Goal: Information Seeking & Learning: Learn about a topic

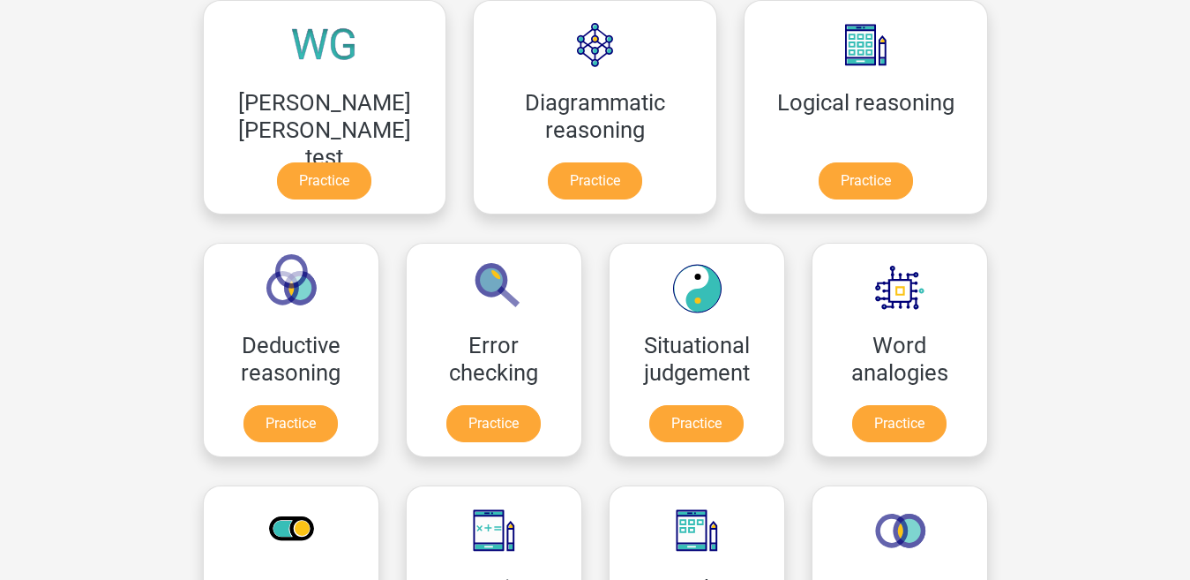
scroll to position [523, 0]
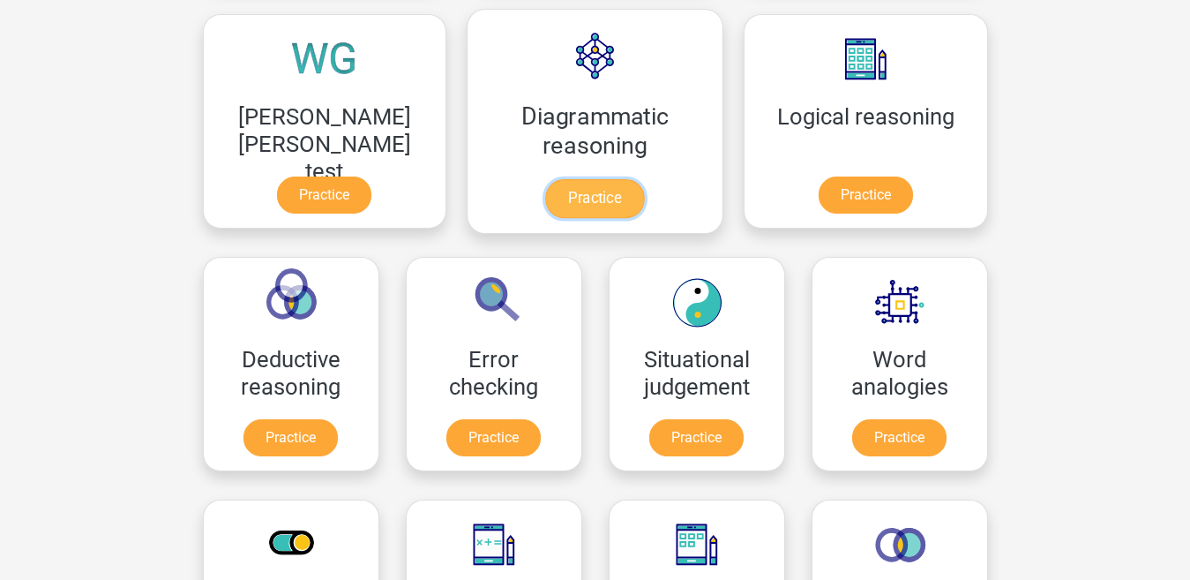
click at [545, 199] on link "Practice" at bounding box center [594, 198] width 99 height 39
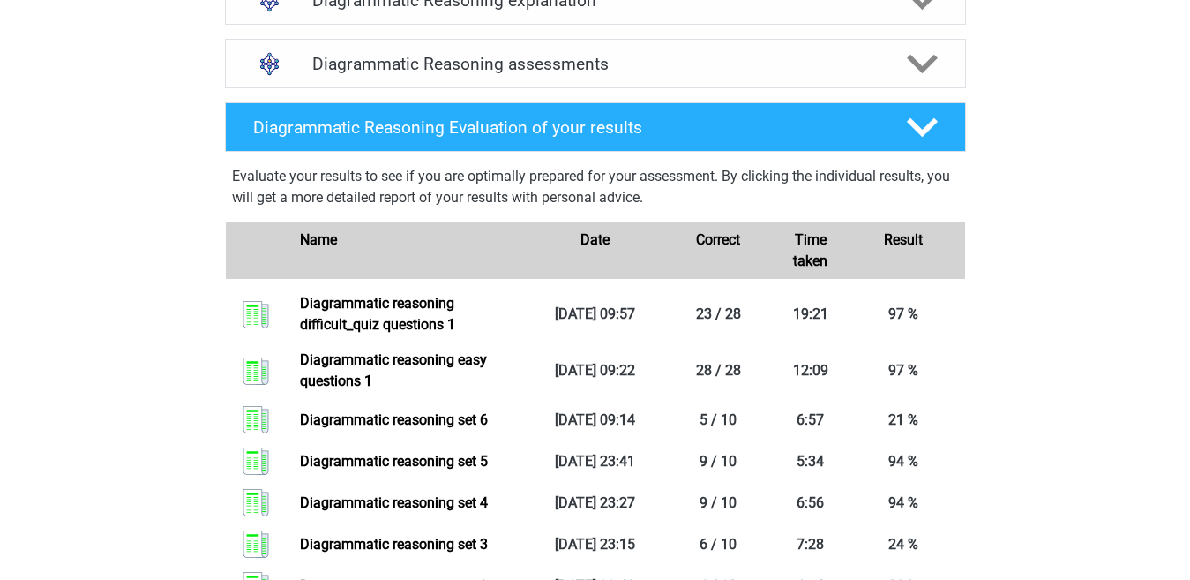
scroll to position [1113, 0]
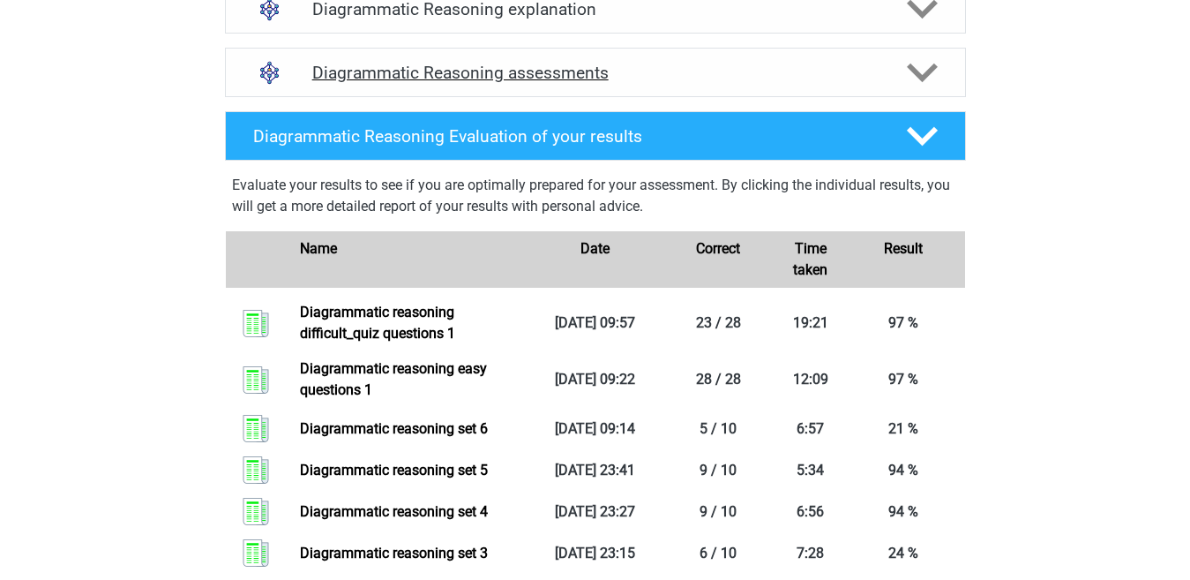
click at [917, 82] on polygon at bounding box center [922, 72] width 31 height 19
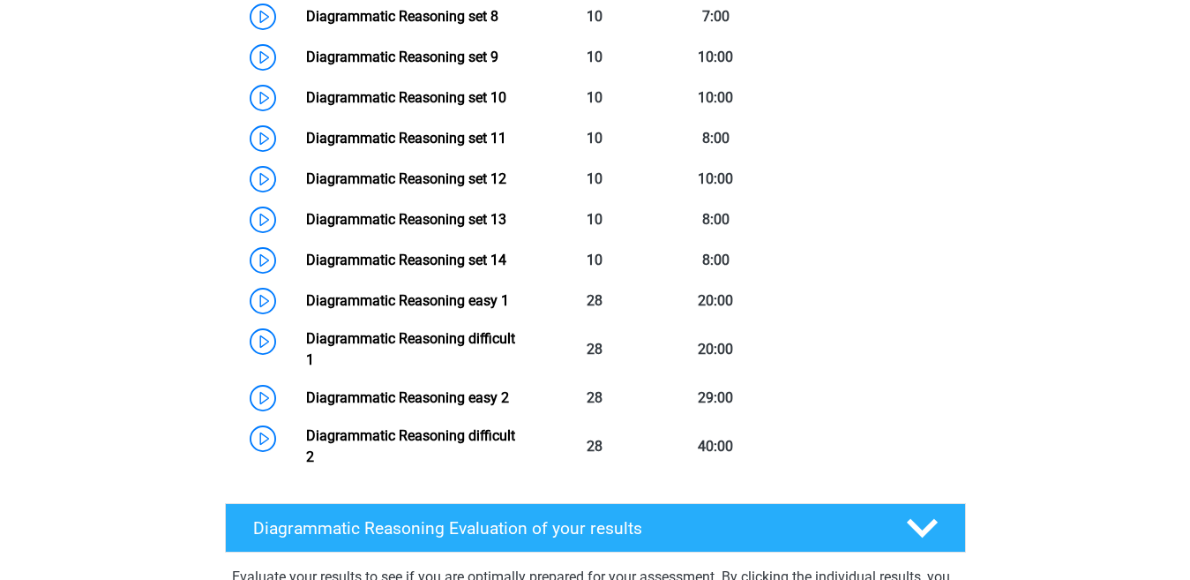
scroll to position [1629, 0]
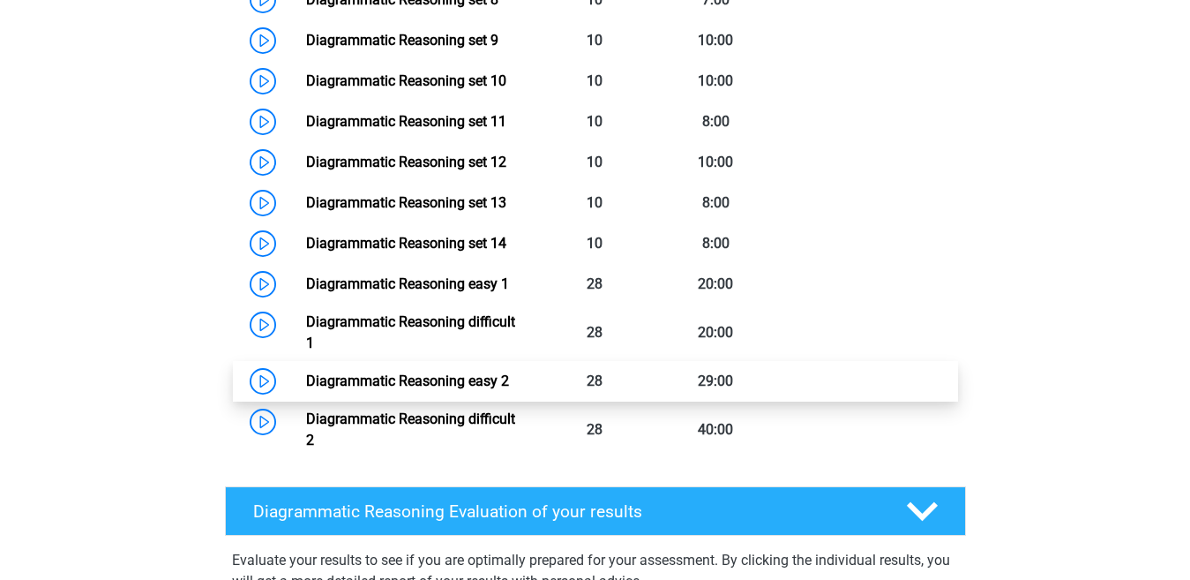
click at [509, 389] on link "Diagrammatic Reasoning easy 2" at bounding box center [407, 380] width 203 height 17
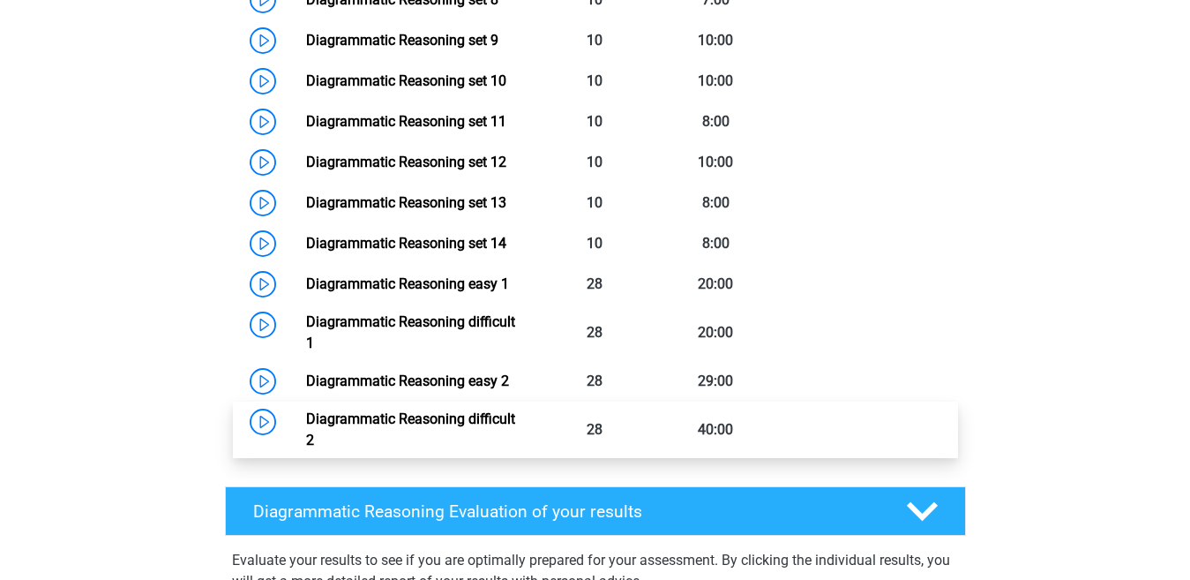
click at [515, 434] on link "Diagrammatic Reasoning difficult 2" at bounding box center [410, 429] width 209 height 38
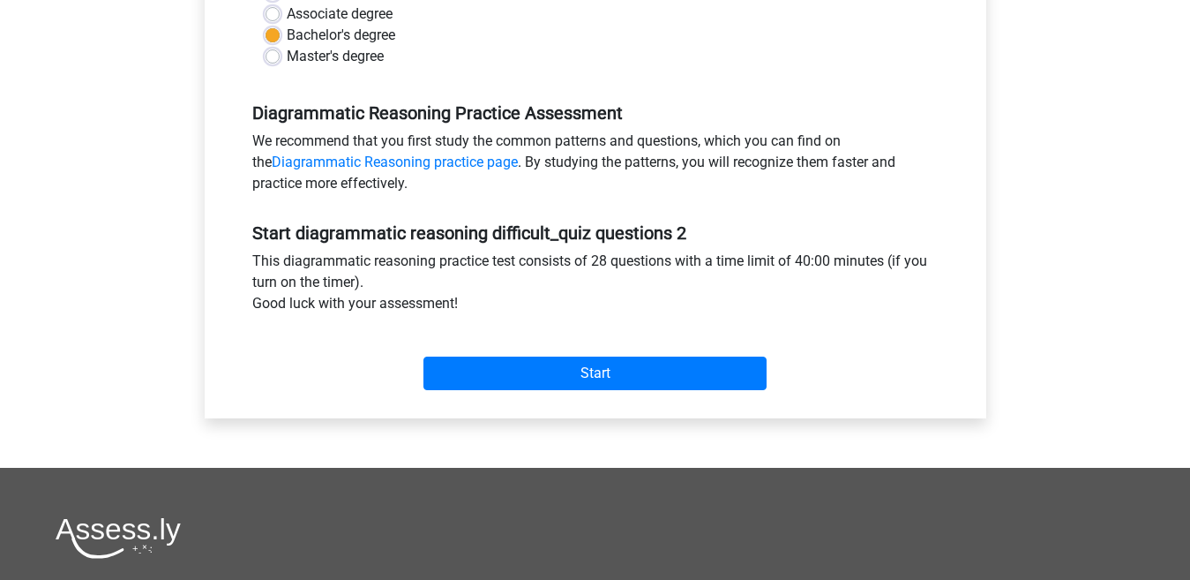
scroll to position [465, 0]
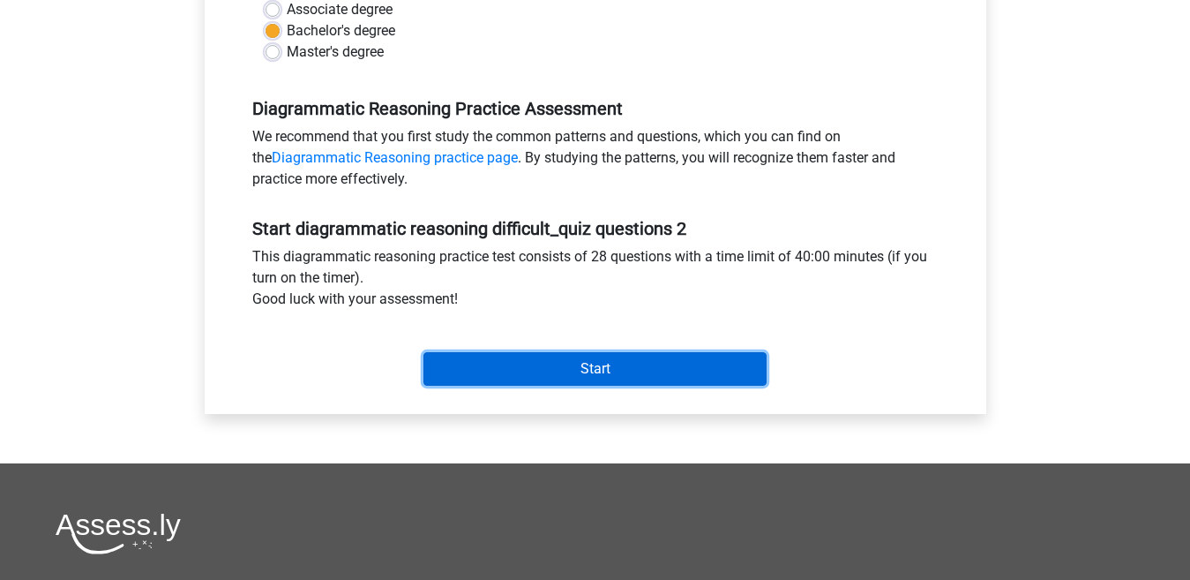
click at [578, 364] on input "Start" at bounding box center [595, 369] width 343 height 34
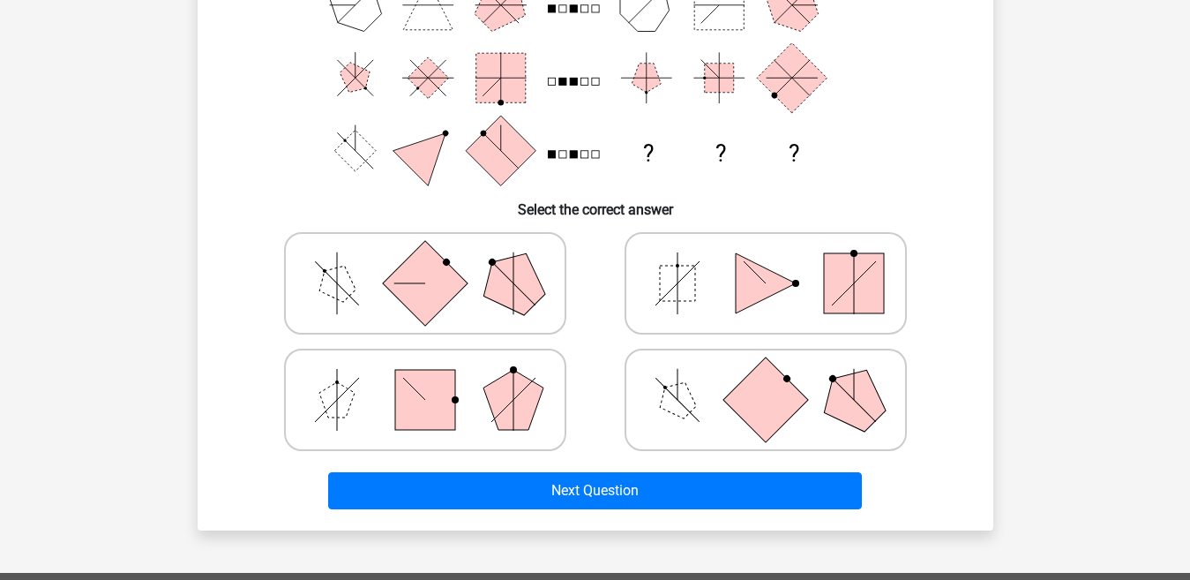
scroll to position [289, 0]
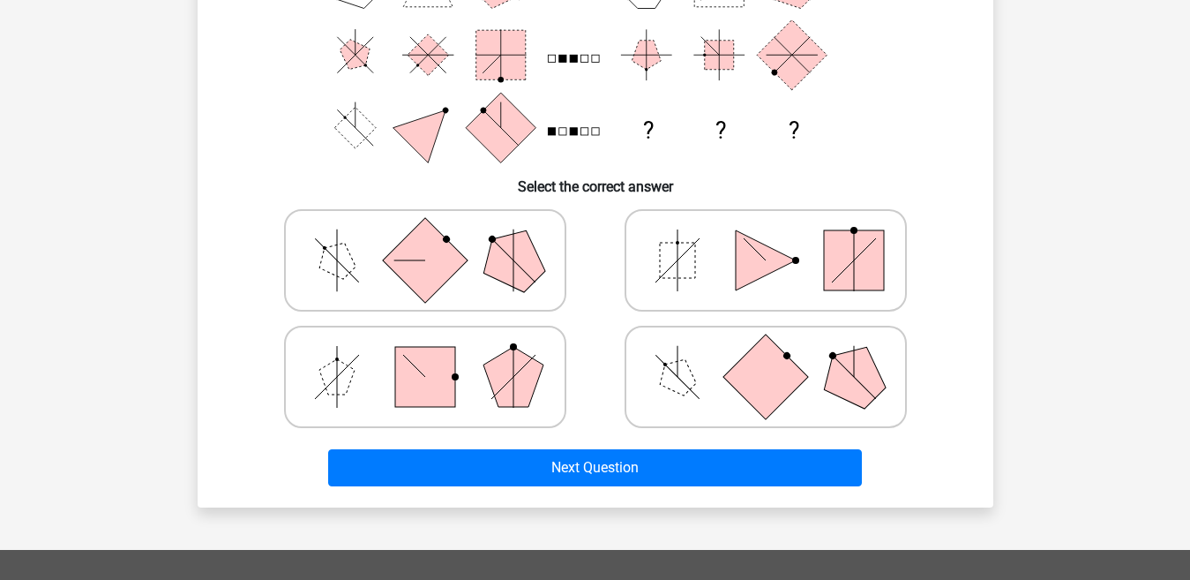
click at [460, 285] on icon at bounding box center [425, 260] width 265 height 88
click at [437, 238] on input "radio" at bounding box center [430, 232] width 11 height 11
radio input "true"
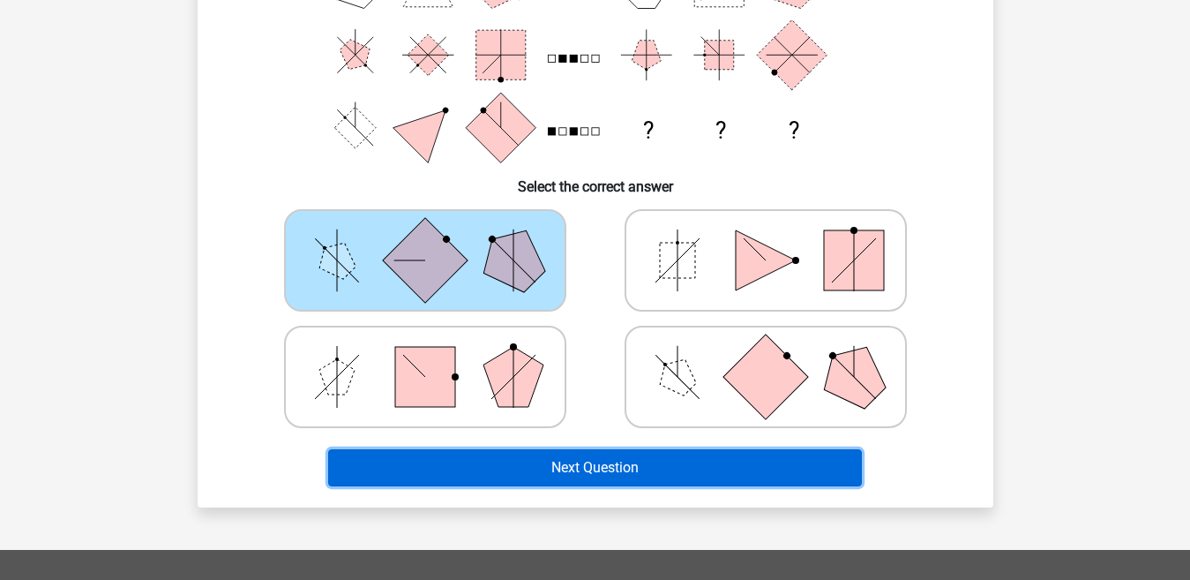
click at [535, 461] on button "Next Question" at bounding box center [595, 467] width 534 height 37
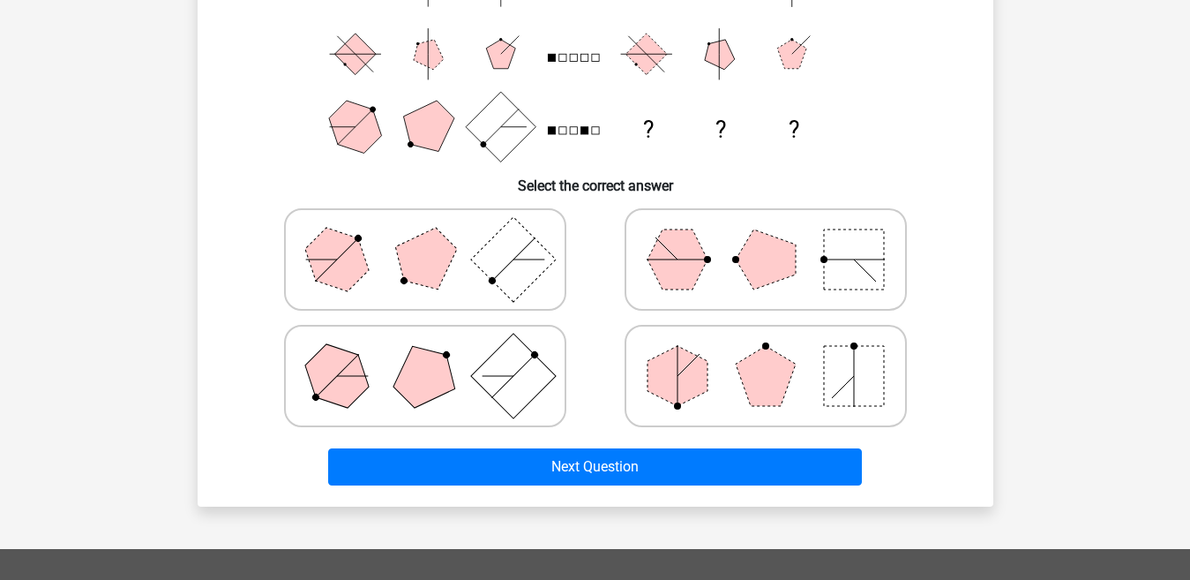
scroll to position [289, 0]
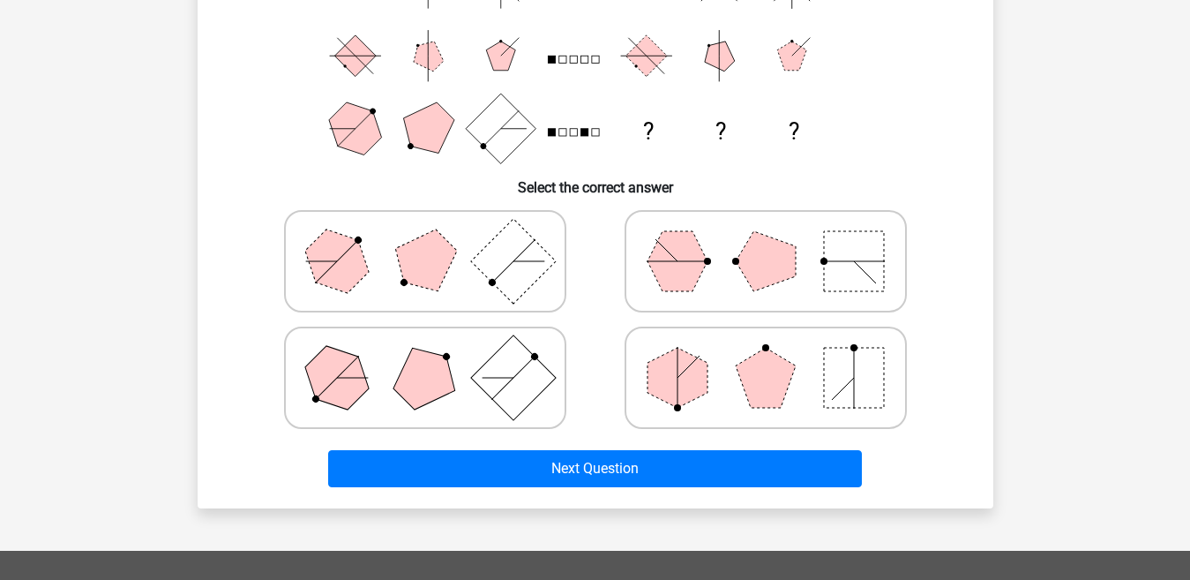
click at [726, 368] on icon at bounding box center [766, 378] width 265 height 88
click at [766, 356] on input "radio" at bounding box center [771, 349] width 11 height 11
radio input "true"
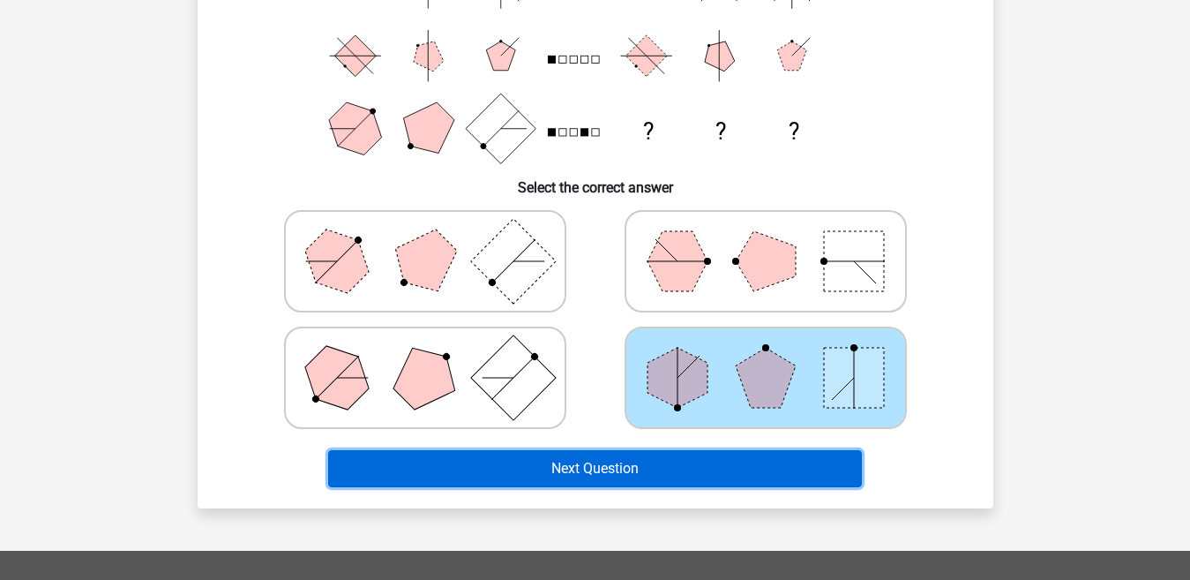
click at [677, 454] on button "Next Question" at bounding box center [595, 468] width 534 height 37
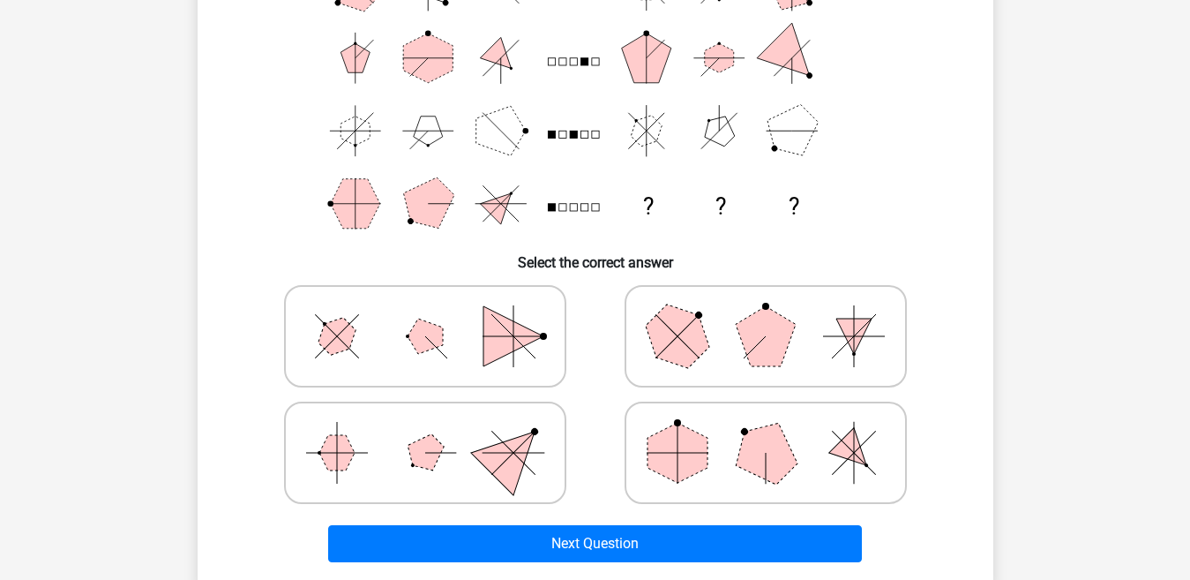
scroll to position [238, 0]
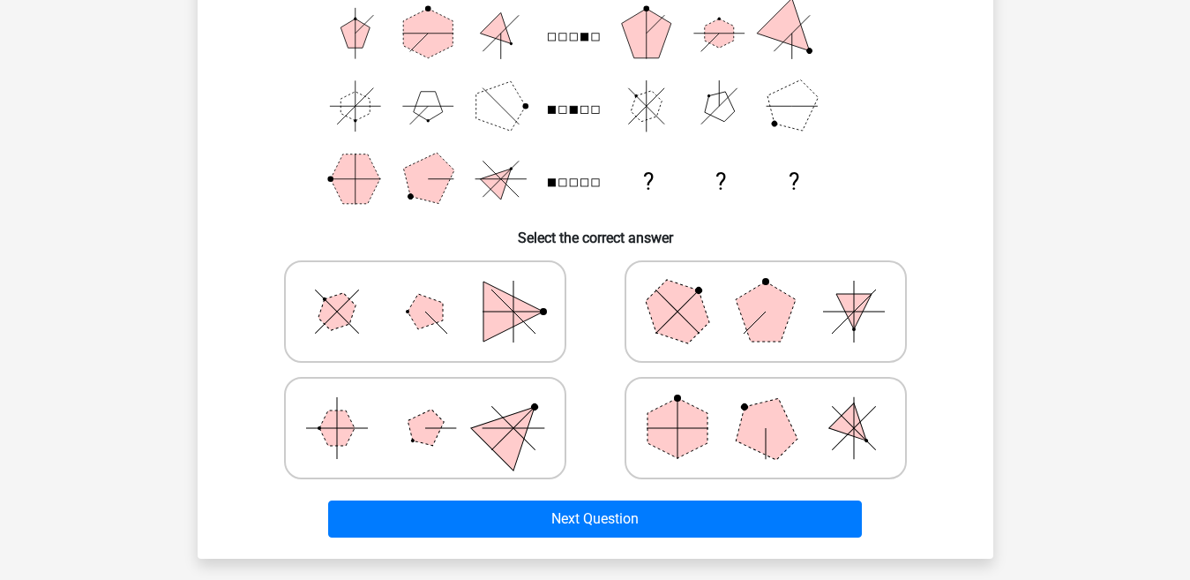
click at [689, 421] on polygon at bounding box center [678, 428] width 60 height 60
click at [766, 406] on input "radio" at bounding box center [771, 399] width 11 height 11
radio input "true"
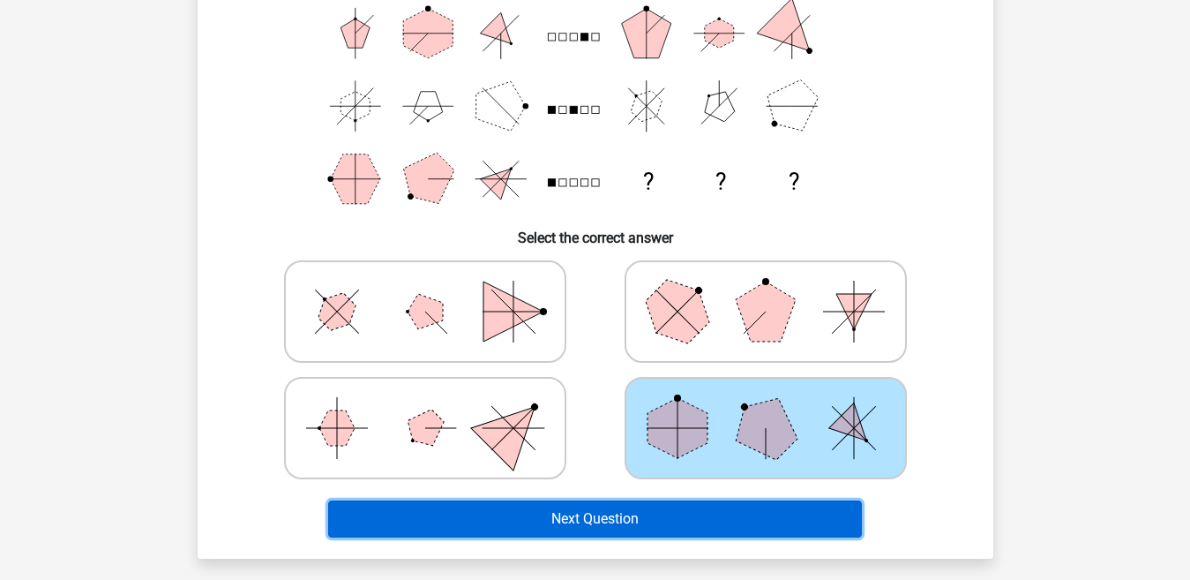
click at [642, 510] on button "Next Question" at bounding box center [595, 518] width 534 height 37
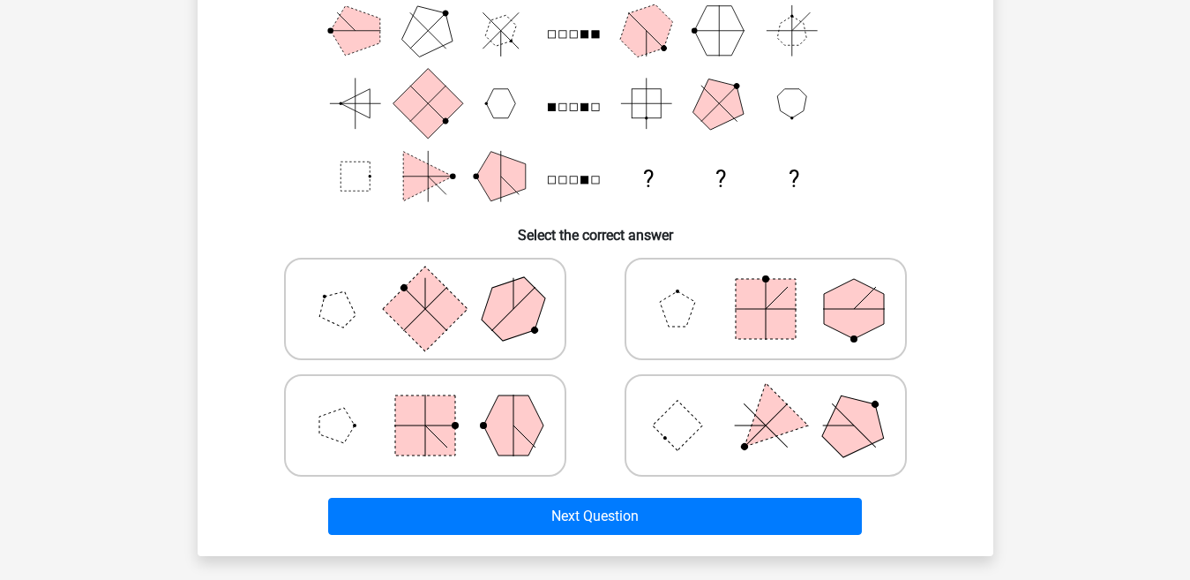
scroll to position [245, 0]
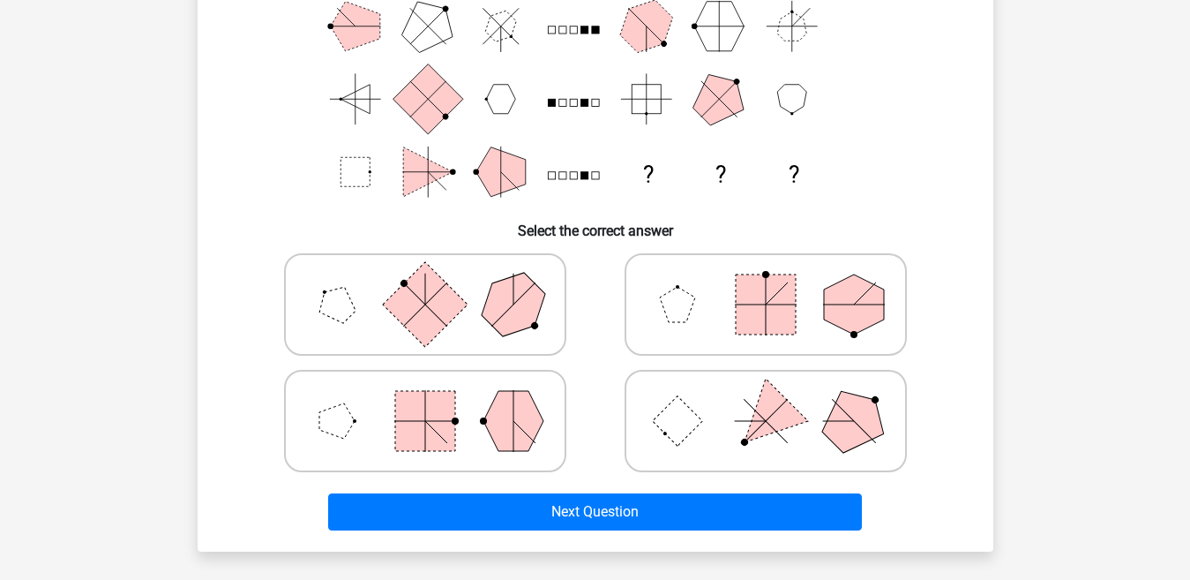
click at [502, 418] on polygon at bounding box center [514, 421] width 60 height 60
click at [437, 399] on input "radio" at bounding box center [430, 392] width 11 height 11
radio input "true"
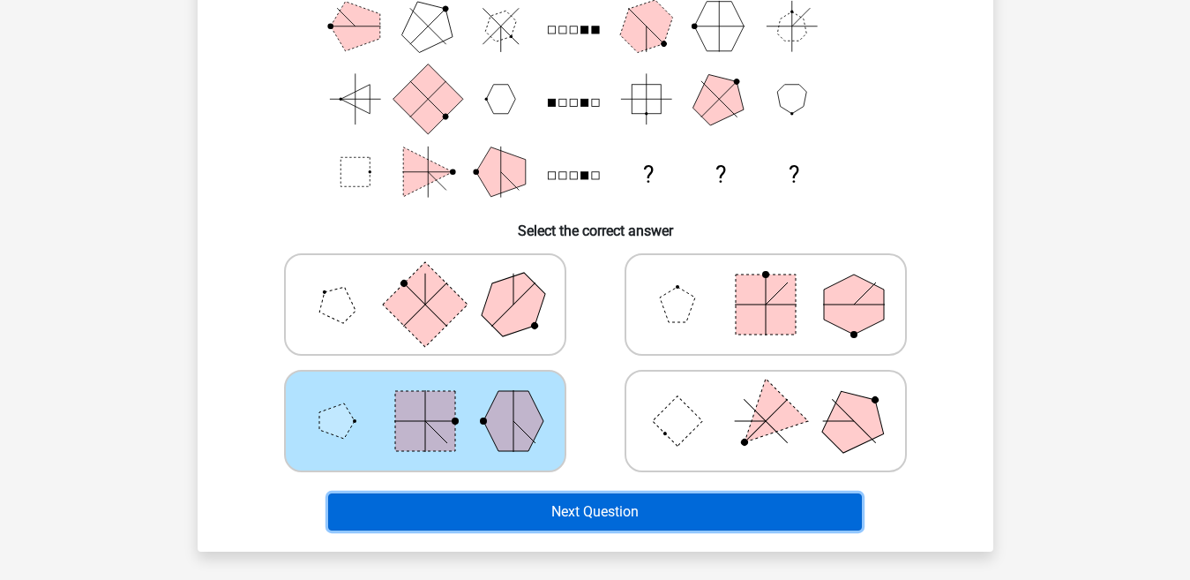
click at [546, 505] on button "Next Question" at bounding box center [595, 511] width 534 height 37
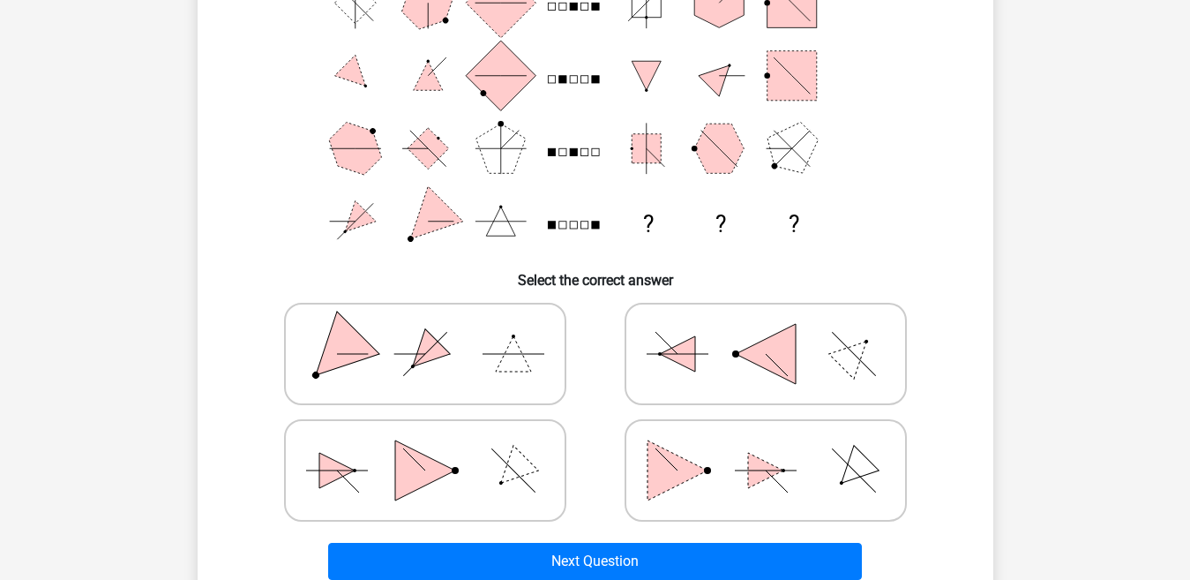
scroll to position [211, 0]
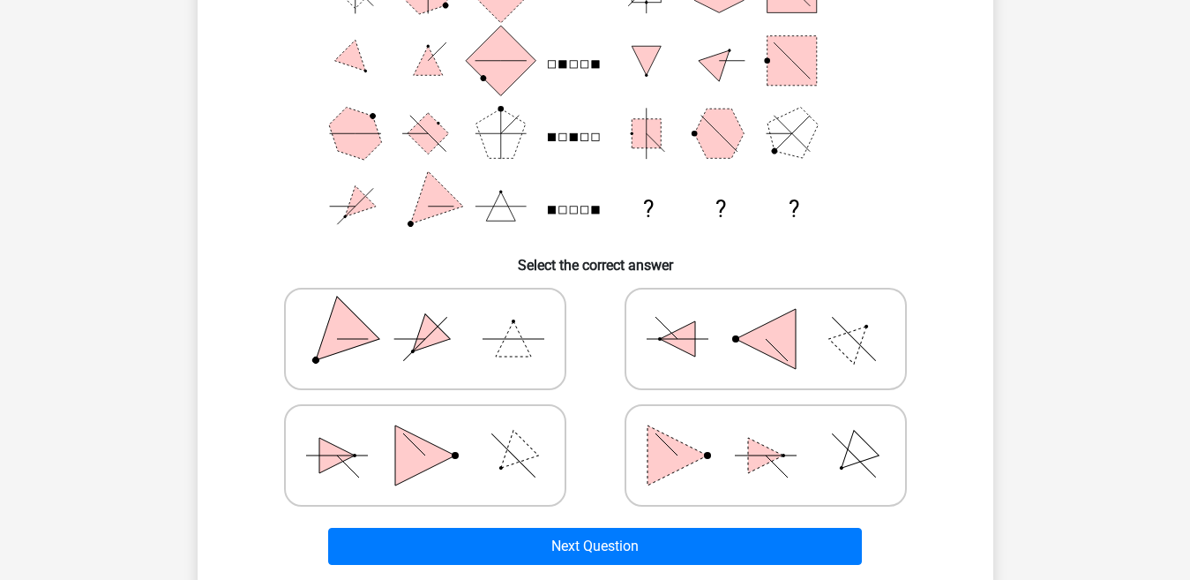
click at [825, 430] on icon at bounding box center [766, 455] width 265 height 88
click at [777, 430] on input "radio" at bounding box center [771, 427] width 11 height 11
radio input "true"
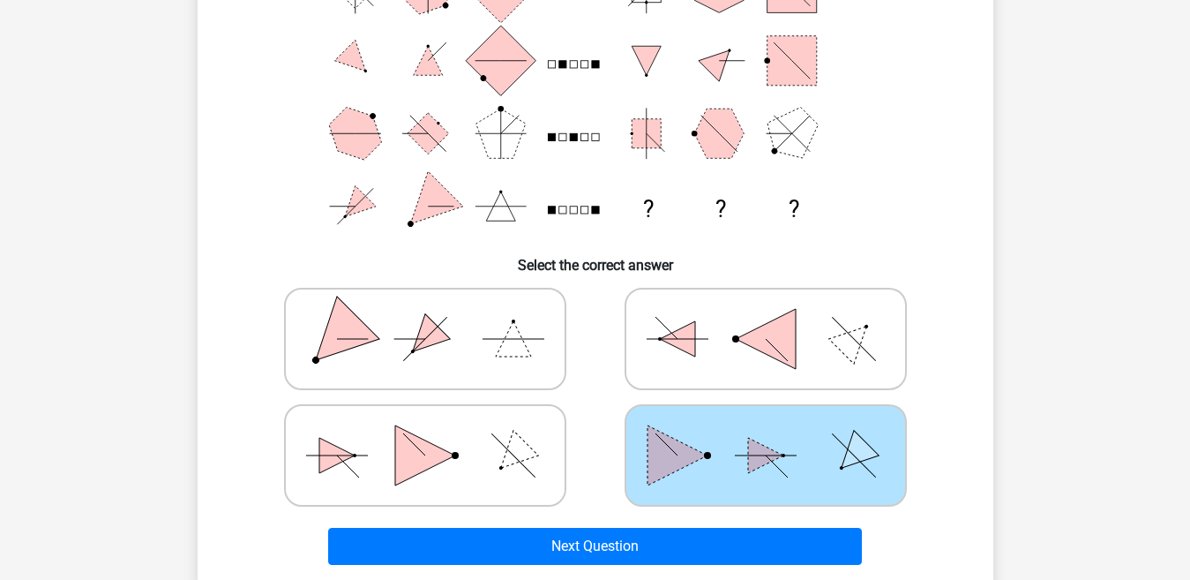
click at [812, 343] on icon at bounding box center [766, 339] width 265 height 88
click at [777, 317] on input "radio" at bounding box center [771, 310] width 11 height 11
radio input "true"
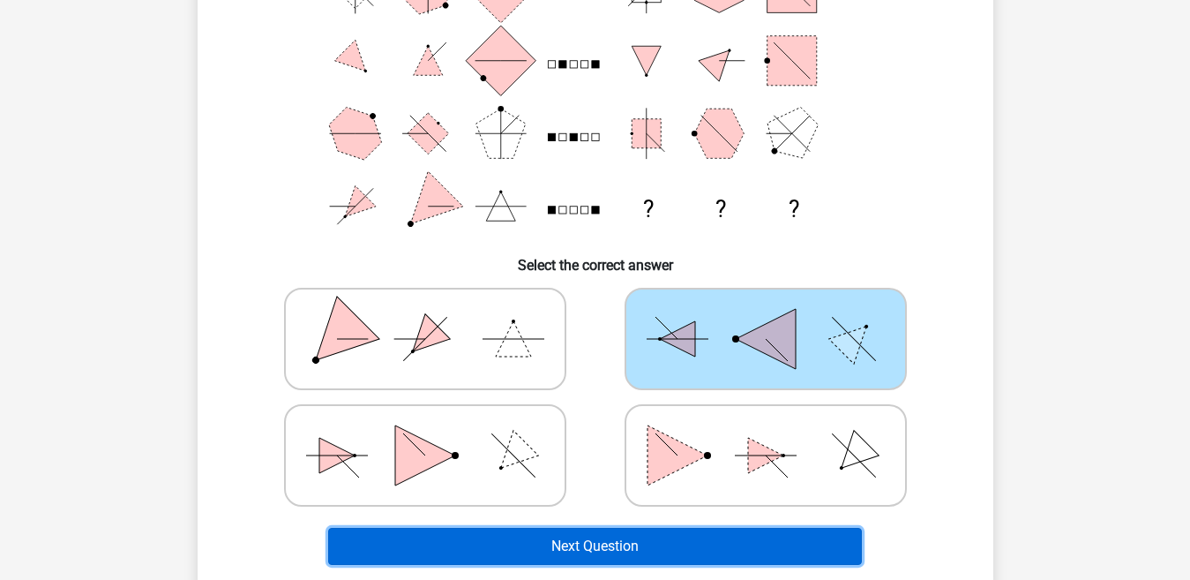
click at [820, 528] on button "Next Question" at bounding box center [595, 546] width 534 height 37
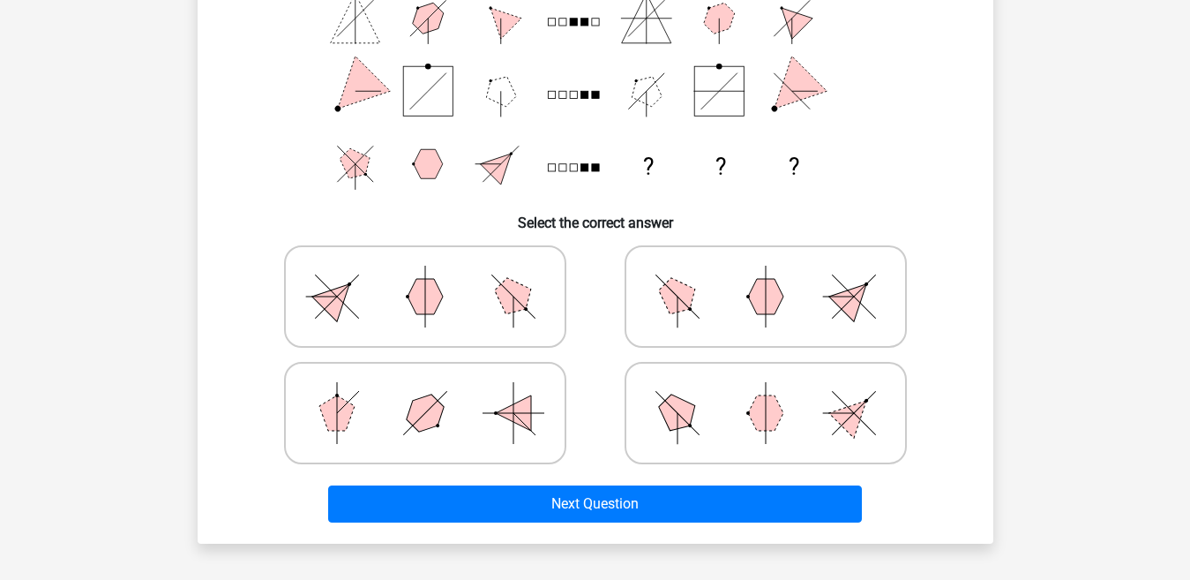
scroll to position [255, 0]
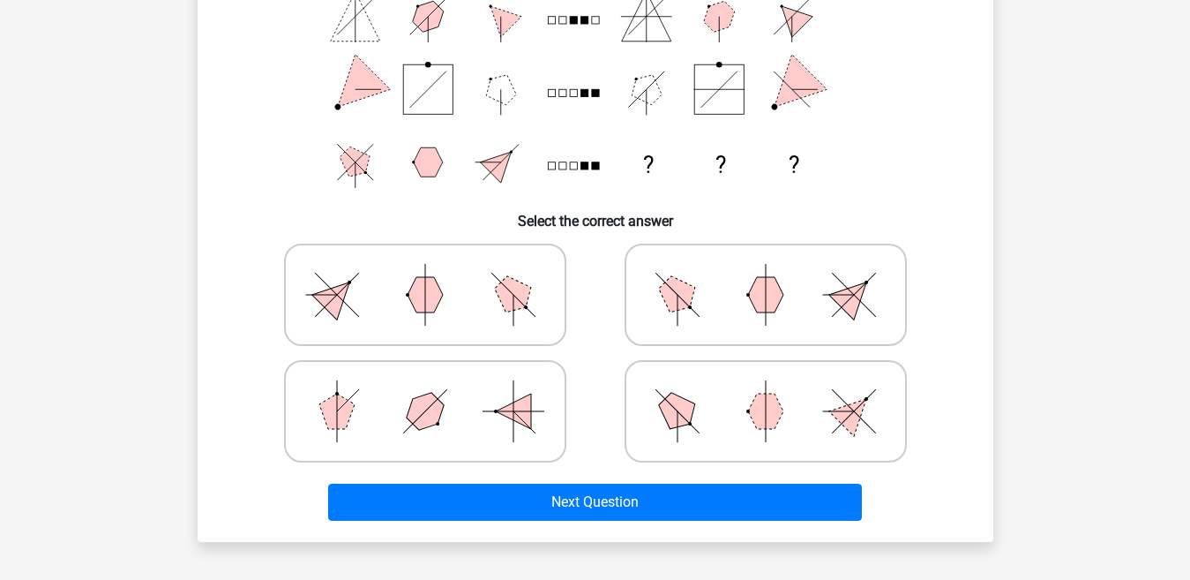
click at [469, 300] on icon at bounding box center [425, 295] width 265 height 88
click at [437, 273] on input "radio" at bounding box center [430, 266] width 11 height 11
radio input "true"
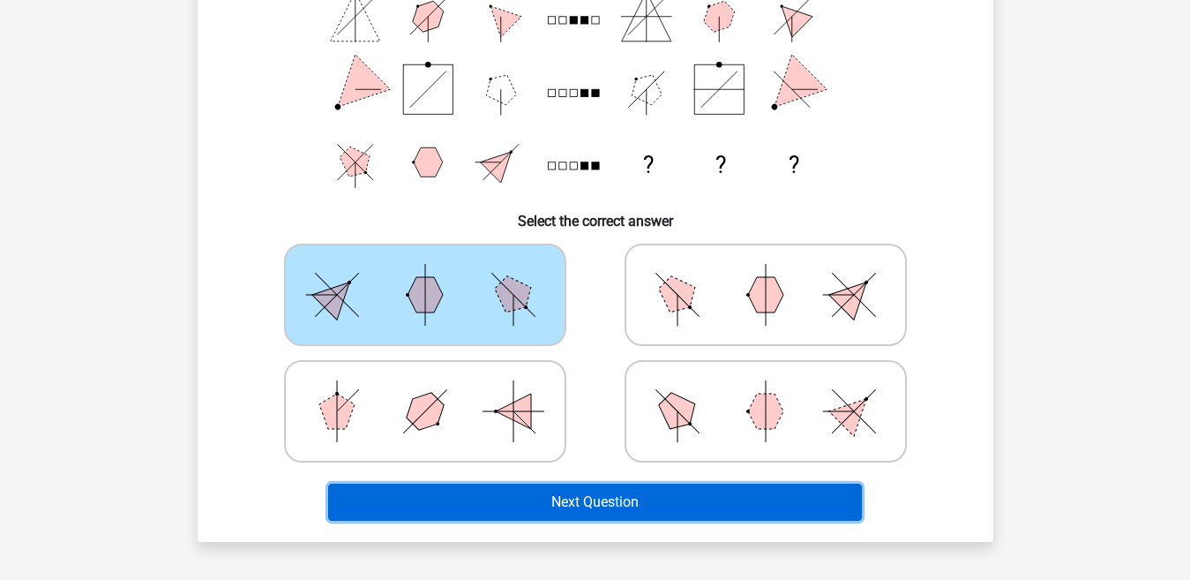
click at [556, 493] on button "Next Question" at bounding box center [595, 502] width 534 height 37
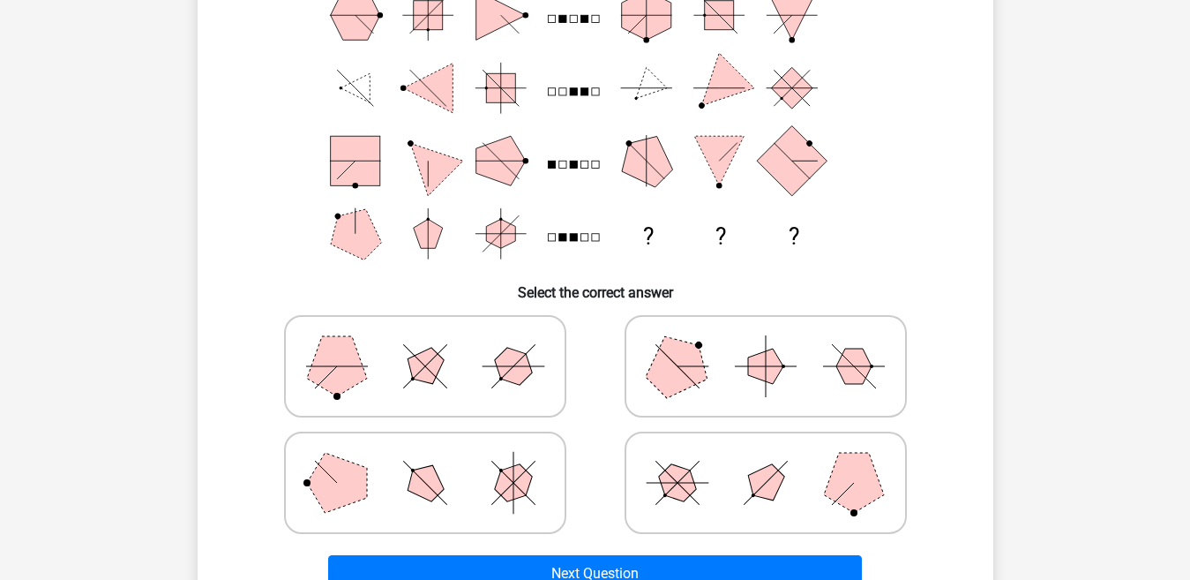
scroll to position [226, 0]
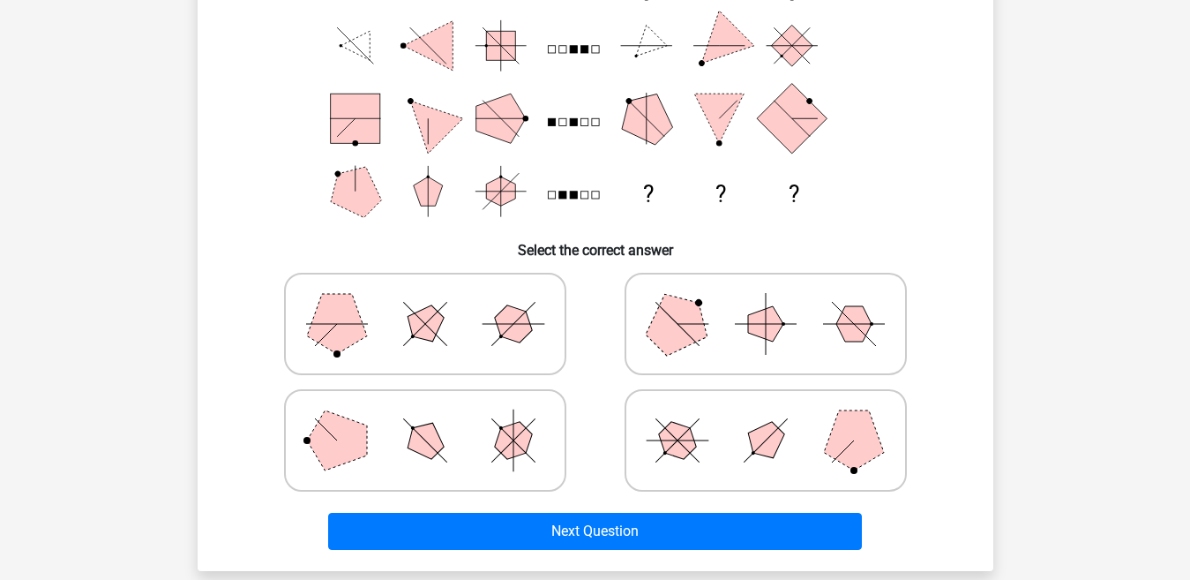
click at [463, 350] on icon at bounding box center [425, 324] width 265 height 88
click at [437, 302] on input "radio" at bounding box center [430, 295] width 11 height 11
radio input "true"
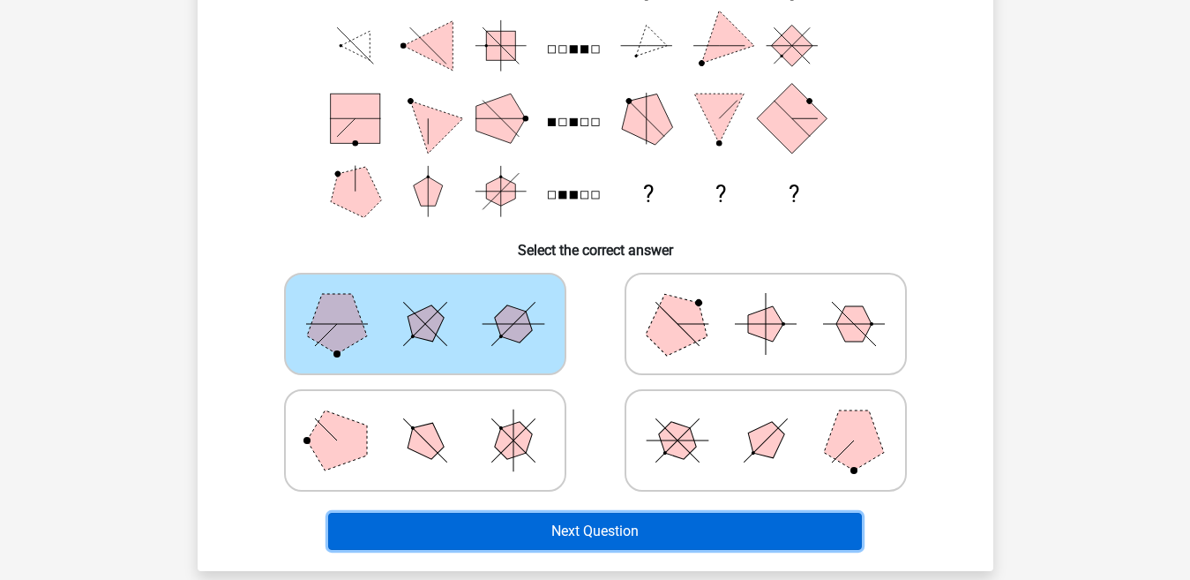
click at [532, 531] on button "Next Question" at bounding box center [595, 531] width 534 height 37
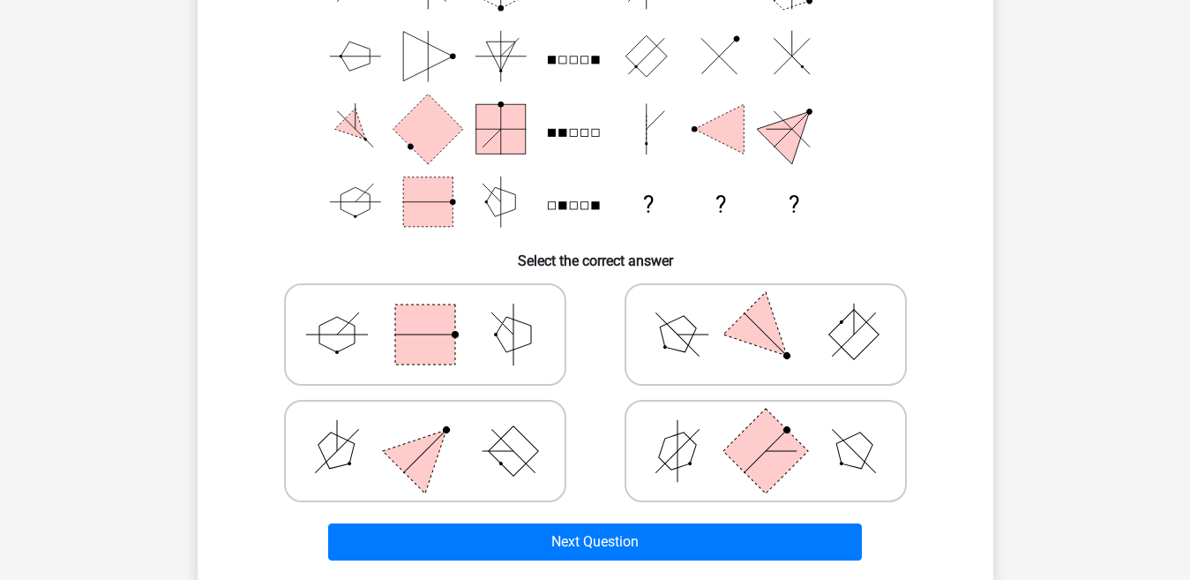
scroll to position [232, 0]
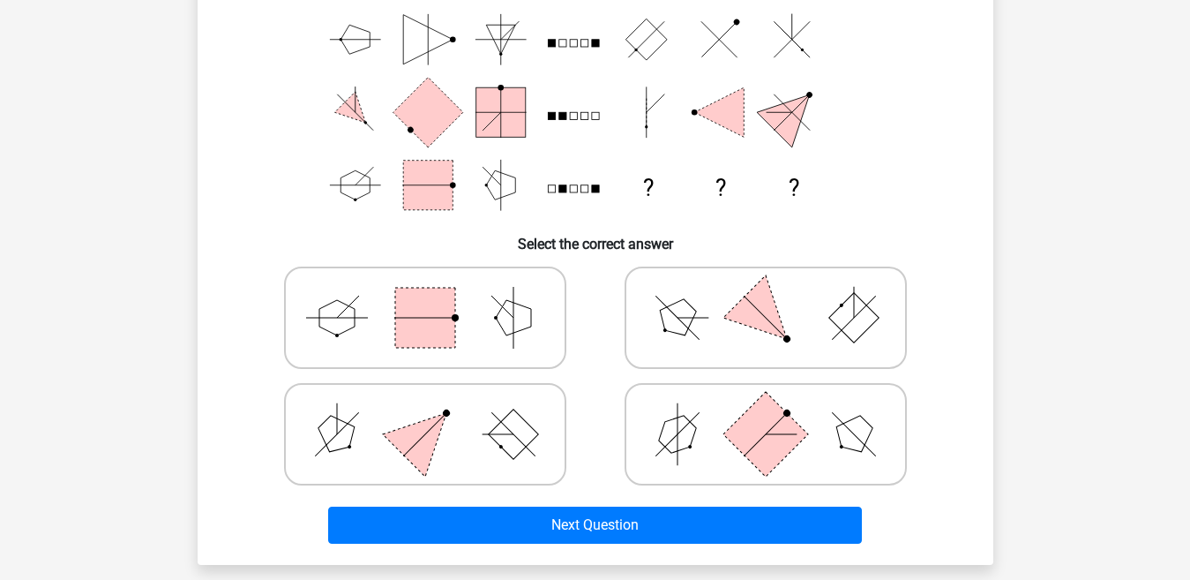
click at [521, 316] on polygon at bounding box center [513, 317] width 35 height 35
click at [437, 296] on input "radio" at bounding box center [430, 289] width 11 height 11
radio input "true"
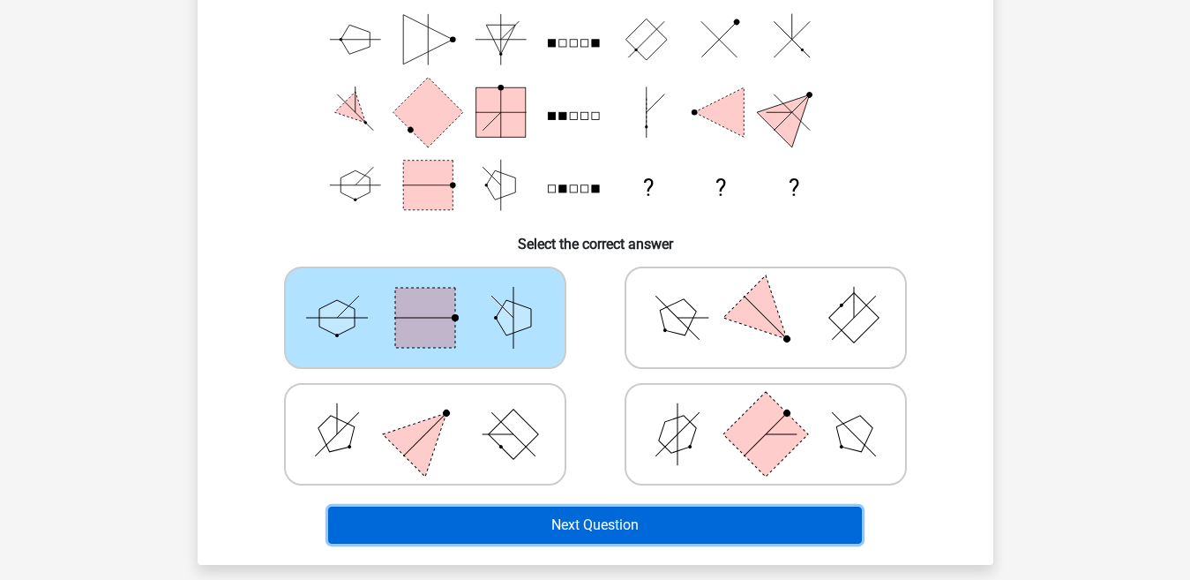
click at [627, 523] on button "Next Question" at bounding box center [595, 524] width 534 height 37
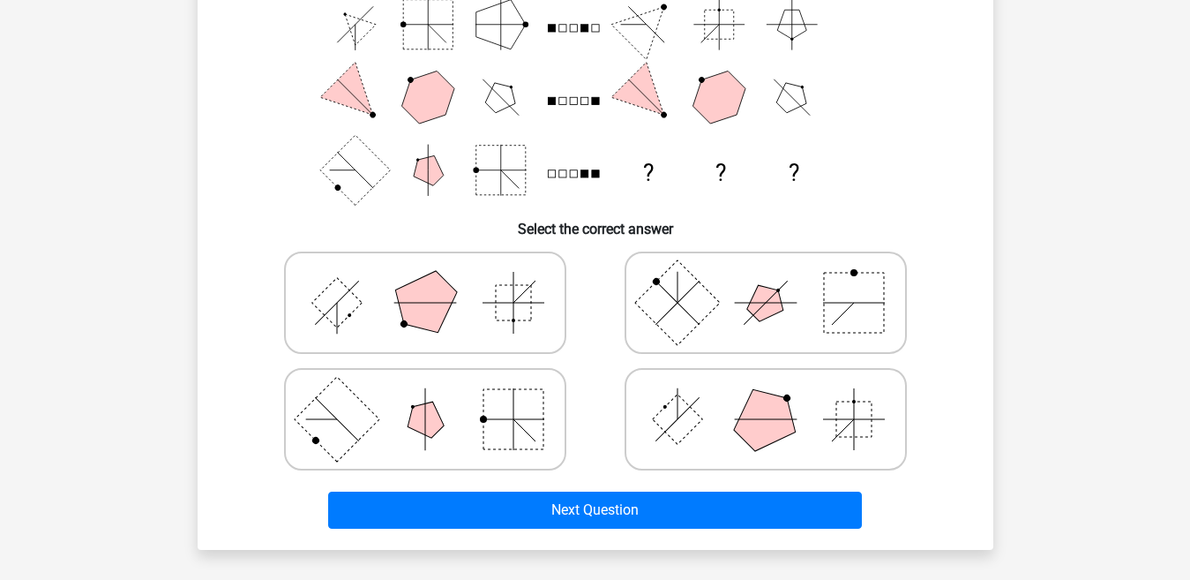
scroll to position [249, 0]
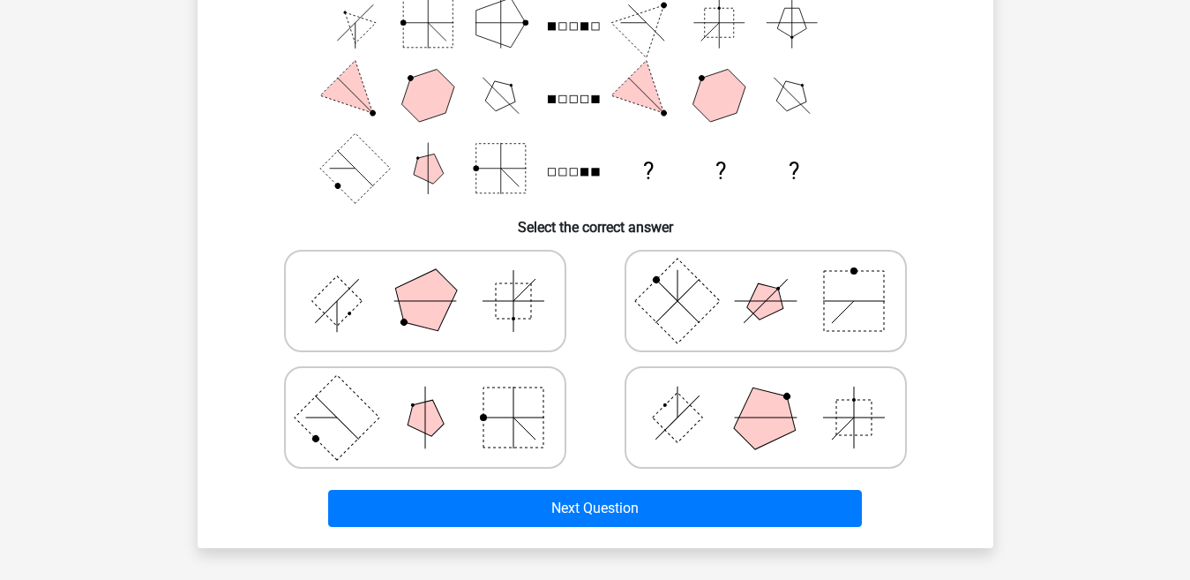
click at [475, 300] on icon at bounding box center [425, 301] width 265 height 88
click at [437, 279] on input "radio" at bounding box center [430, 272] width 11 height 11
radio input "true"
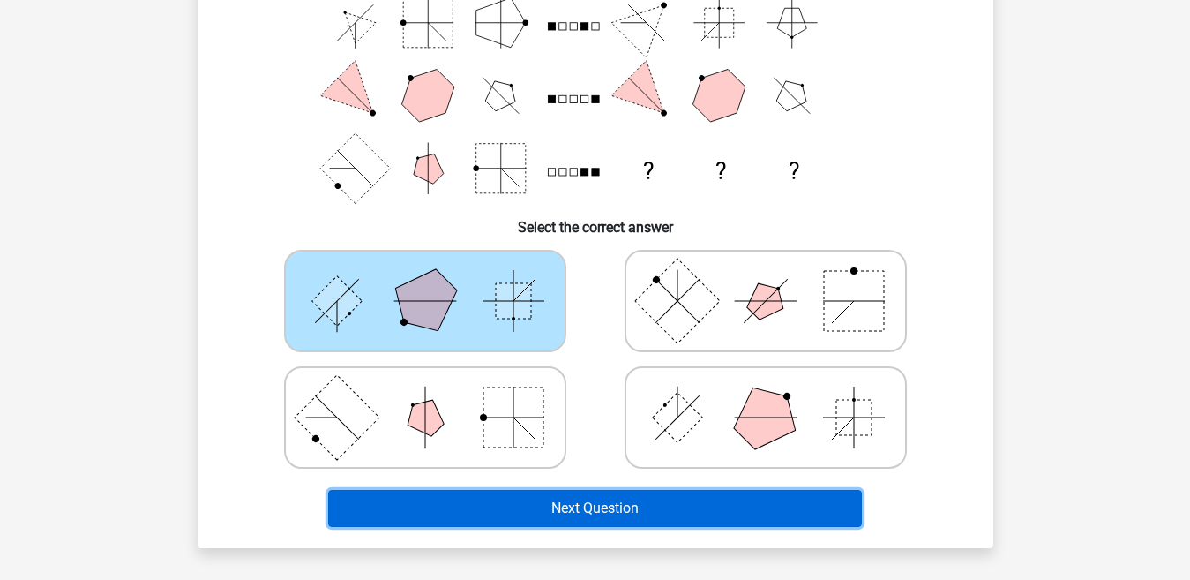
click at [570, 499] on button "Next Question" at bounding box center [595, 508] width 534 height 37
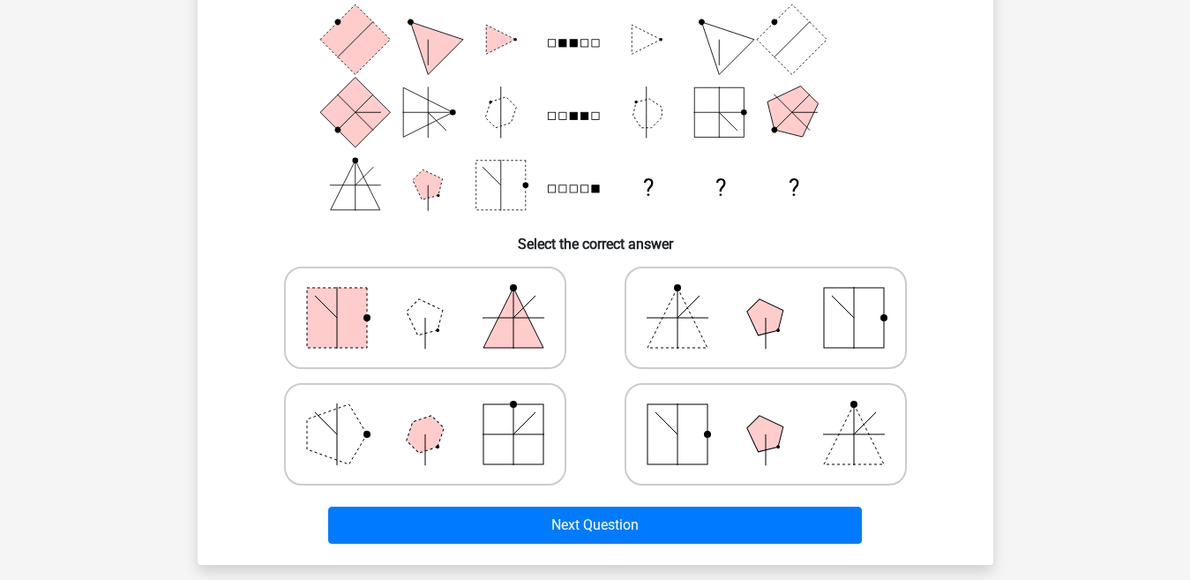
scroll to position [241, 0]
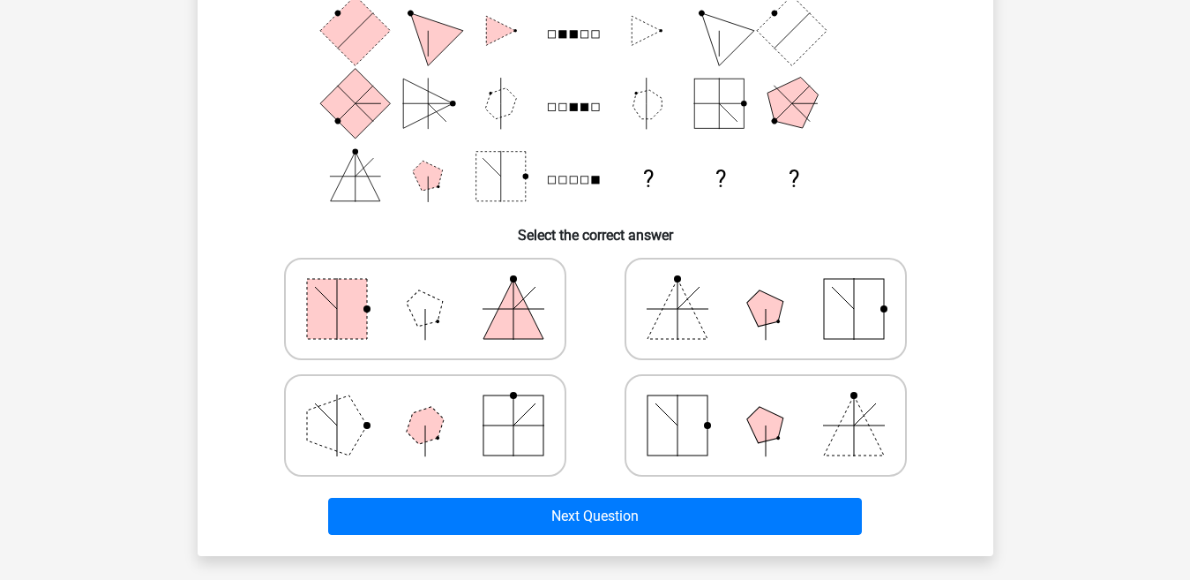
click at [766, 298] on polygon at bounding box center [765, 309] width 50 height 50
click at [766, 287] on input "radio" at bounding box center [771, 280] width 11 height 11
radio input "true"
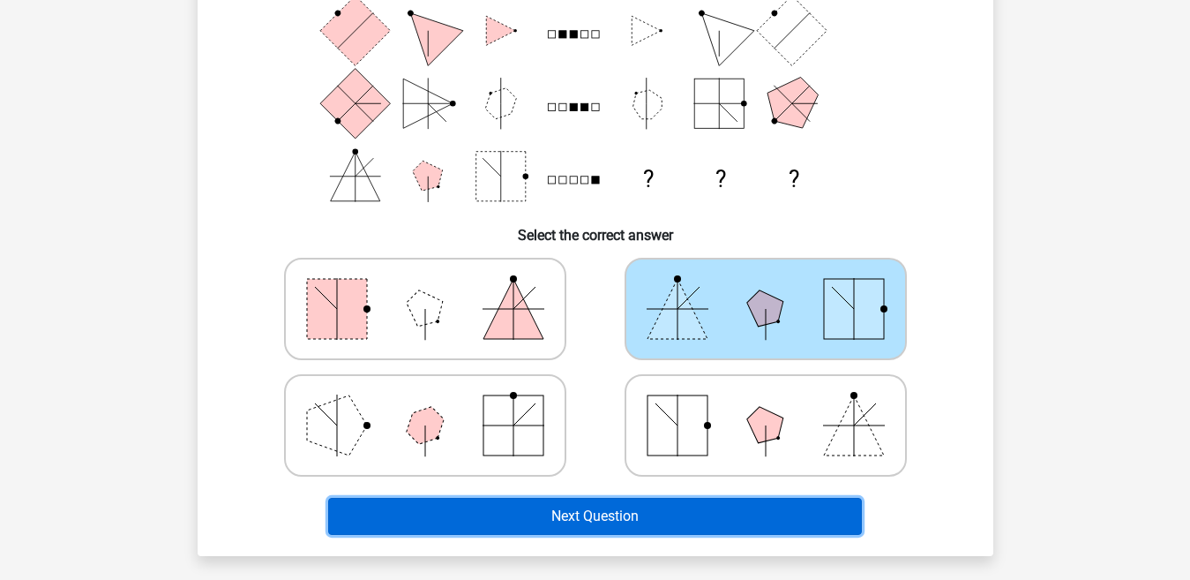
click at [688, 515] on button "Next Question" at bounding box center [595, 516] width 534 height 37
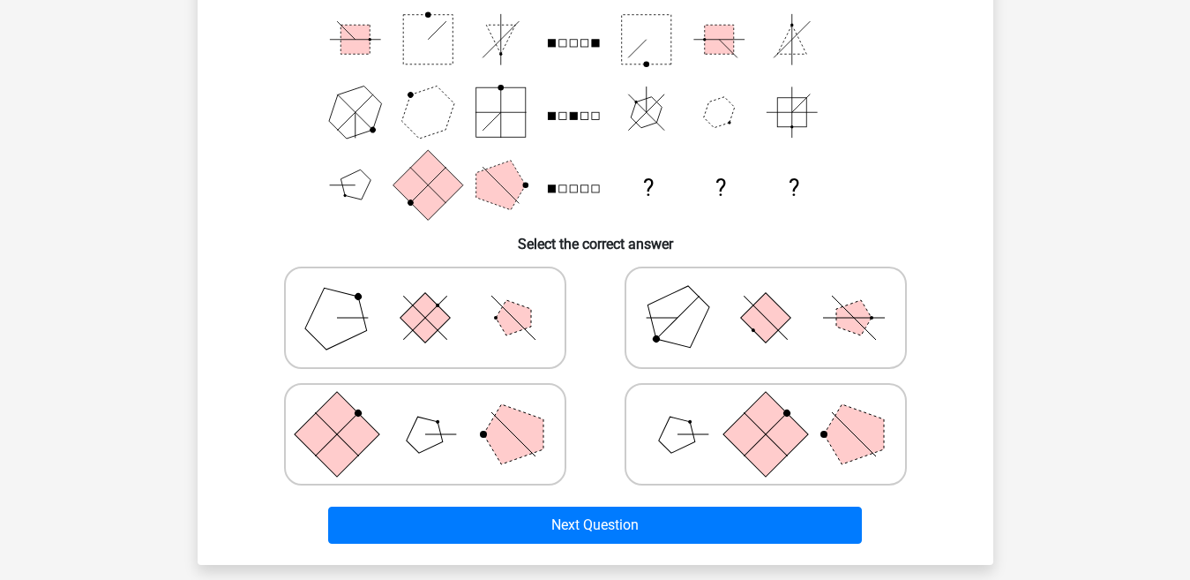
scroll to position [276, 0]
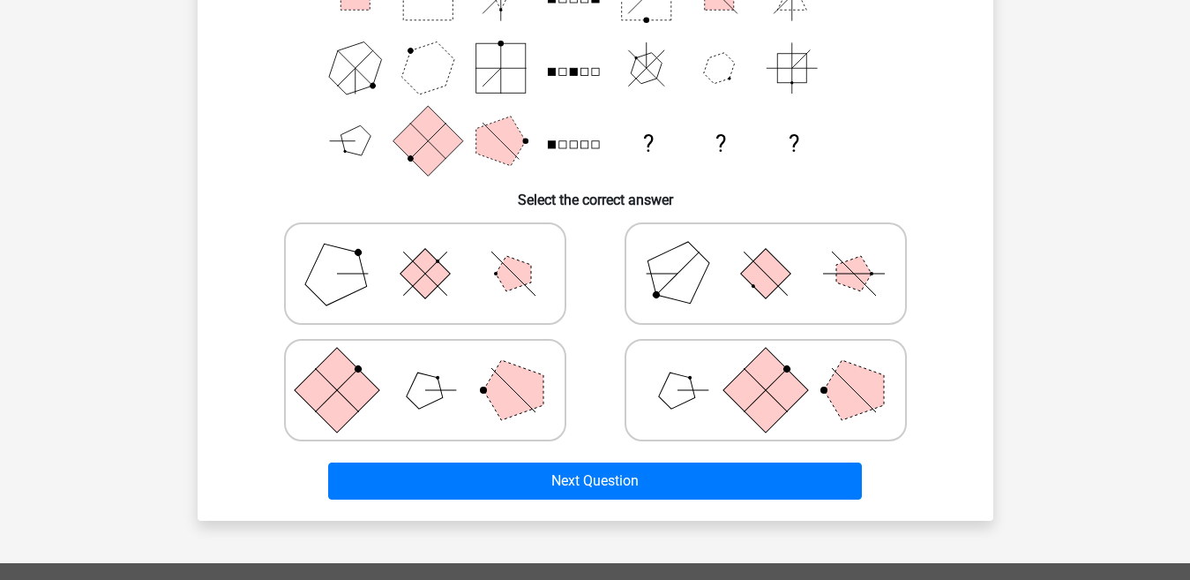
click at [727, 364] on icon at bounding box center [766, 390] width 265 height 88
click at [766, 364] on input "radio" at bounding box center [771, 361] width 11 height 11
radio input "true"
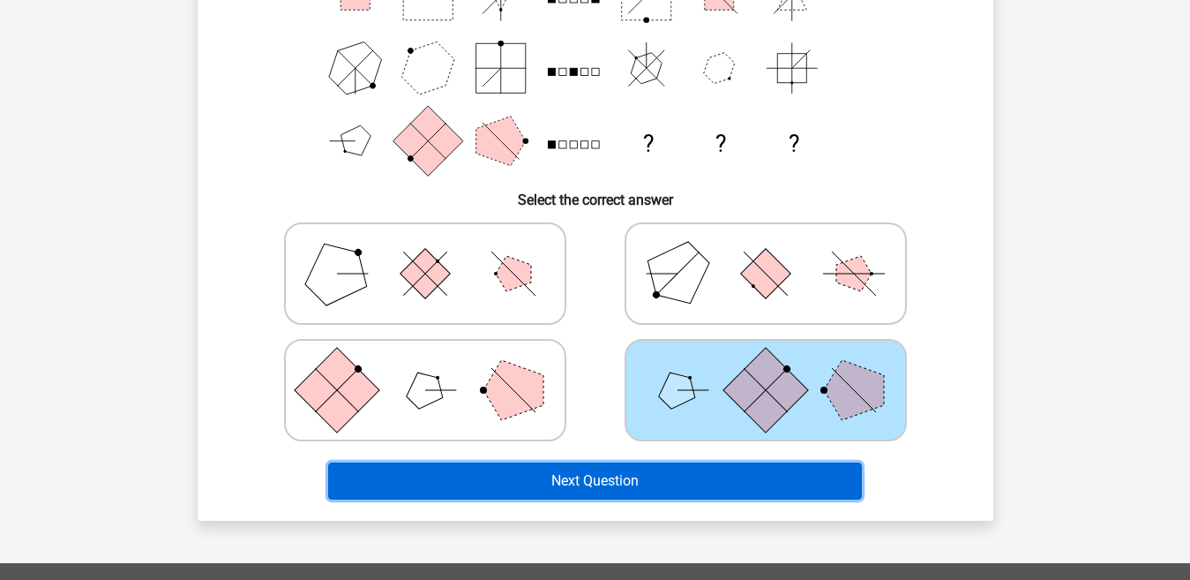
click at [655, 485] on button "Next Question" at bounding box center [595, 480] width 534 height 37
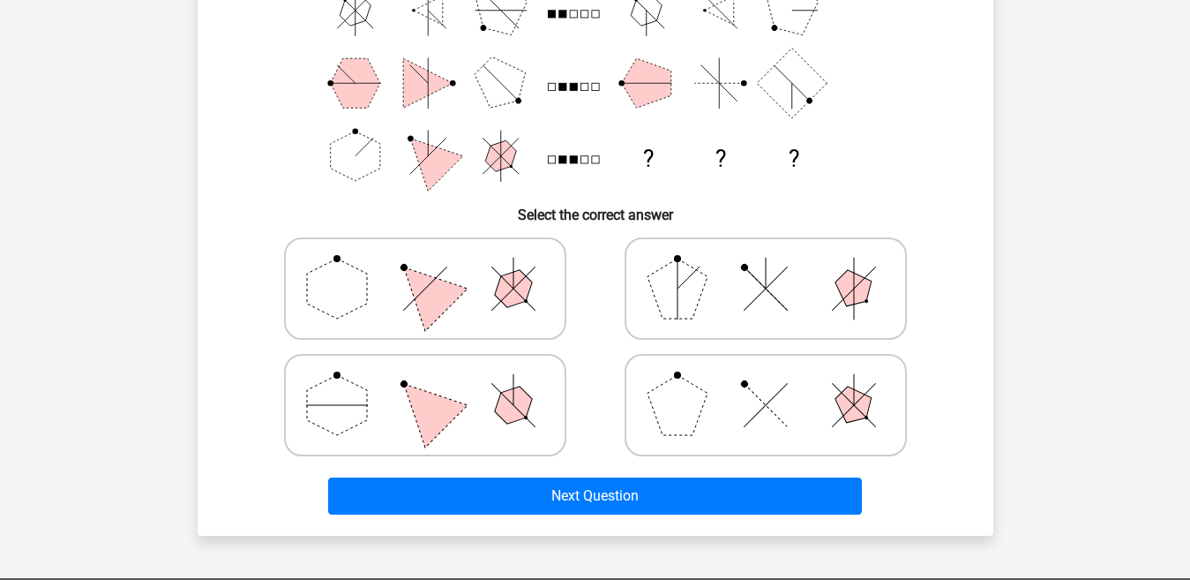
scroll to position [266, 0]
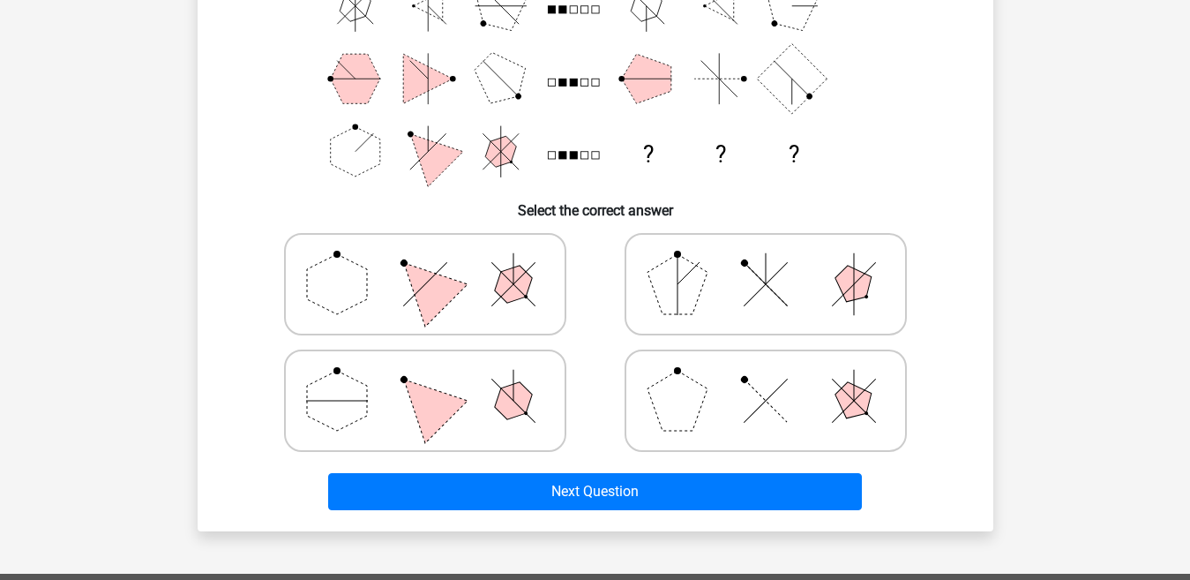
click at [814, 287] on icon at bounding box center [766, 284] width 265 height 88
click at [777, 262] on input "radio" at bounding box center [771, 256] width 11 height 11
radio input "true"
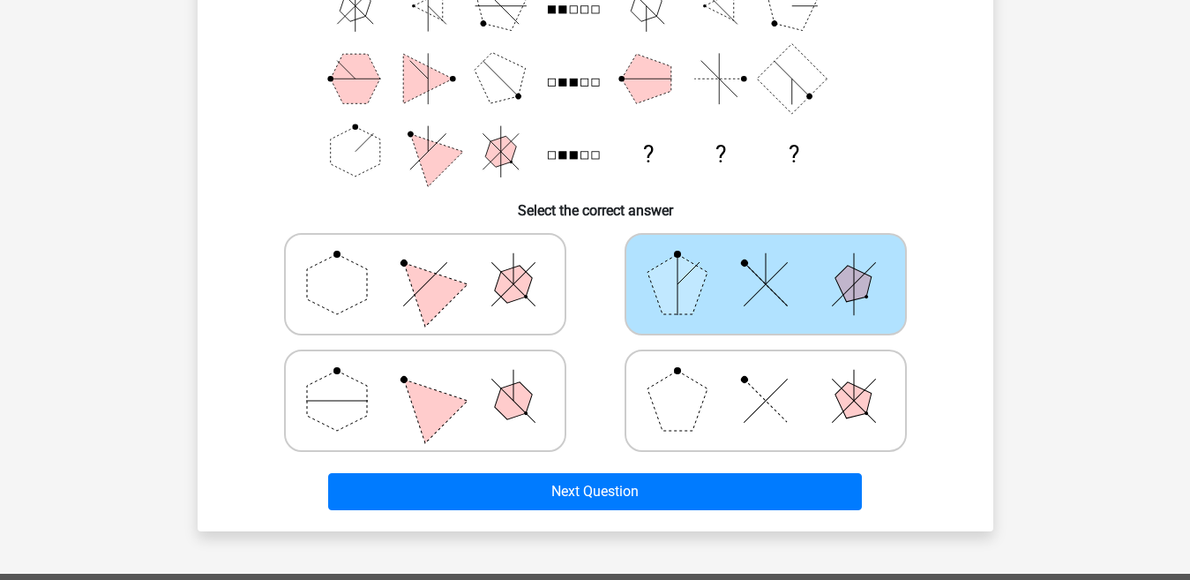
scroll to position [232, 0]
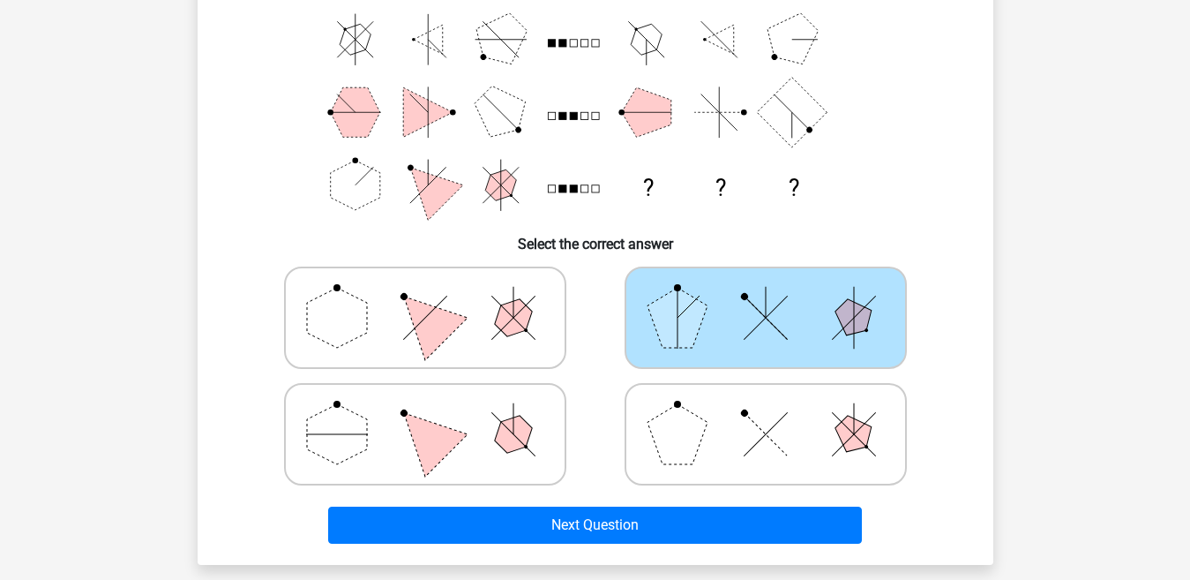
click at [798, 474] on icon at bounding box center [766, 434] width 265 height 88
click at [777, 412] on input "radio" at bounding box center [771, 406] width 11 height 11
radio input "true"
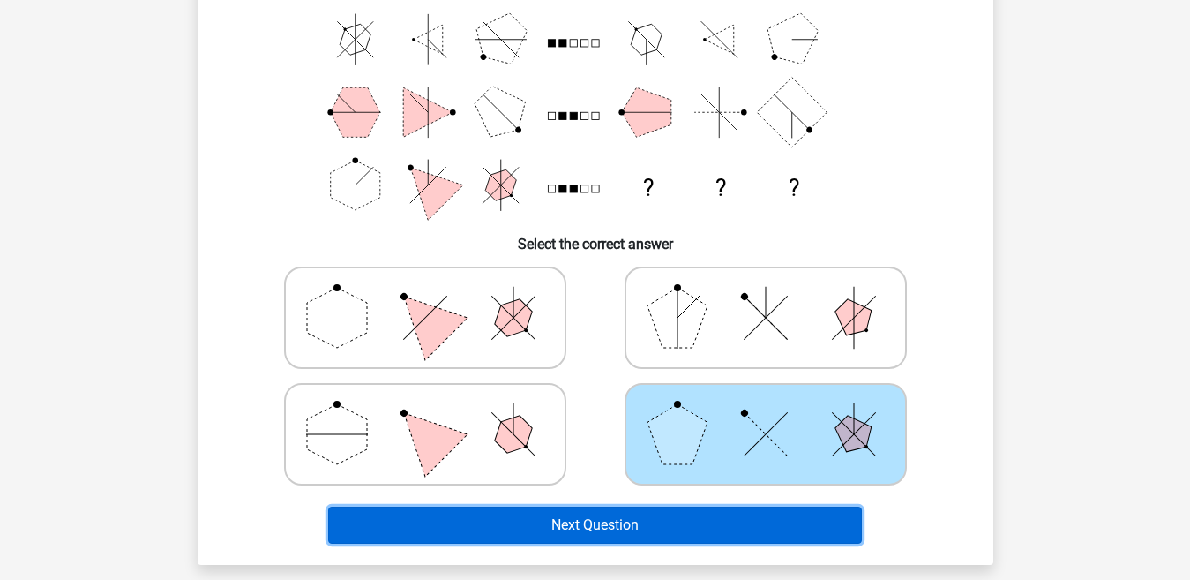
click at [746, 520] on button "Next Question" at bounding box center [595, 524] width 534 height 37
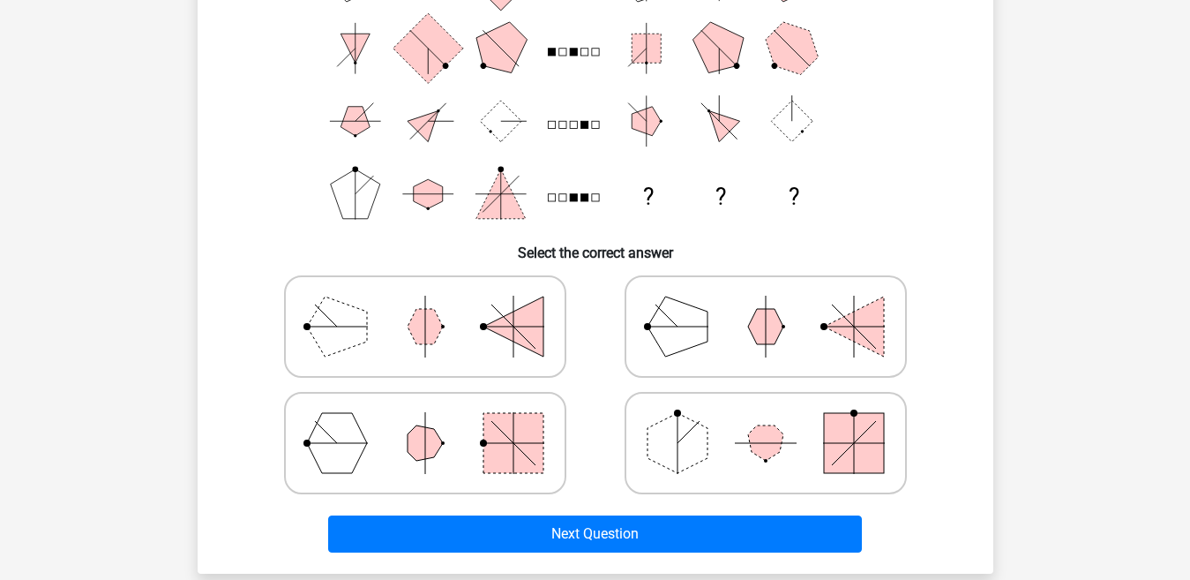
scroll to position [221, 0]
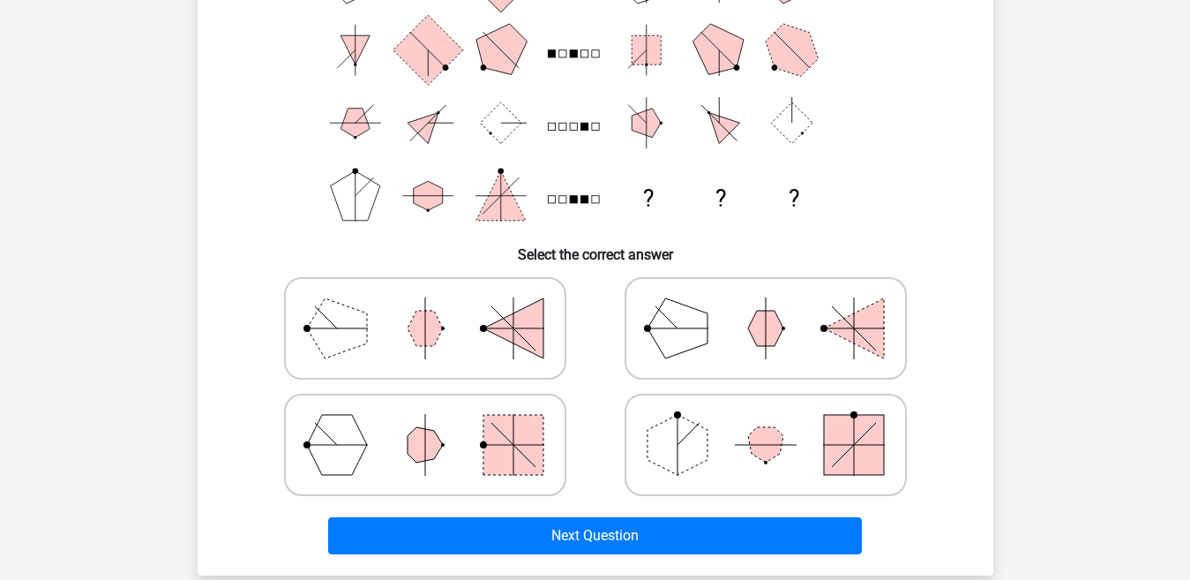
click at [382, 425] on icon at bounding box center [425, 445] width 265 height 88
click at [425, 423] on input "radio" at bounding box center [430, 416] width 11 height 11
radio input "true"
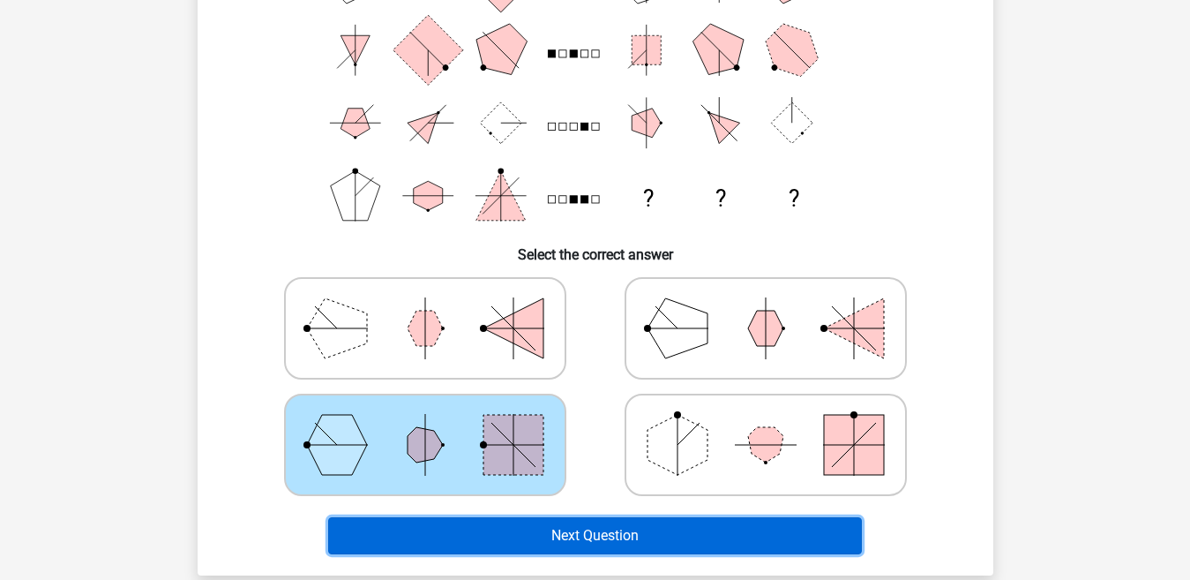
click at [550, 534] on button "Next Question" at bounding box center [595, 535] width 534 height 37
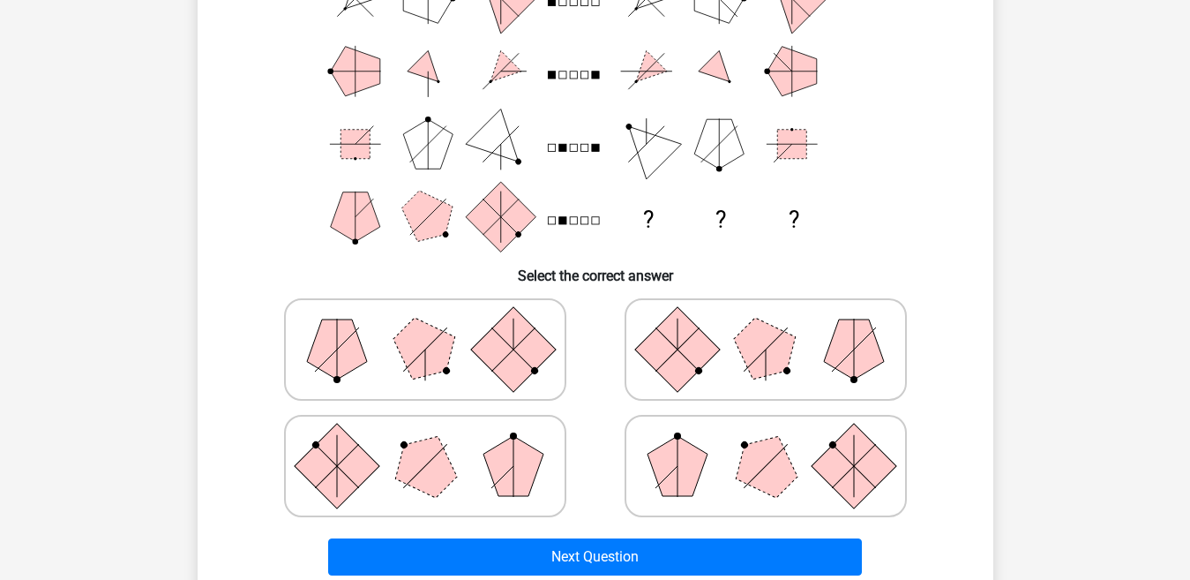
scroll to position [209, 0]
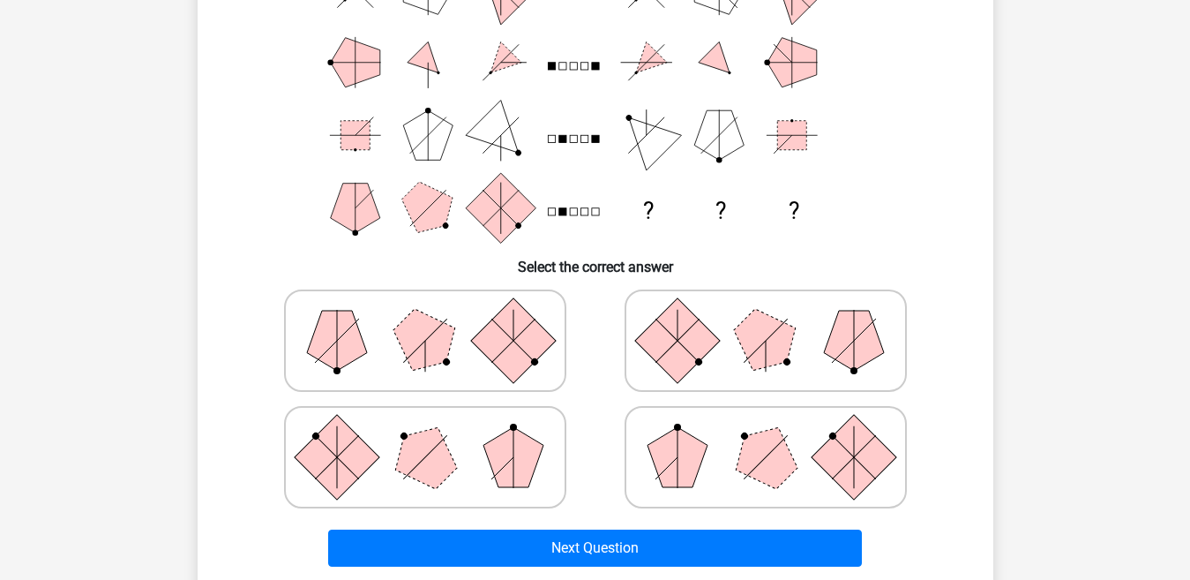
click at [758, 447] on polygon at bounding box center [765, 457] width 85 height 85
click at [766, 435] on input "radio" at bounding box center [771, 429] width 11 height 11
radio input "true"
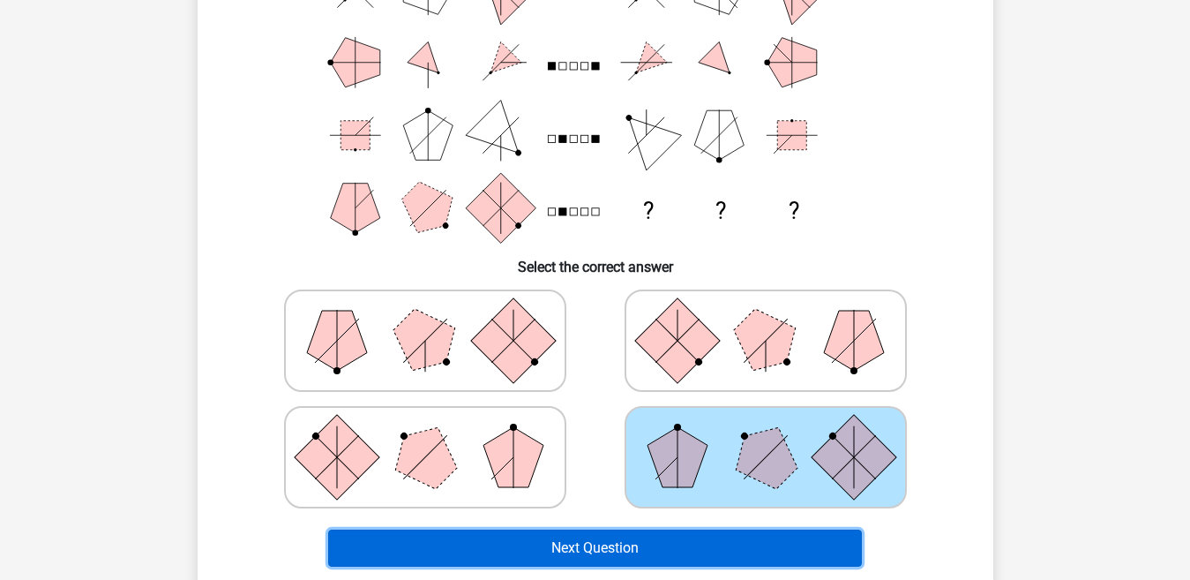
click at [669, 544] on button "Next Question" at bounding box center [595, 547] width 534 height 37
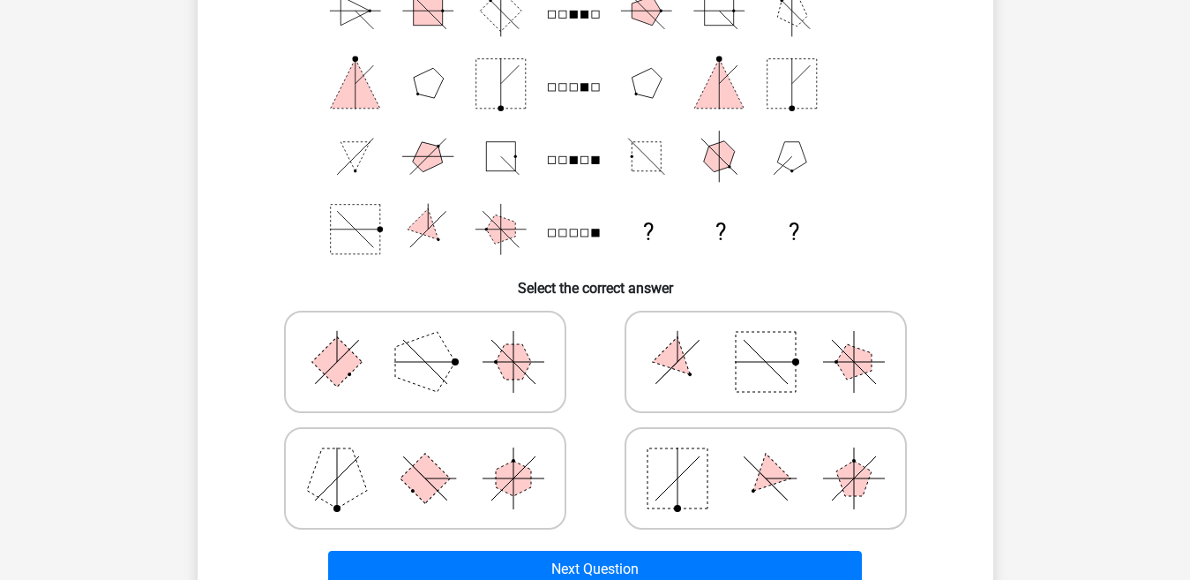
scroll to position [226, 0]
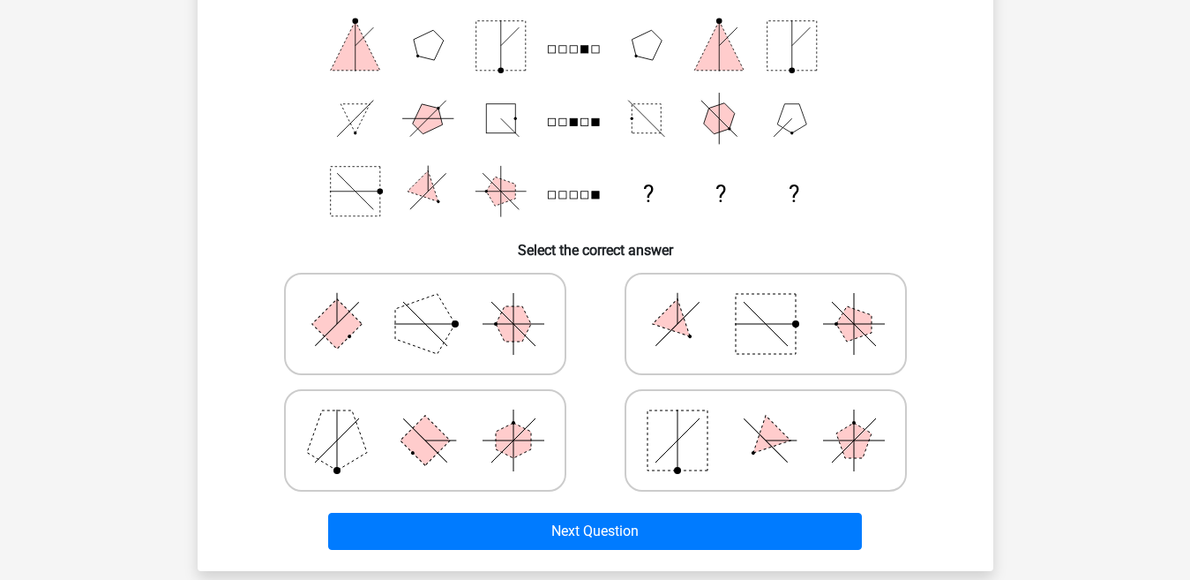
click at [721, 442] on icon at bounding box center [766, 440] width 265 height 88
click at [766, 418] on input "radio" at bounding box center [771, 412] width 11 height 11
radio input "true"
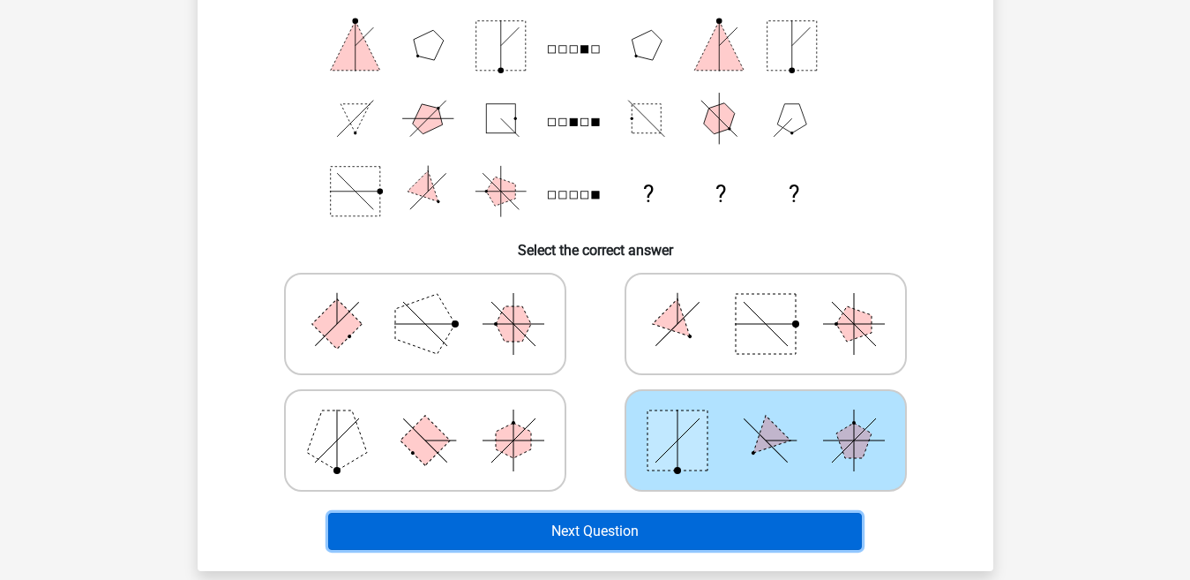
click at [674, 525] on button "Next Question" at bounding box center [595, 531] width 534 height 37
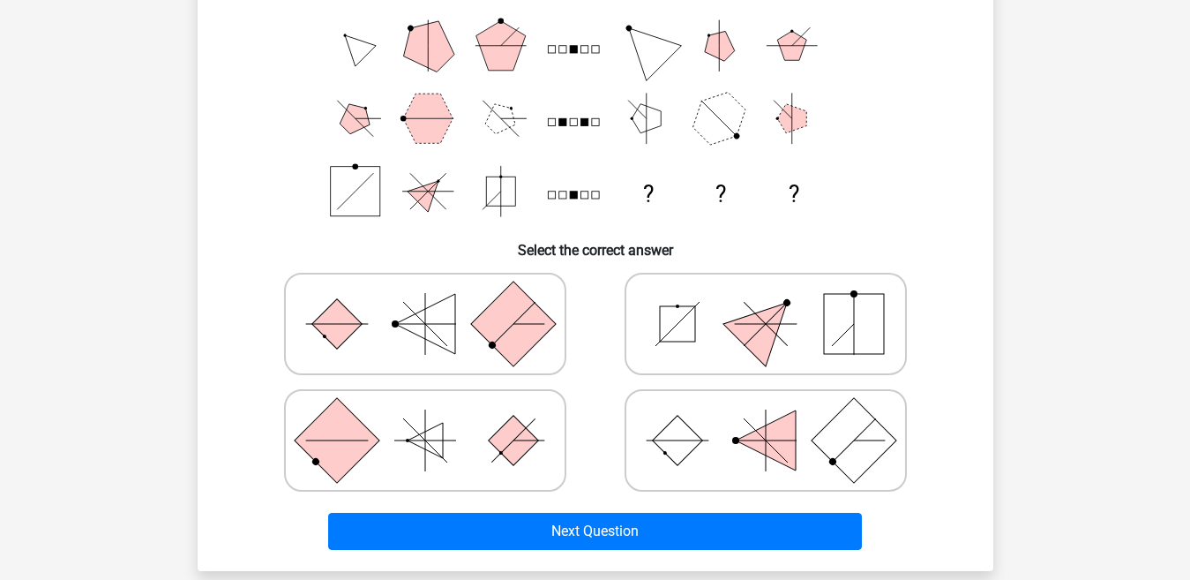
click at [745, 337] on polygon at bounding box center [765, 323] width 85 height 85
click at [766, 302] on input "radio" at bounding box center [771, 295] width 11 height 11
radio input "true"
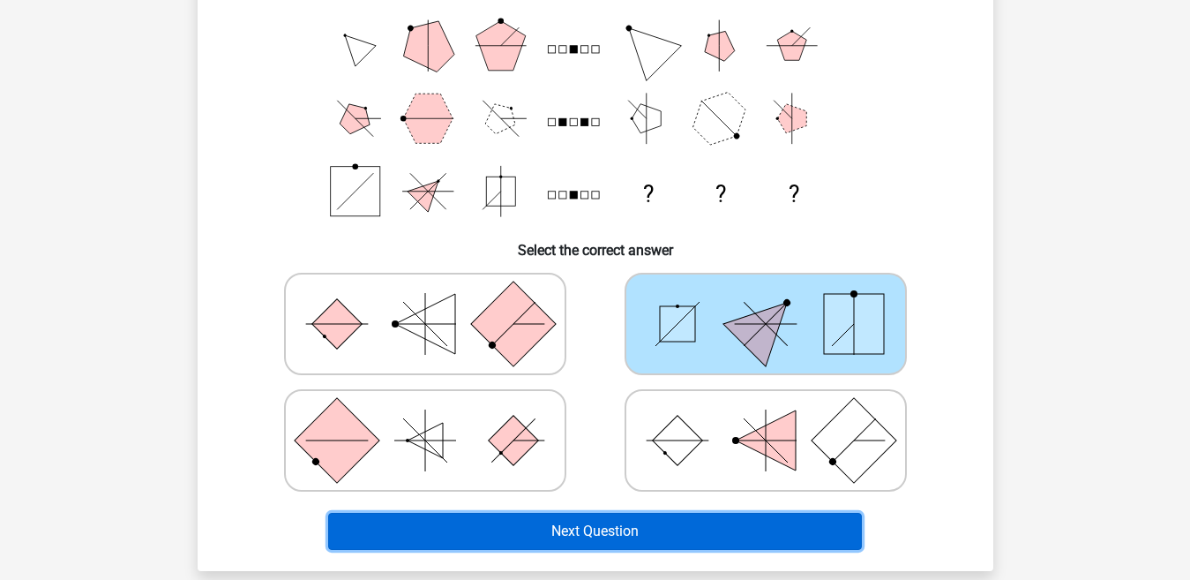
click at [638, 519] on button "Next Question" at bounding box center [595, 531] width 534 height 37
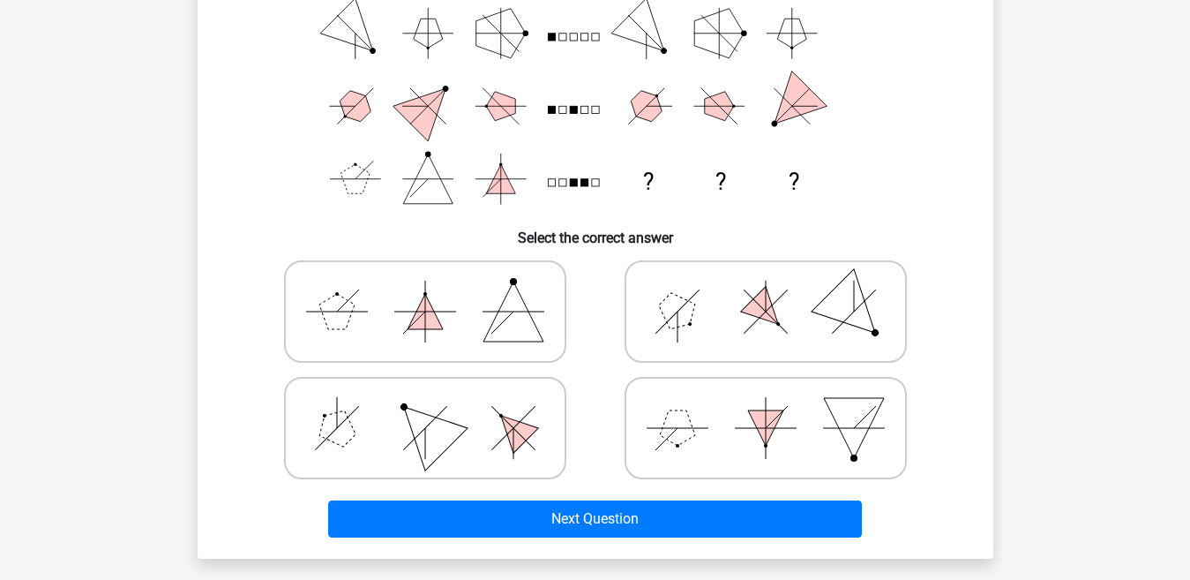
scroll to position [249, 0]
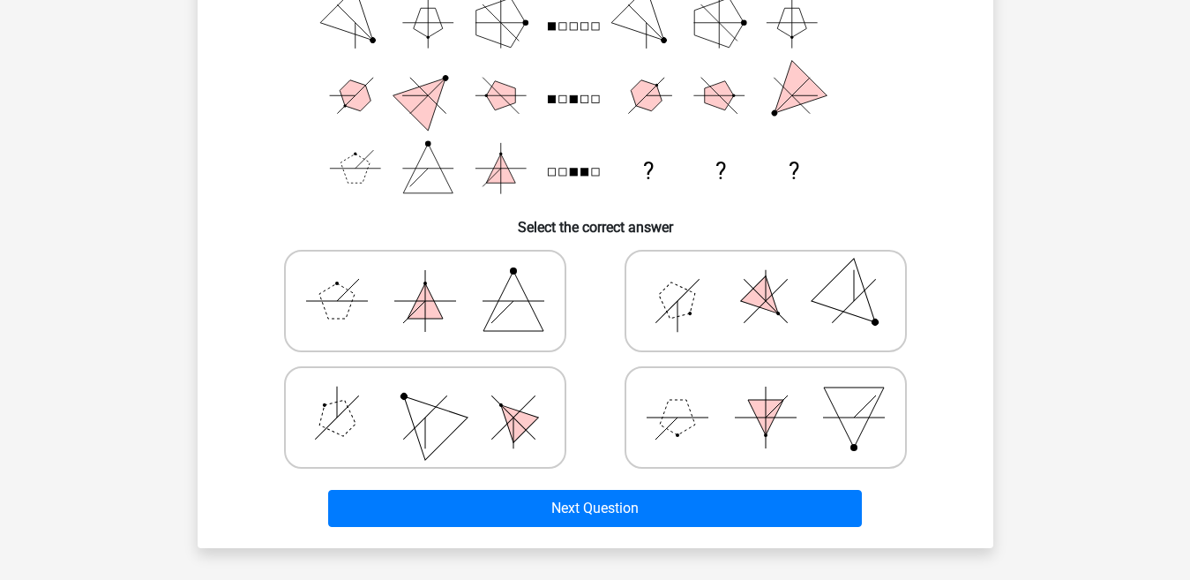
click at [499, 414] on icon at bounding box center [425, 417] width 265 height 88
click at [437, 395] on input "radio" at bounding box center [430, 389] width 11 height 11
radio input "true"
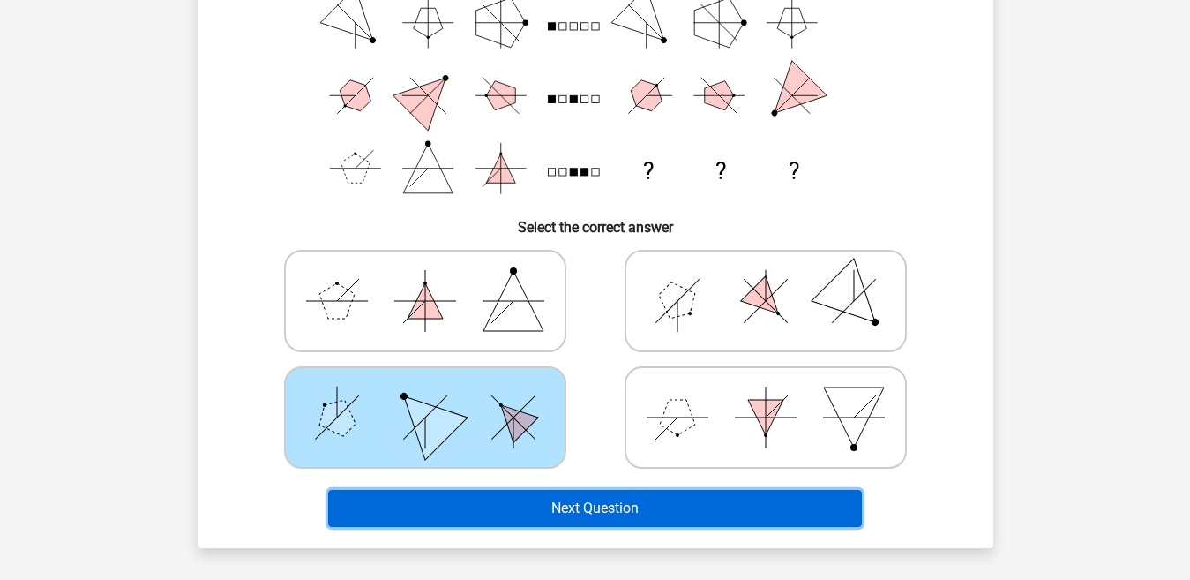
click at [544, 506] on button "Next Question" at bounding box center [595, 508] width 534 height 37
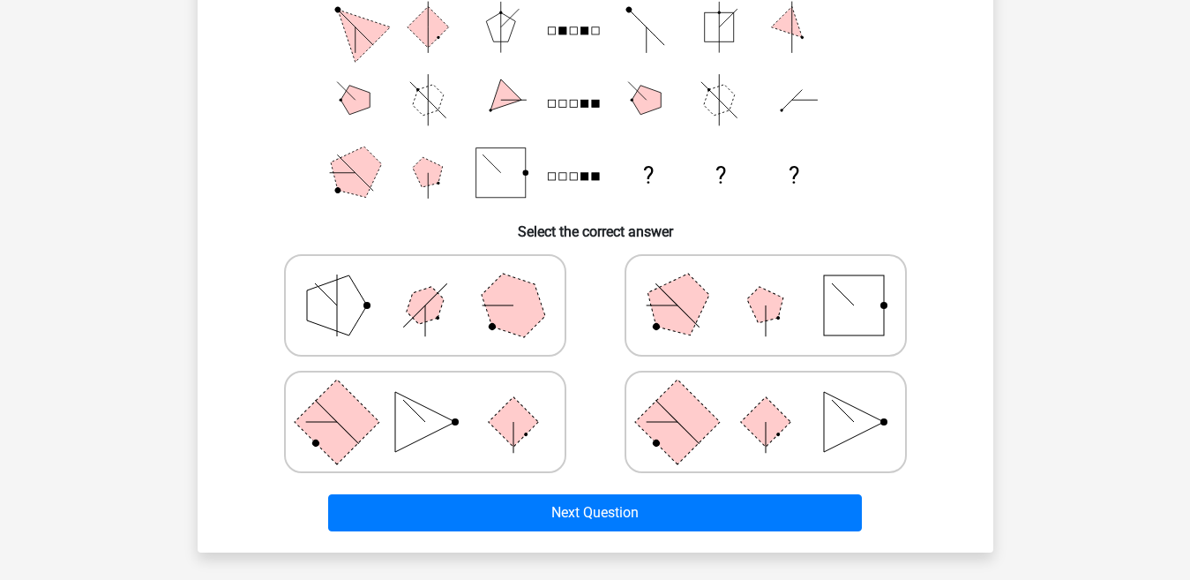
scroll to position [251, 0]
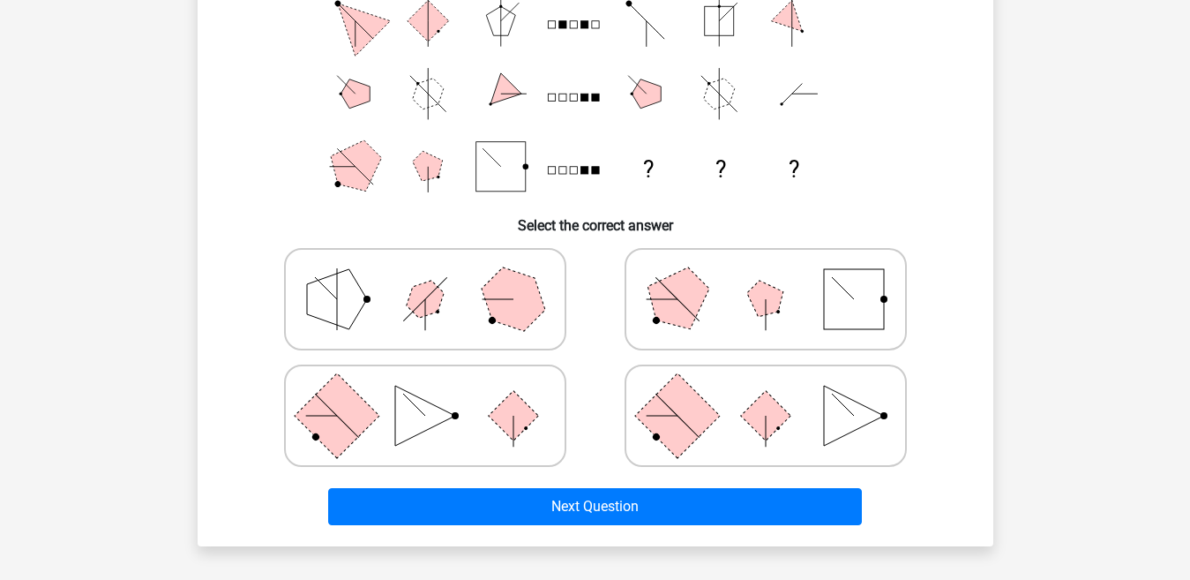
click at [884, 392] on icon at bounding box center [766, 415] width 265 height 88
click at [777, 392] on input "radio" at bounding box center [771, 387] width 11 height 11
radio input "true"
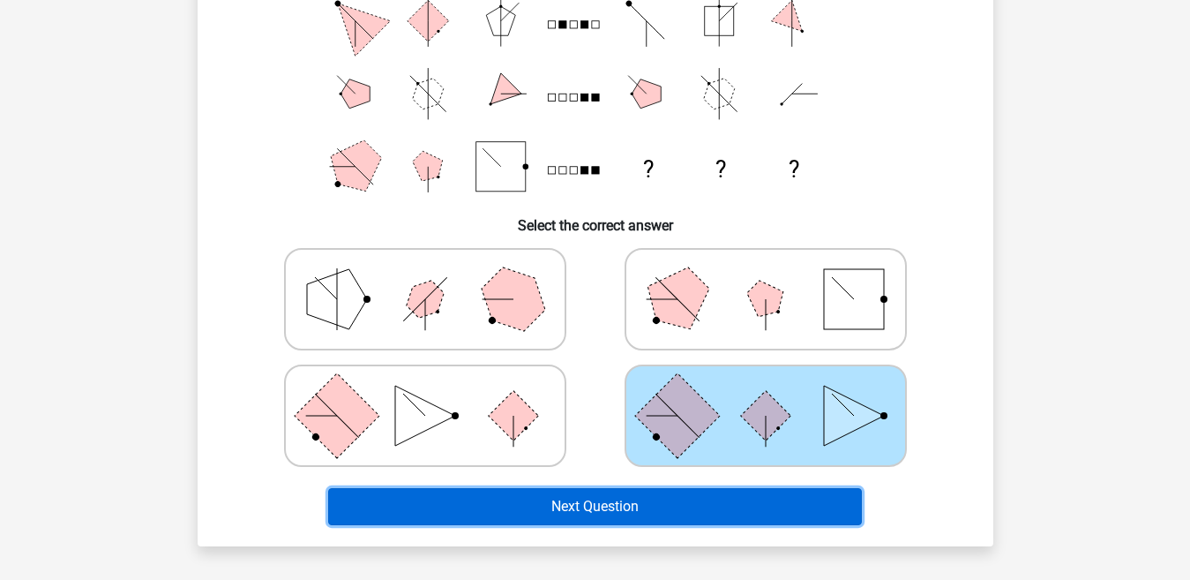
click at [723, 499] on button "Next Question" at bounding box center [595, 506] width 534 height 37
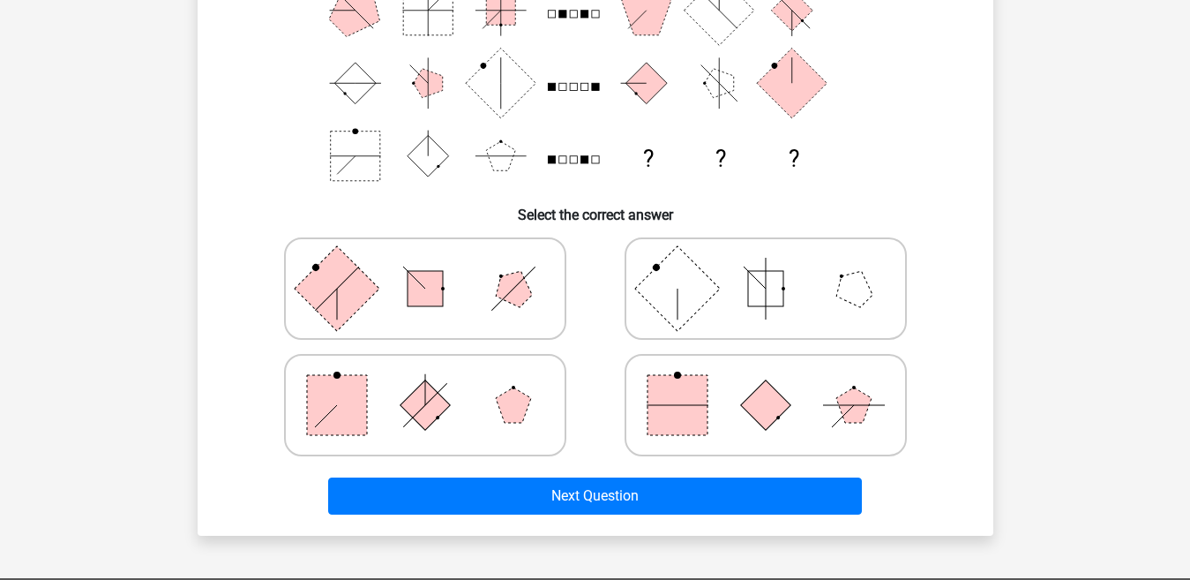
scroll to position [266, 0]
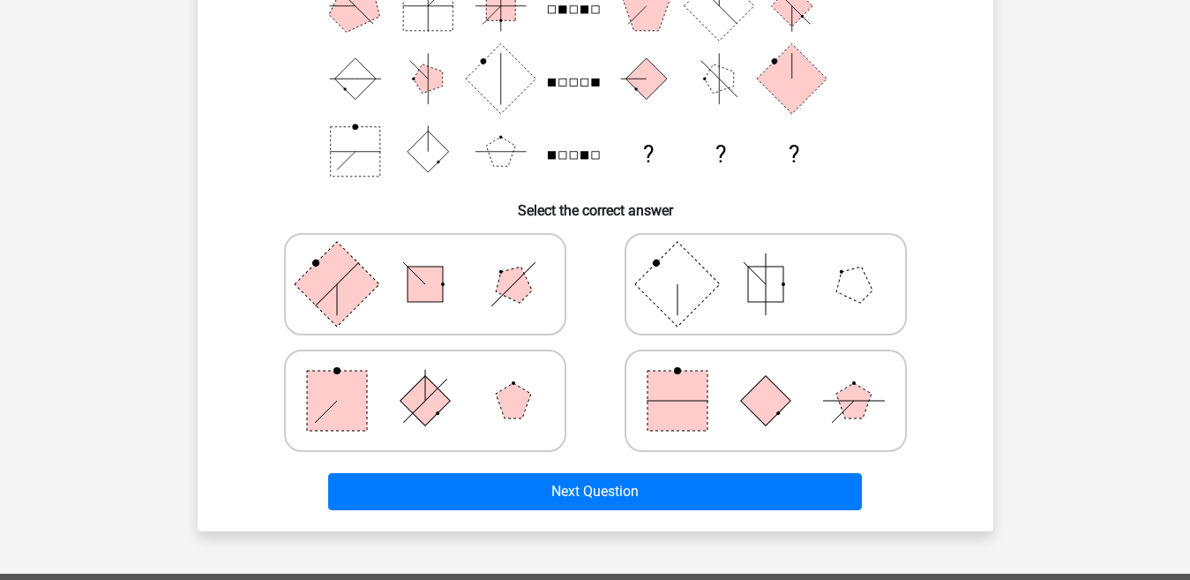
click at [457, 383] on icon at bounding box center [425, 400] width 265 height 88
click at [437, 379] on input "radio" at bounding box center [430, 372] width 11 height 11
radio input "true"
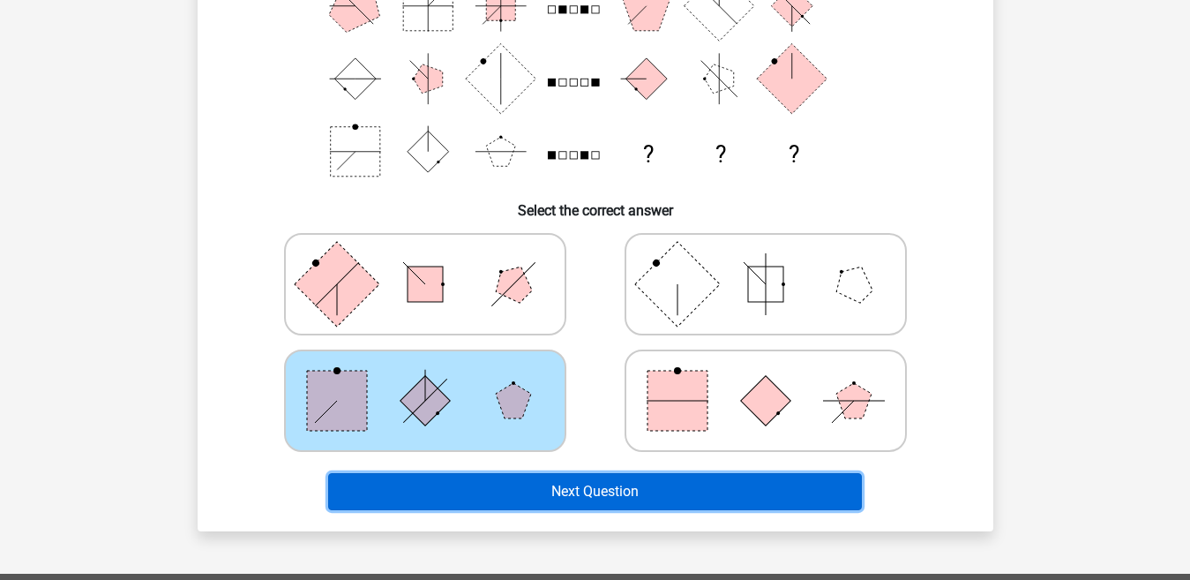
click at [493, 492] on button "Next Question" at bounding box center [595, 491] width 534 height 37
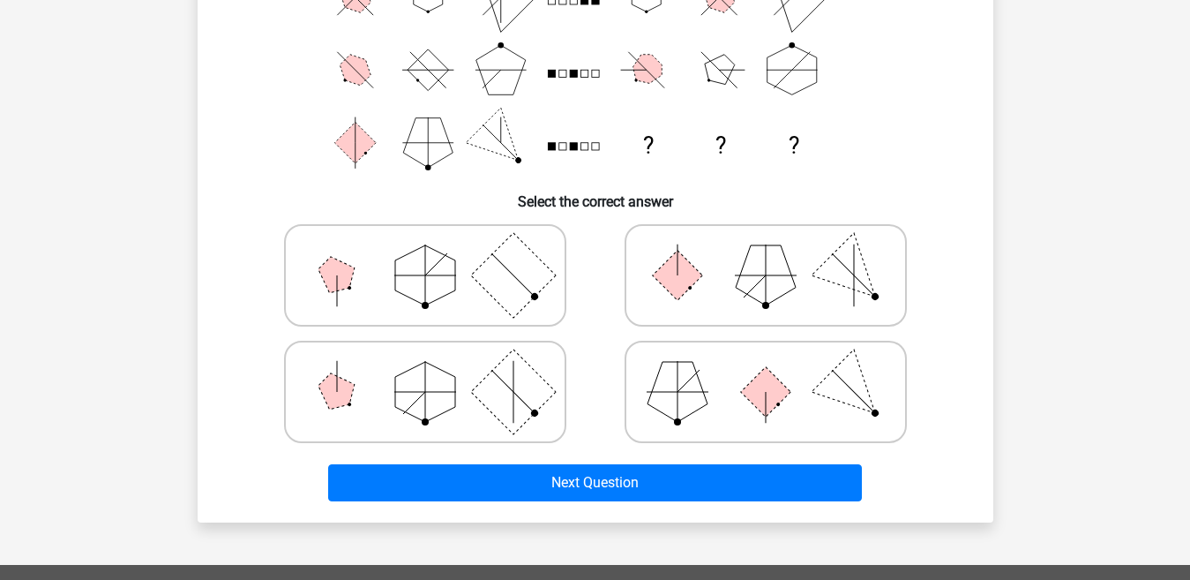
scroll to position [289, 0]
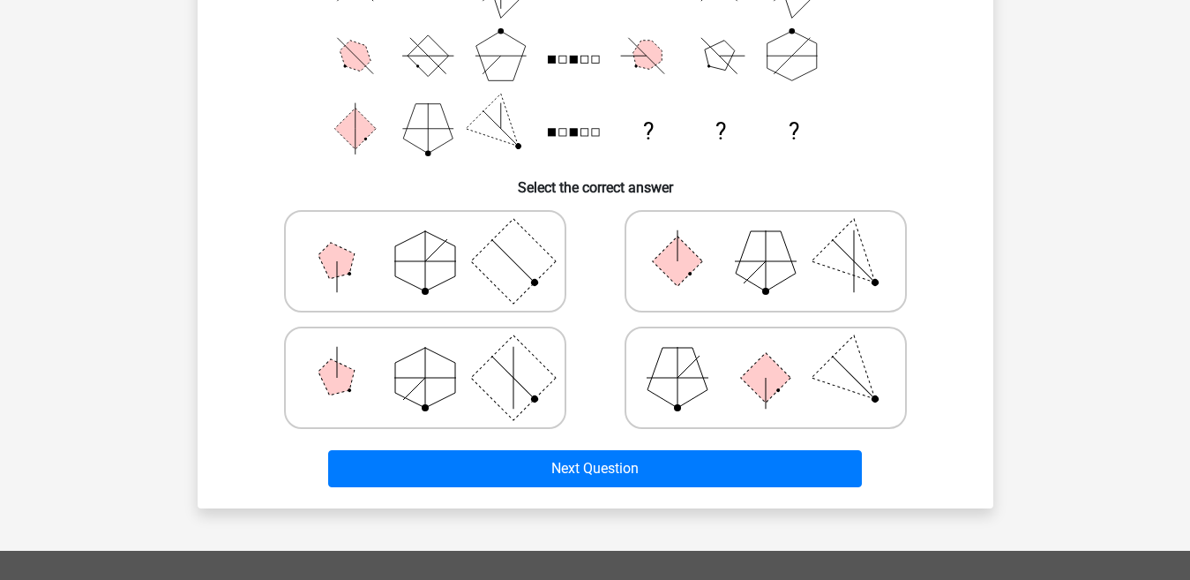
click at [467, 349] on icon at bounding box center [425, 378] width 265 height 88
click at [437, 349] on input "radio" at bounding box center [430, 349] width 11 height 11
radio input "true"
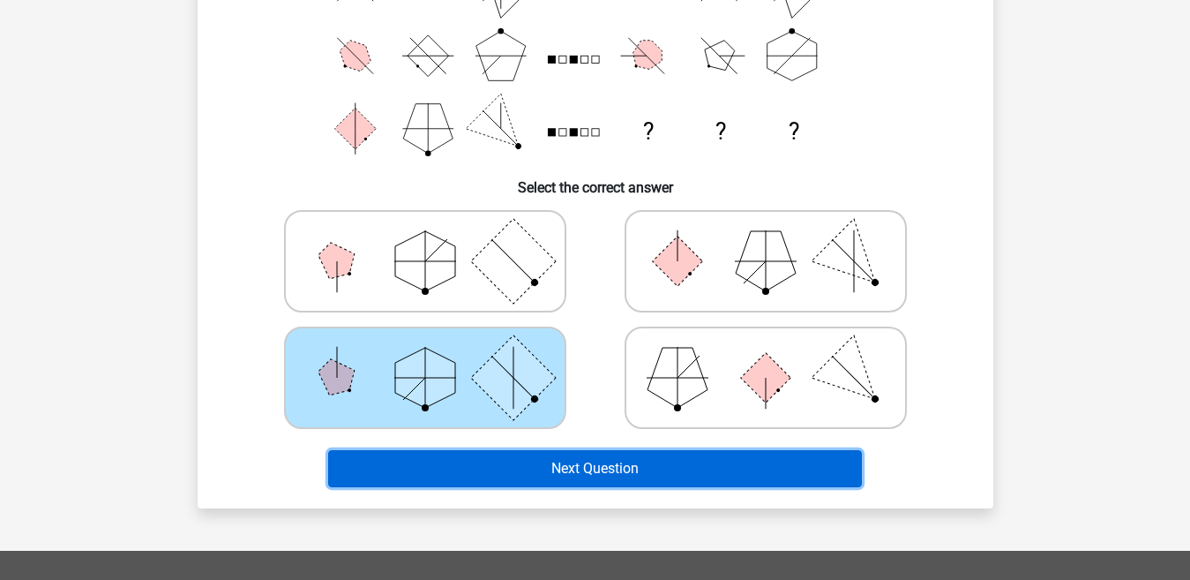
click at [483, 458] on button "Next Question" at bounding box center [595, 468] width 534 height 37
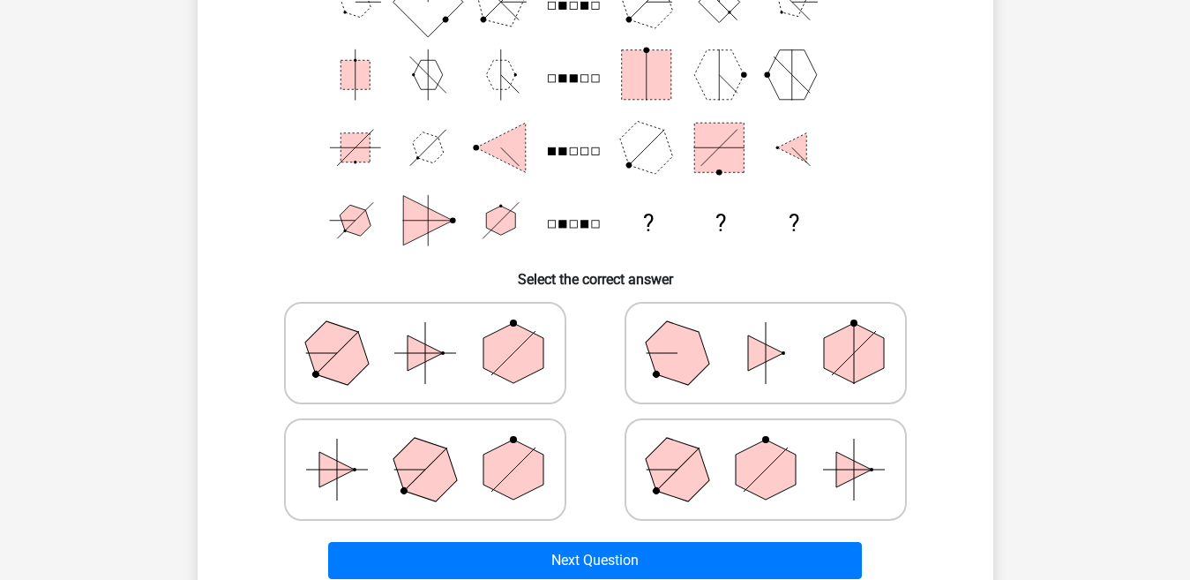
scroll to position [245, 0]
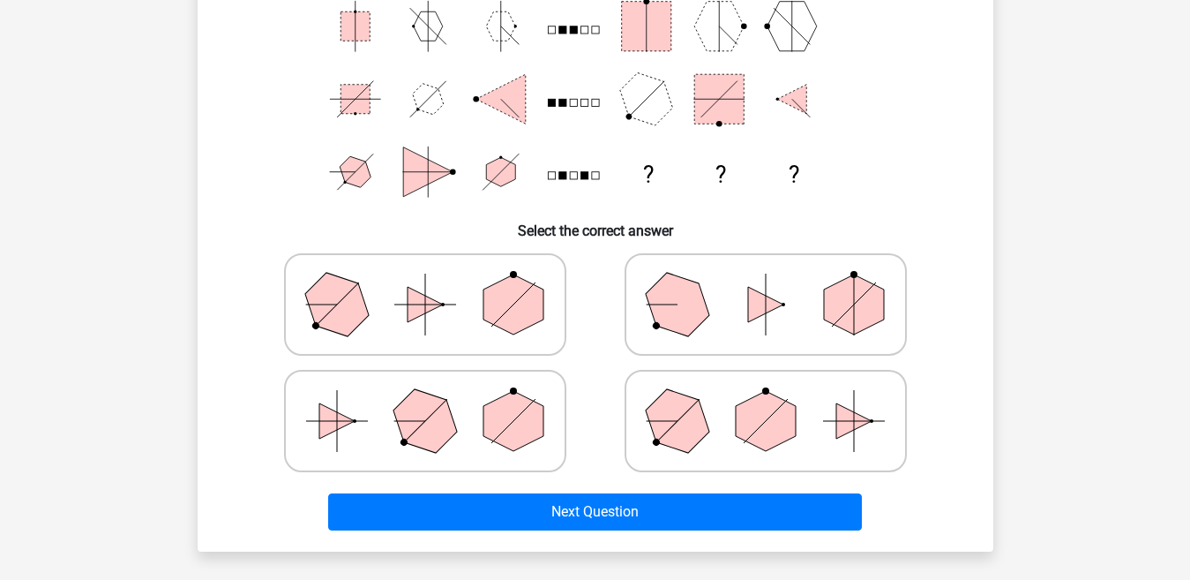
click at [748, 313] on polygon at bounding box center [765, 304] width 35 height 35
click at [766, 282] on input "radio" at bounding box center [771, 276] width 11 height 11
radio input "true"
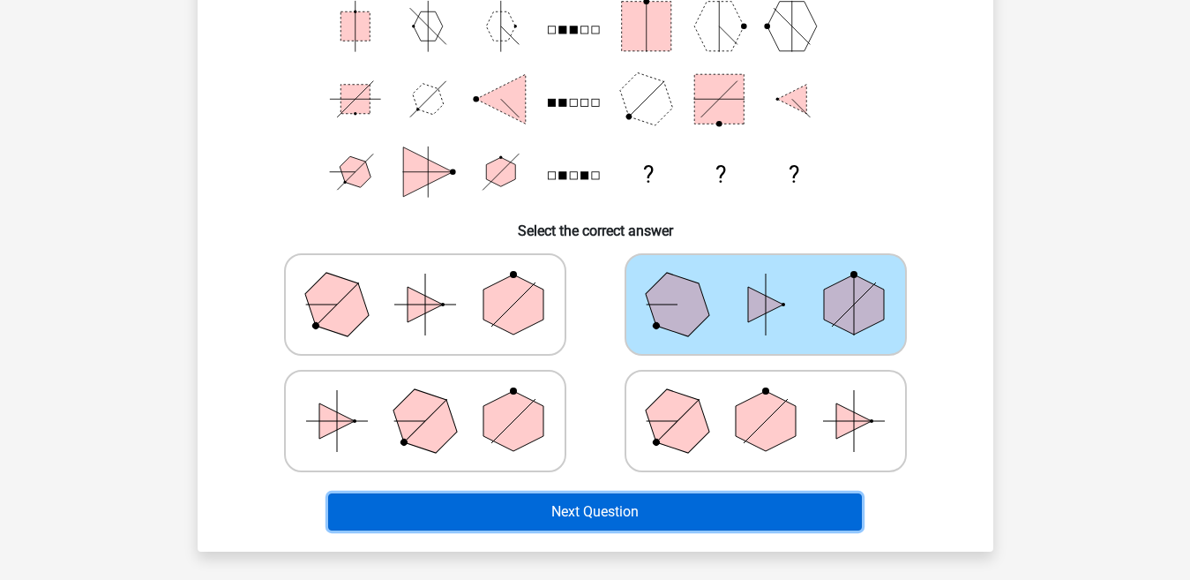
click at [656, 508] on button "Next Question" at bounding box center [595, 511] width 534 height 37
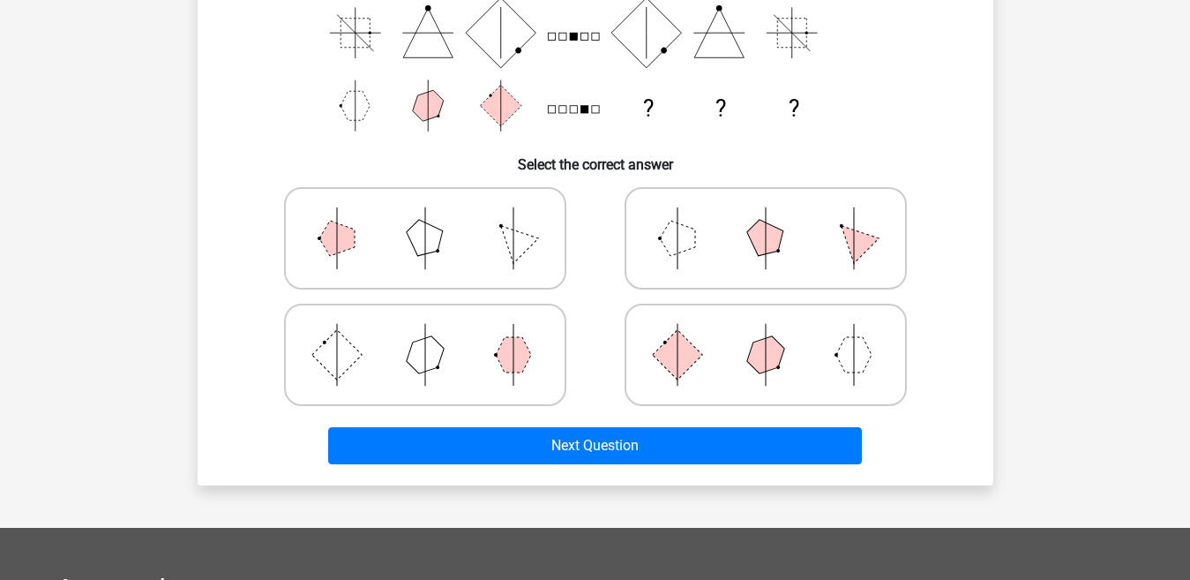
scroll to position [318, 0]
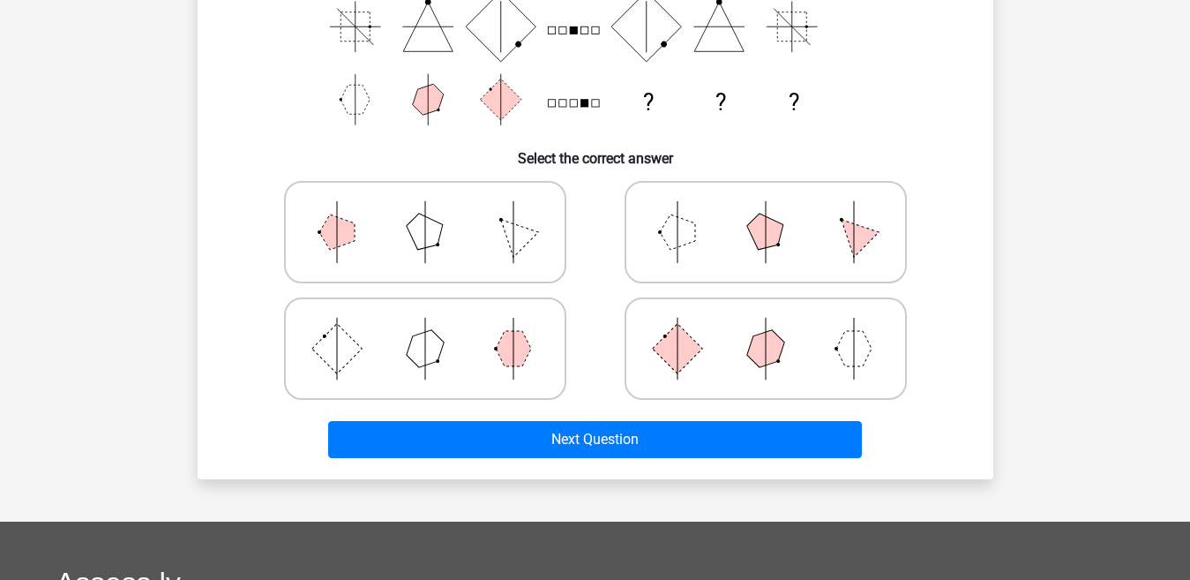
click at [690, 235] on polygon at bounding box center [677, 231] width 35 height 35
click at [766, 210] on input "radio" at bounding box center [771, 204] width 11 height 11
radio input "true"
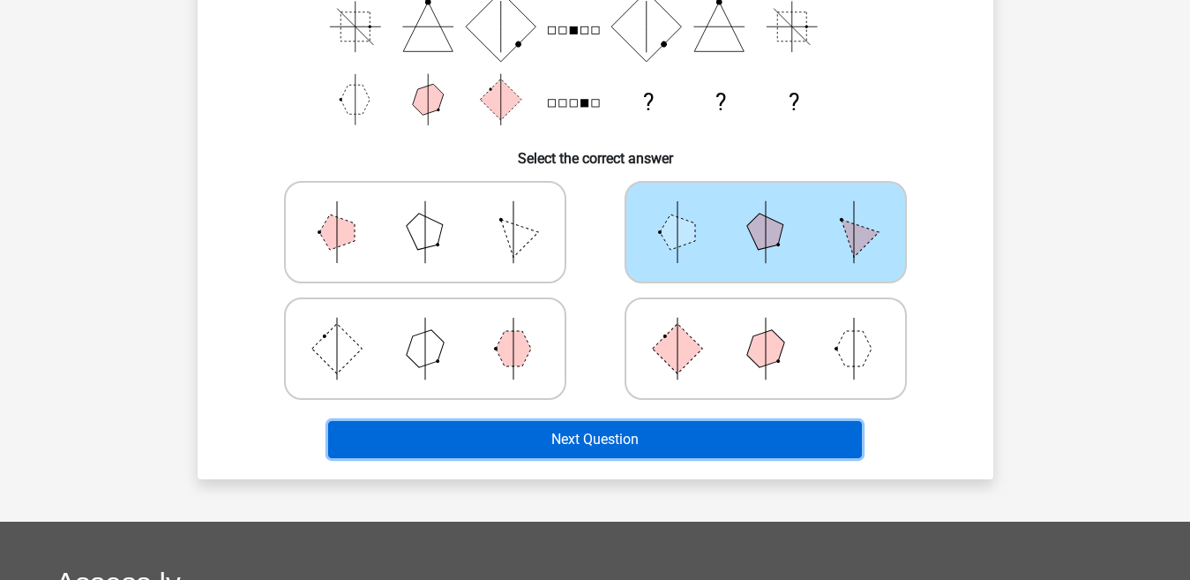
click at [671, 432] on button "Next Question" at bounding box center [595, 439] width 534 height 37
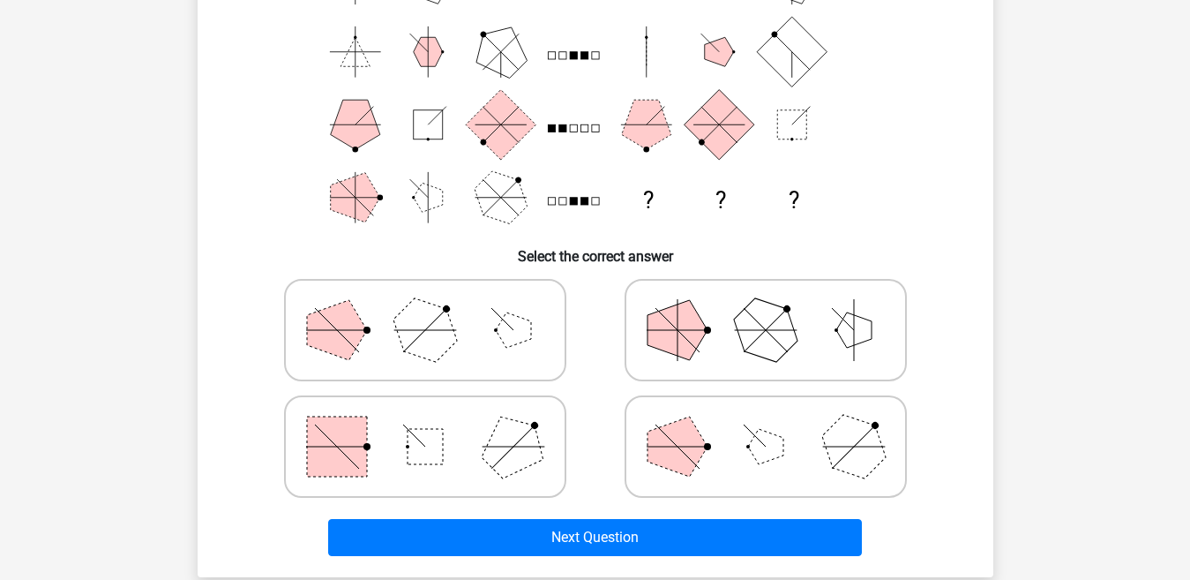
scroll to position [224, 0]
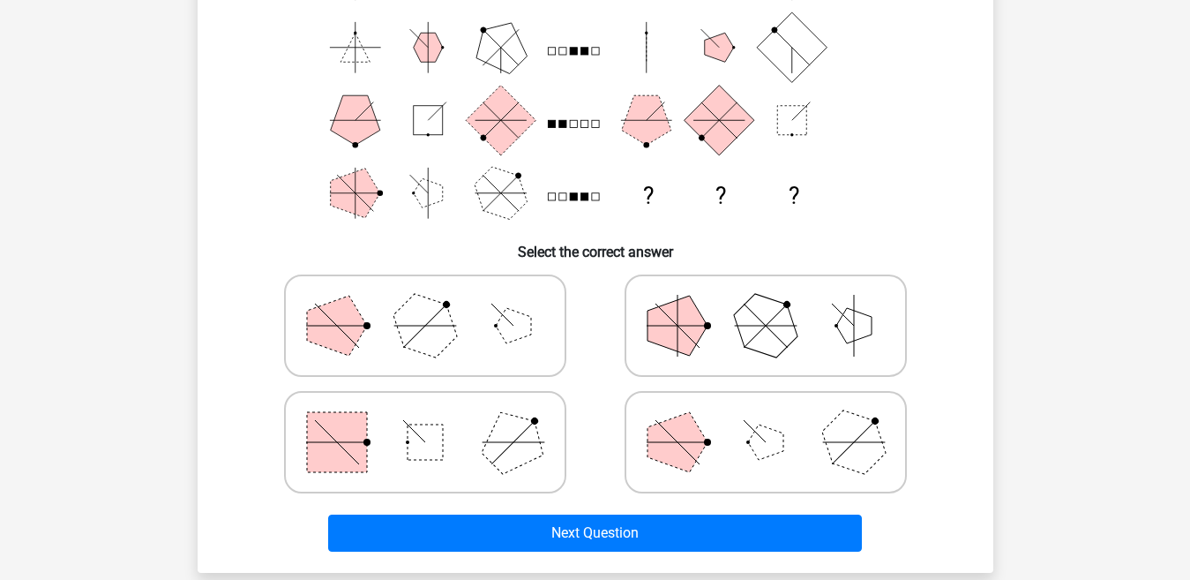
click at [540, 455] on polygon at bounding box center [512, 442] width 85 height 85
click at [437, 420] on input "radio" at bounding box center [430, 414] width 11 height 11
radio input "true"
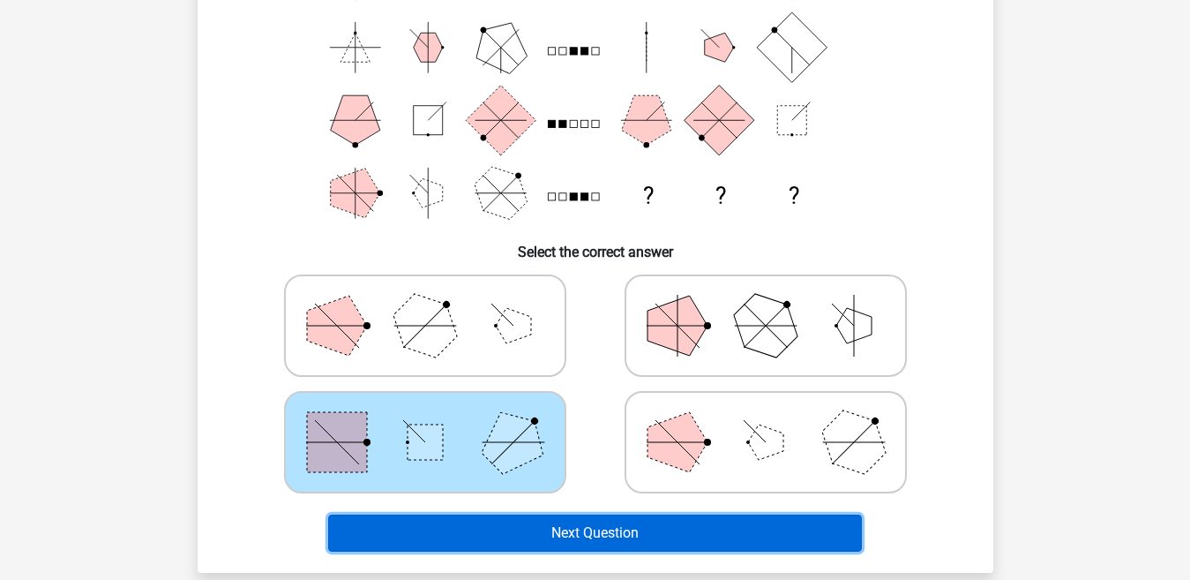
click at [601, 526] on button "Next Question" at bounding box center [595, 532] width 534 height 37
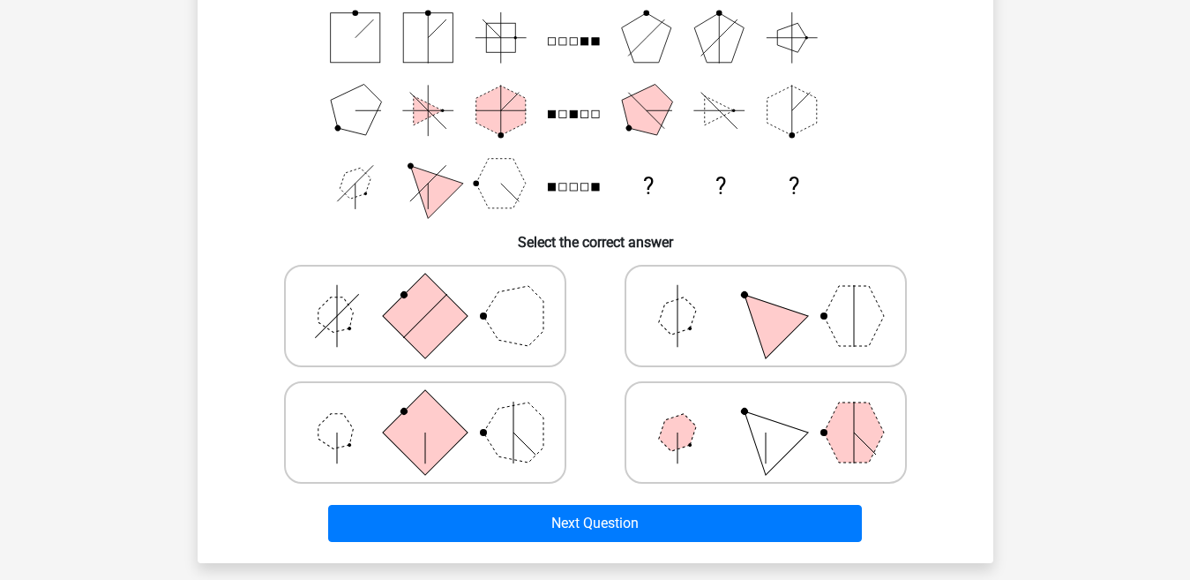
scroll to position [236, 0]
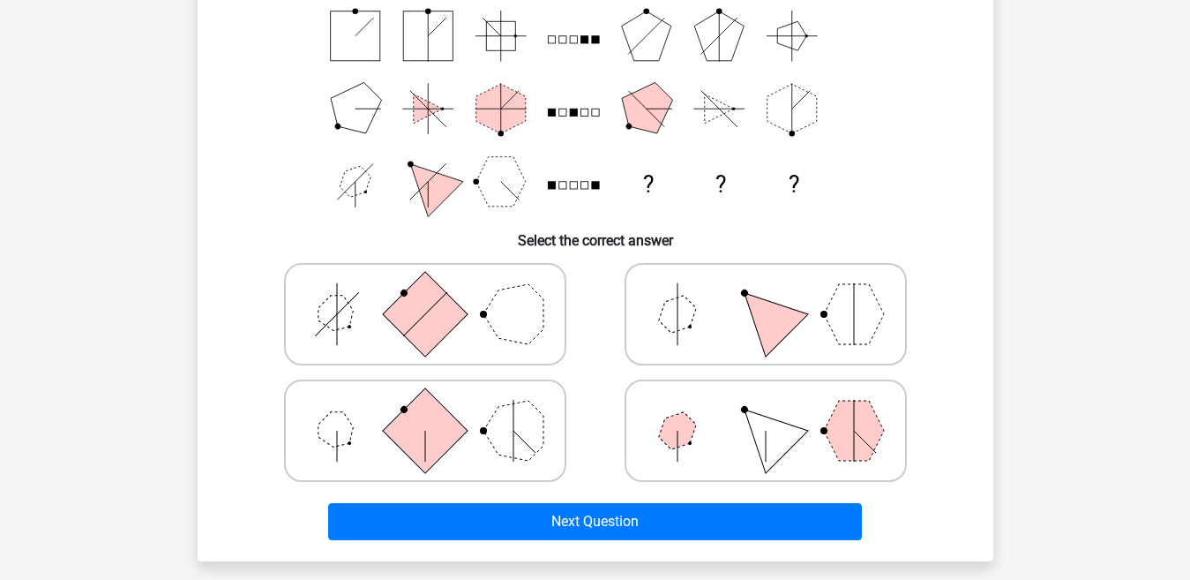
click at [699, 312] on icon at bounding box center [766, 314] width 265 height 88
click at [766, 292] on input "radio" at bounding box center [771, 286] width 11 height 11
radio input "true"
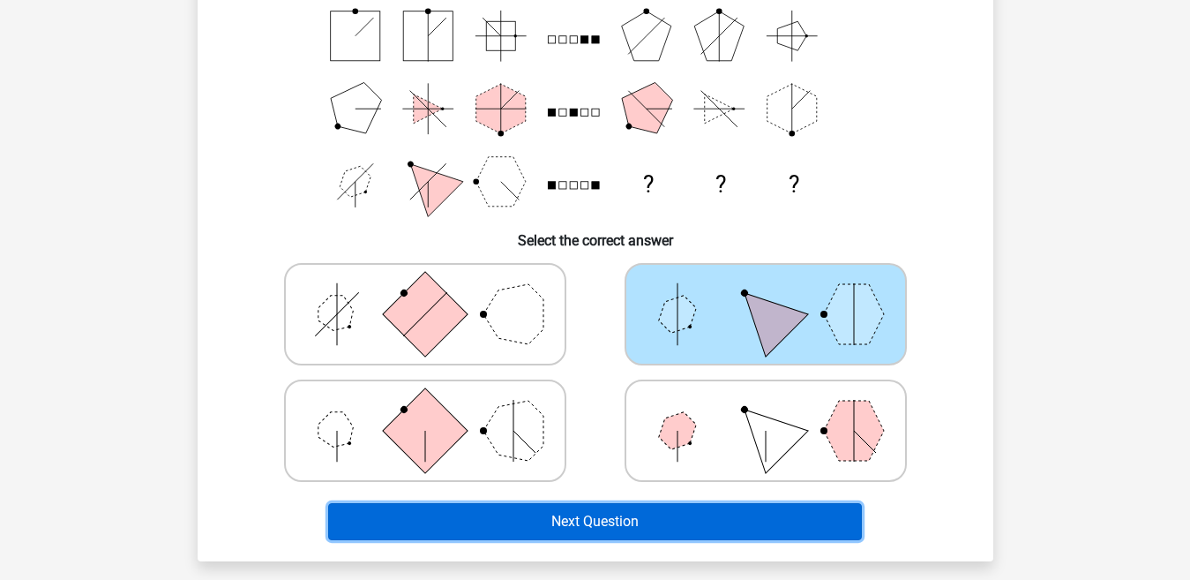
click at [646, 524] on button "Next Question" at bounding box center [595, 521] width 534 height 37
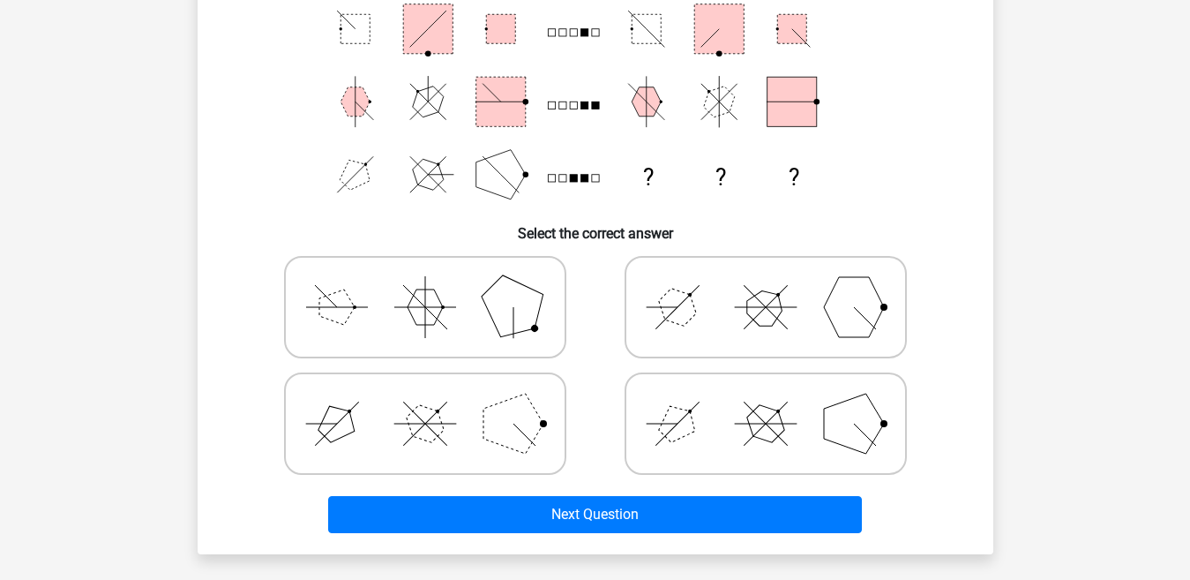
scroll to position [253, 0]
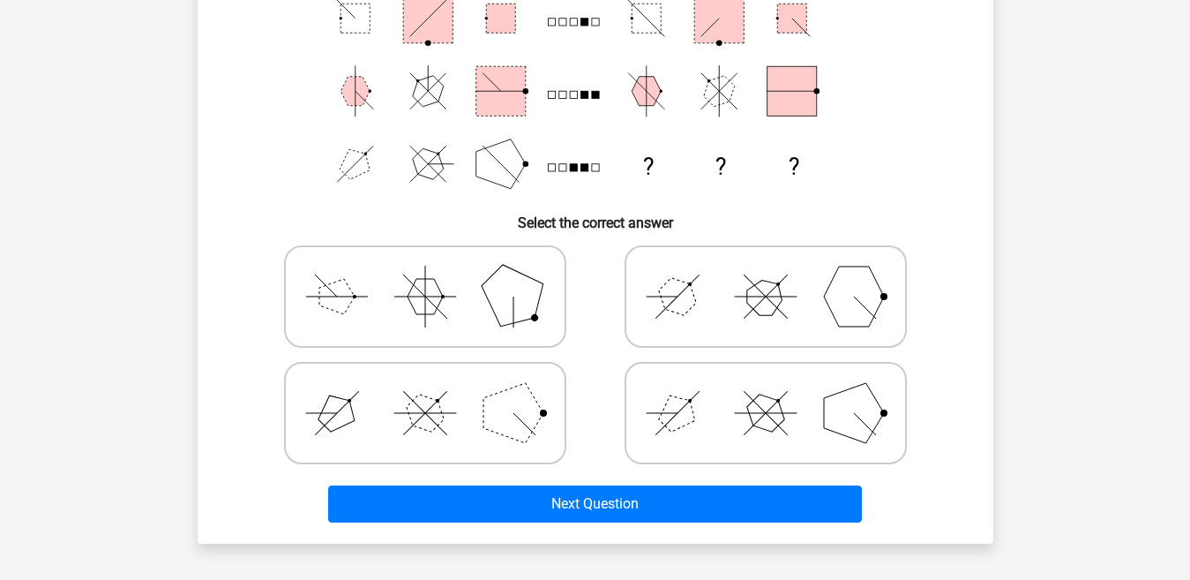
click at [738, 311] on icon at bounding box center [766, 296] width 265 height 88
click at [766, 274] on input "radio" at bounding box center [771, 268] width 11 height 11
radio input "true"
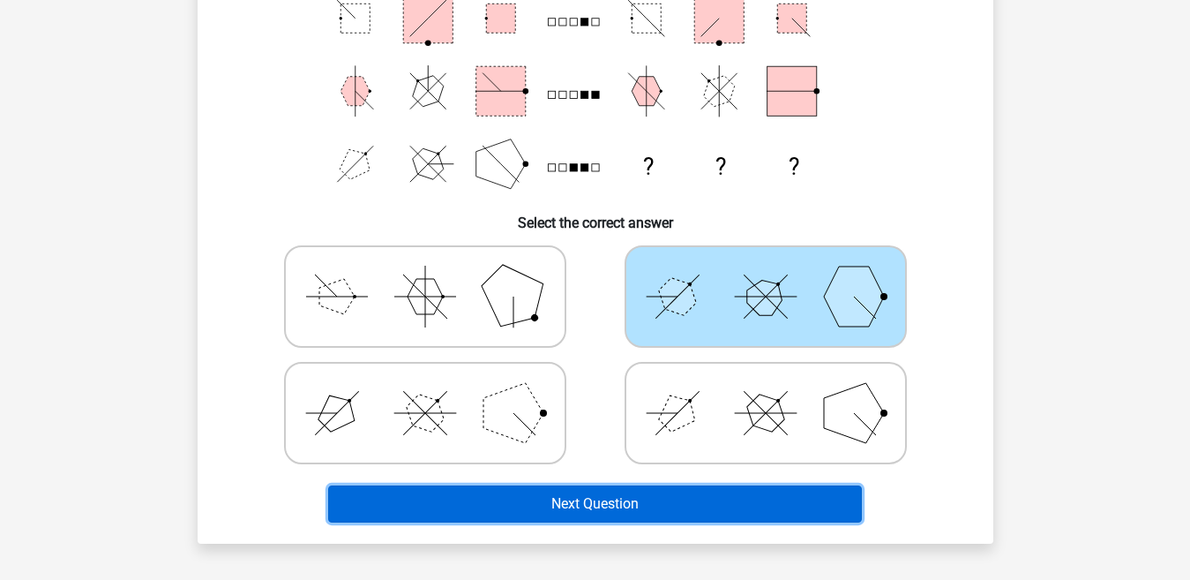
click at [680, 493] on button "Next Question" at bounding box center [595, 503] width 534 height 37
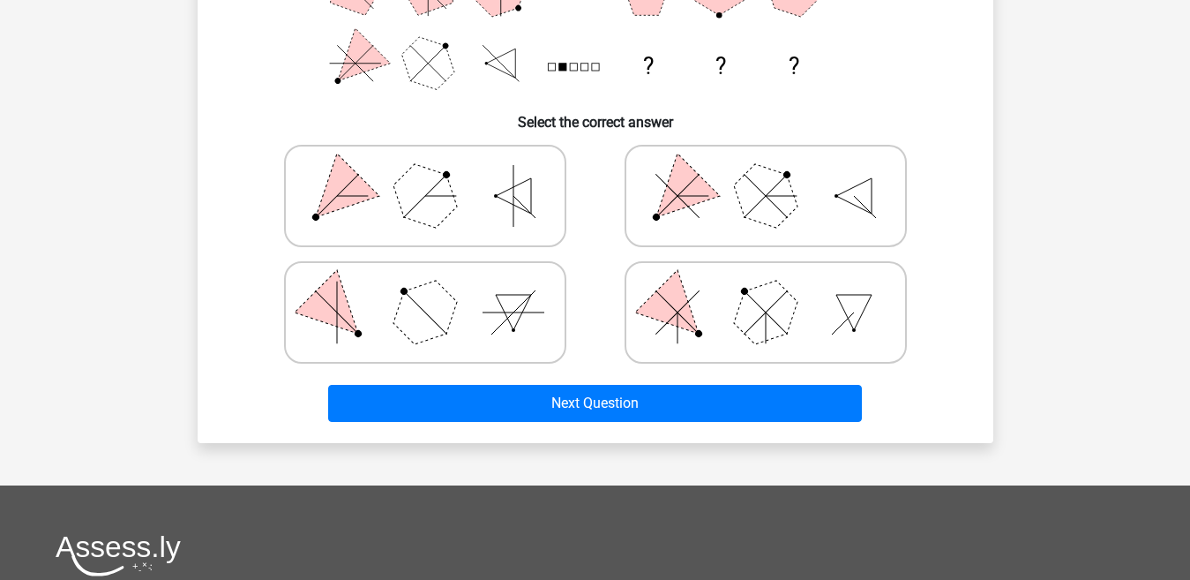
scroll to position [358, 0]
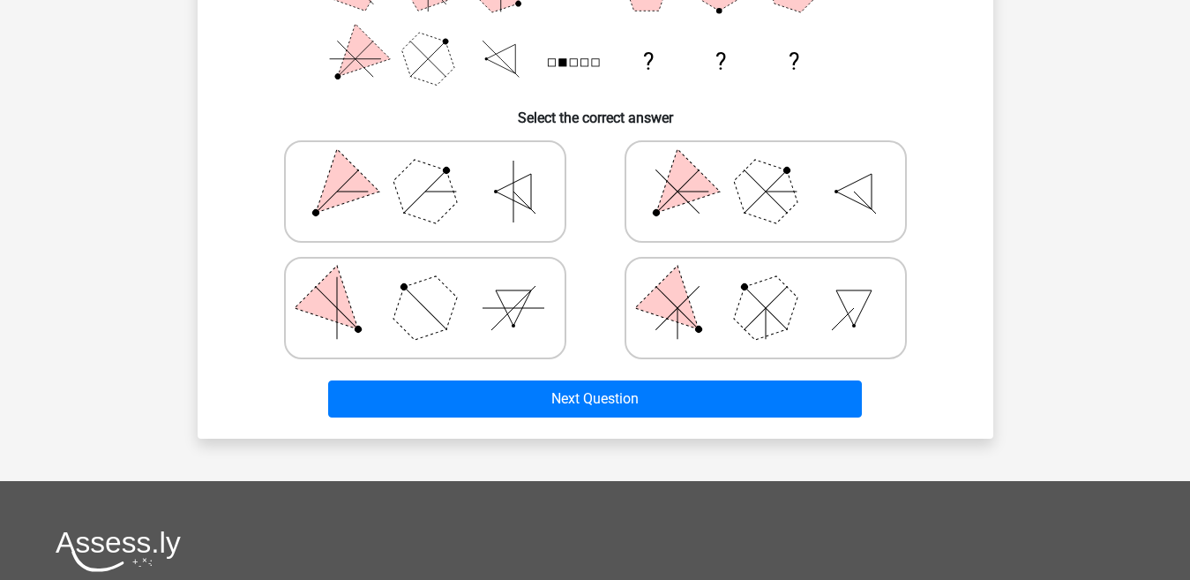
click at [731, 169] on icon at bounding box center [766, 191] width 265 height 88
click at [766, 169] on input "radio" at bounding box center [771, 163] width 11 height 11
radio input "true"
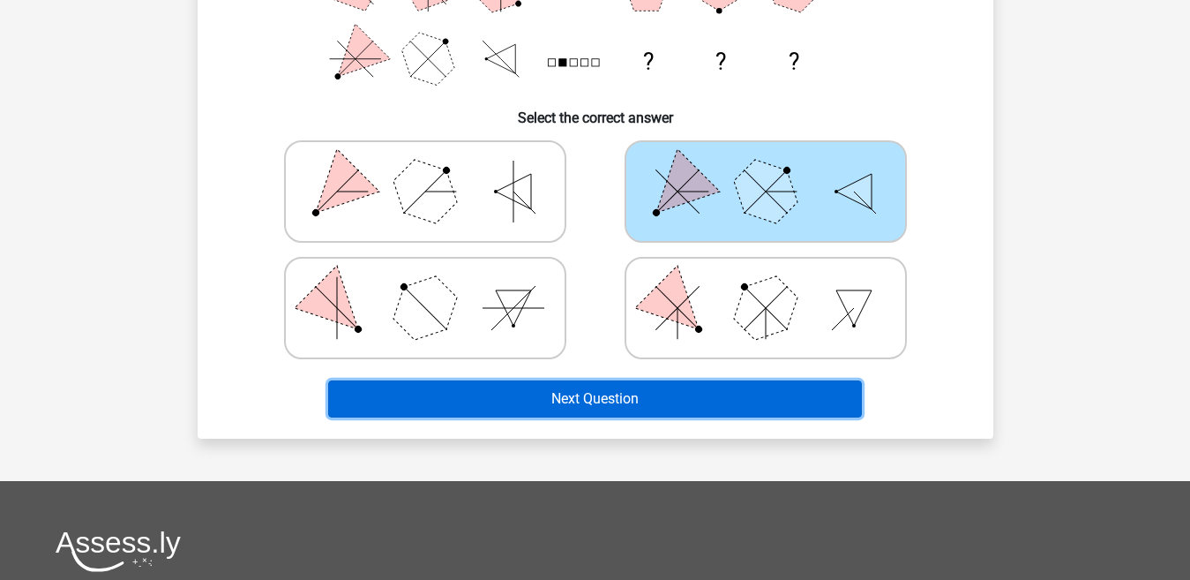
click at [645, 394] on button "Next Question" at bounding box center [595, 398] width 534 height 37
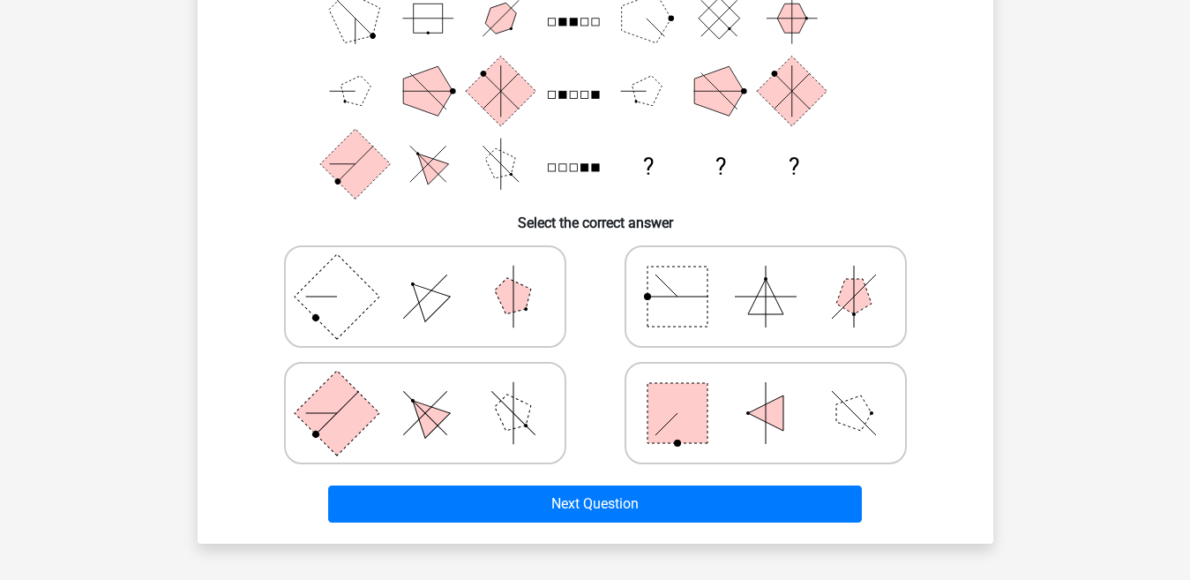
scroll to position [257, 0]
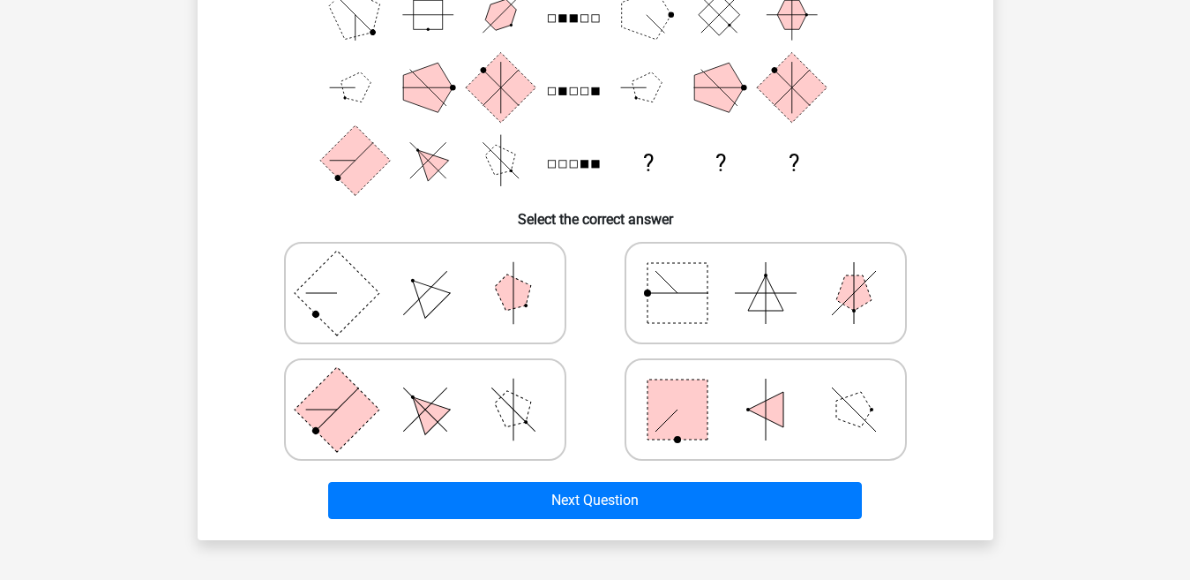
click at [739, 296] on icon at bounding box center [766, 293] width 265 height 88
click at [766, 271] on input "radio" at bounding box center [771, 264] width 11 height 11
radio input "true"
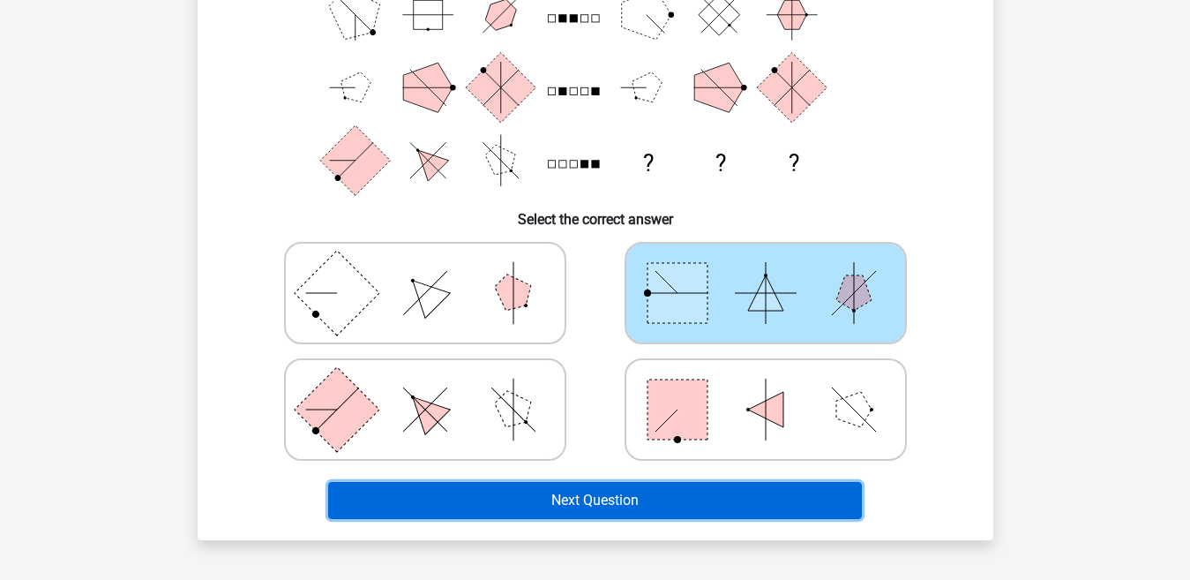
click at [631, 499] on button "Next Question" at bounding box center [595, 500] width 534 height 37
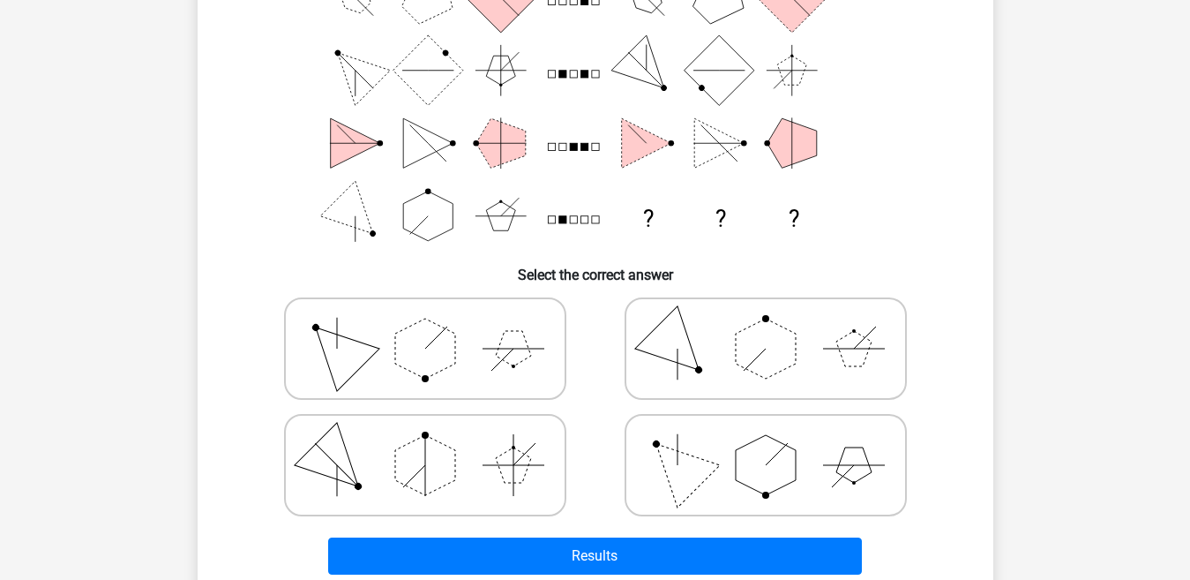
scroll to position [251, 0]
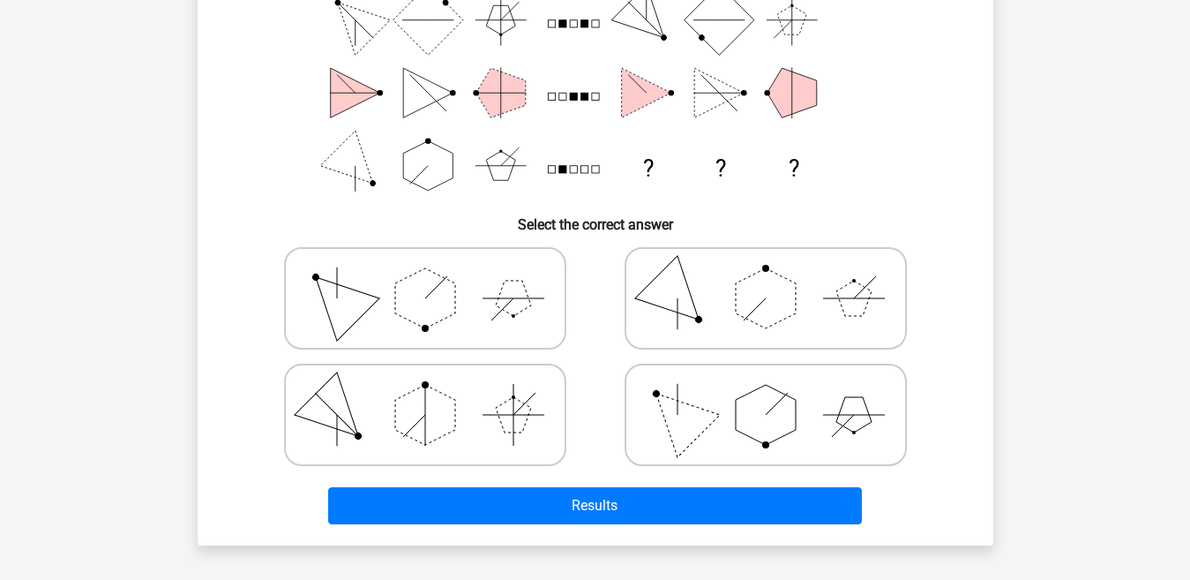
click at [693, 432] on polygon at bounding box center [676, 414] width 85 height 85
click at [766, 393] on input "radio" at bounding box center [771, 386] width 11 height 11
radio input "true"
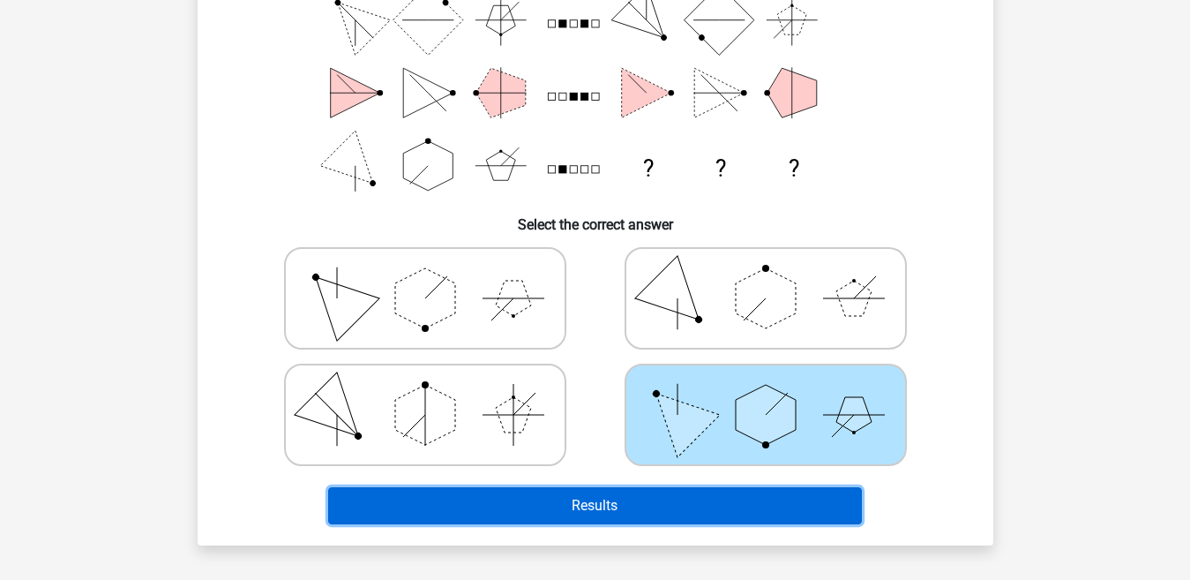
click at [661, 502] on button "Results" at bounding box center [595, 505] width 534 height 37
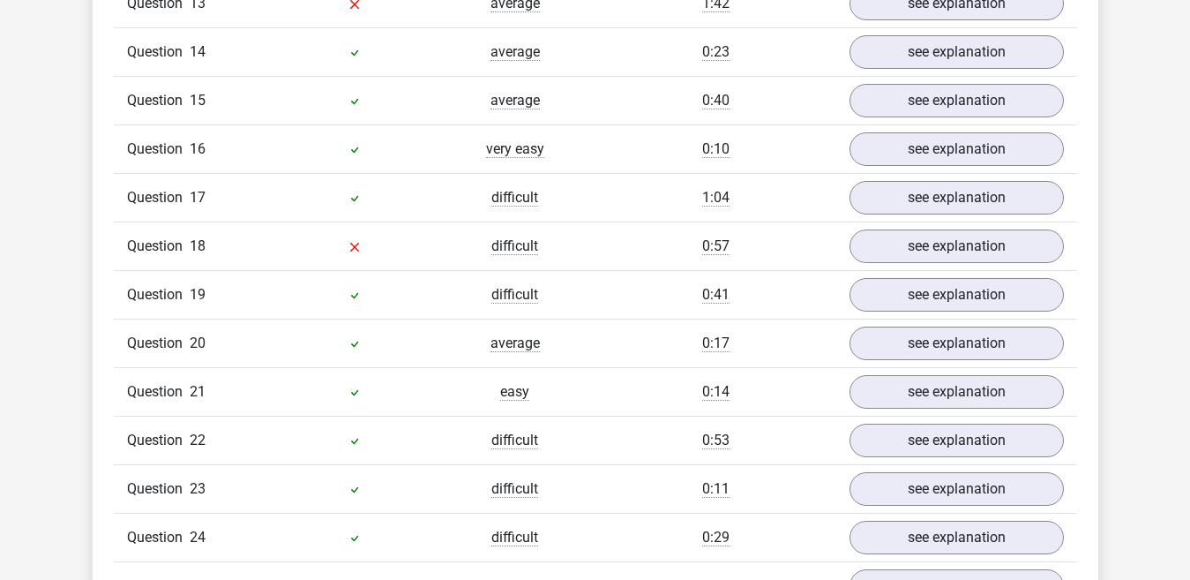
scroll to position [2131, 0]
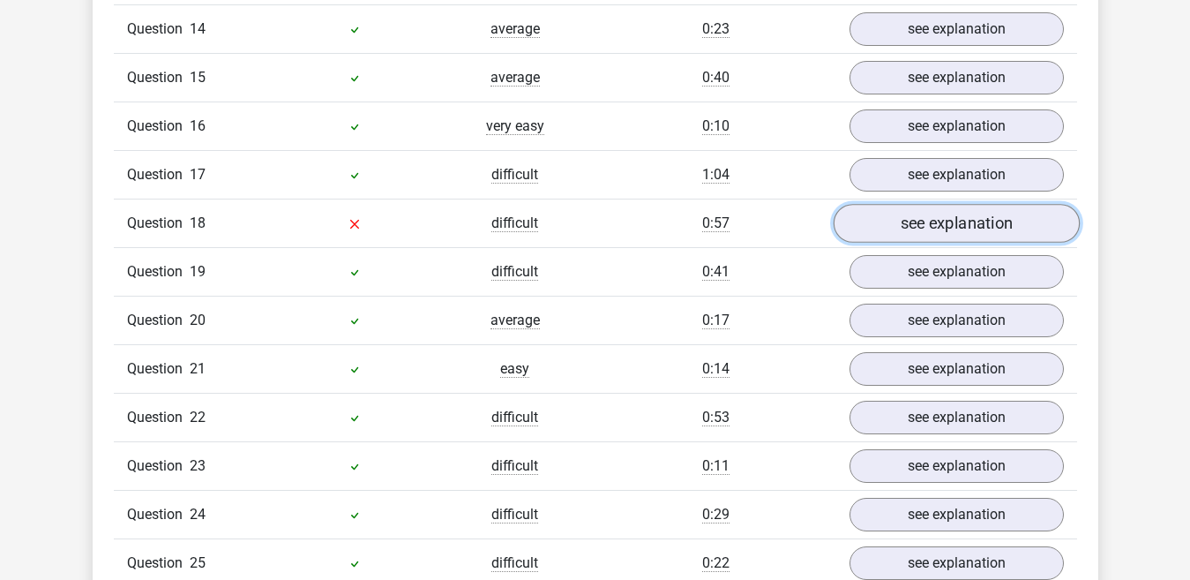
click at [1054, 229] on link "see explanation" at bounding box center [956, 223] width 246 height 39
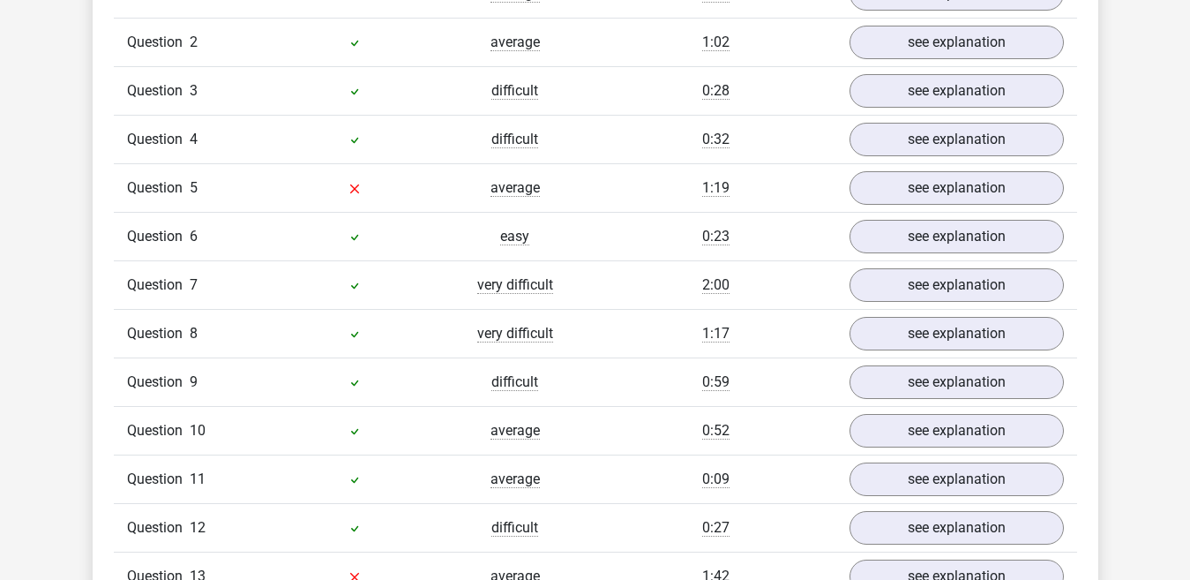
scroll to position [1574, 0]
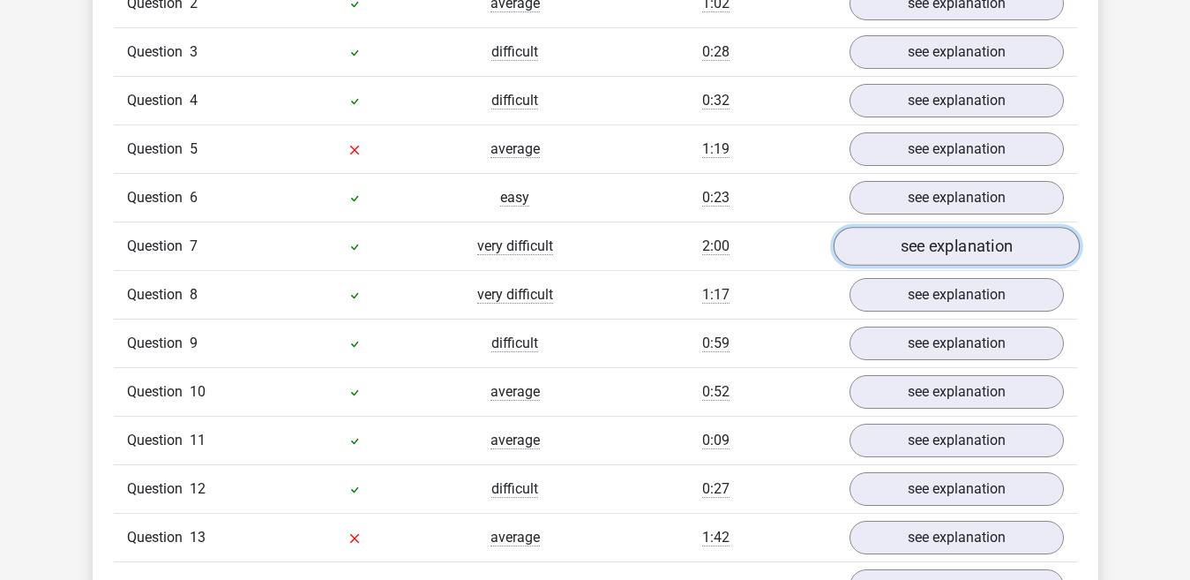
click at [1005, 241] on link "see explanation" at bounding box center [956, 246] width 246 height 39
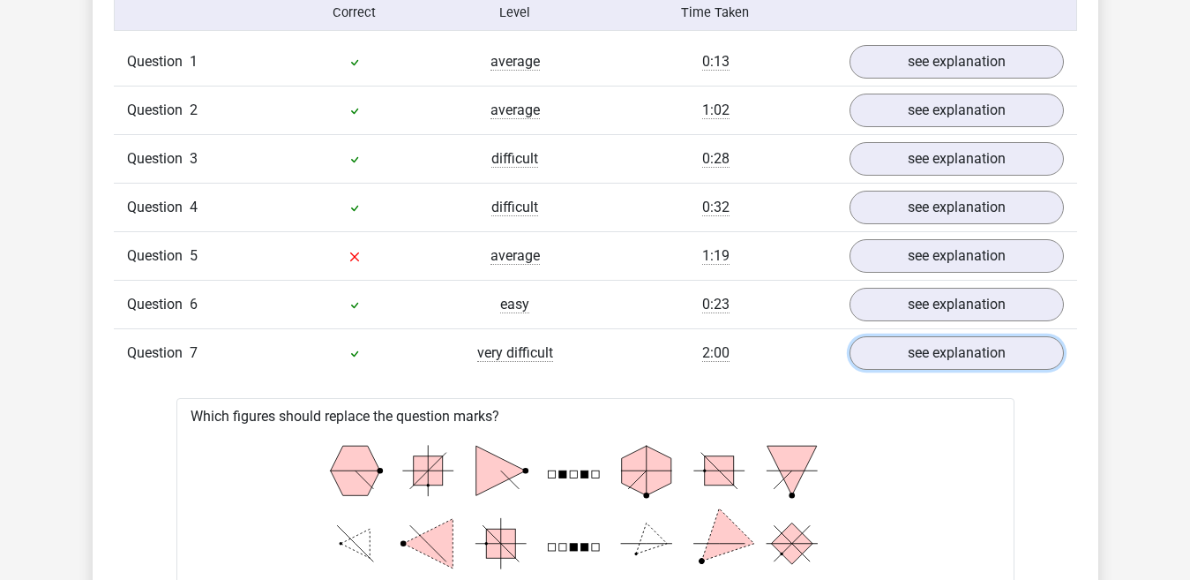
scroll to position [0, 0]
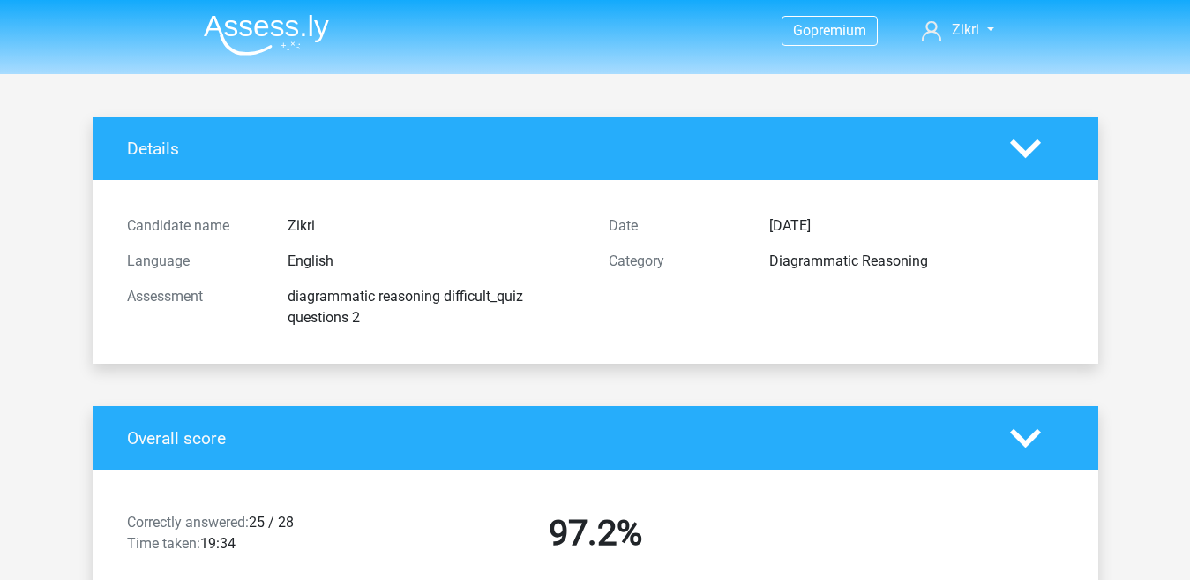
click at [239, 32] on img at bounding box center [266, 34] width 125 height 41
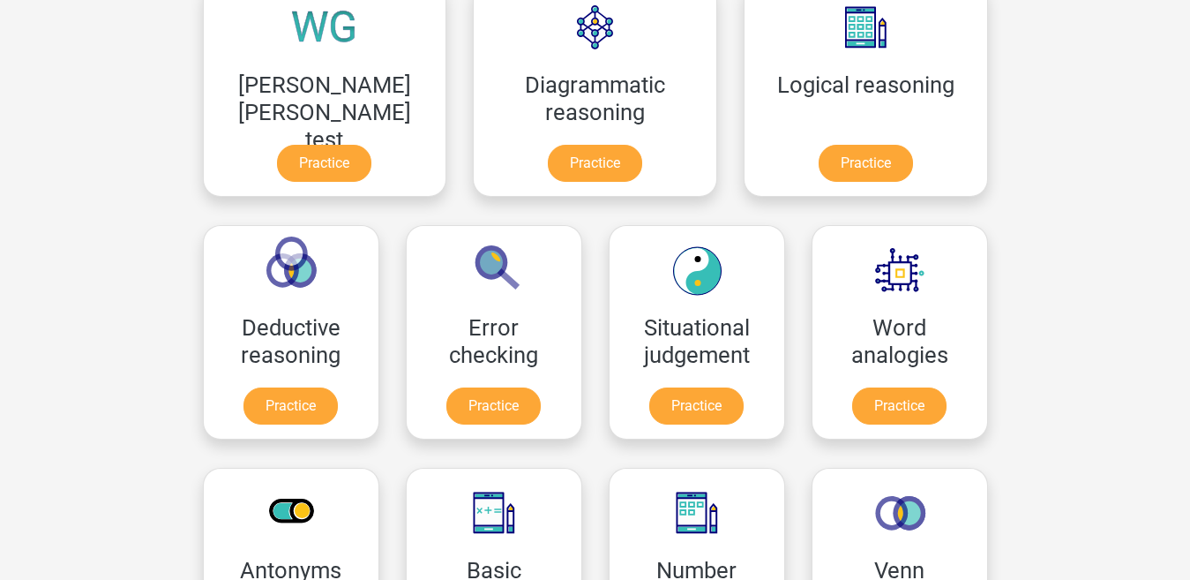
scroll to position [523, 0]
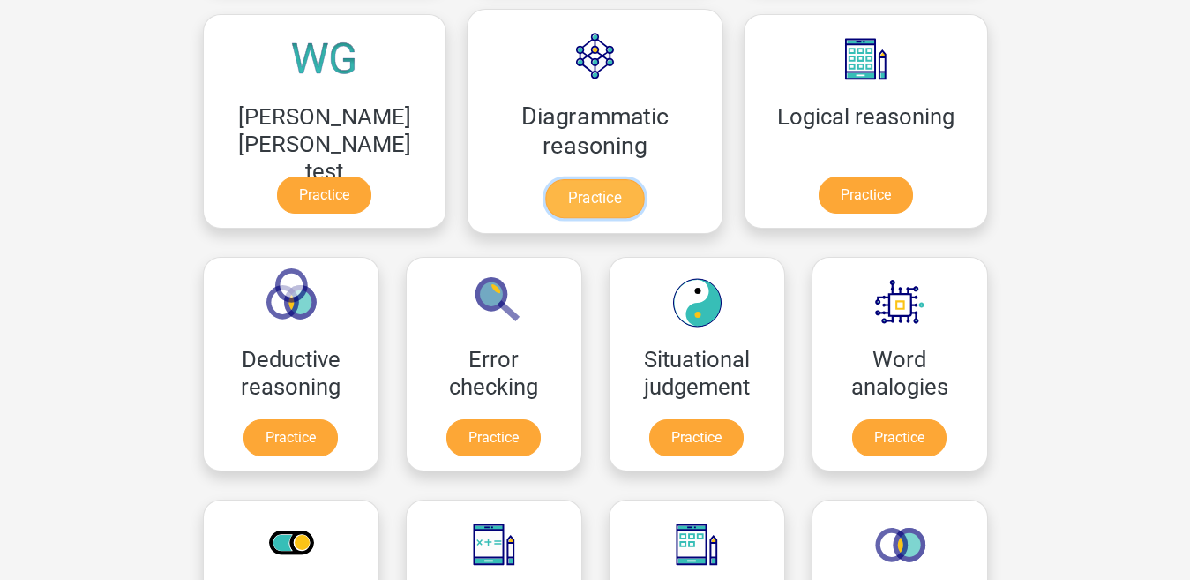
click at [545, 196] on link "Practice" at bounding box center [594, 198] width 99 height 39
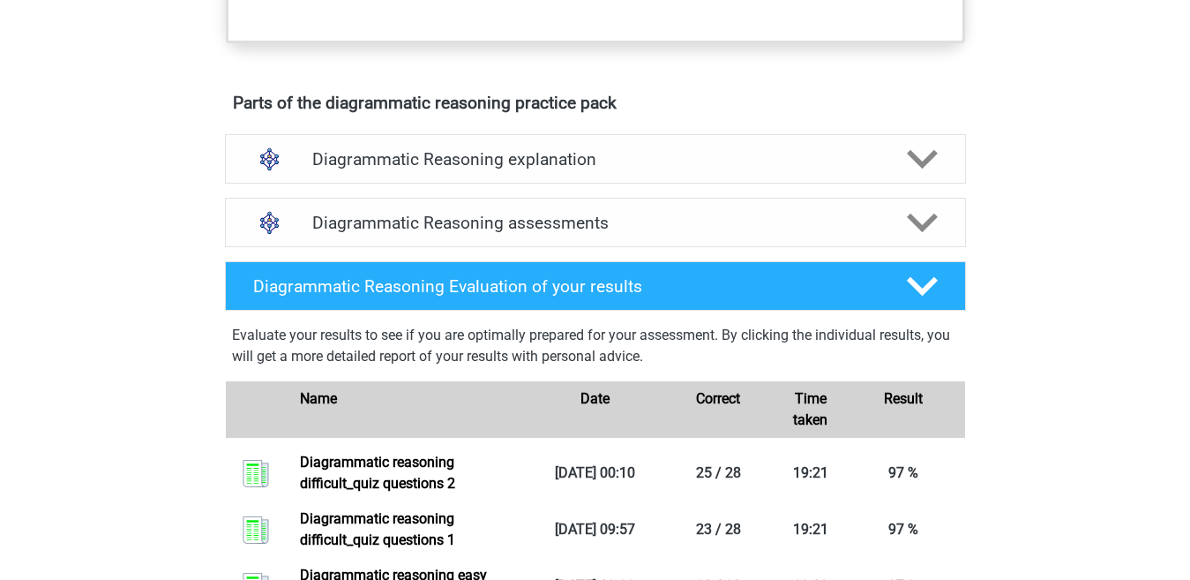
scroll to position [936, 0]
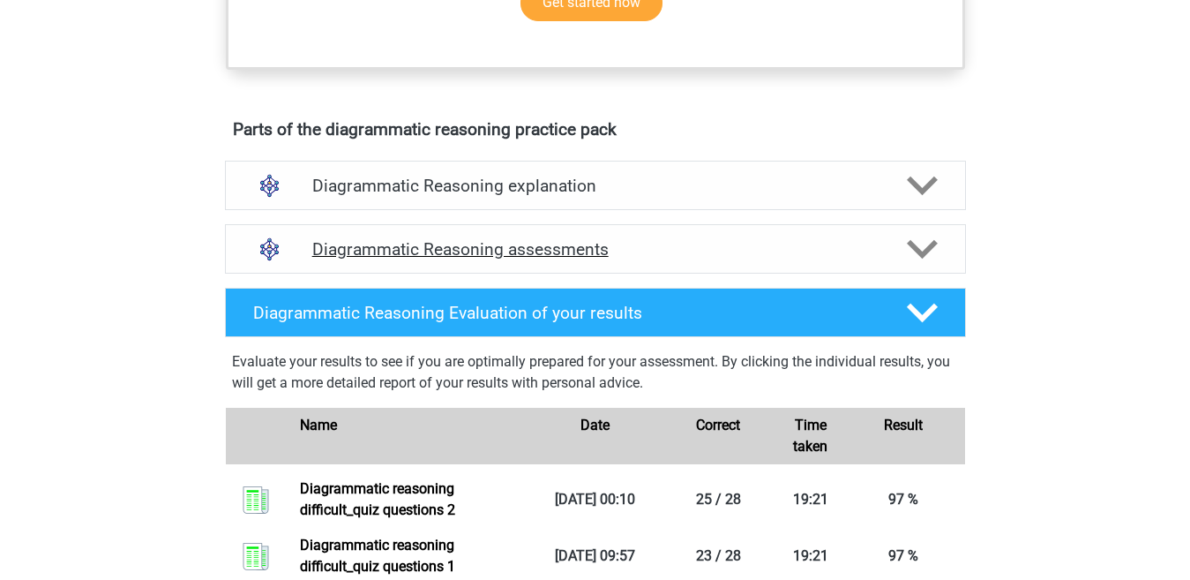
click at [926, 265] on icon at bounding box center [922, 249] width 31 height 31
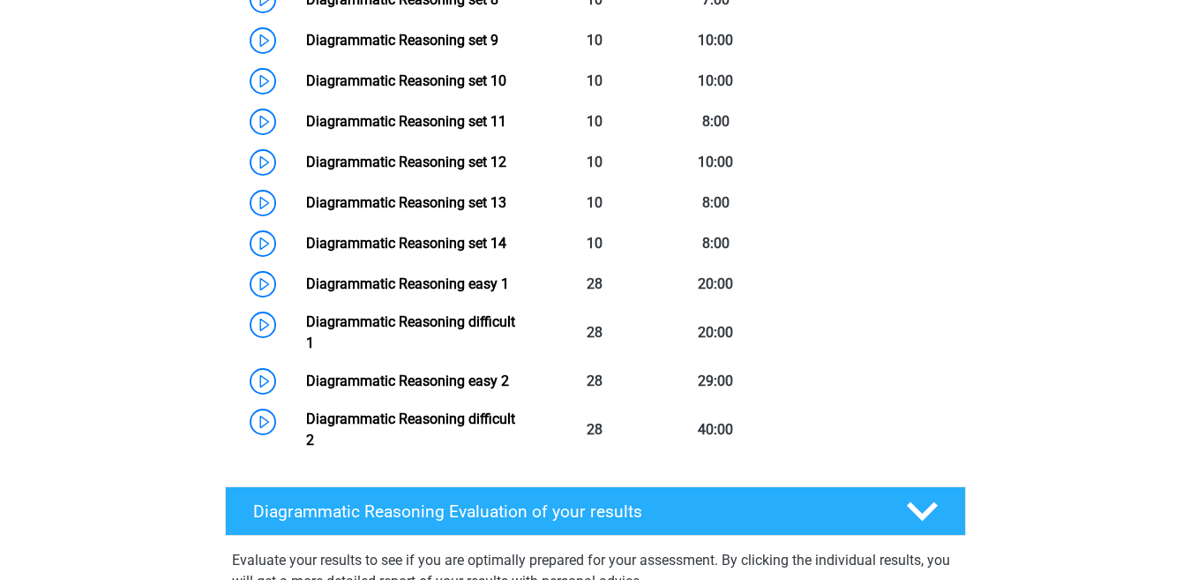
scroll to position [1646, 0]
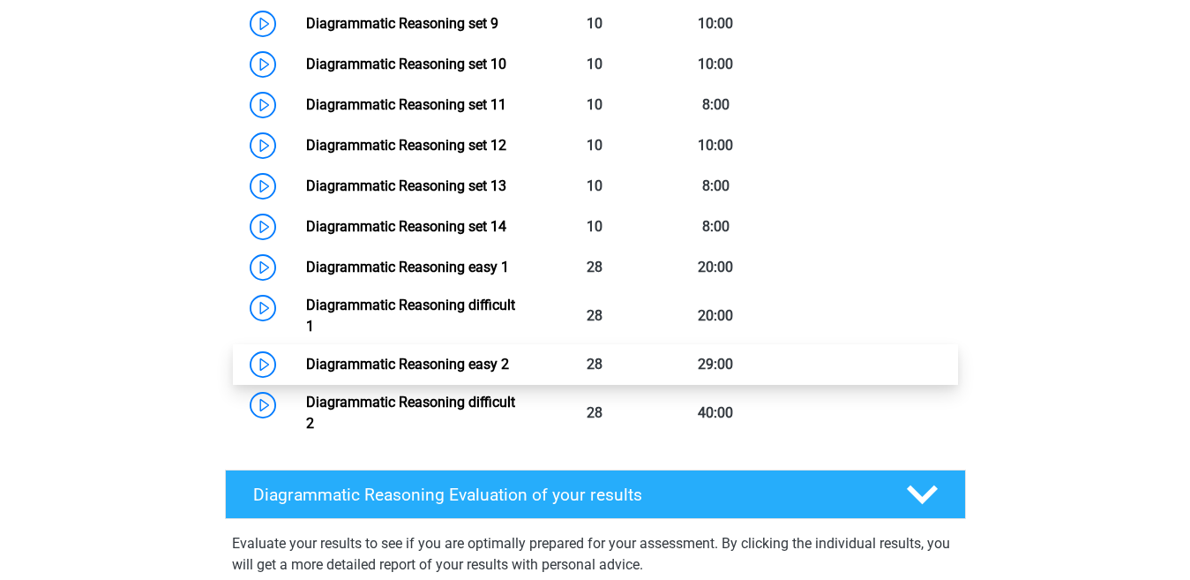
click at [509, 371] on link "Diagrammatic Reasoning easy 2" at bounding box center [407, 364] width 203 height 17
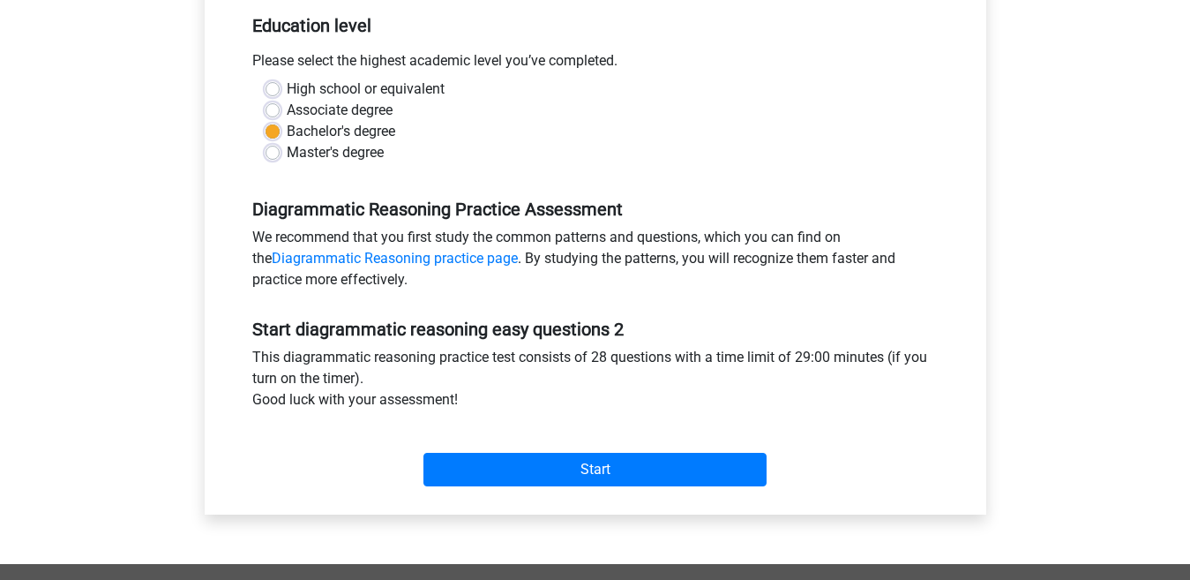
scroll to position [396, 0]
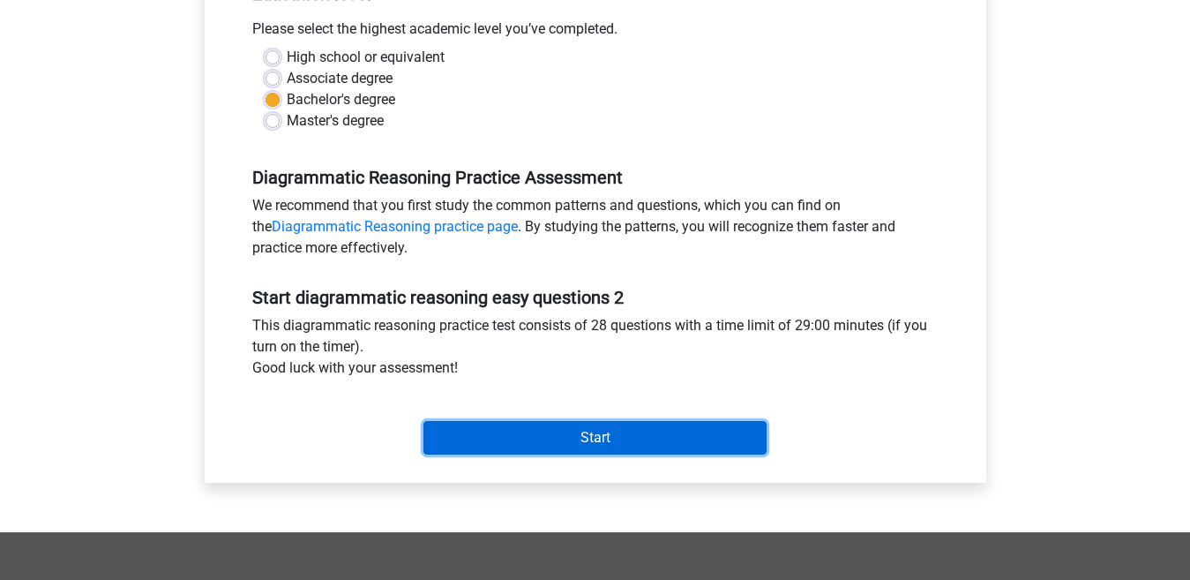
click at [710, 430] on input "Start" at bounding box center [595, 438] width 343 height 34
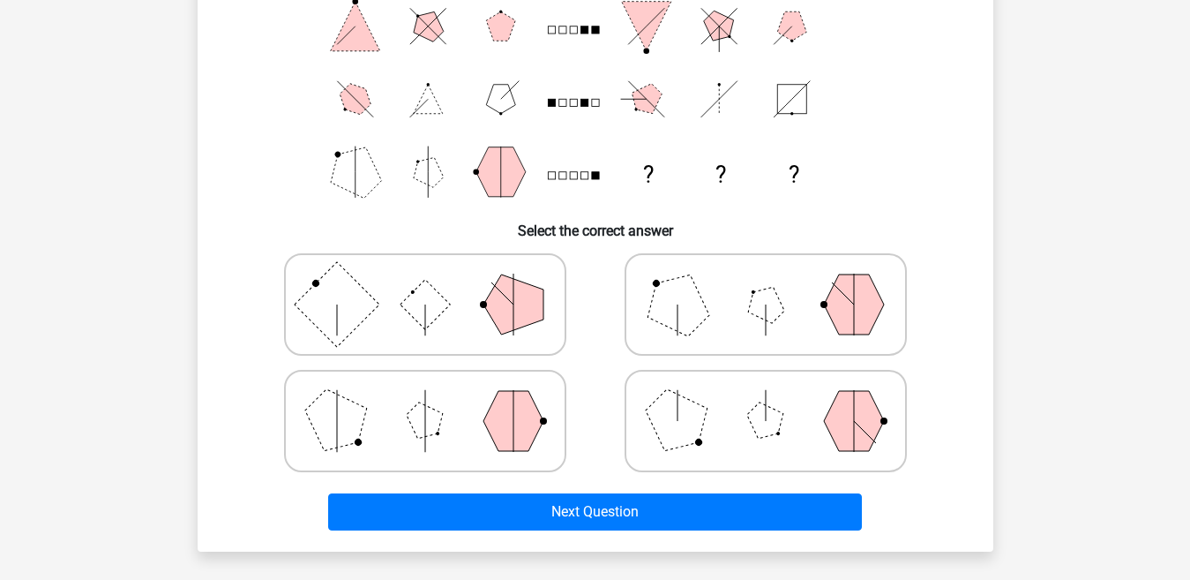
scroll to position [258, 0]
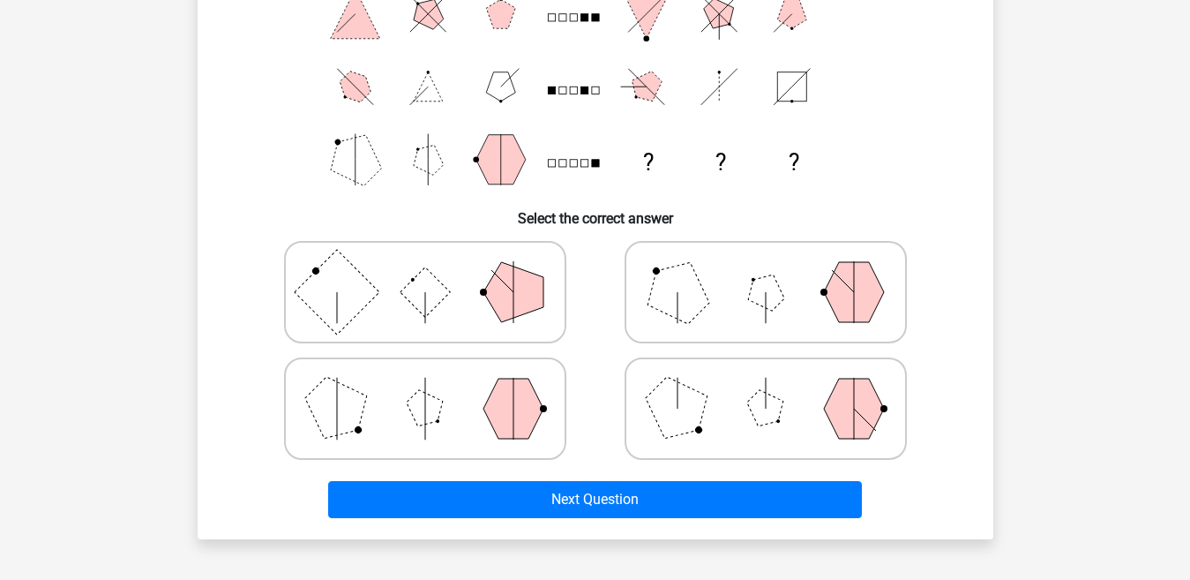
click at [466, 405] on icon at bounding box center [425, 408] width 265 height 88
click at [437, 386] on input "radio" at bounding box center [430, 380] width 11 height 11
radio input "true"
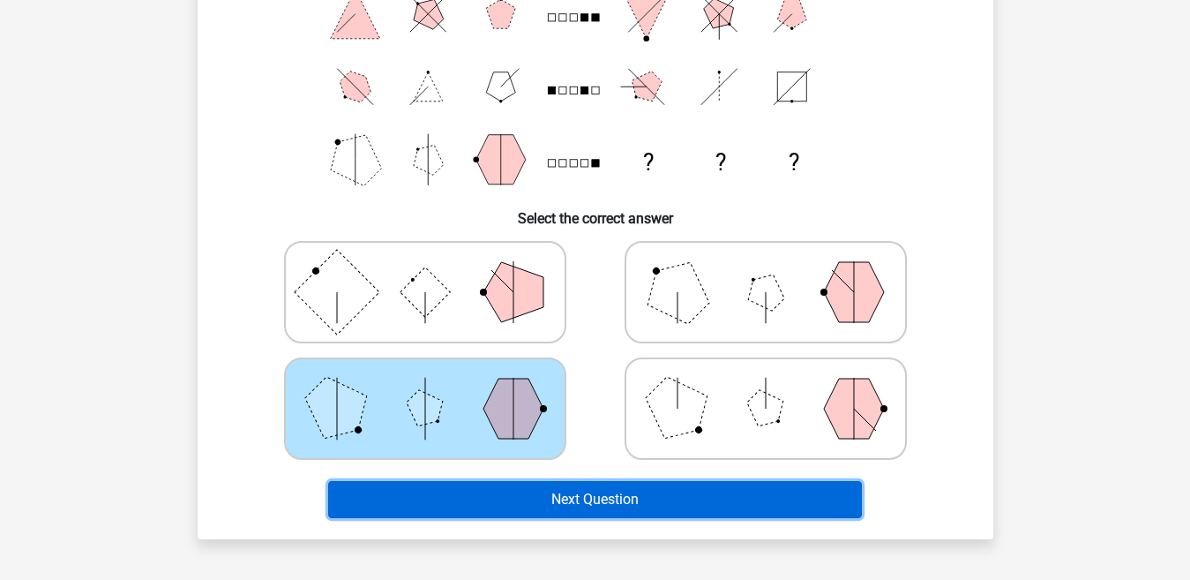
click at [529, 500] on button "Next Question" at bounding box center [595, 499] width 534 height 37
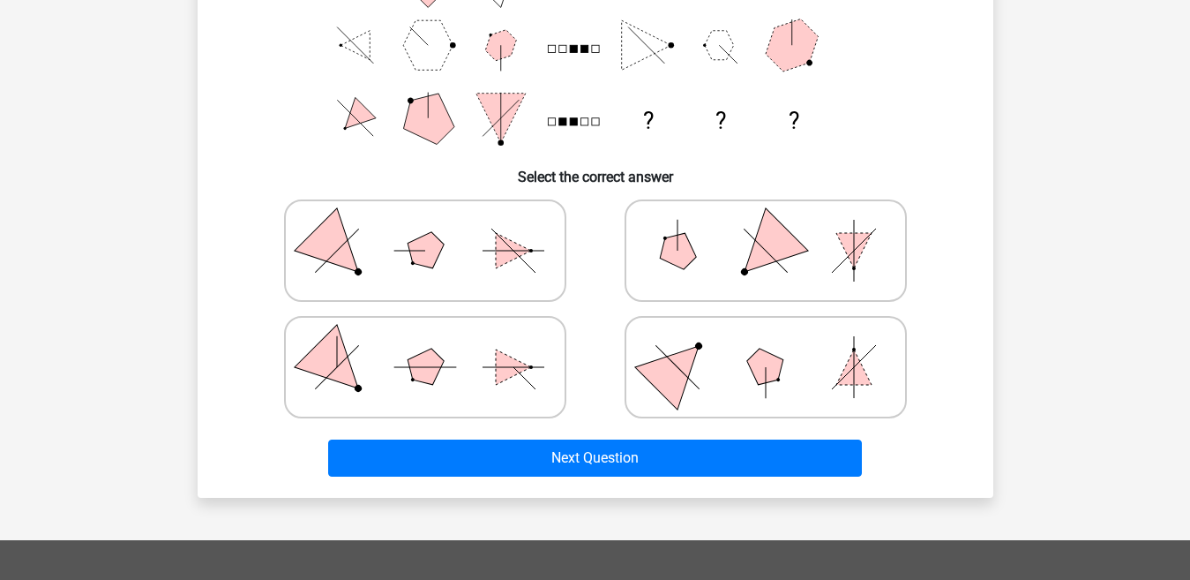
scroll to position [302, 0]
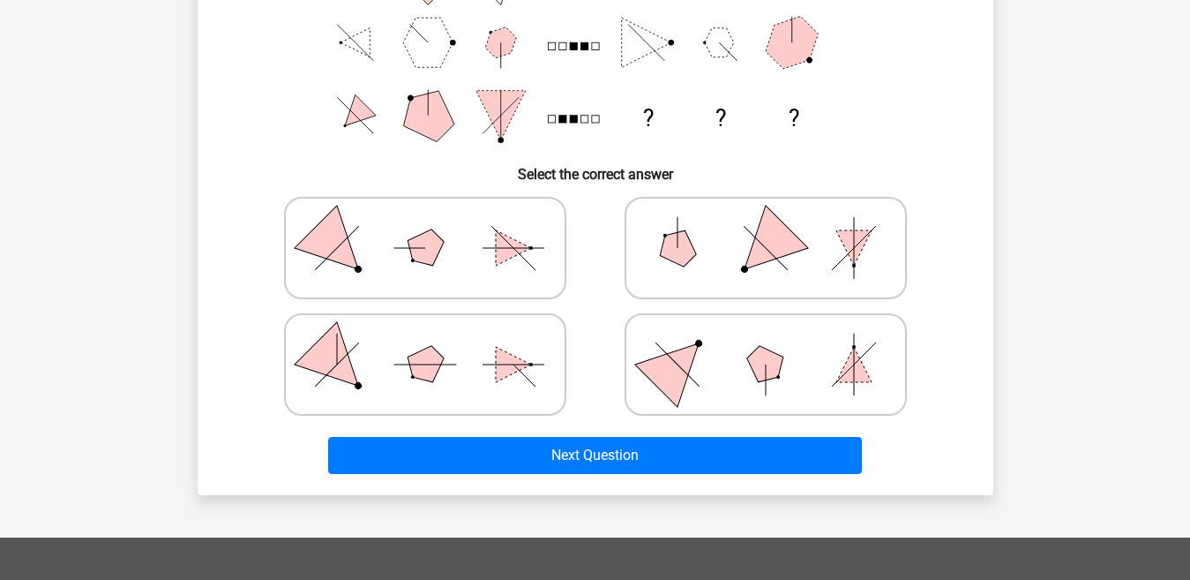
click at [714, 278] on icon at bounding box center [766, 248] width 265 height 88
click at [766, 226] on input "radio" at bounding box center [771, 219] width 11 height 11
radio input "true"
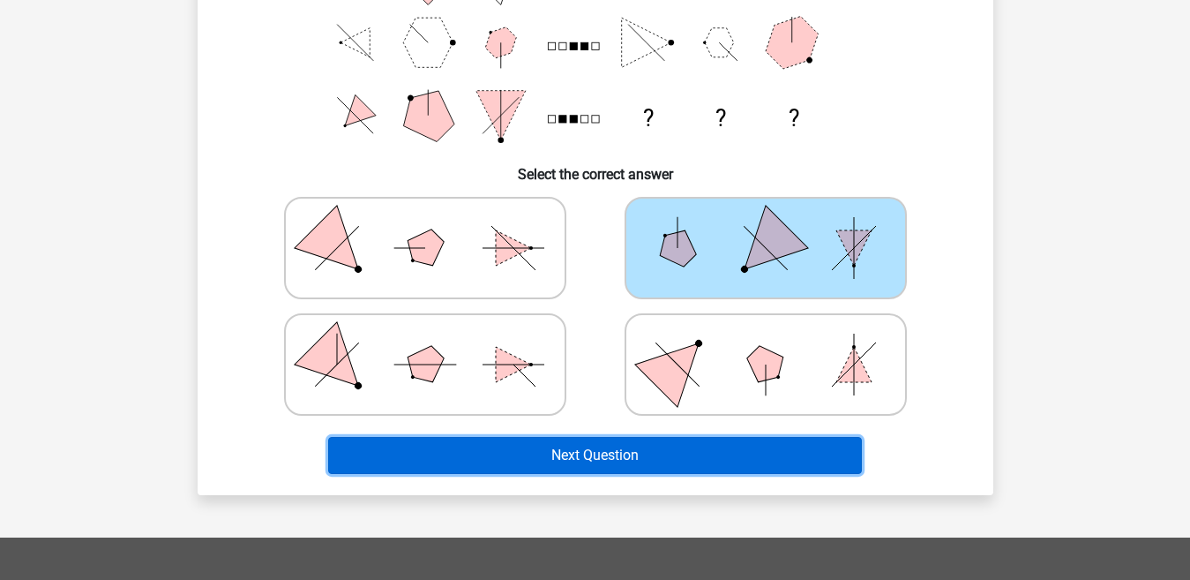
click at [616, 444] on button "Next Question" at bounding box center [595, 455] width 534 height 37
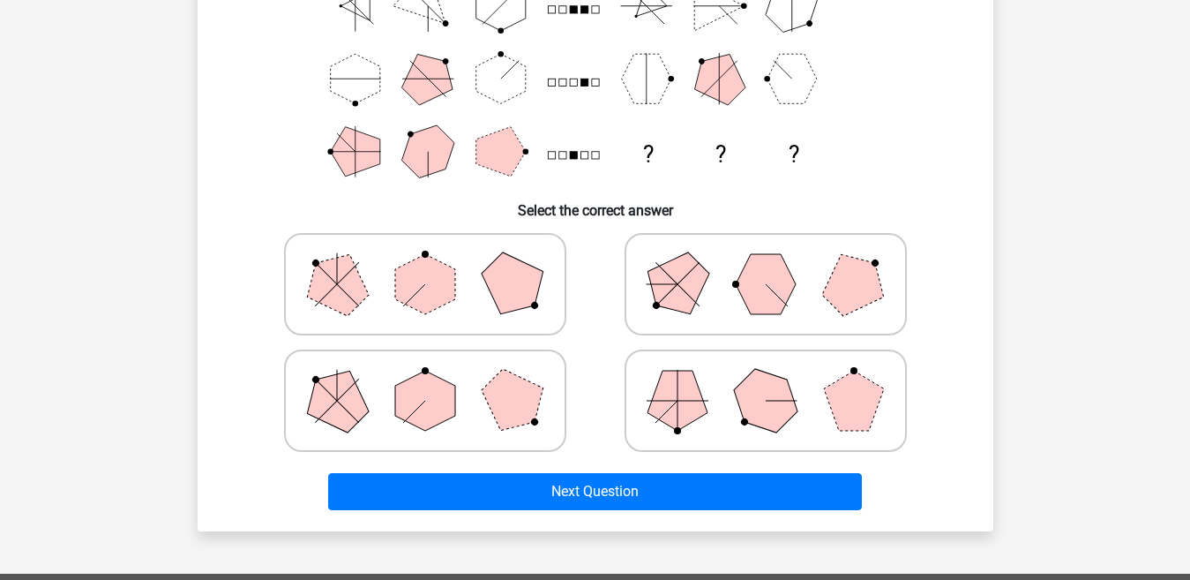
scroll to position [267, 0]
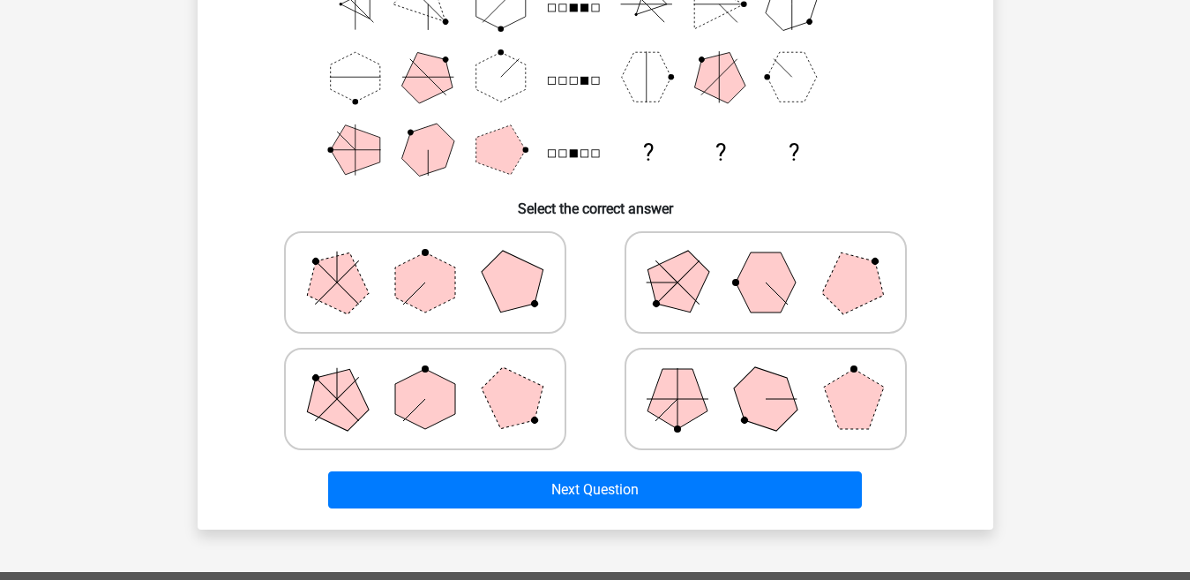
click at [759, 301] on polygon at bounding box center [766, 282] width 60 height 60
click at [766, 260] on input "radio" at bounding box center [771, 254] width 11 height 11
radio input "true"
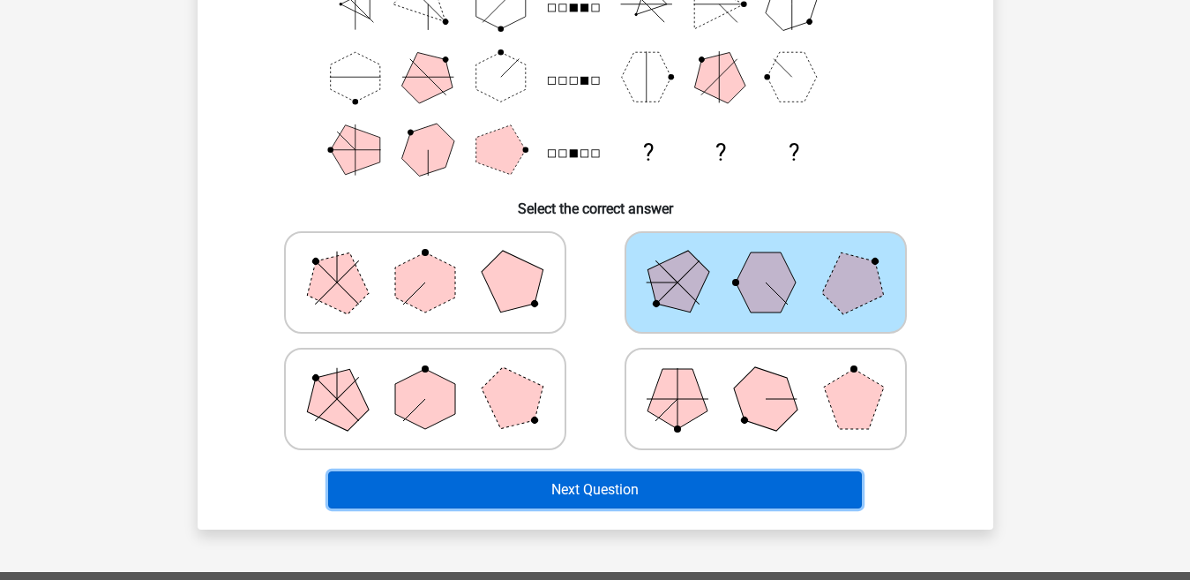
click at [638, 483] on button "Next Question" at bounding box center [595, 489] width 534 height 37
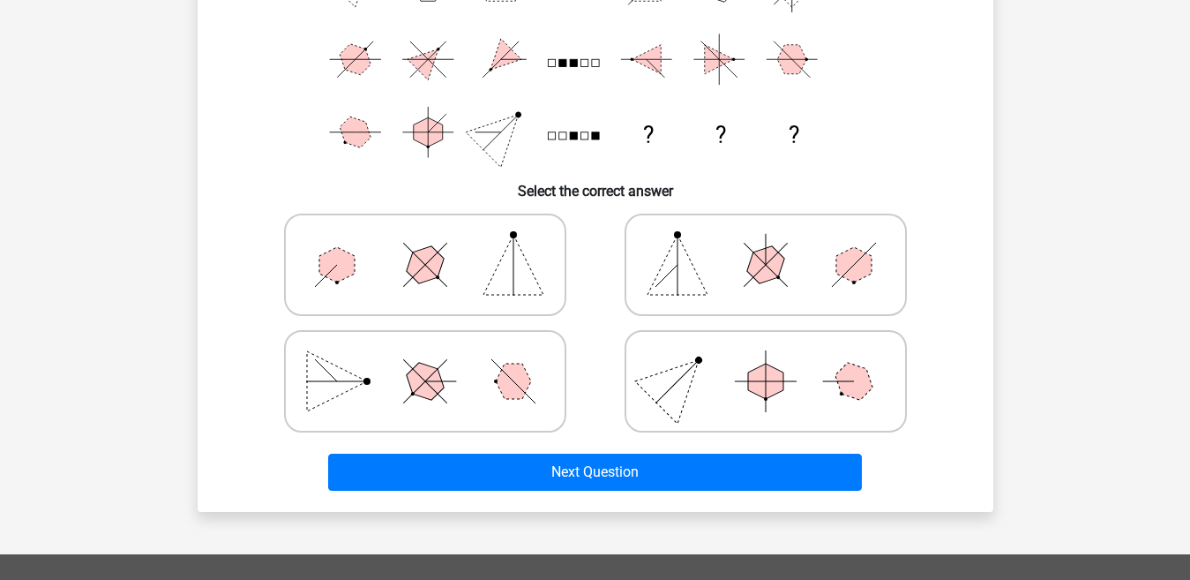
scroll to position [297, 0]
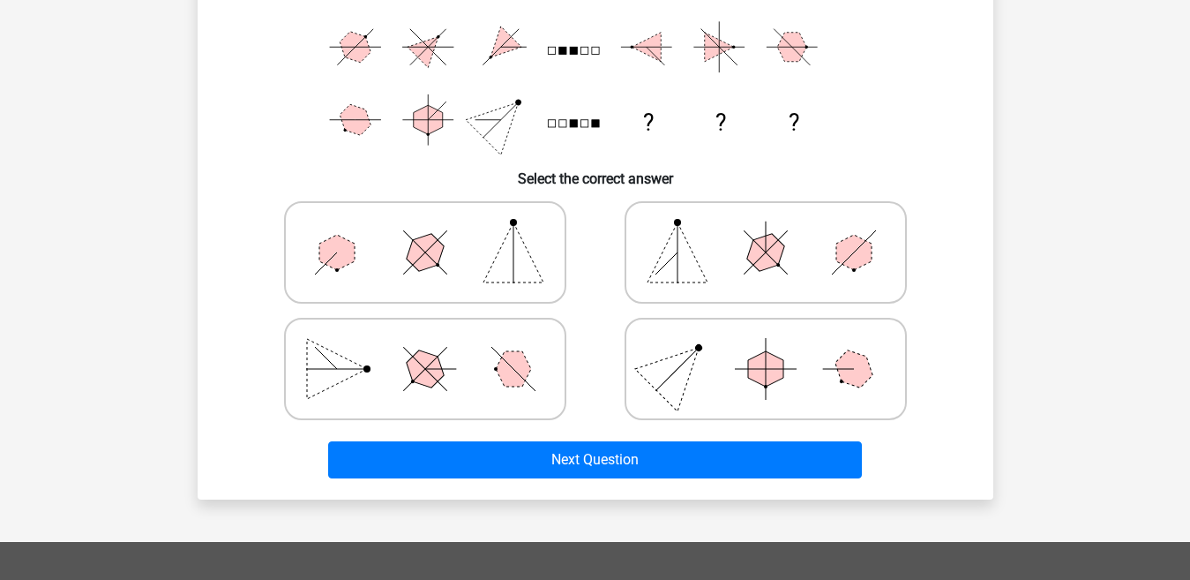
click at [783, 270] on line at bounding box center [765, 252] width 43 height 43
click at [777, 230] on input "radio" at bounding box center [771, 224] width 11 height 11
radio input "true"
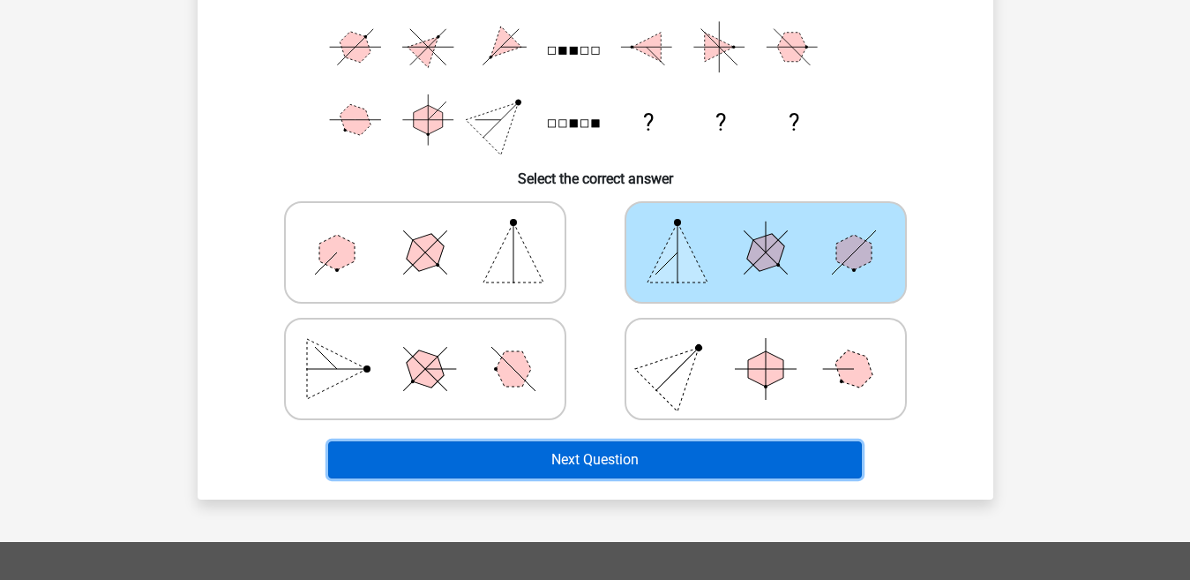
click at [629, 454] on button "Next Question" at bounding box center [595, 459] width 534 height 37
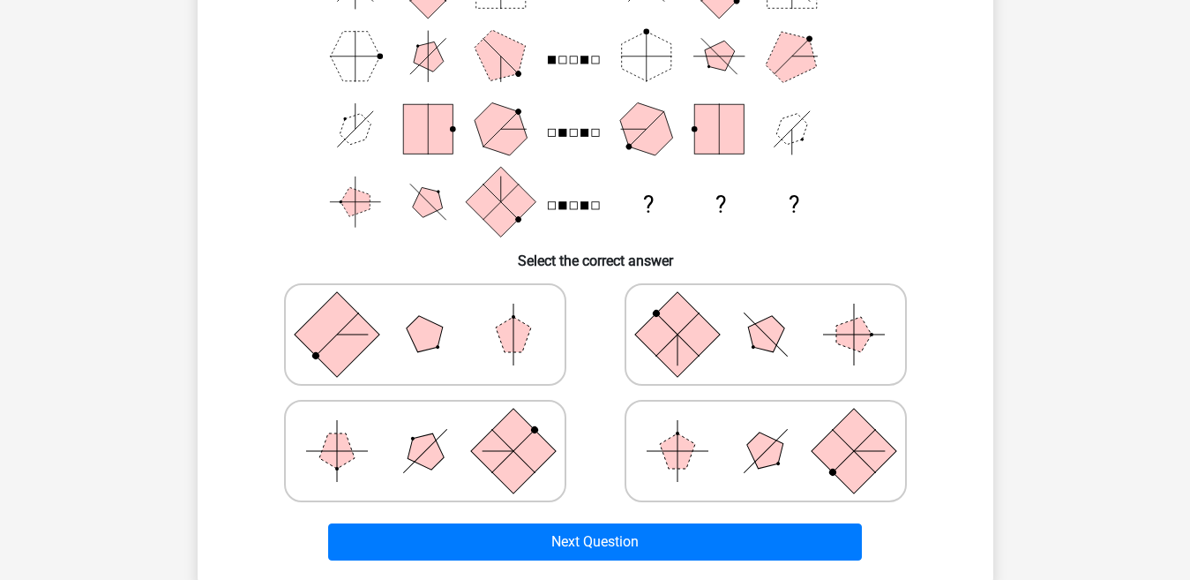
scroll to position [263, 0]
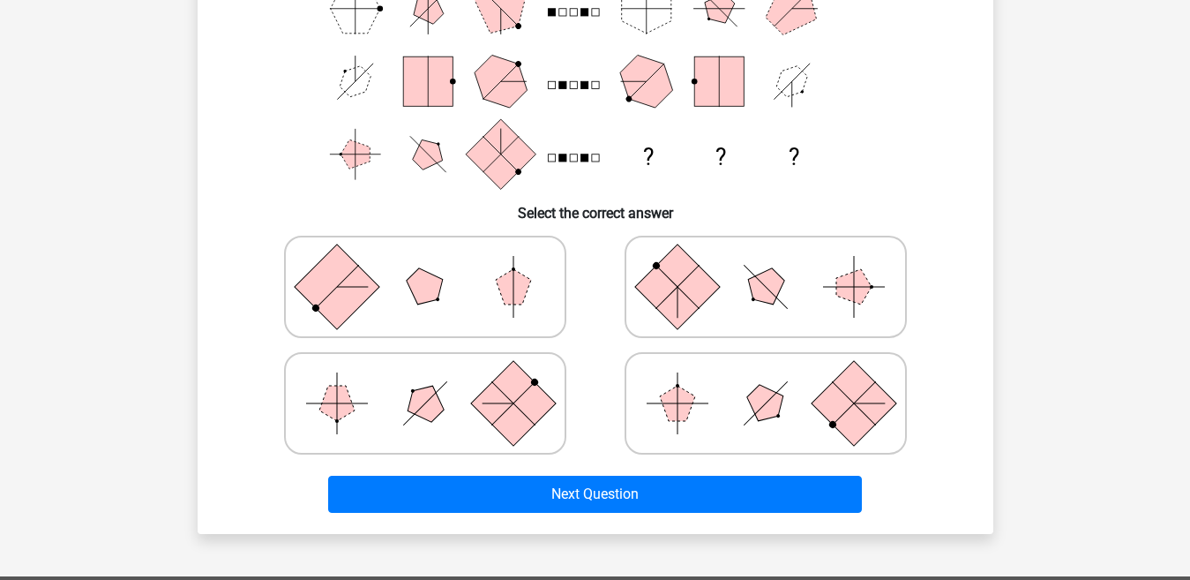
click at [676, 297] on rect at bounding box center [676, 286] width 85 height 85
click at [766, 265] on input "radio" at bounding box center [771, 258] width 11 height 11
radio input "true"
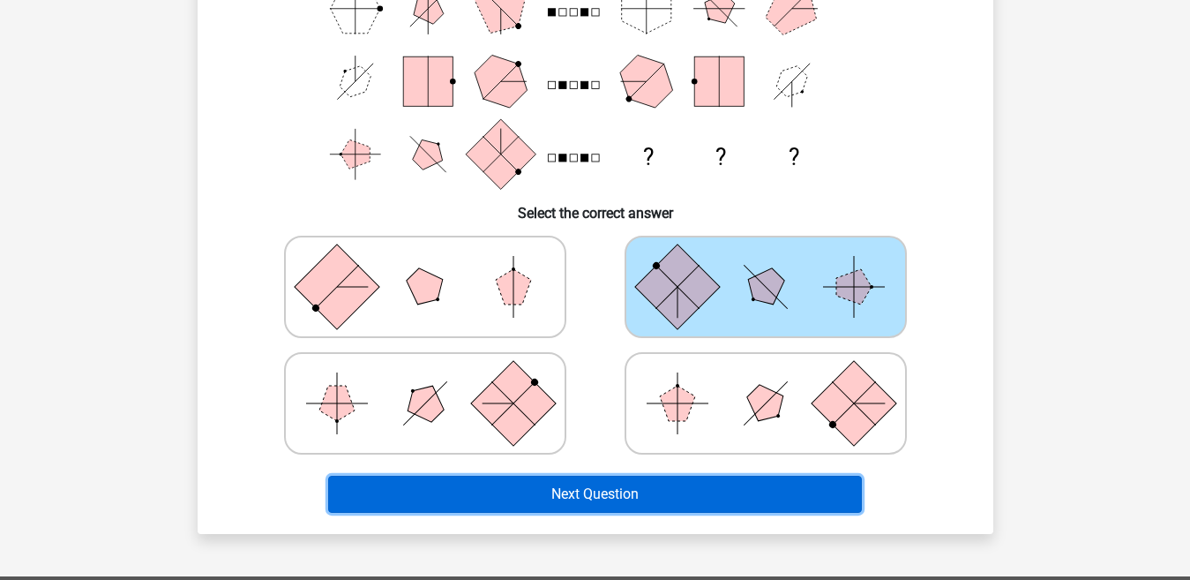
click at [587, 488] on button "Next Question" at bounding box center [595, 494] width 534 height 37
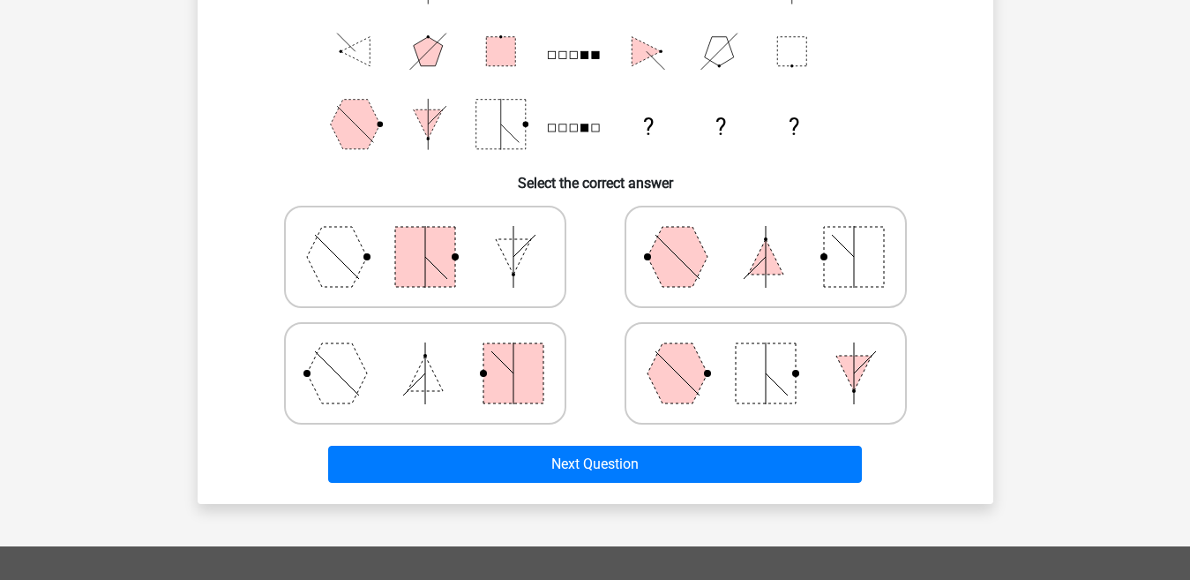
scroll to position [304, 0]
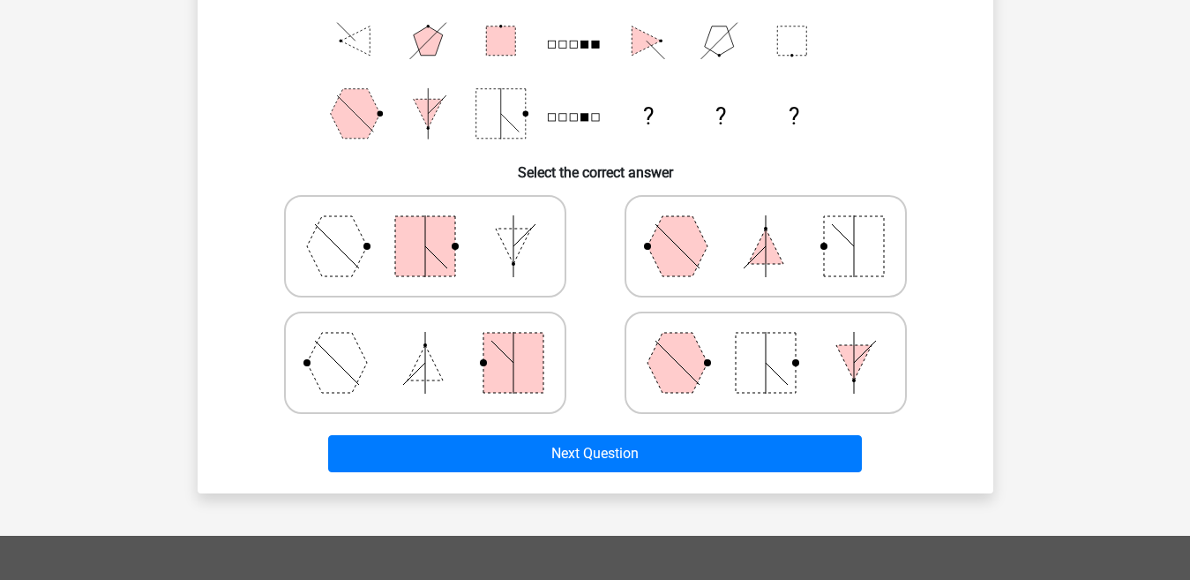
click at [756, 261] on polygon at bounding box center [765, 246] width 35 height 35
click at [766, 224] on input "radio" at bounding box center [771, 218] width 11 height 11
radio input "true"
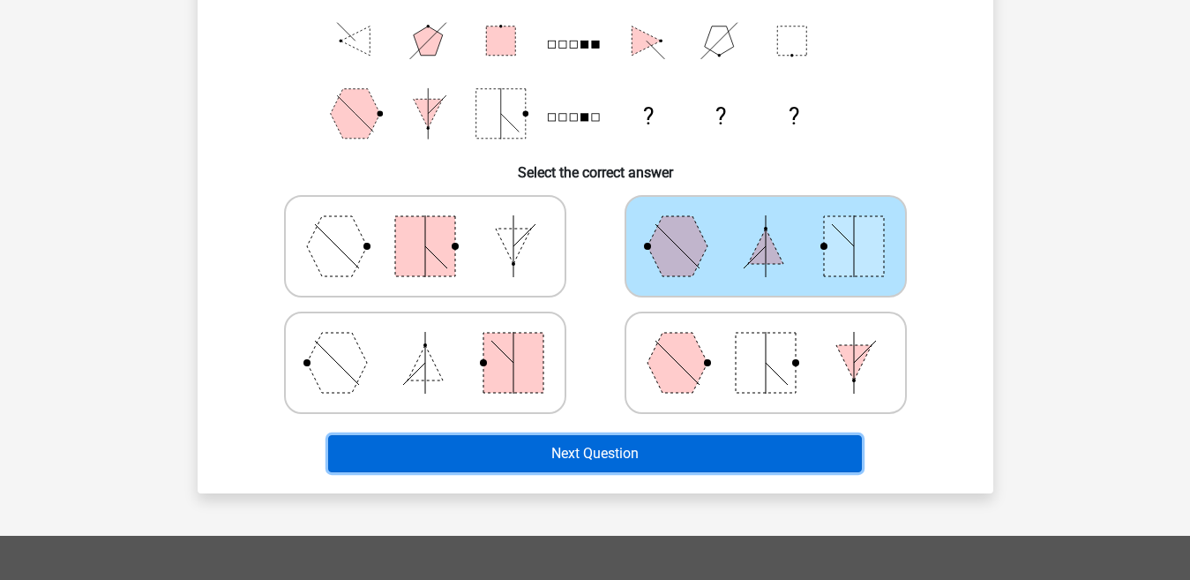
click at [603, 448] on button "Next Question" at bounding box center [595, 453] width 534 height 37
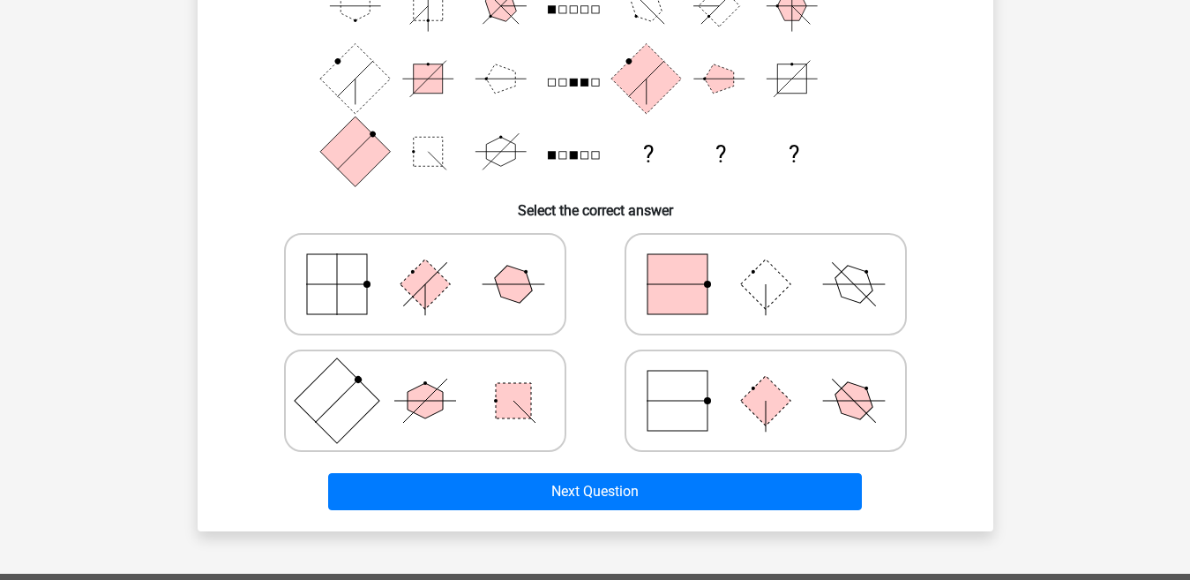
scroll to position [287, 0]
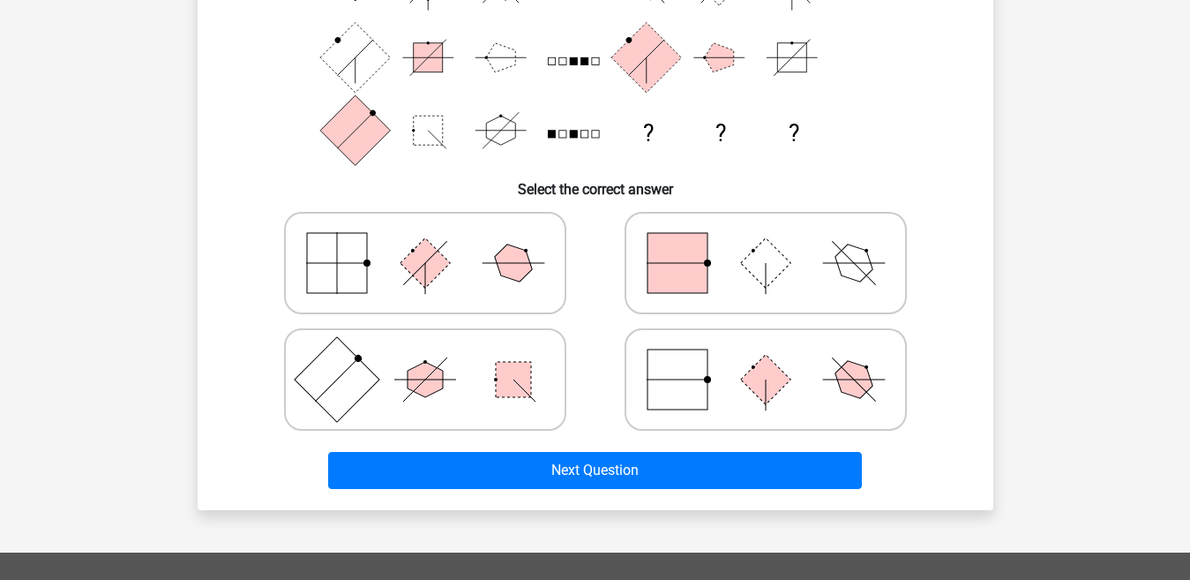
click at [771, 355] on input "radio" at bounding box center [771, 351] width 11 height 11
radio input "true"
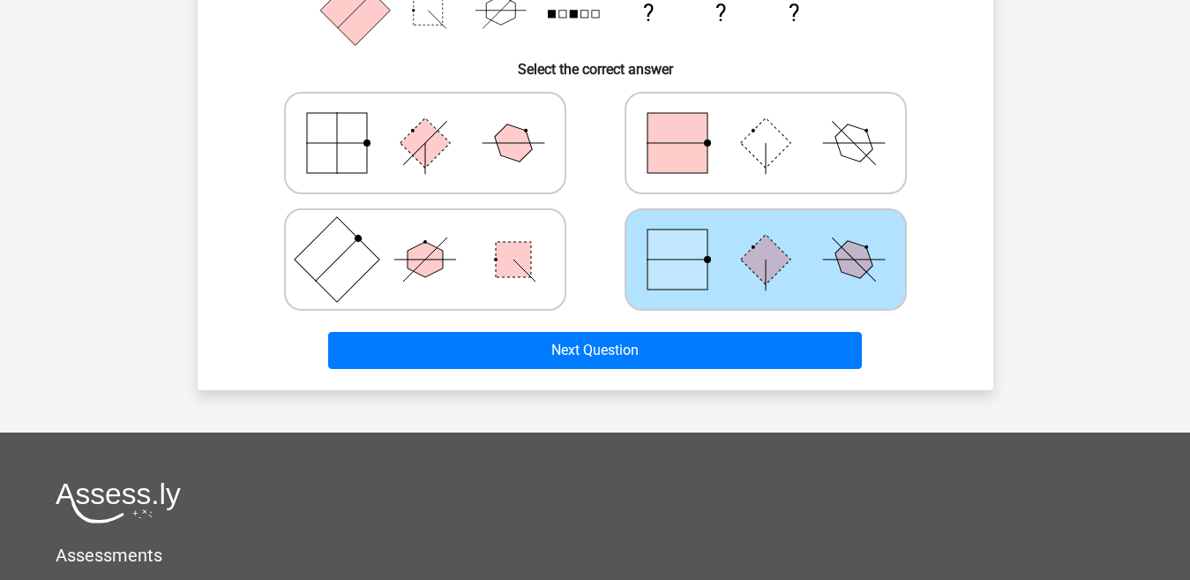
scroll to position [428, 0]
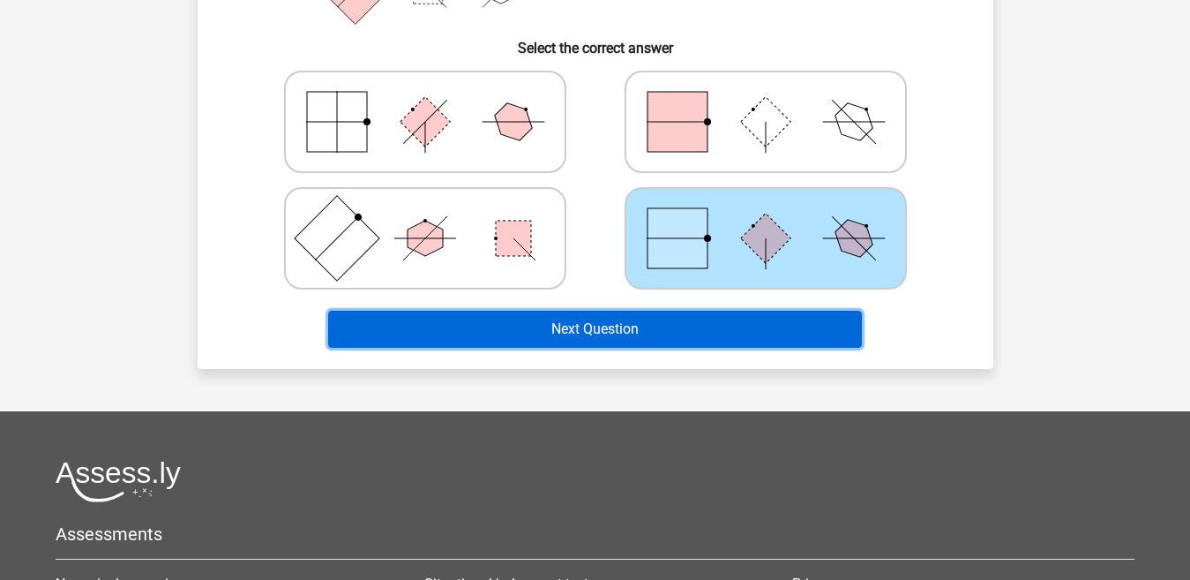
click at [735, 319] on button "Next Question" at bounding box center [595, 329] width 534 height 37
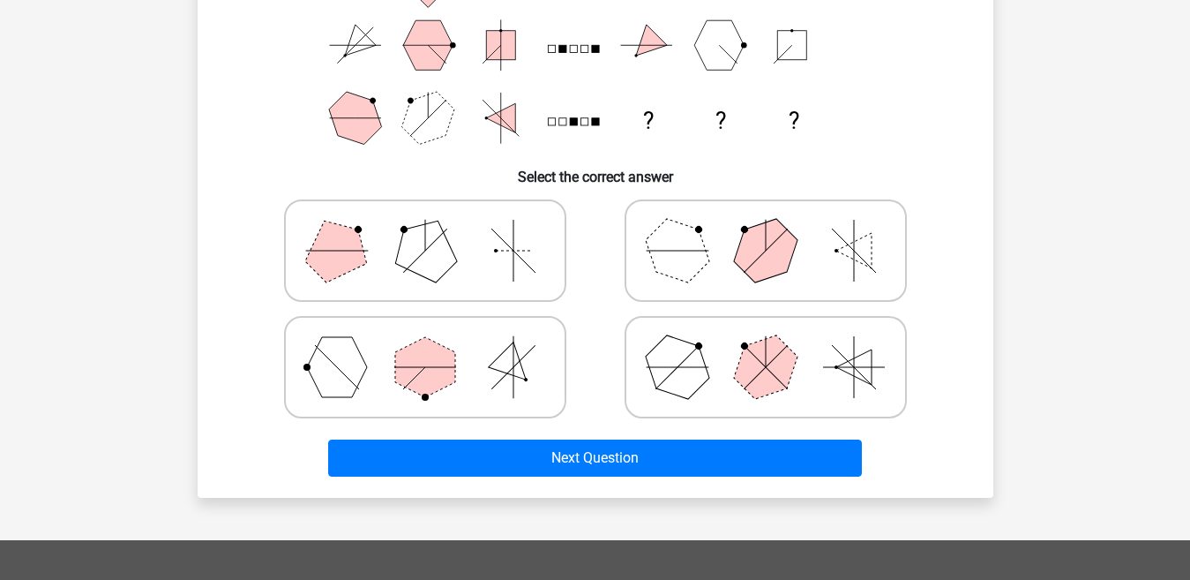
scroll to position [301, 0]
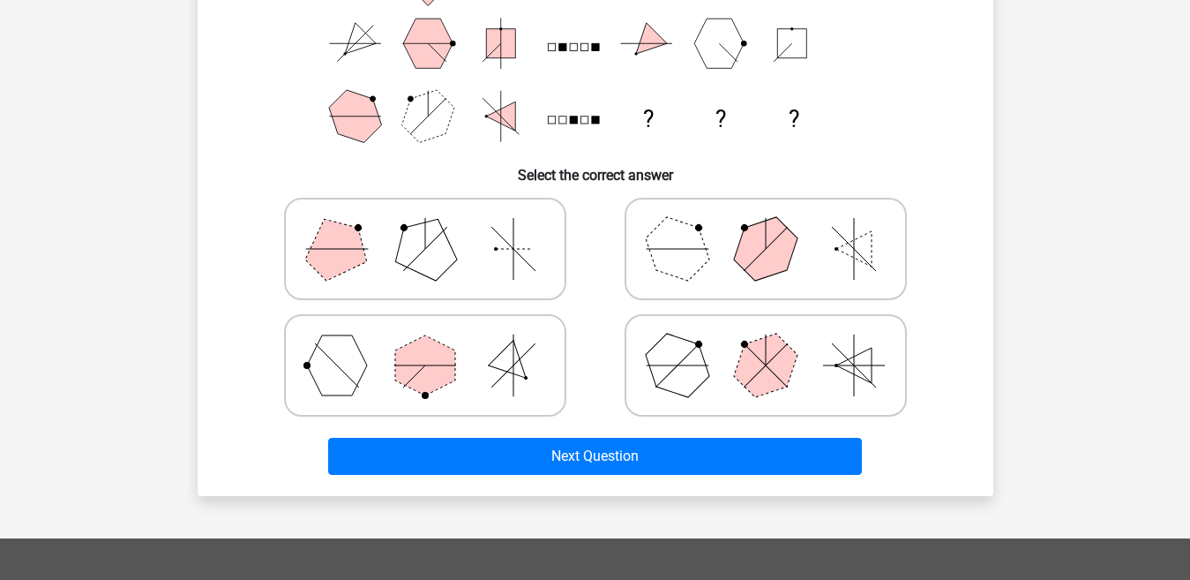
click at [763, 229] on polygon at bounding box center [765, 248] width 85 height 85
click at [766, 227] on input "radio" at bounding box center [771, 220] width 11 height 11
radio input "true"
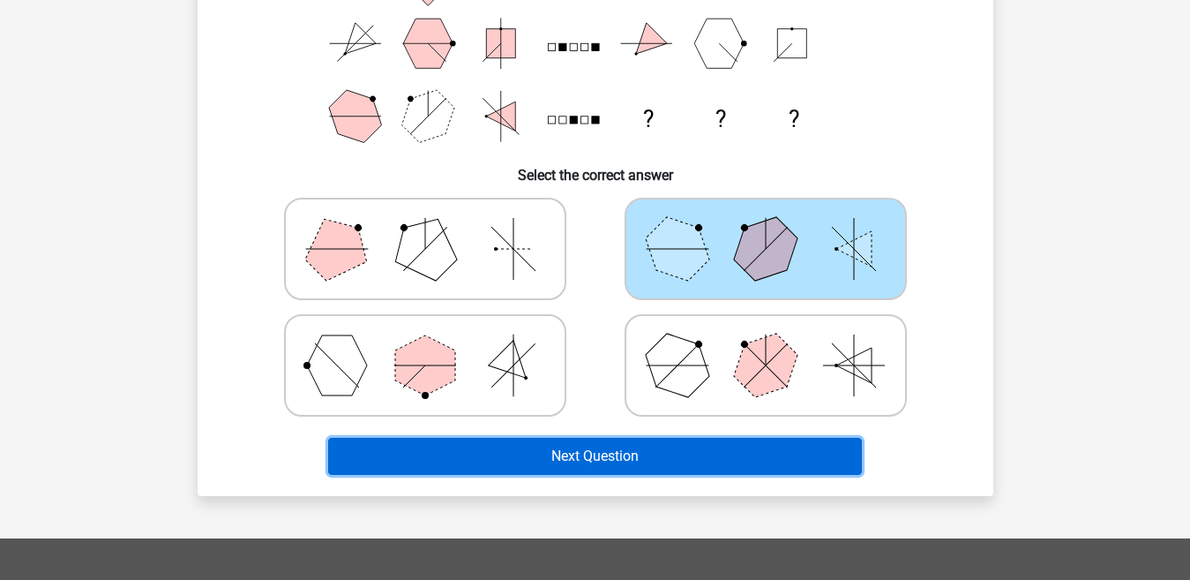
click at [602, 462] on button "Next Question" at bounding box center [595, 456] width 534 height 37
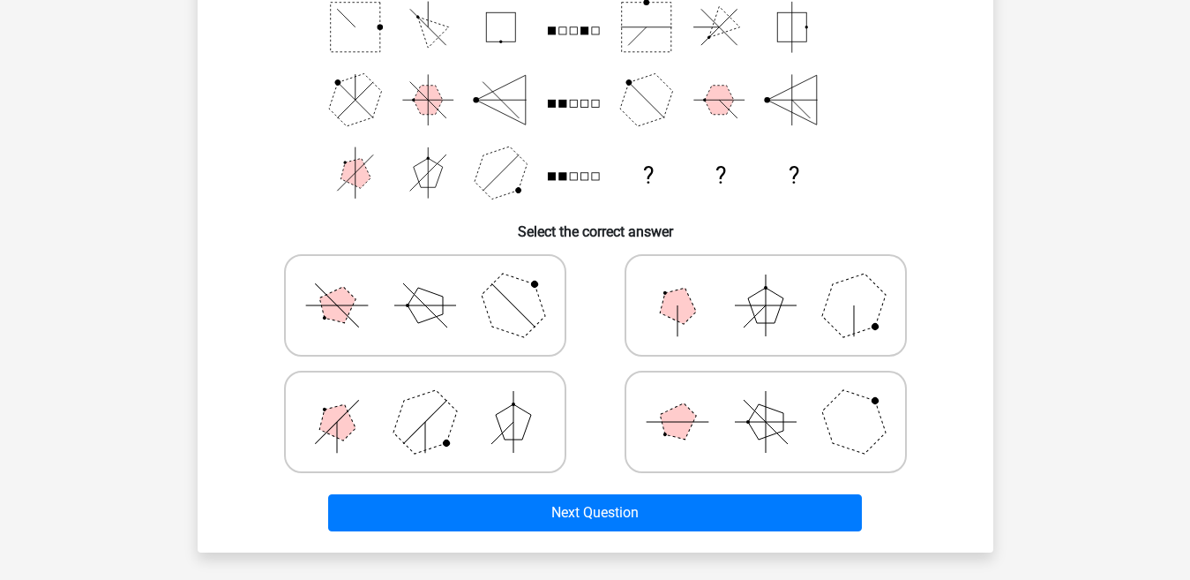
scroll to position [241, 0]
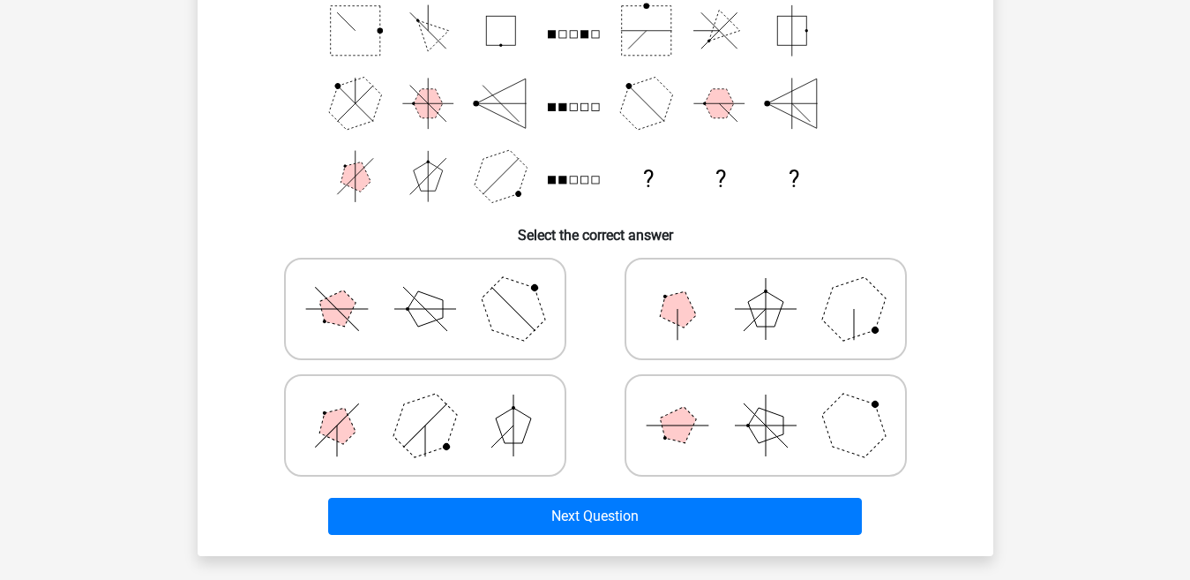
click at [478, 405] on icon at bounding box center [425, 425] width 265 height 88
click at [437, 403] on input "radio" at bounding box center [430, 397] width 11 height 11
radio input "true"
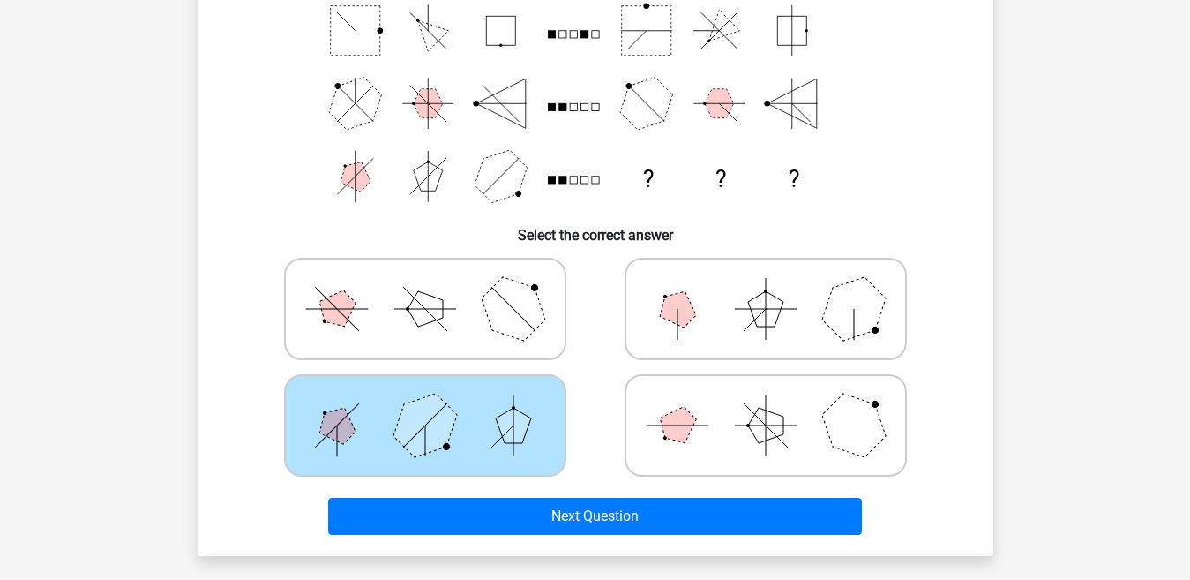
click at [725, 326] on icon at bounding box center [766, 309] width 265 height 88
click at [766, 287] on input "radio" at bounding box center [771, 280] width 11 height 11
radio input "true"
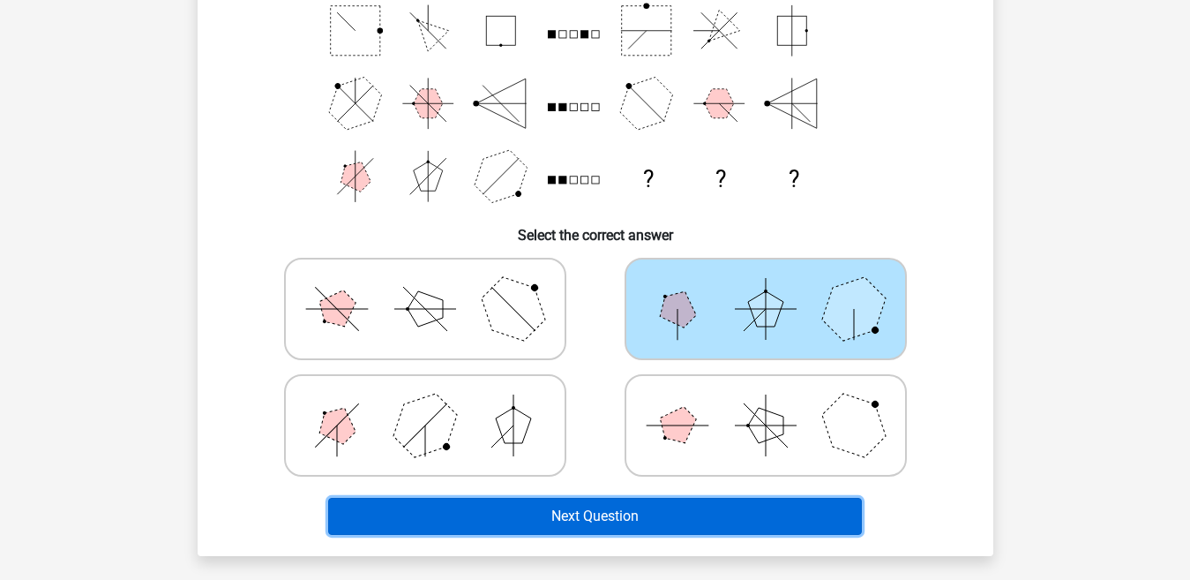
click at [652, 508] on button "Next Question" at bounding box center [595, 516] width 534 height 37
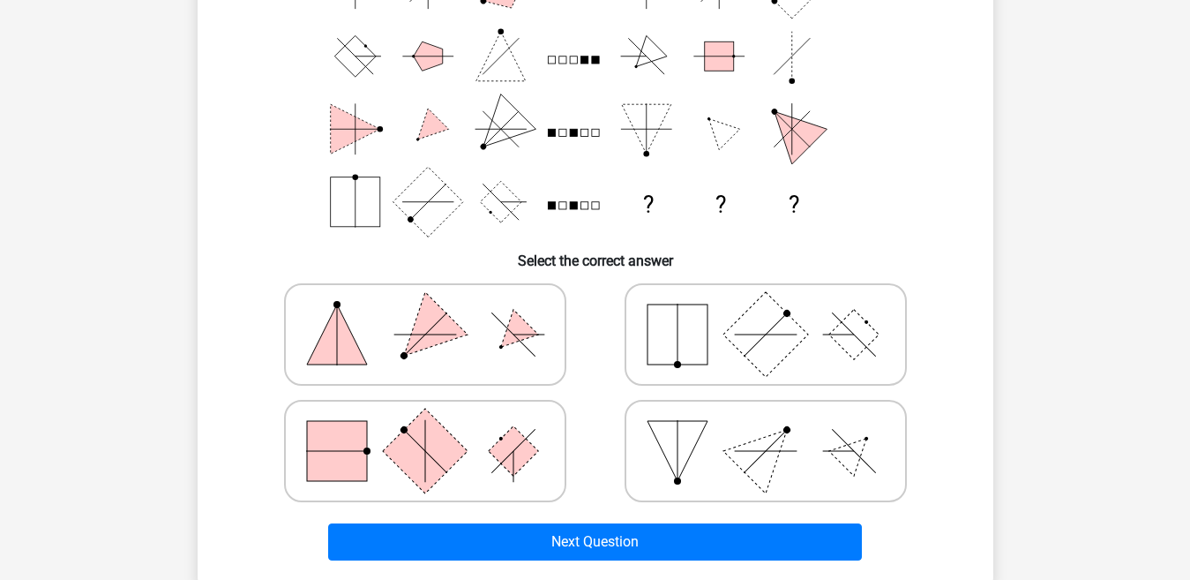
scroll to position [240, 0]
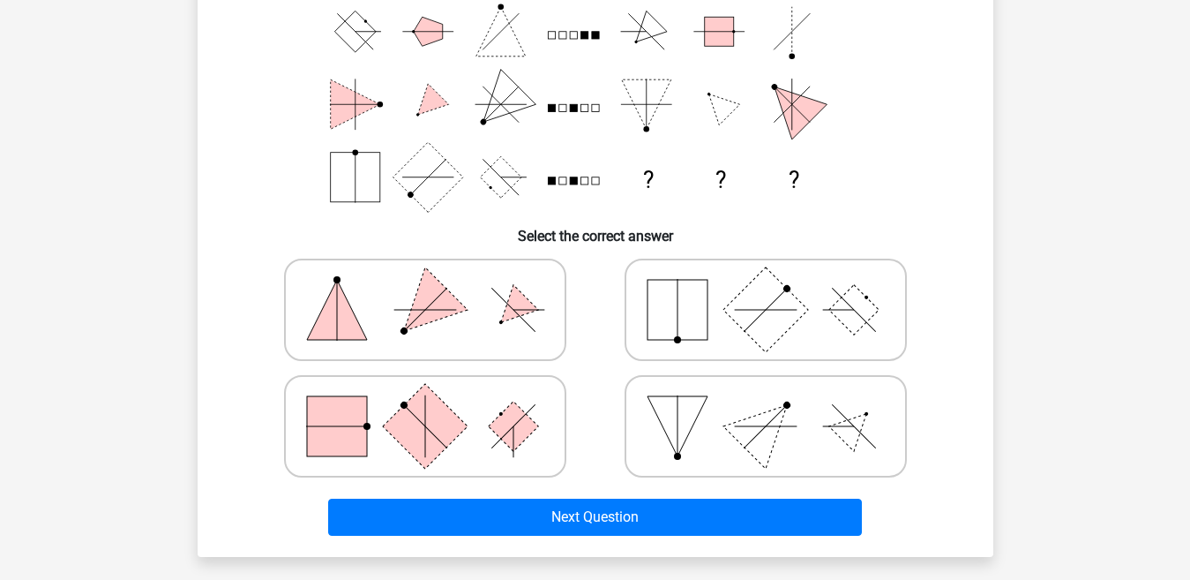
click at [513, 409] on rect at bounding box center [513, 426] width 50 height 50
click at [437, 404] on input "radio" at bounding box center [430, 398] width 11 height 11
radio input "true"
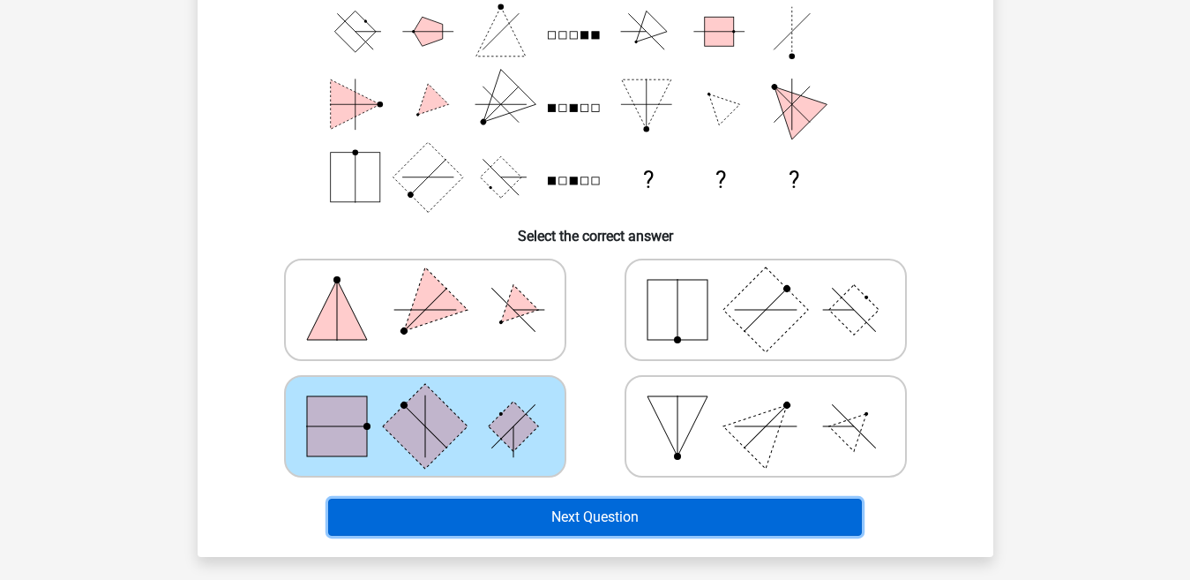
click at [514, 505] on button "Next Question" at bounding box center [595, 517] width 534 height 37
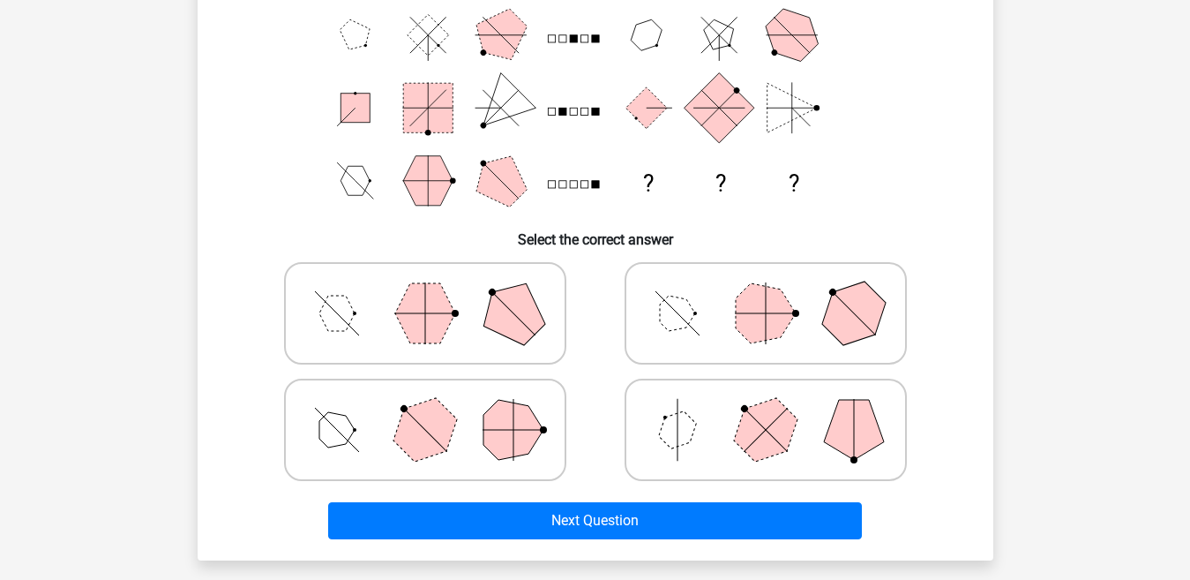
scroll to position [244, 0]
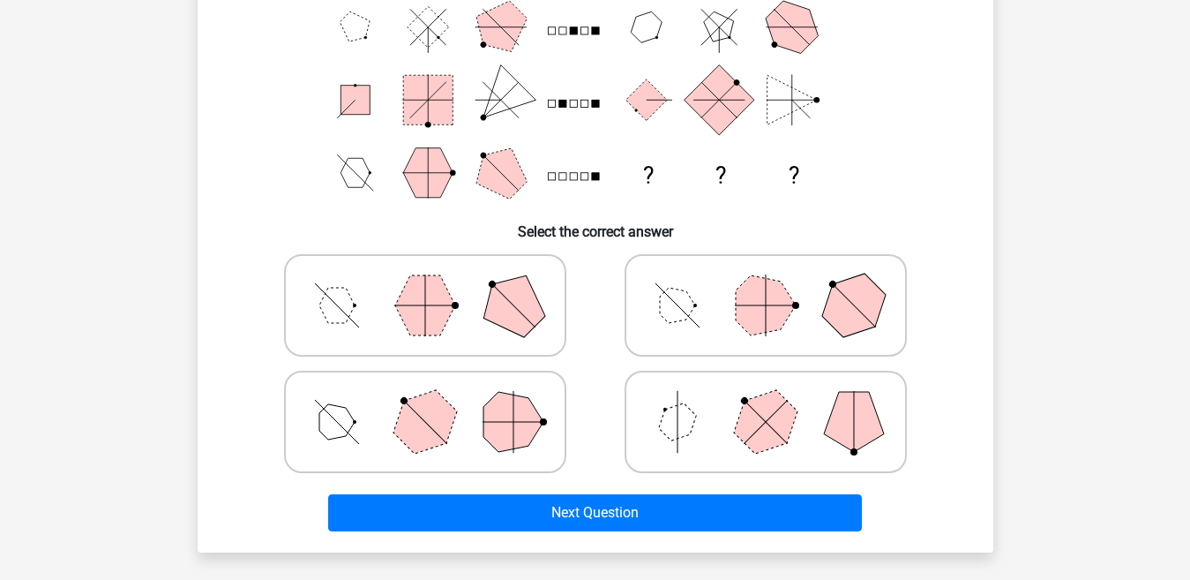
click at [465, 294] on icon at bounding box center [425, 305] width 265 height 88
click at [437, 283] on input "radio" at bounding box center [430, 277] width 11 height 11
radio input "true"
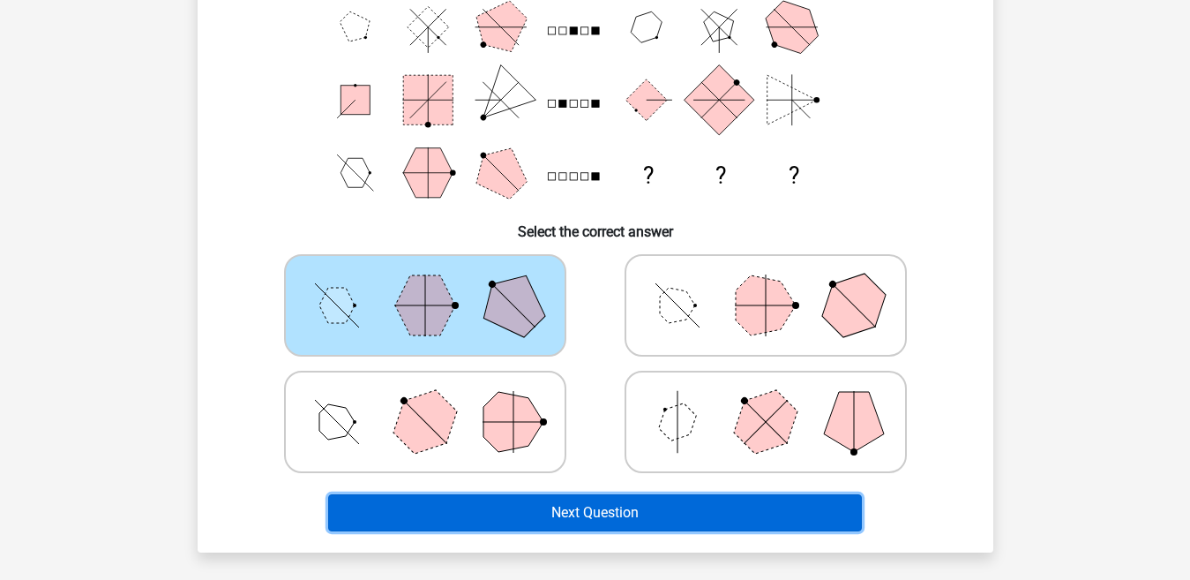
click at [507, 498] on button "Next Question" at bounding box center [595, 512] width 534 height 37
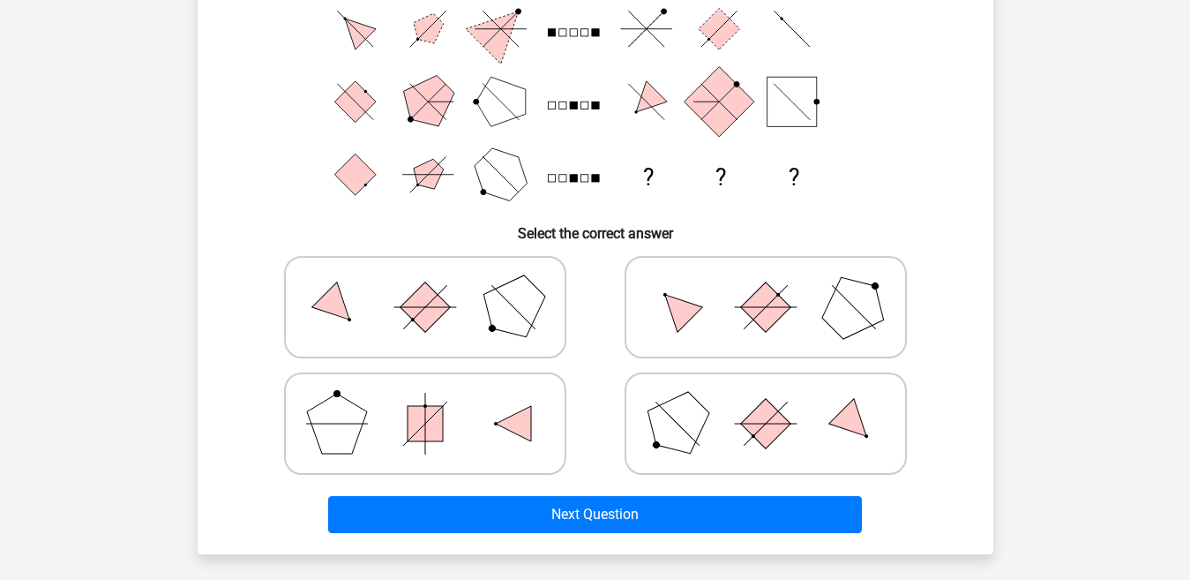
scroll to position [247, 0]
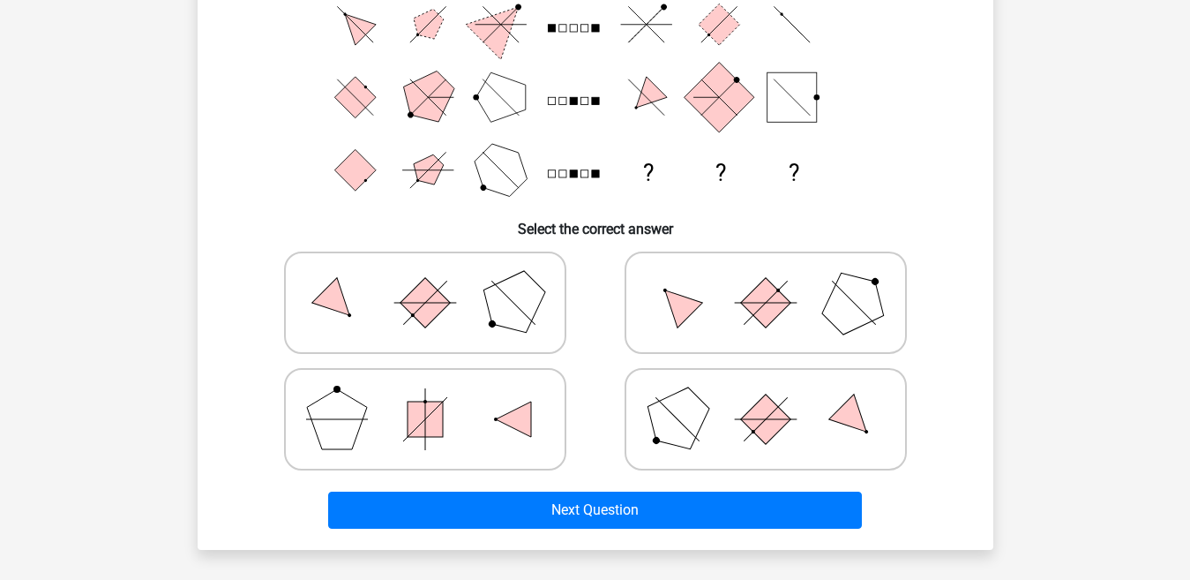
click at [802, 314] on icon at bounding box center [766, 303] width 265 height 88
click at [777, 281] on input "radio" at bounding box center [771, 274] width 11 height 11
radio input "true"
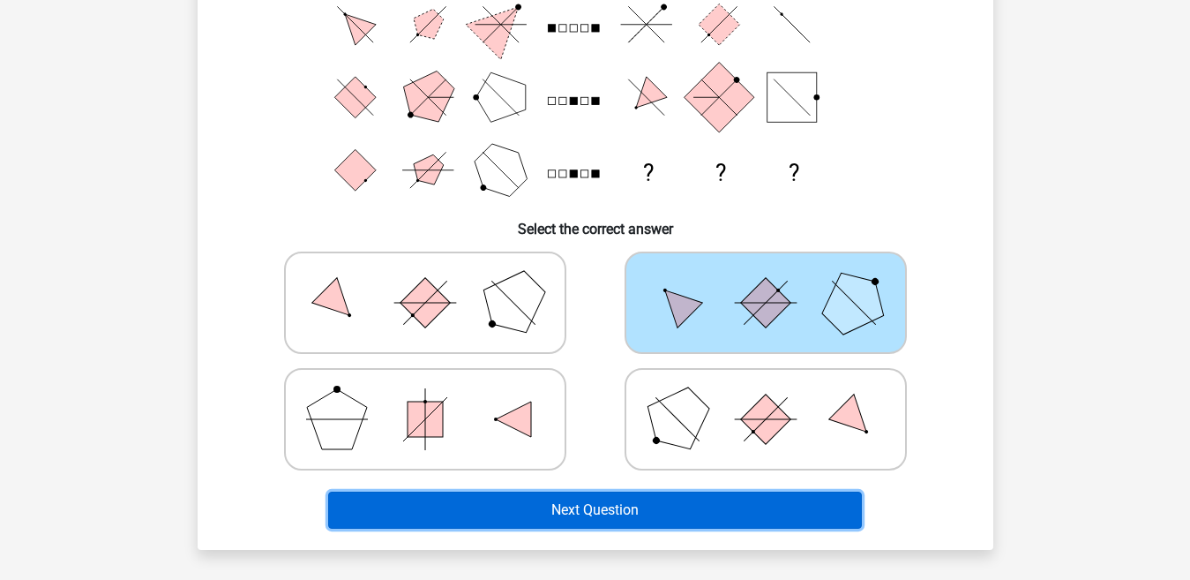
click at [612, 506] on button "Next Question" at bounding box center [595, 509] width 534 height 37
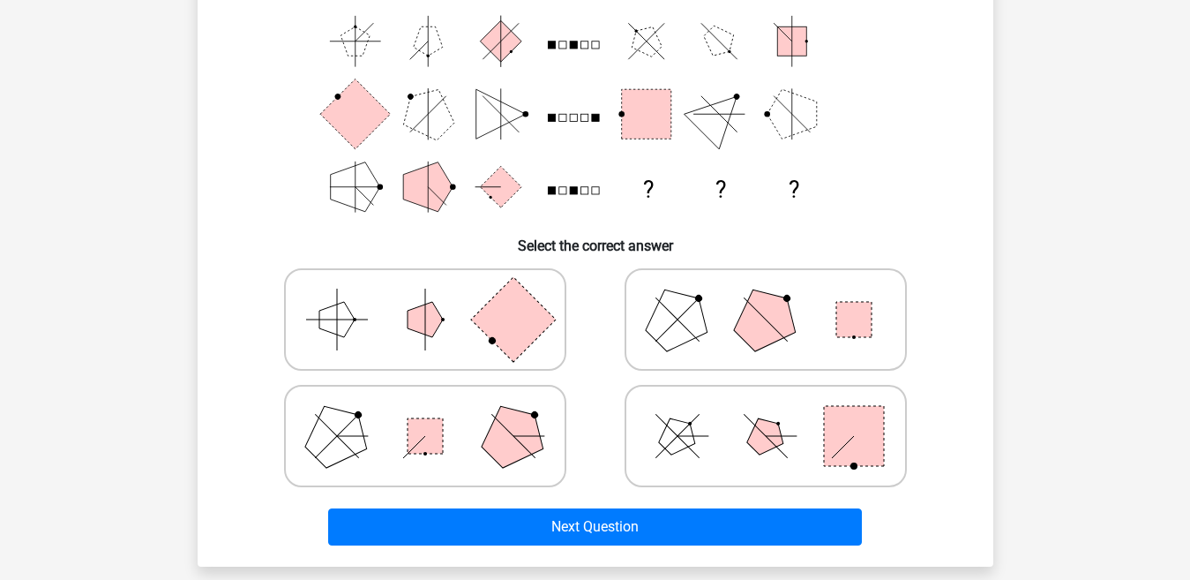
scroll to position [238, 0]
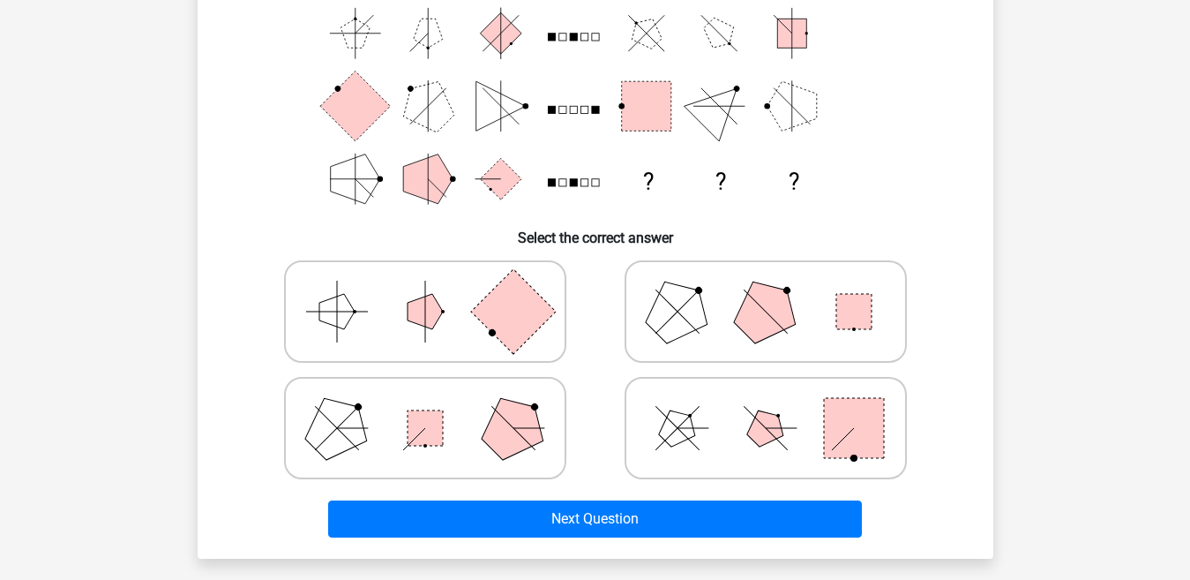
click at [767, 325] on polygon at bounding box center [765, 311] width 85 height 85
click at [767, 289] on input "radio" at bounding box center [771, 283] width 11 height 11
radio input "true"
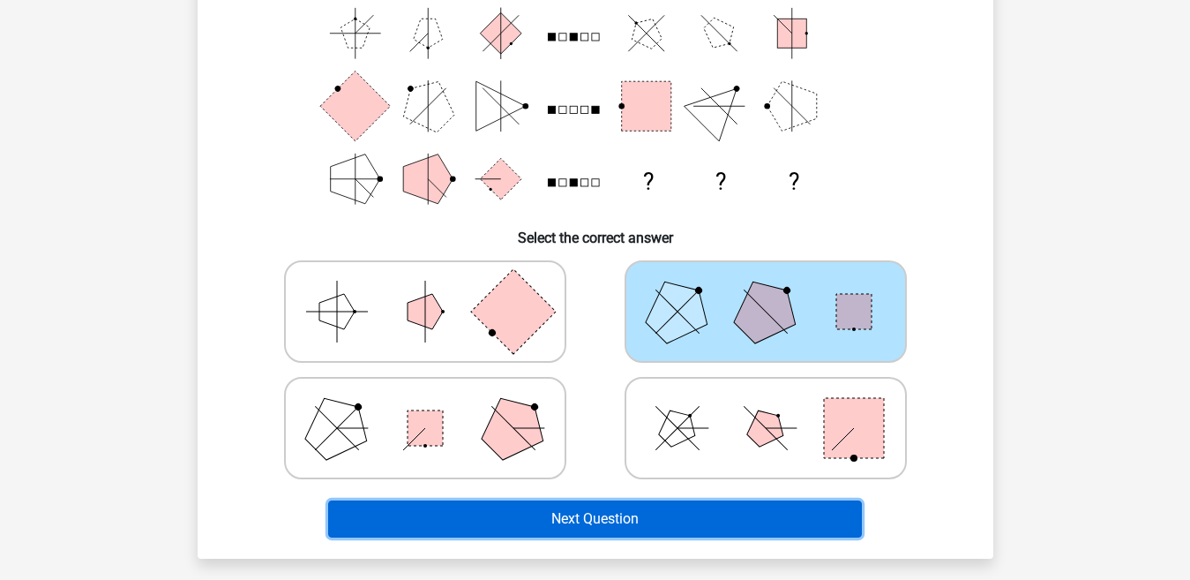
click at [580, 514] on button "Next Question" at bounding box center [595, 518] width 534 height 37
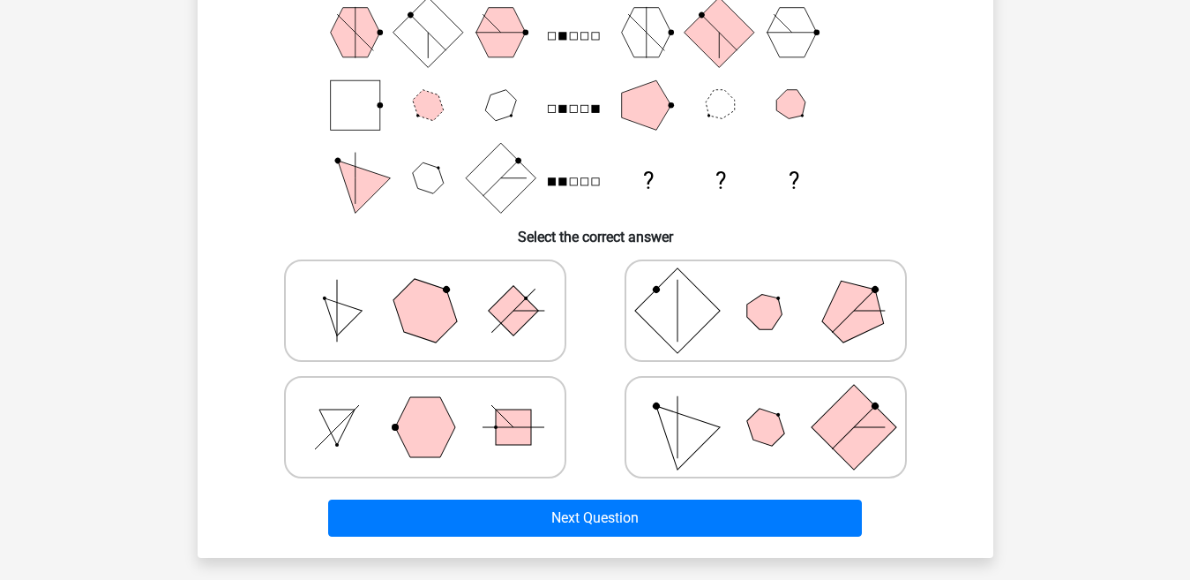
scroll to position [245, 0]
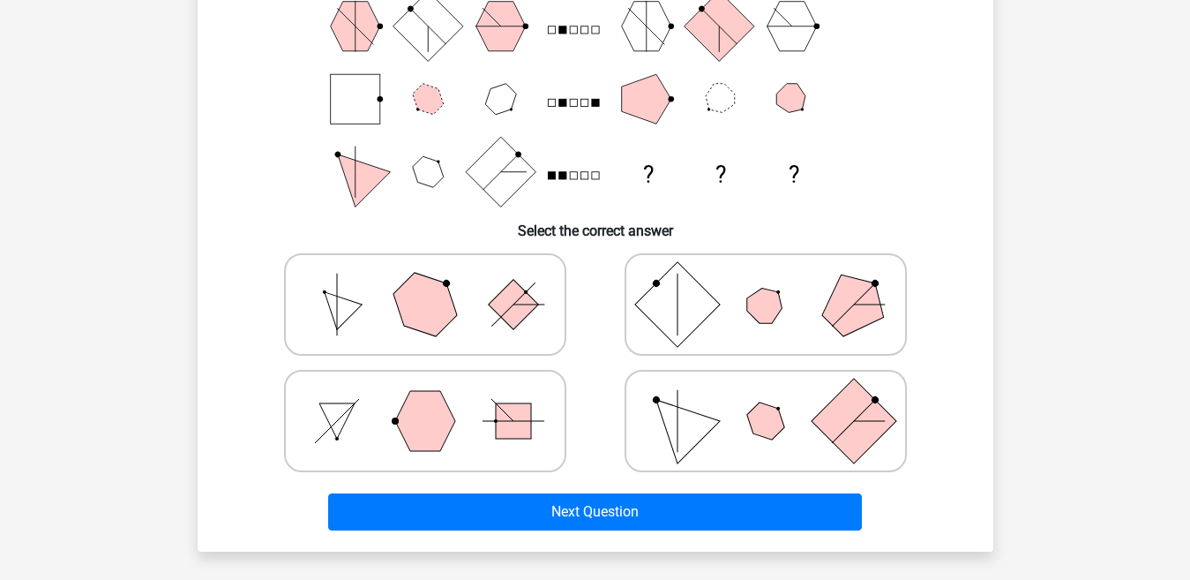
click at [445, 311] on polygon at bounding box center [424, 304] width 85 height 85
click at [437, 282] on input "radio" at bounding box center [430, 276] width 11 height 11
radio input "true"
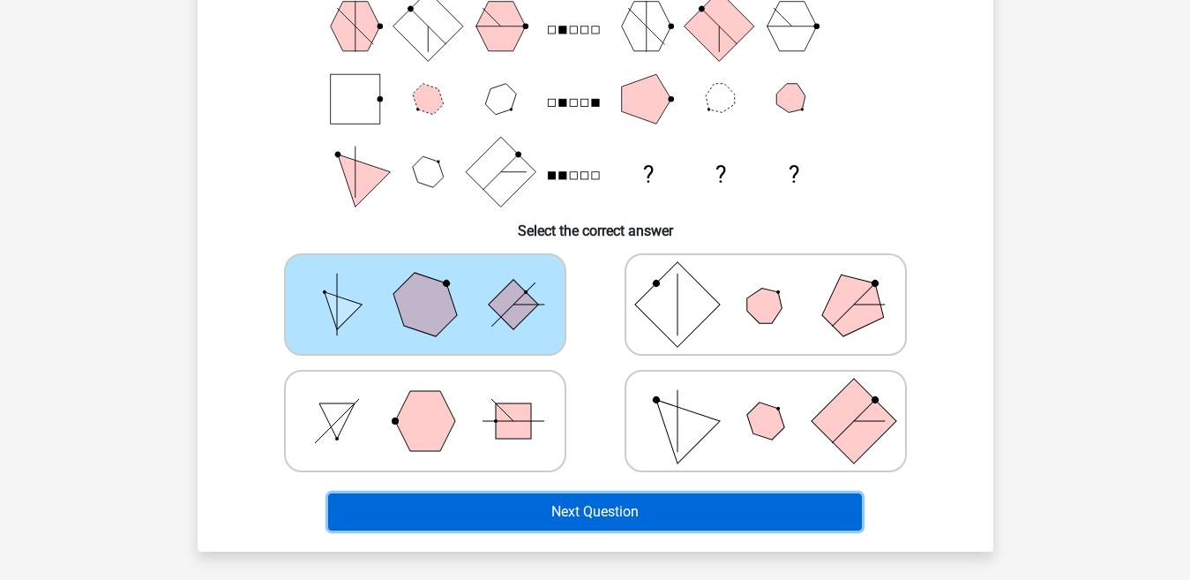
click at [507, 497] on button "Next Question" at bounding box center [595, 511] width 534 height 37
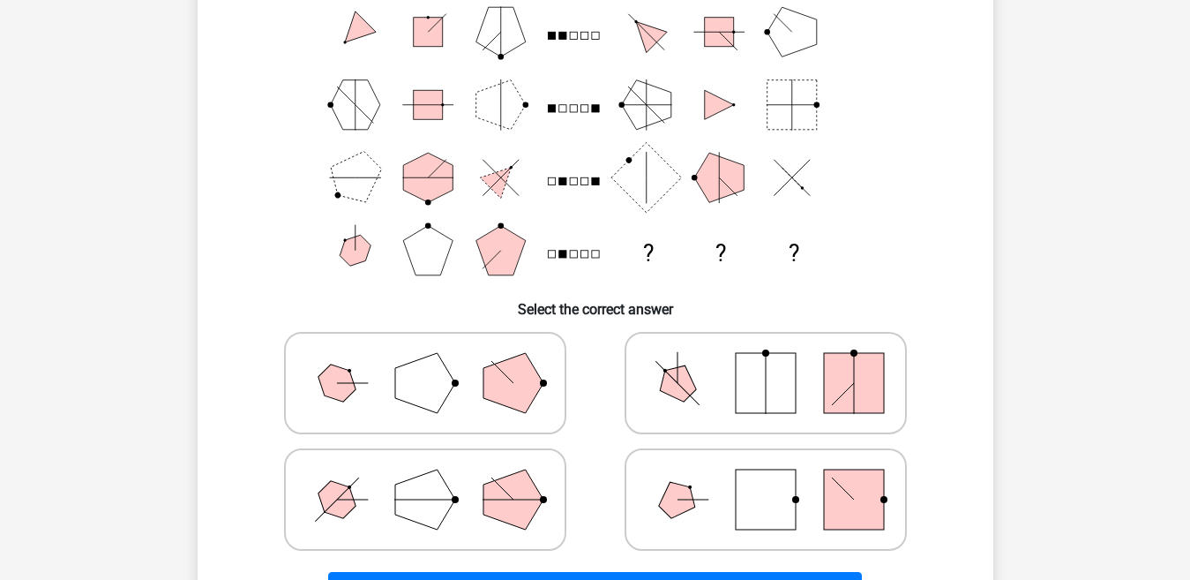
scroll to position [205, 0]
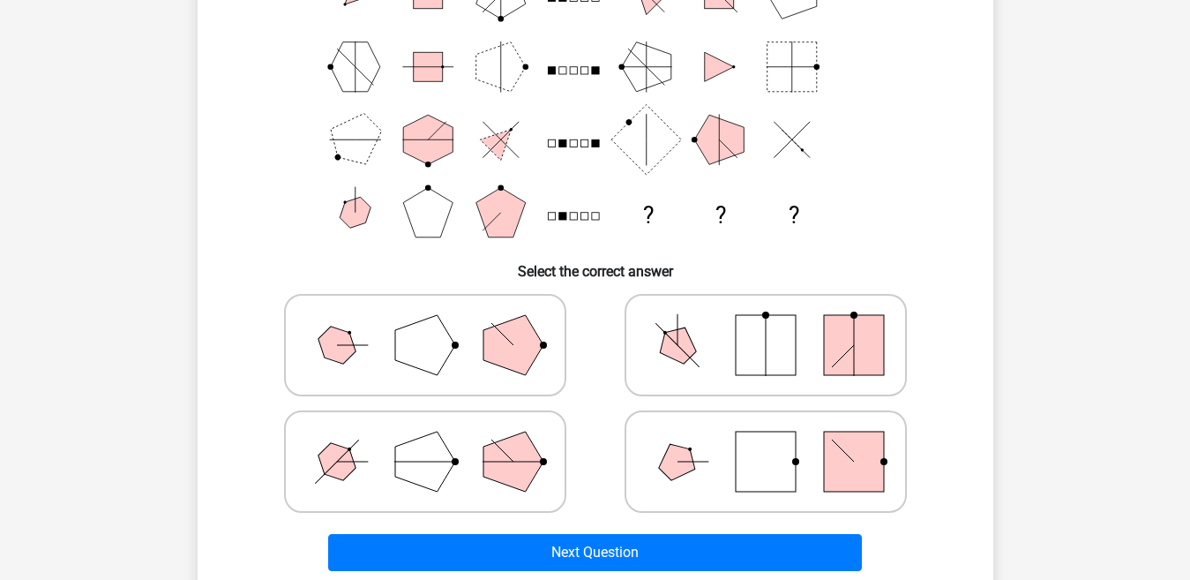
click at [475, 347] on icon at bounding box center [425, 345] width 265 height 88
click at [437, 323] on input "radio" at bounding box center [430, 316] width 11 height 11
radio input "true"
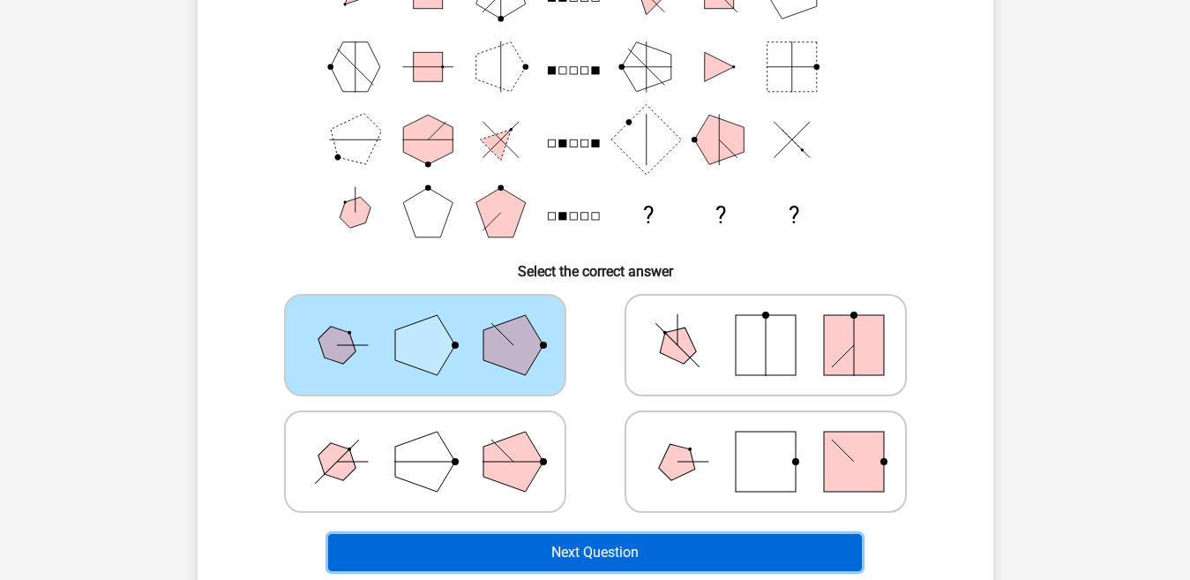
click at [596, 551] on button "Next Question" at bounding box center [595, 552] width 534 height 37
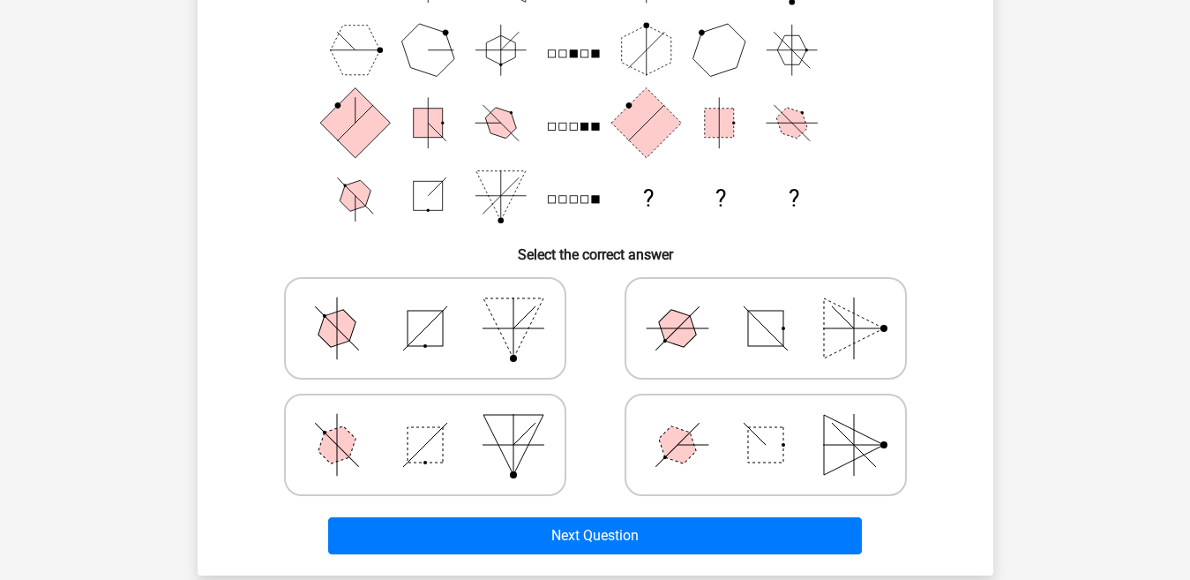
scroll to position [257, 0]
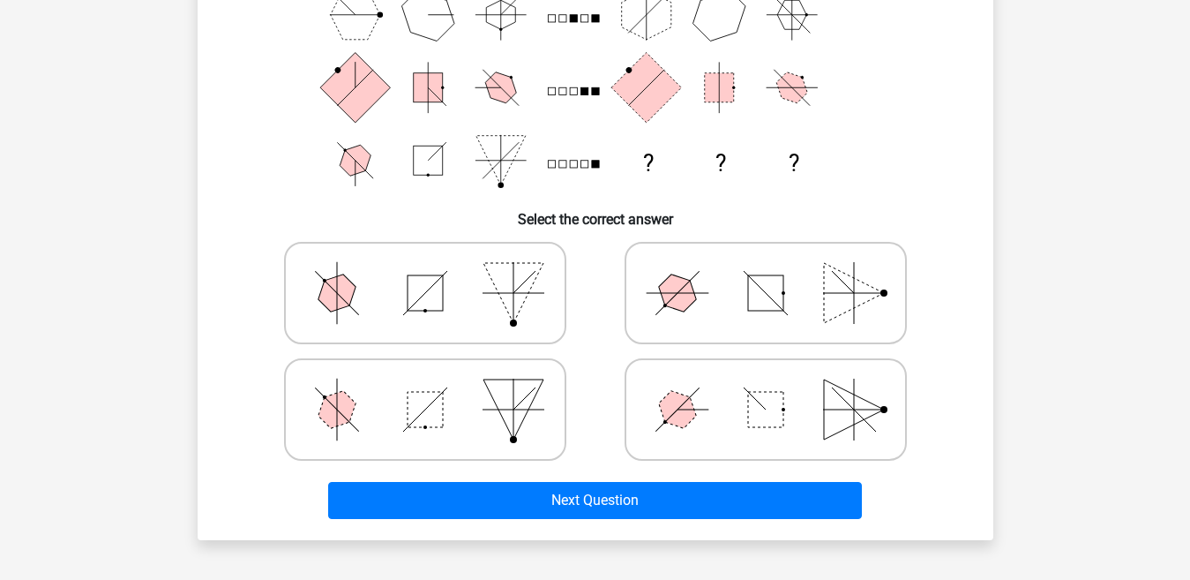
click at [444, 297] on icon at bounding box center [425, 293] width 265 height 88
click at [437, 271] on input "radio" at bounding box center [430, 264] width 11 height 11
radio input "true"
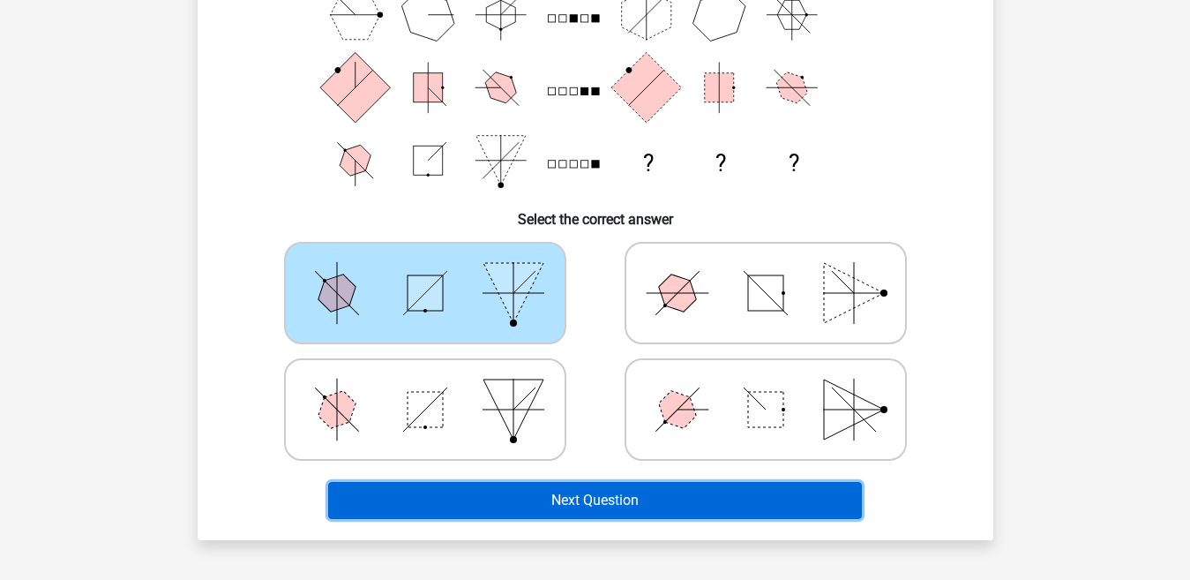
click at [511, 497] on button "Next Question" at bounding box center [595, 500] width 534 height 37
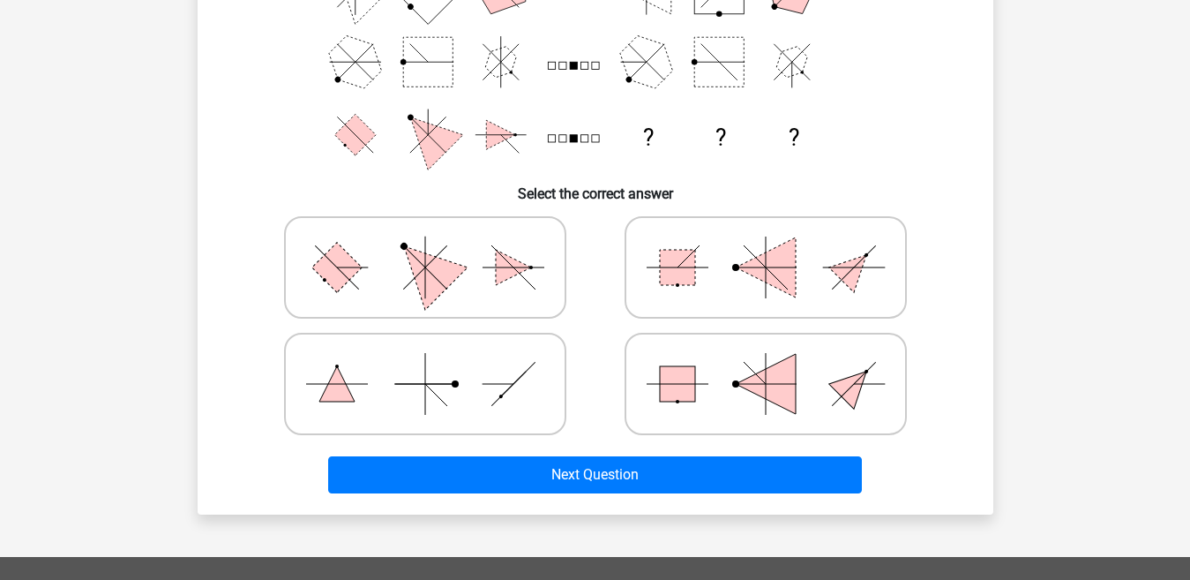
scroll to position [291, 0]
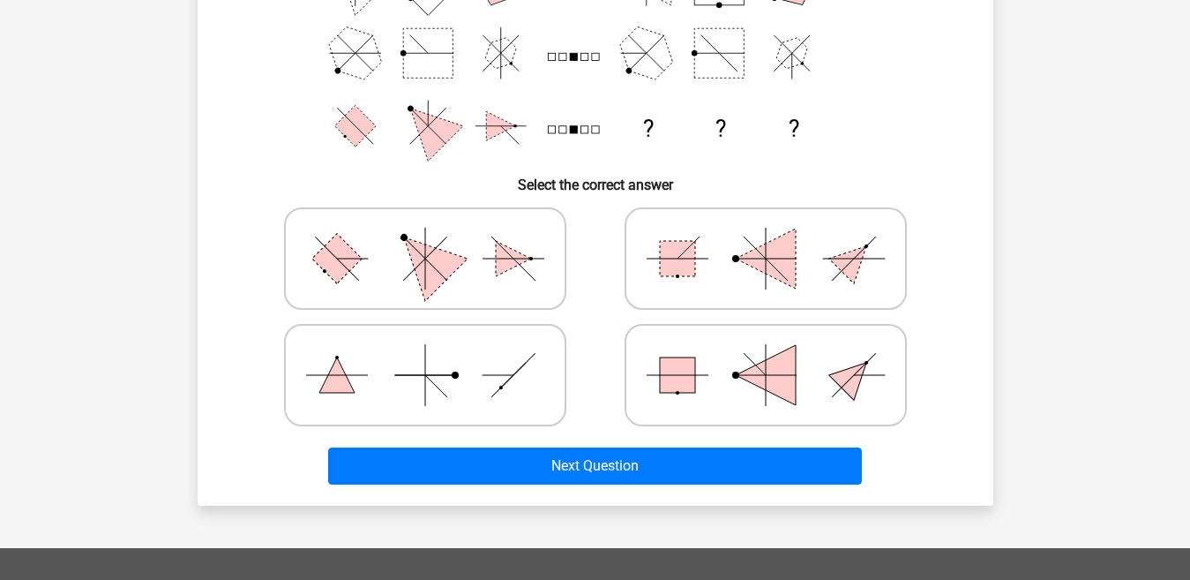
click at [456, 279] on icon at bounding box center [425, 258] width 265 height 88
click at [437, 236] on input "radio" at bounding box center [430, 230] width 11 height 11
radio input "true"
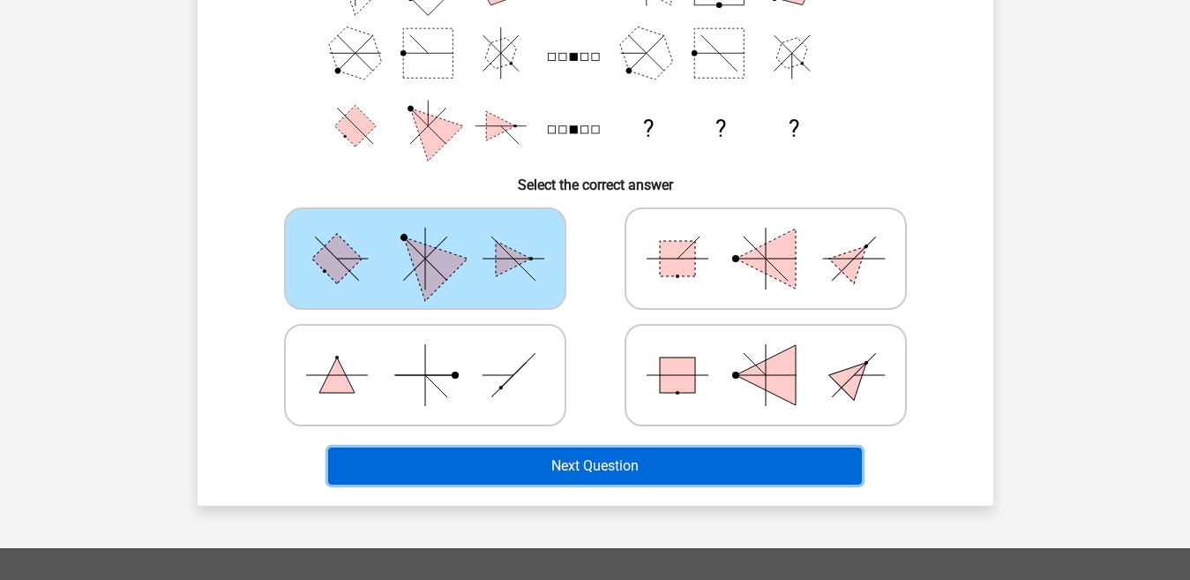
click at [534, 467] on button "Next Question" at bounding box center [595, 465] width 534 height 37
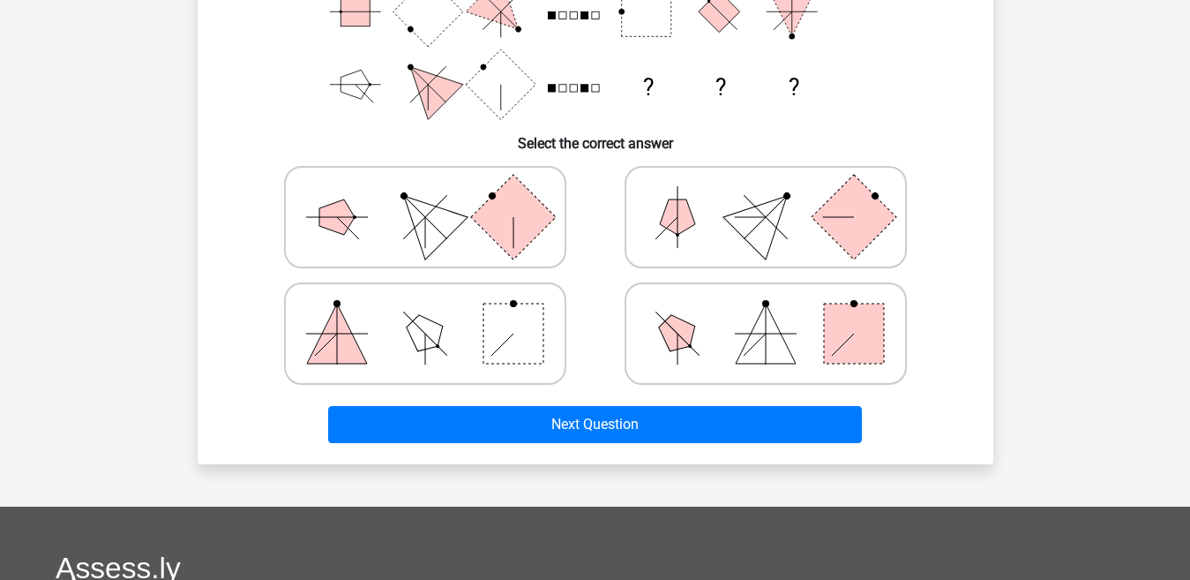
scroll to position [341, 0]
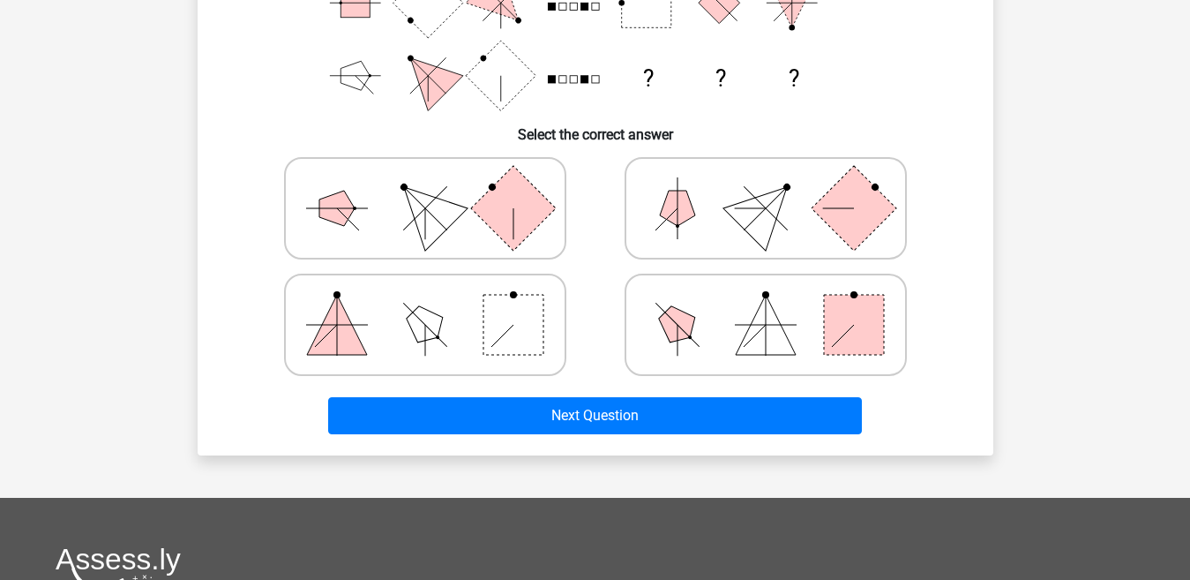
click at [472, 329] on icon at bounding box center [425, 325] width 265 height 88
click at [437, 303] on input "radio" at bounding box center [430, 296] width 11 height 11
radio input "true"
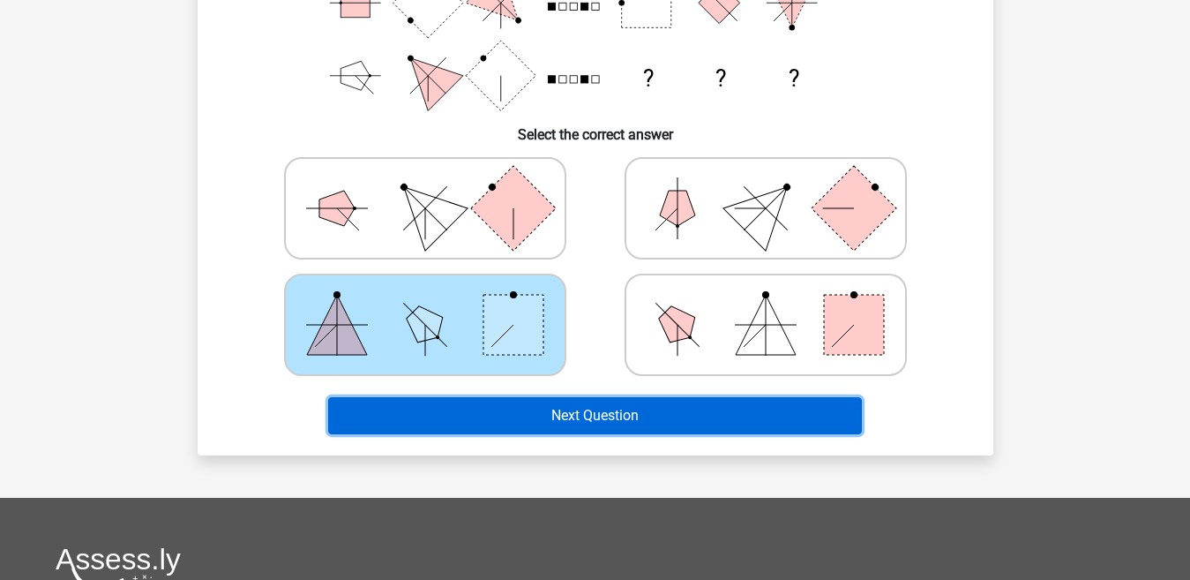
click at [471, 416] on button "Next Question" at bounding box center [595, 415] width 534 height 37
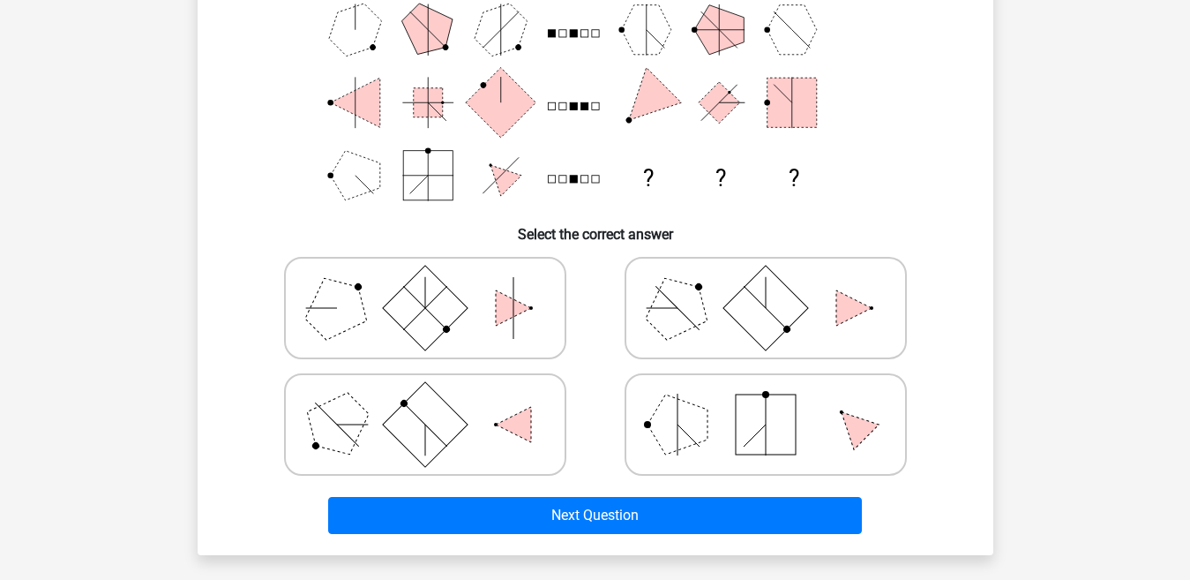
scroll to position [246, 0]
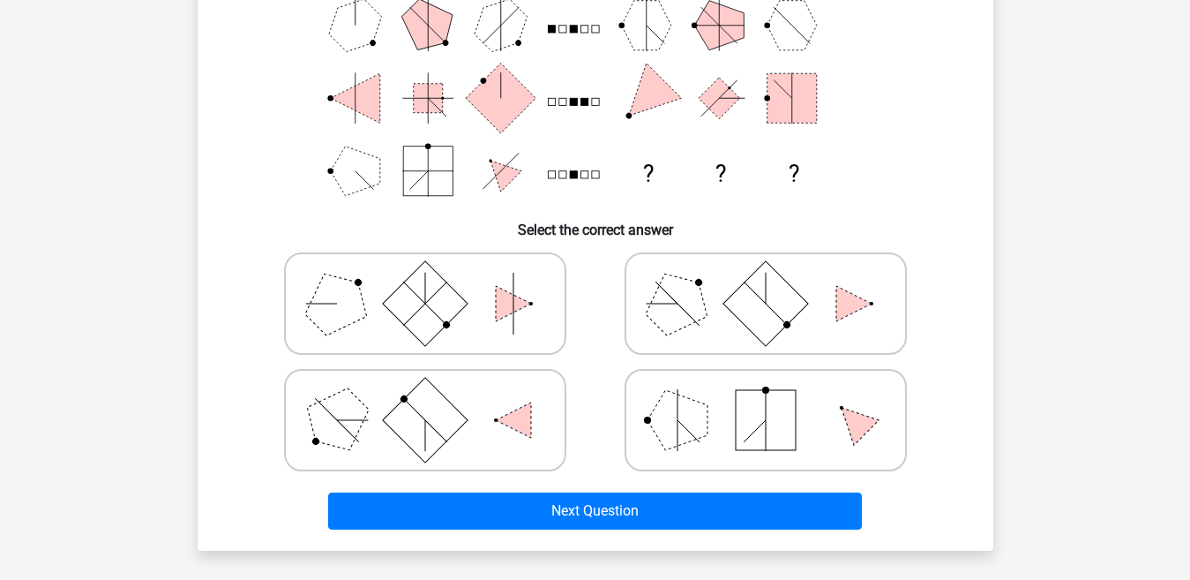
click at [687, 409] on polygon at bounding box center [678, 420] width 60 height 60
click at [766, 398] on input "radio" at bounding box center [771, 391] width 11 height 11
radio input "true"
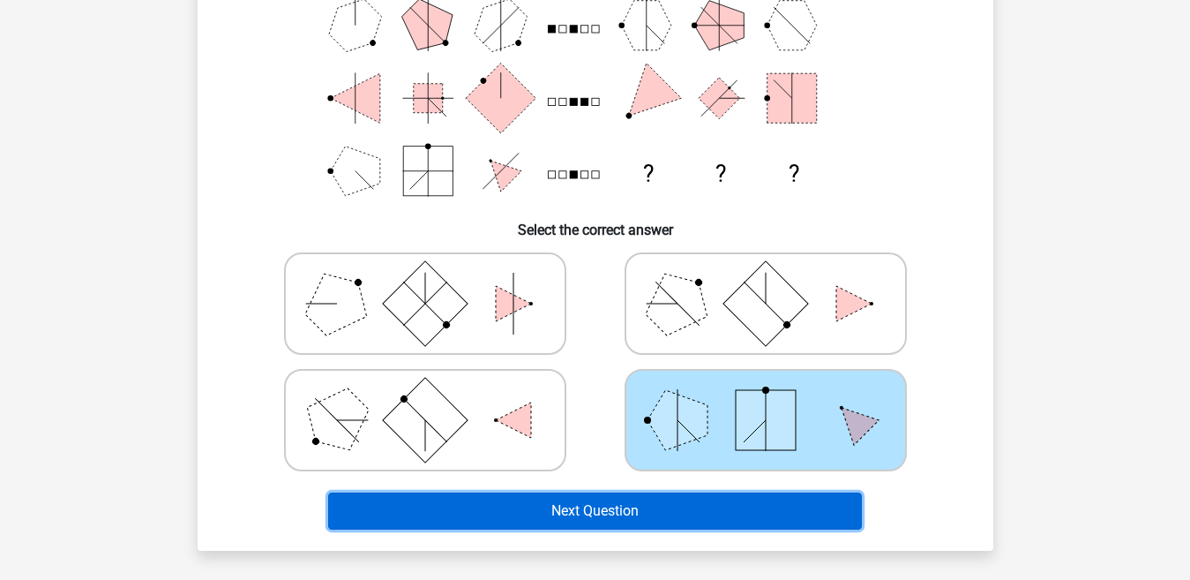
click at [638, 503] on button "Next Question" at bounding box center [595, 510] width 534 height 37
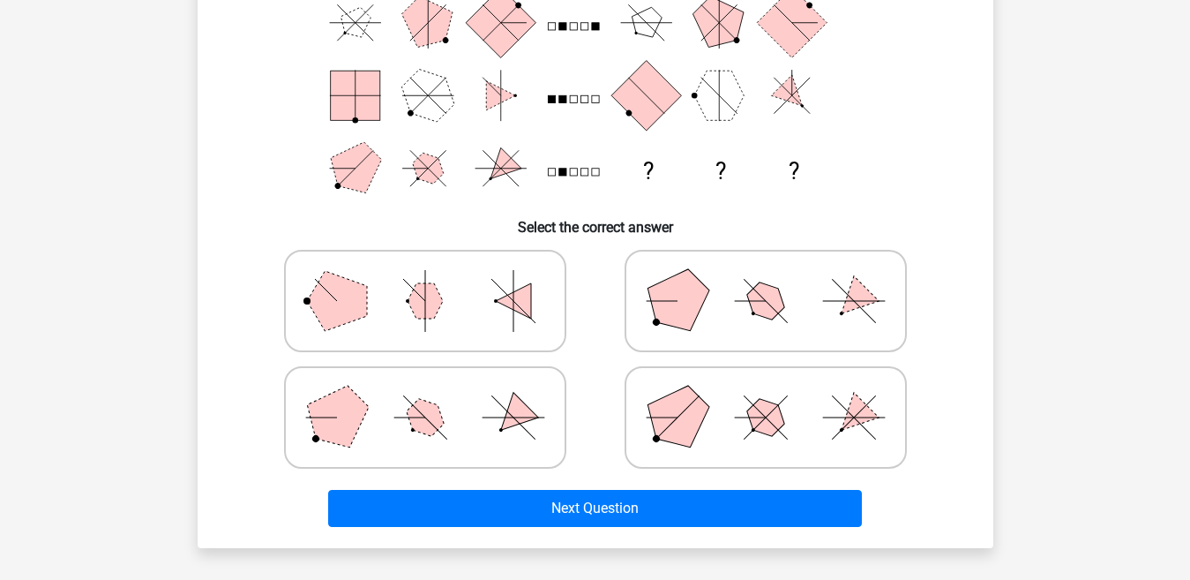
scroll to position [258, 0]
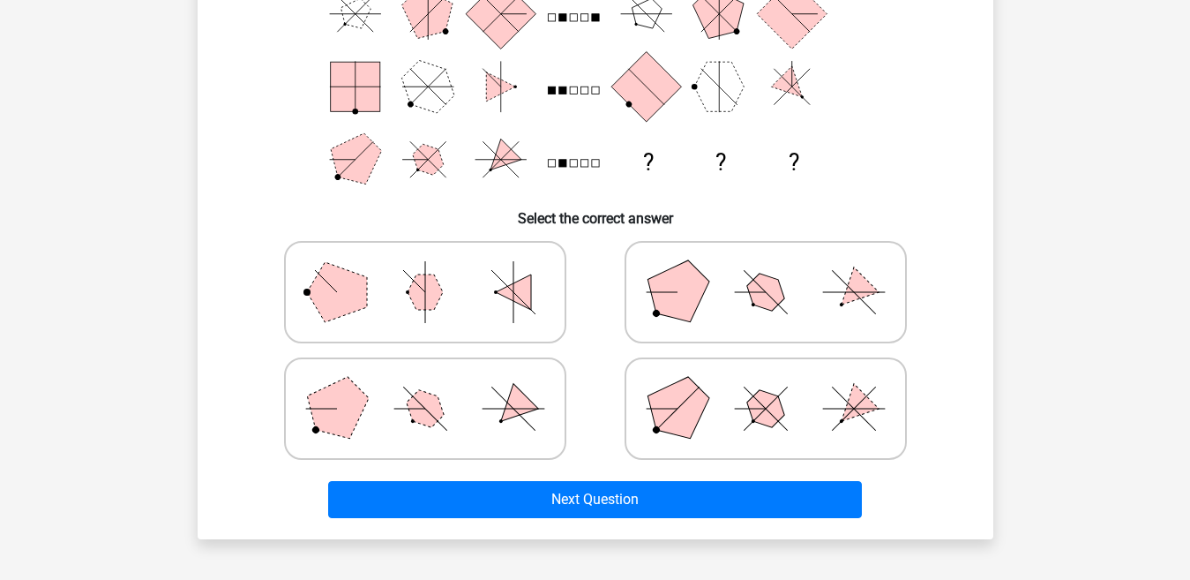
click at [475, 382] on icon at bounding box center [425, 408] width 265 height 88
click at [437, 382] on input "radio" at bounding box center [430, 380] width 11 height 11
radio input "true"
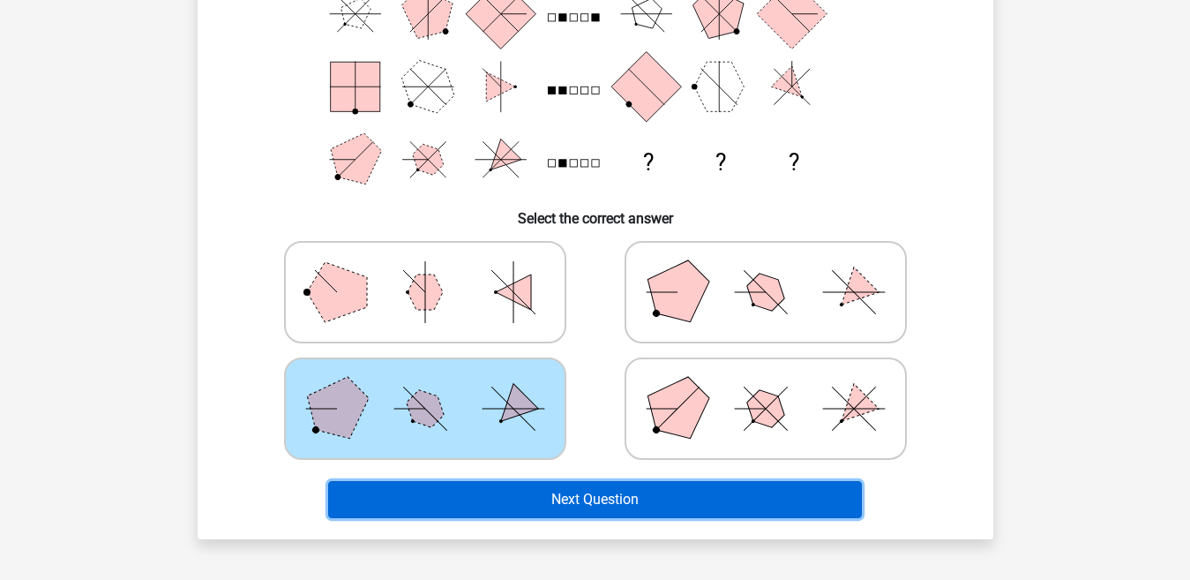
click at [538, 501] on button "Next Question" at bounding box center [595, 499] width 534 height 37
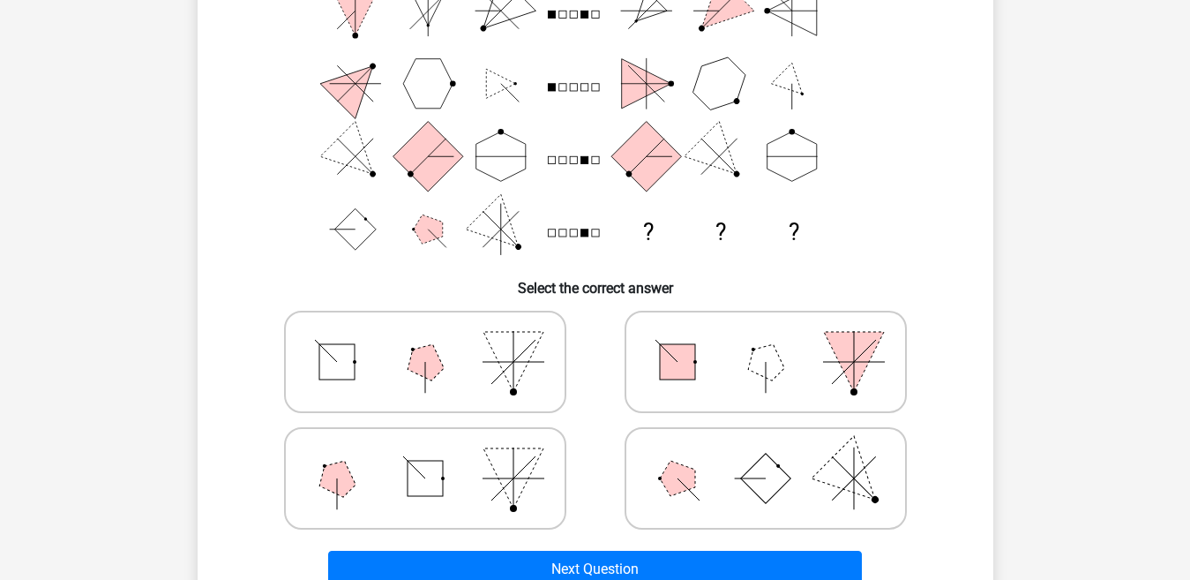
scroll to position [215, 0]
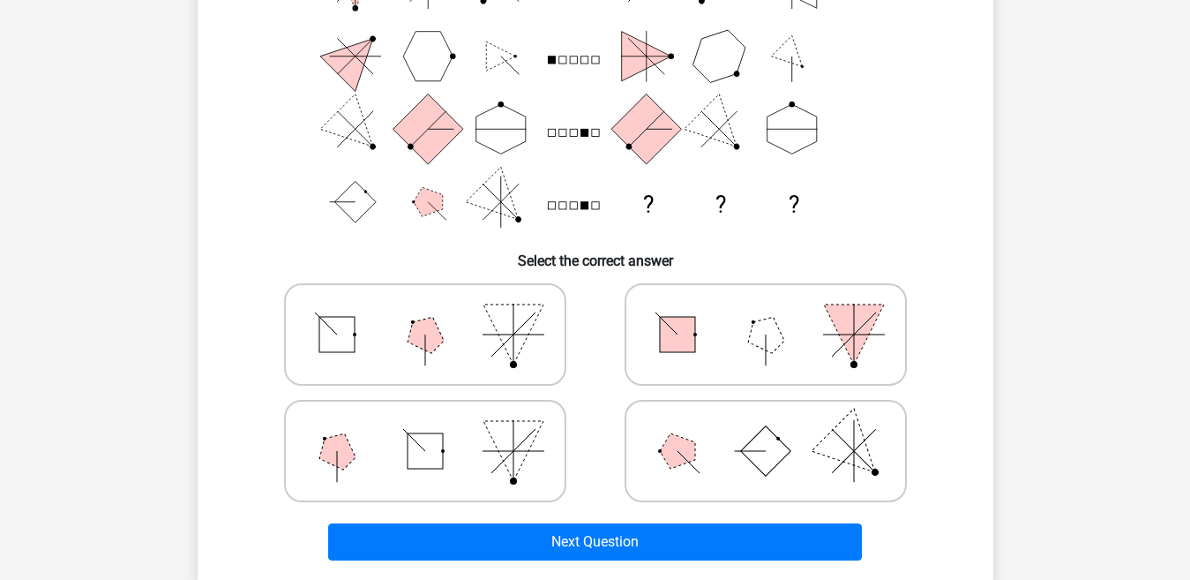
click at [672, 454] on polygon at bounding box center [677, 450] width 35 height 35
click at [766, 429] on input "radio" at bounding box center [771, 422] width 11 height 11
radio input "true"
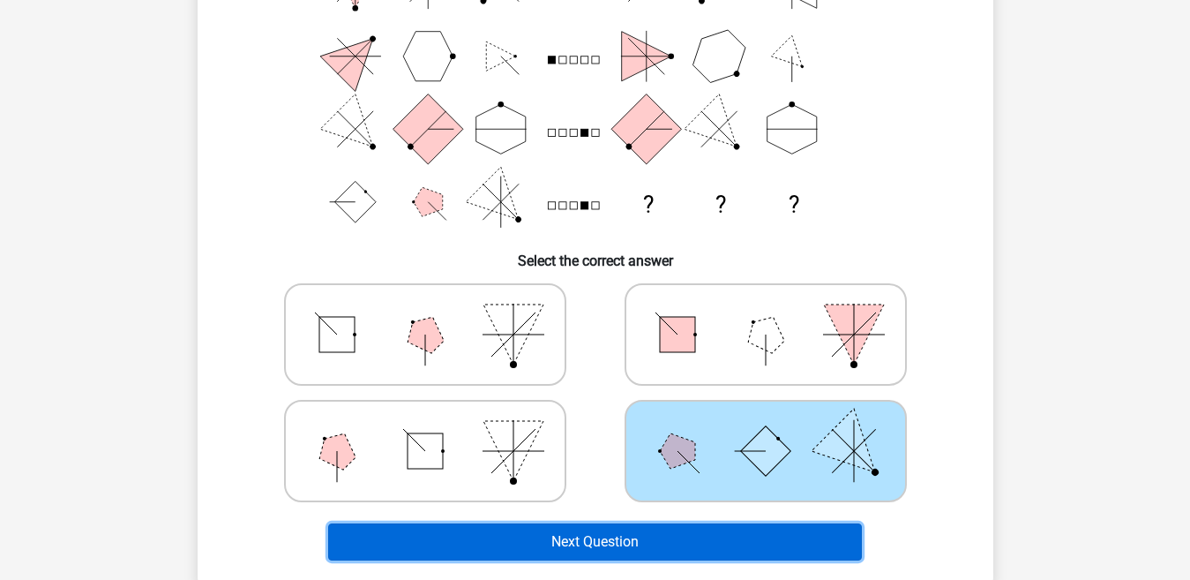
click at [619, 548] on button "Next Question" at bounding box center [595, 541] width 534 height 37
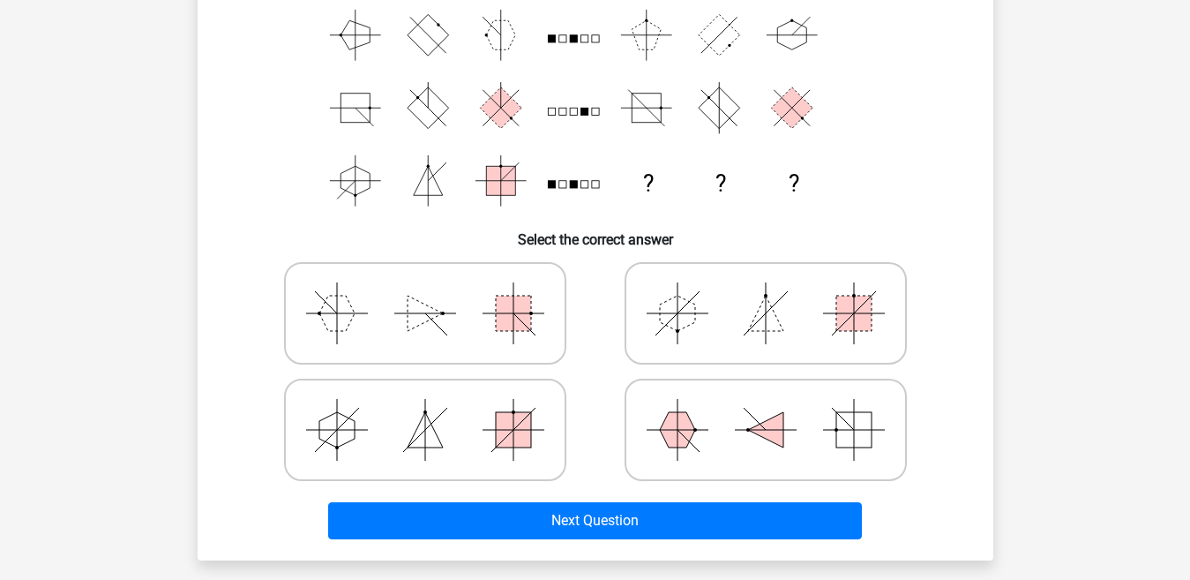
scroll to position [244, 0]
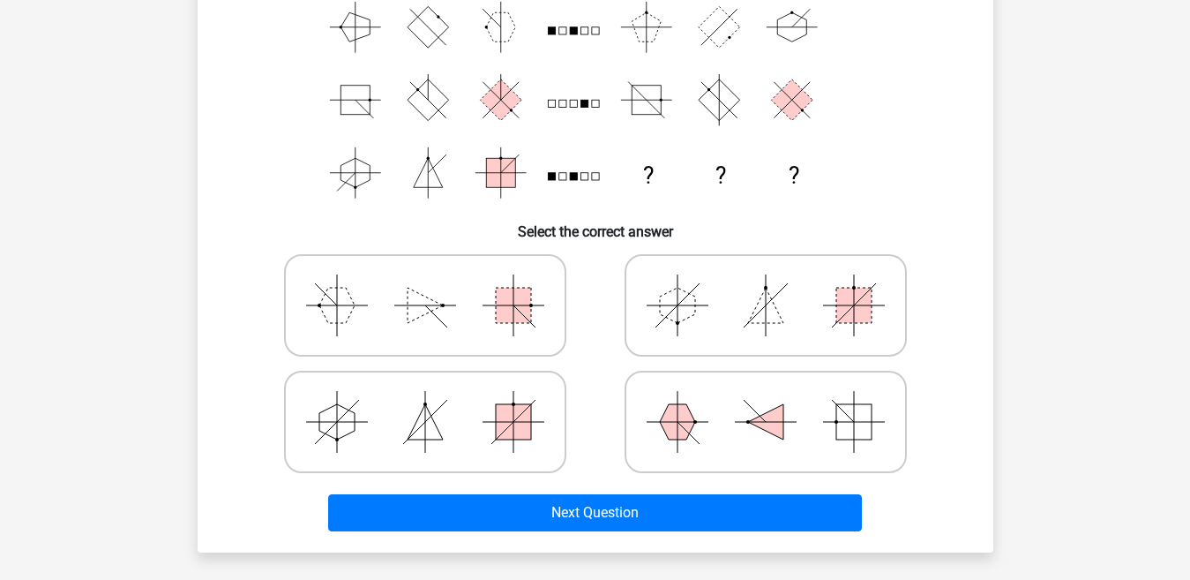
click at [532, 305] on line at bounding box center [514, 305] width 62 height 0
click at [437, 283] on input "radio" at bounding box center [430, 277] width 11 height 11
radio input "true"
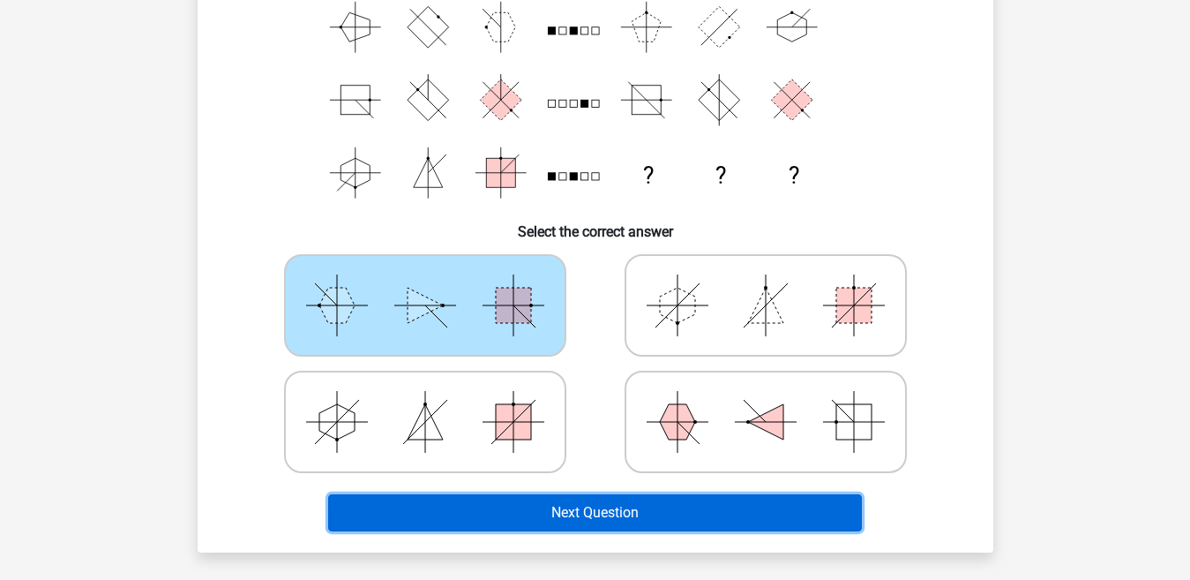
click at [589, 516] on button "Next Question" at bounding box center [595, 512] width 534 height 37
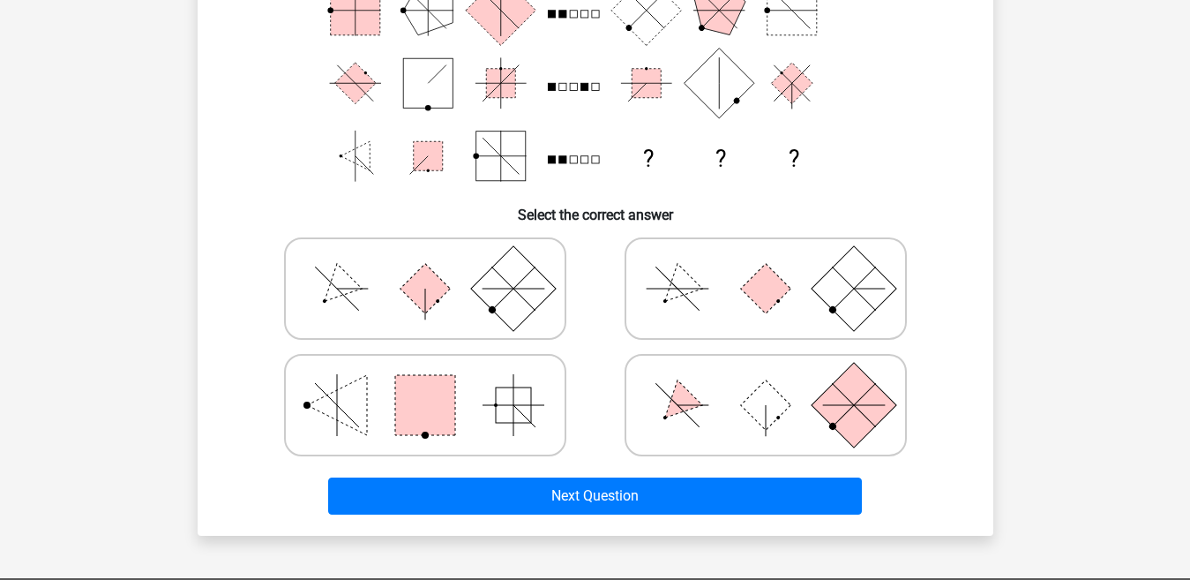
scroll to position [266, 0]
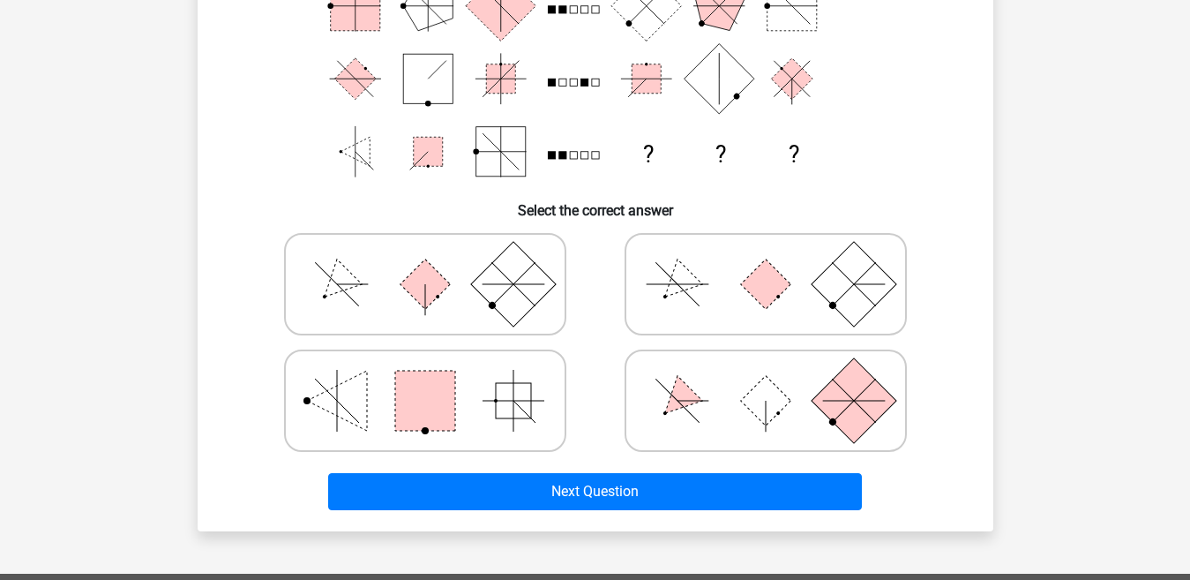
click at [665, 414] on circle at bounding box center [665, 413] width 5 height 5
click at [766, 379] on input "radio" at bounding box center [771, 372] width 11 height 11
radio input "true"
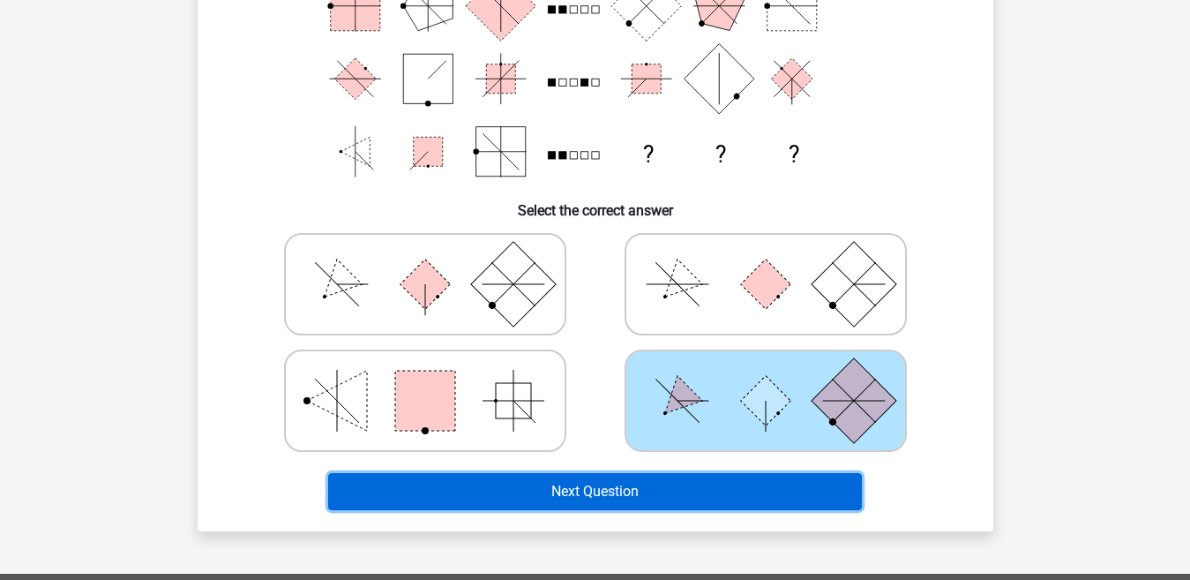
click at [602, 484] on button "Next Question" at bounding box center [595, 491] width 534 height 37
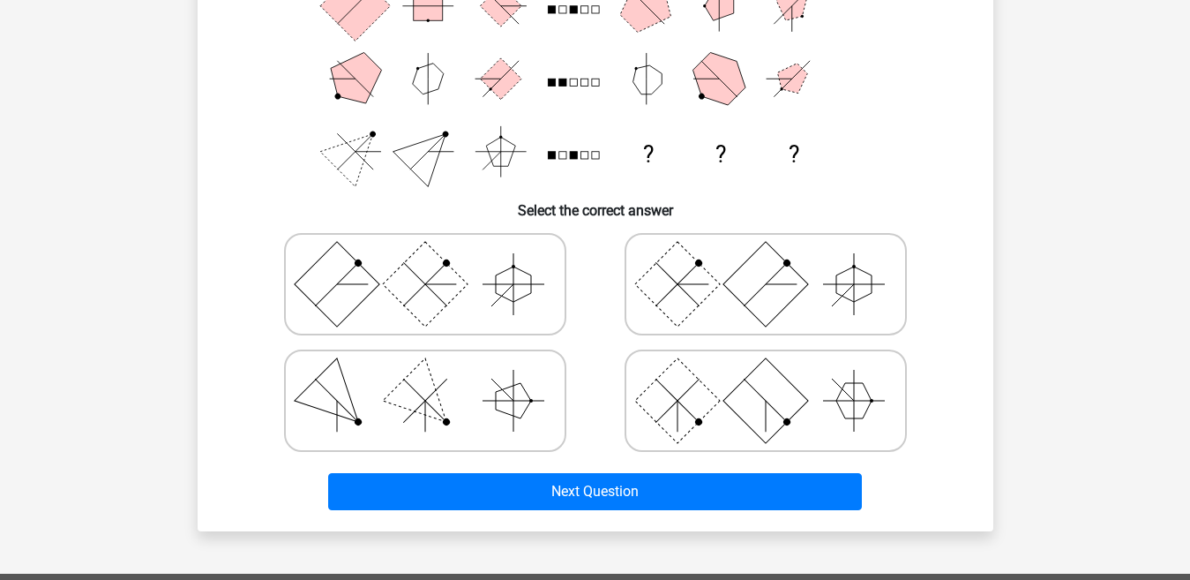
click at [685, 391] on rect at bounding box center [676, 400] width 85 height 85
click at [766, 379] on input "radio" at bounding box center [771, 372] width 11 height 11
radio input "true"
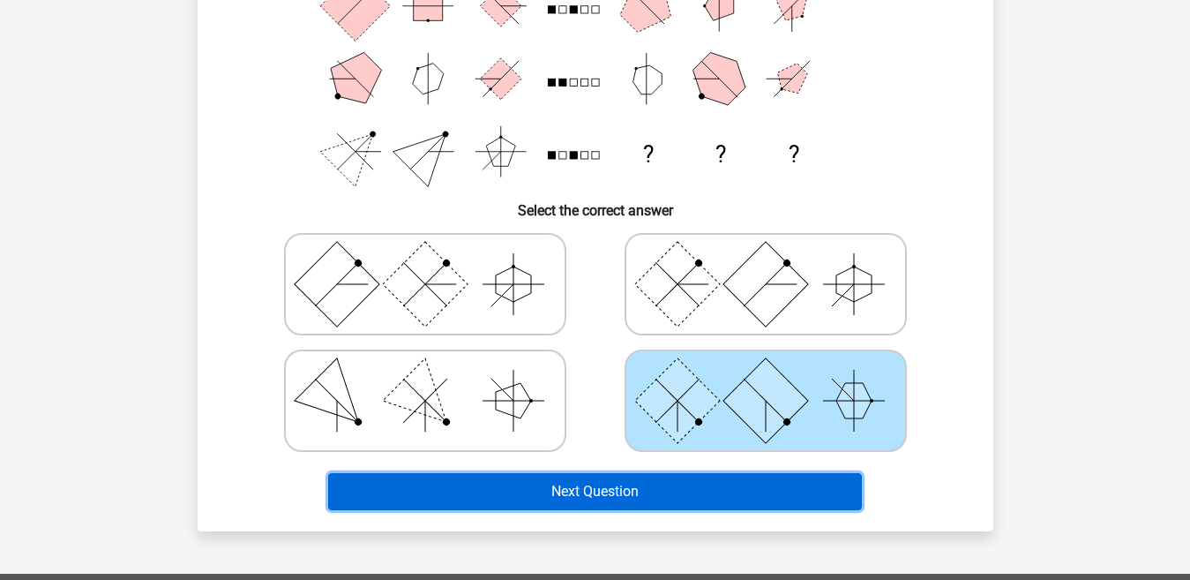
click at [601, 497] on button "Next Question" at bounding box center [595, 491] width 534 height 37
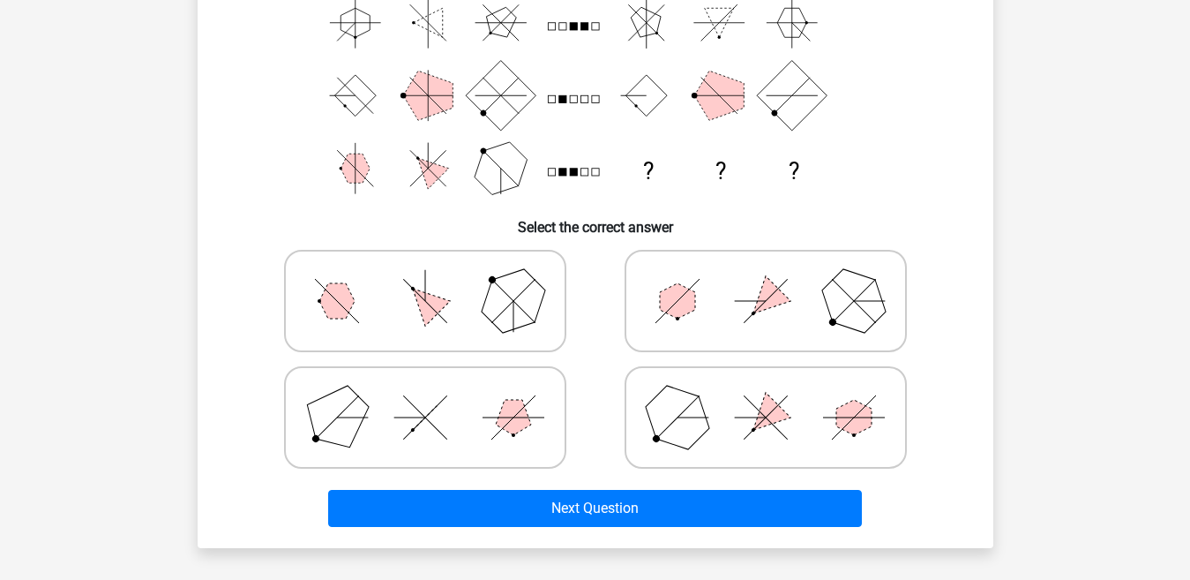
scroll to position [258, 0]
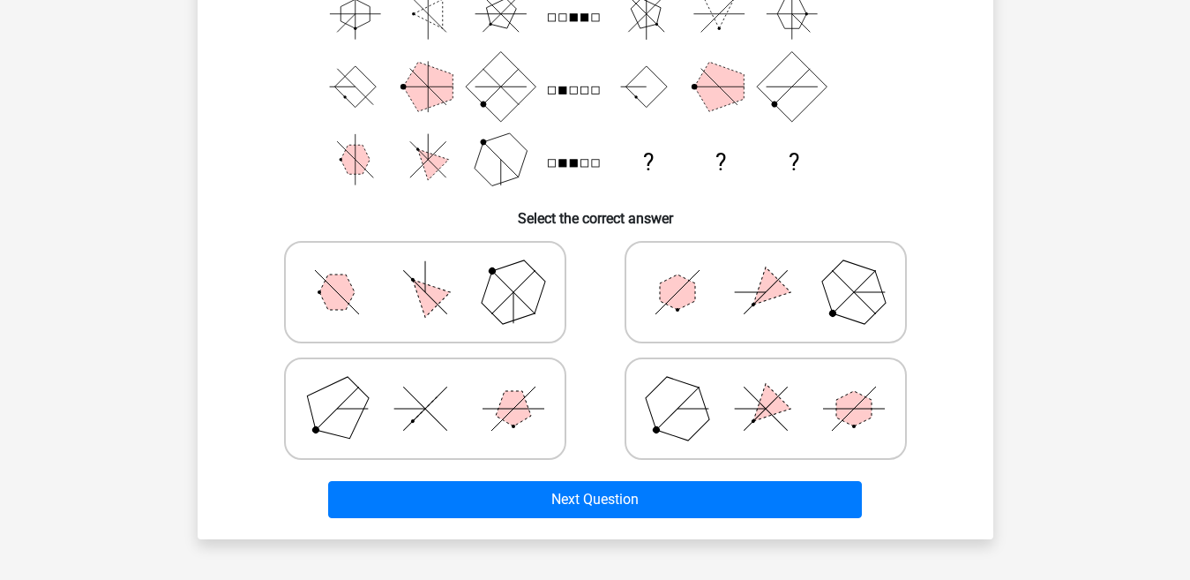
click at [674, 306] on polygon at bounding box center [677, 291] width 35 height 35
click at [766, 270] on input "radio" at bounding box center [771, 264] width 11 height 11
radio input "true"
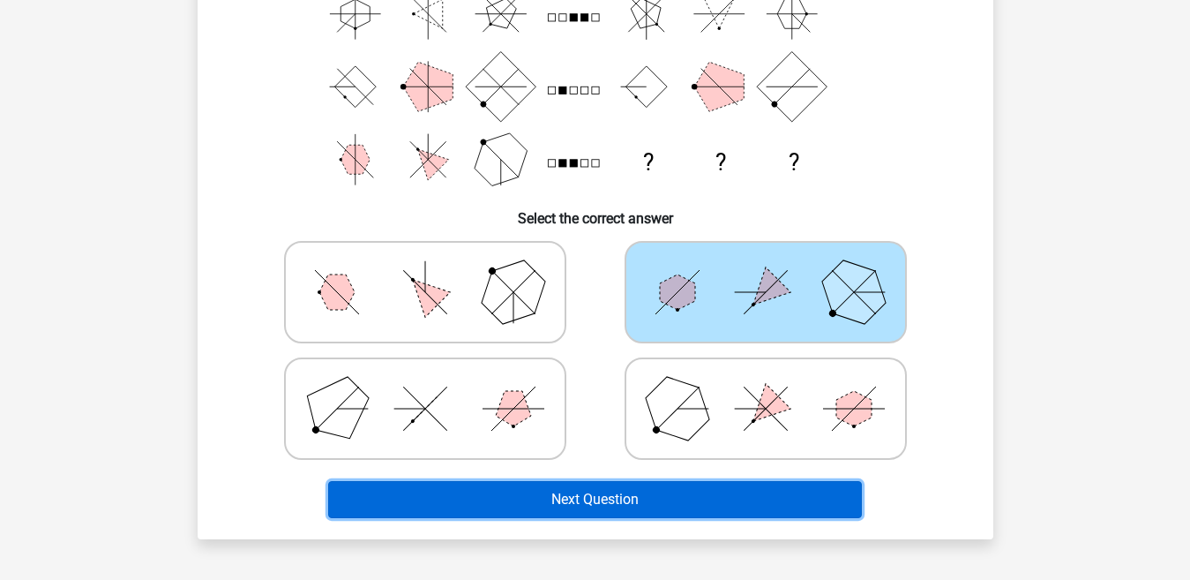
click at [600, 498] on button "Next Question" at bounding box center [595, 499] width 534 height 37
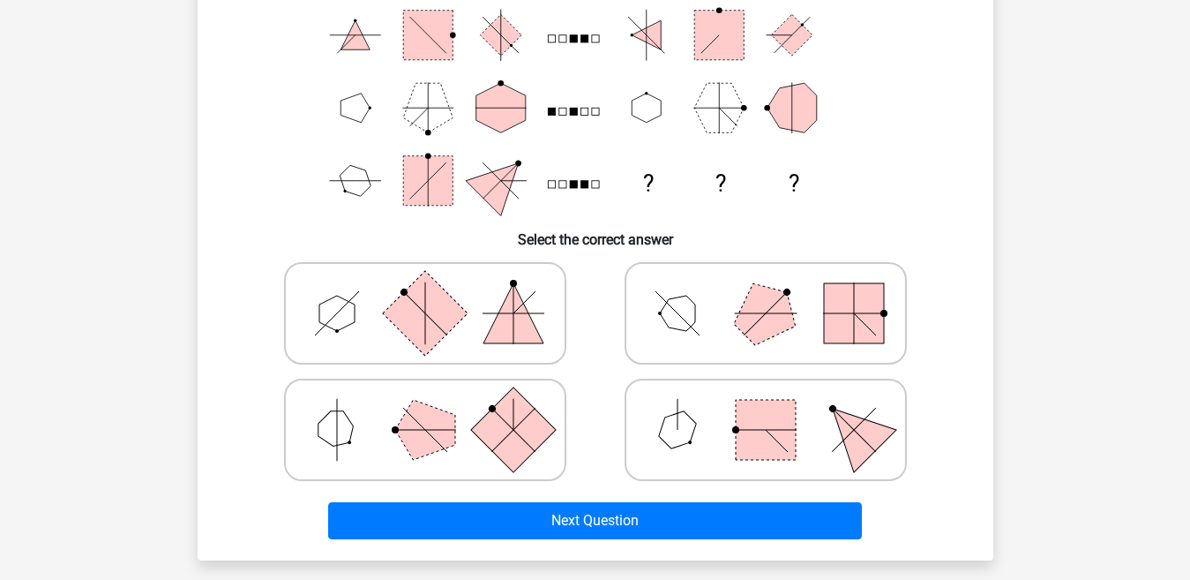
scroll to position [238, 0]
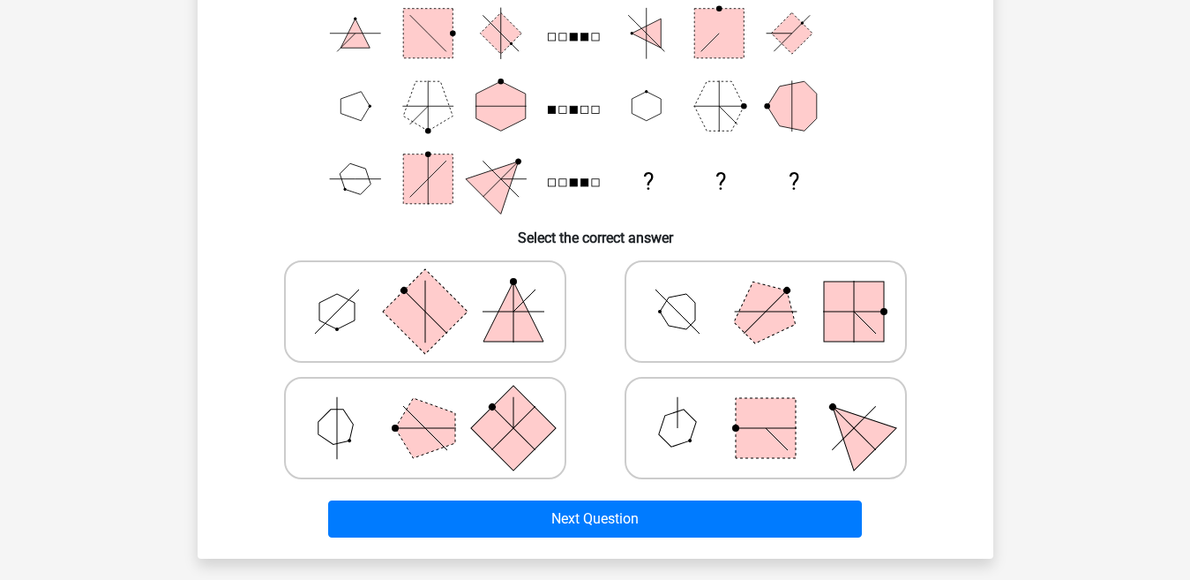
click at [665, 394] on icon at bounding box center [766, 428] width 265 height 88
click at [766, 394] on input "radio" at bounding box center [771, 399] width 11 height 11
radio input "true"
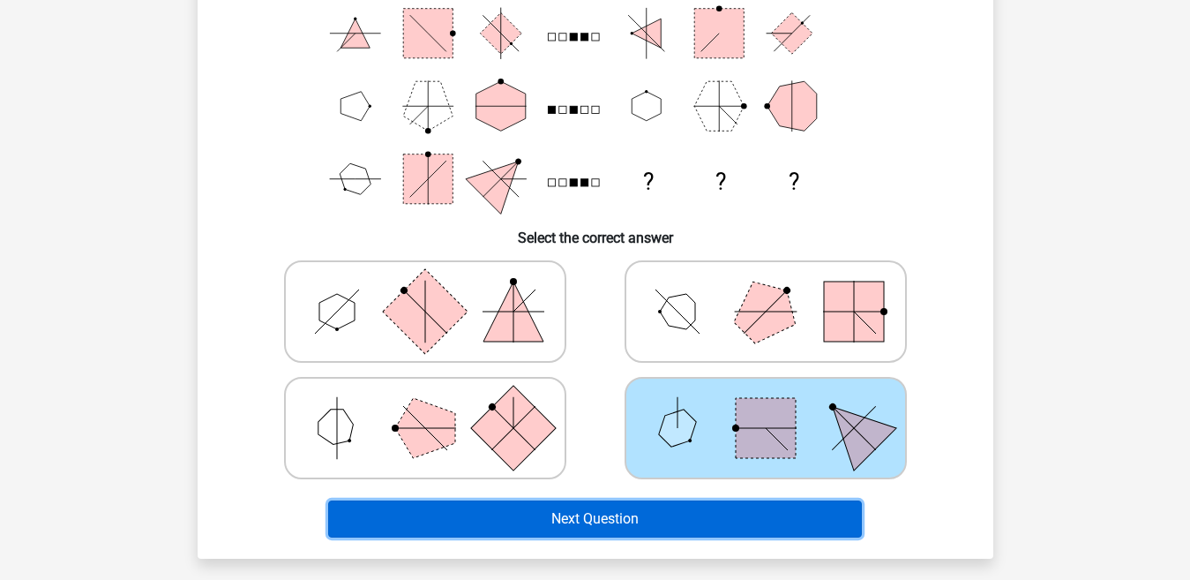
click at [604, 537] on button "Next Question" at bounding box center [595, 518] width 534 height 37
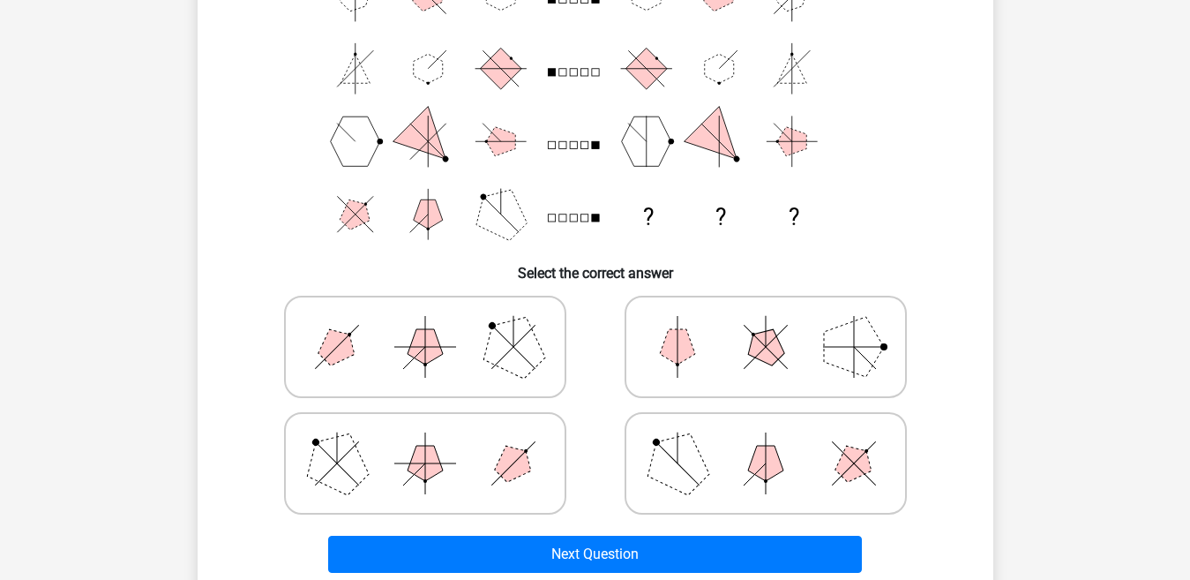
scroll to position [215, 0]
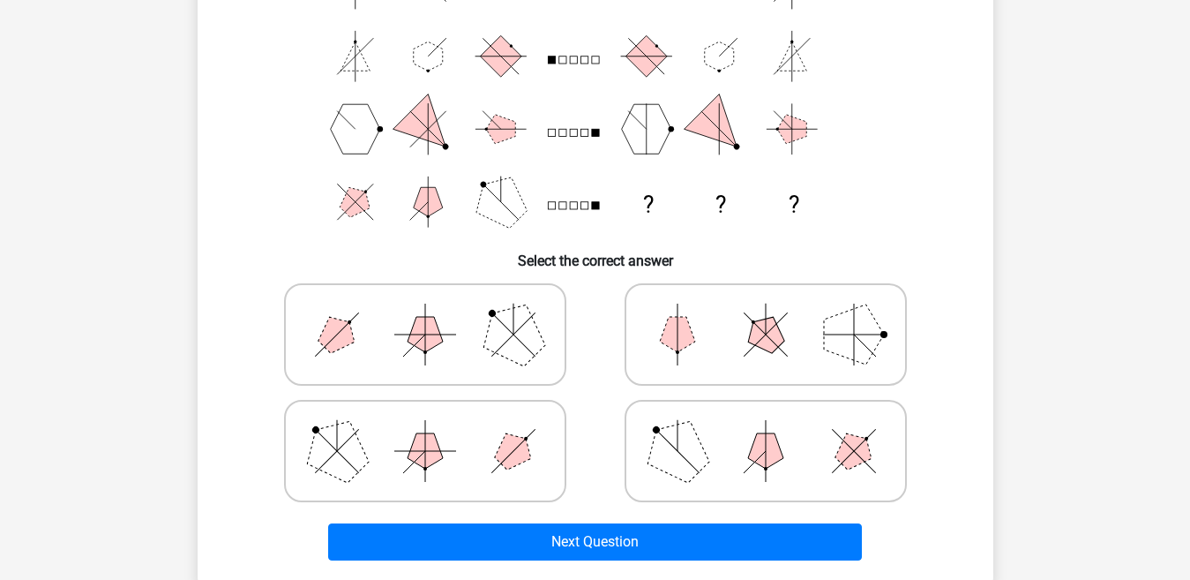
click at [487, 338] on polygon at bounding box center [512, 334] width 85 height 85
click at [437, 312] on input "radio" at bounding box center [430, 306] width 11 height 11
radio input "true"
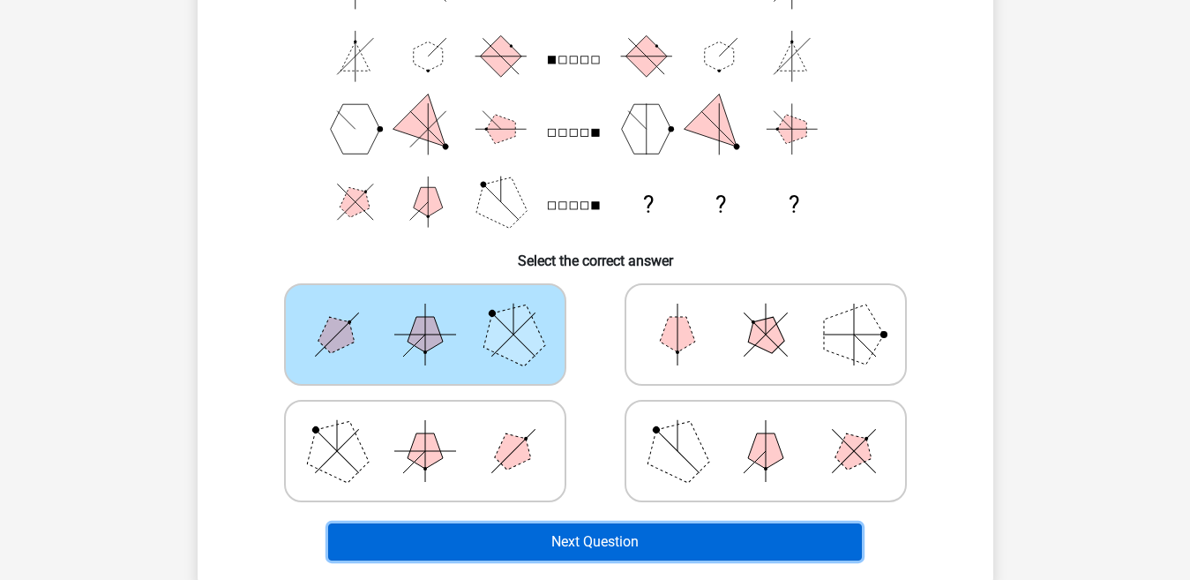
click at [528, 534] on button "Next Question" at bounding box center [595, 541] width 534 height 37
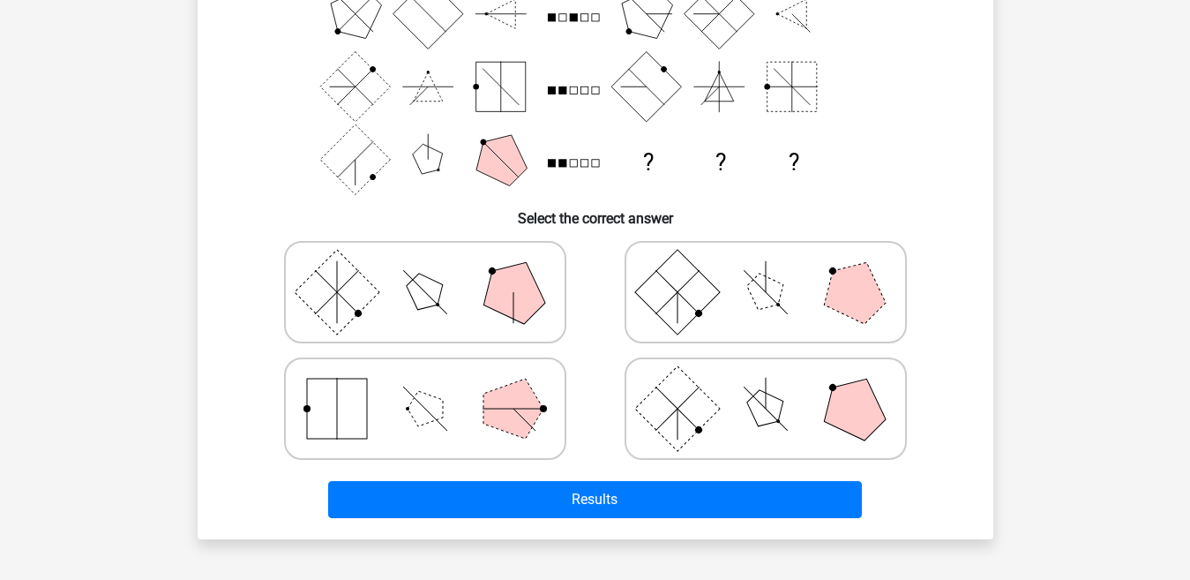
scroll to position [264, 0]
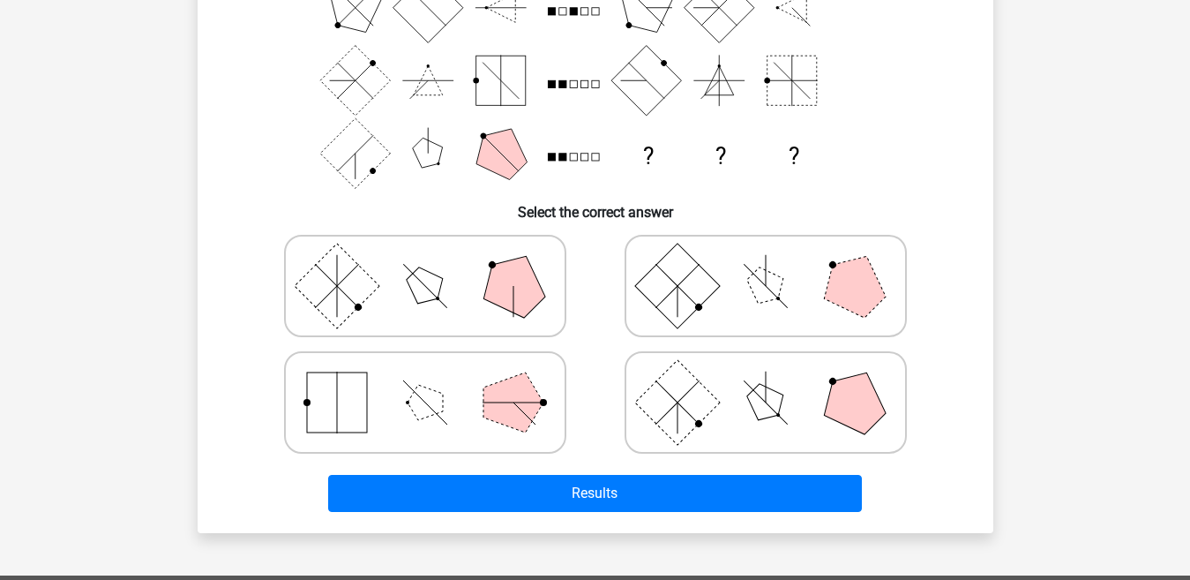
click at [670, 294] on line at bounding box center [677, 286] width 43 height 43
click at [766, 264] on input "radio" at bounding box center [771, 257] width 11 height 11
radio input "true"
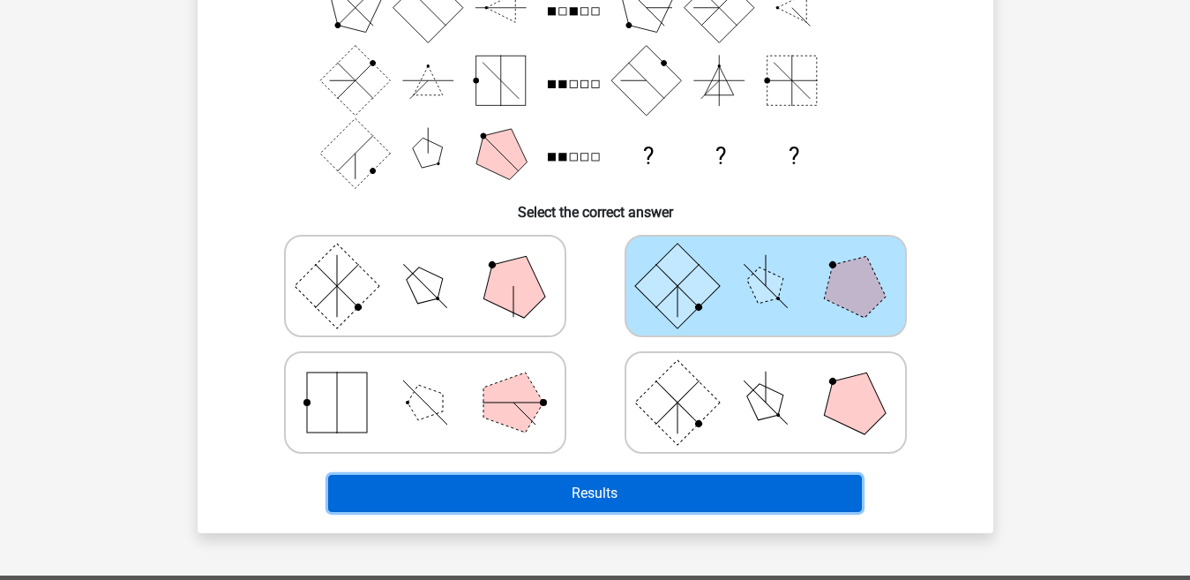
click at [565, 483] on button "Results" at bounding box center [595, 493] width 534 height 37
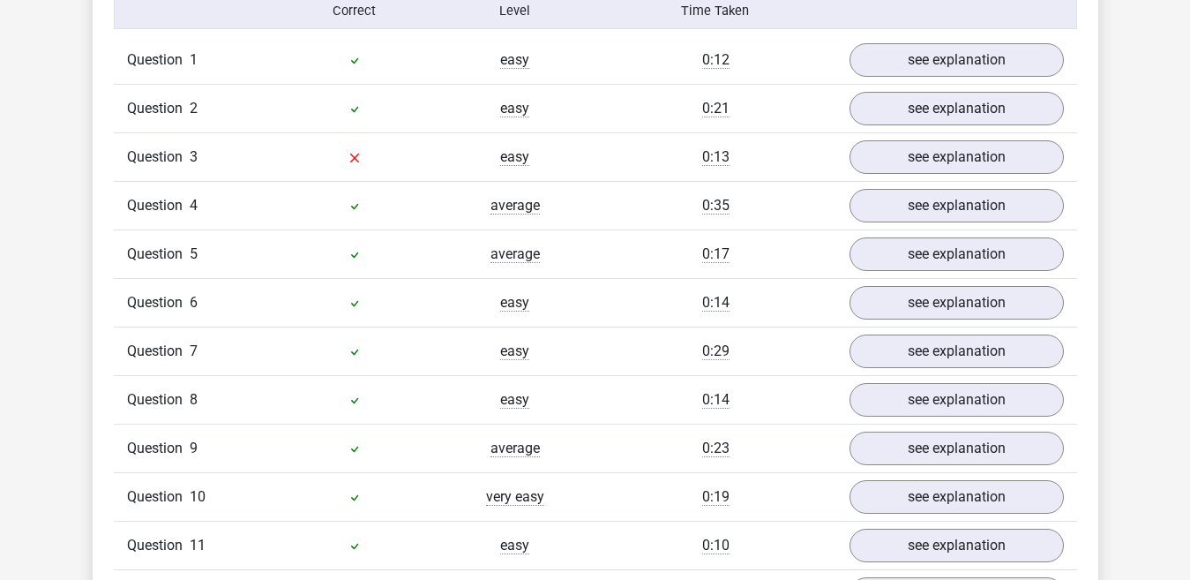
scroll to position [1329, 0]
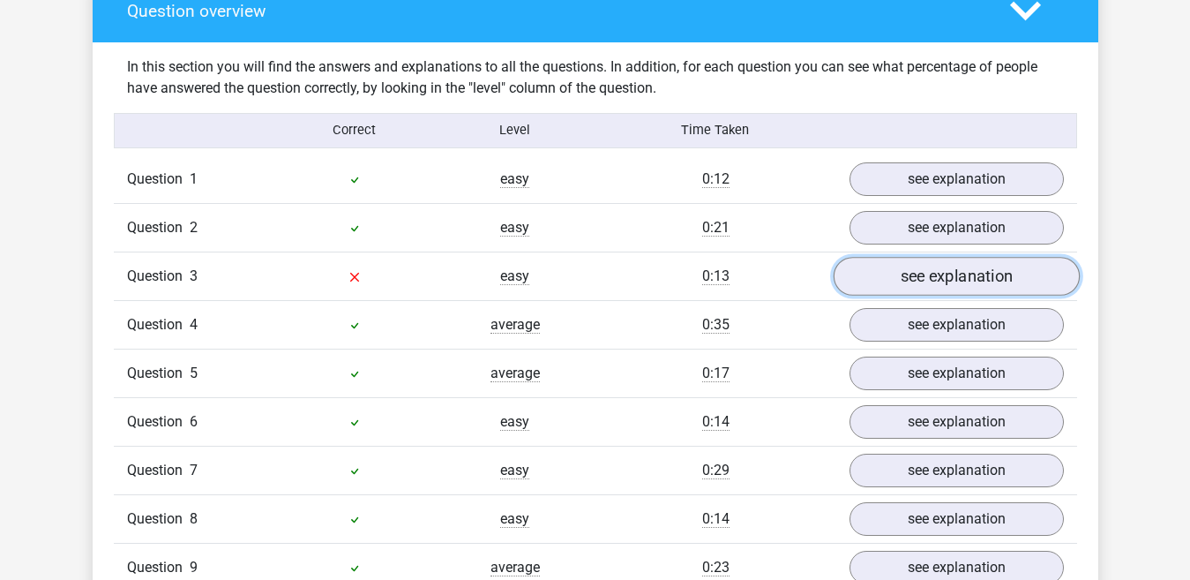
click at [984, 273] on link "see explanation" at bounding box center [956, 276] width 246 height 39
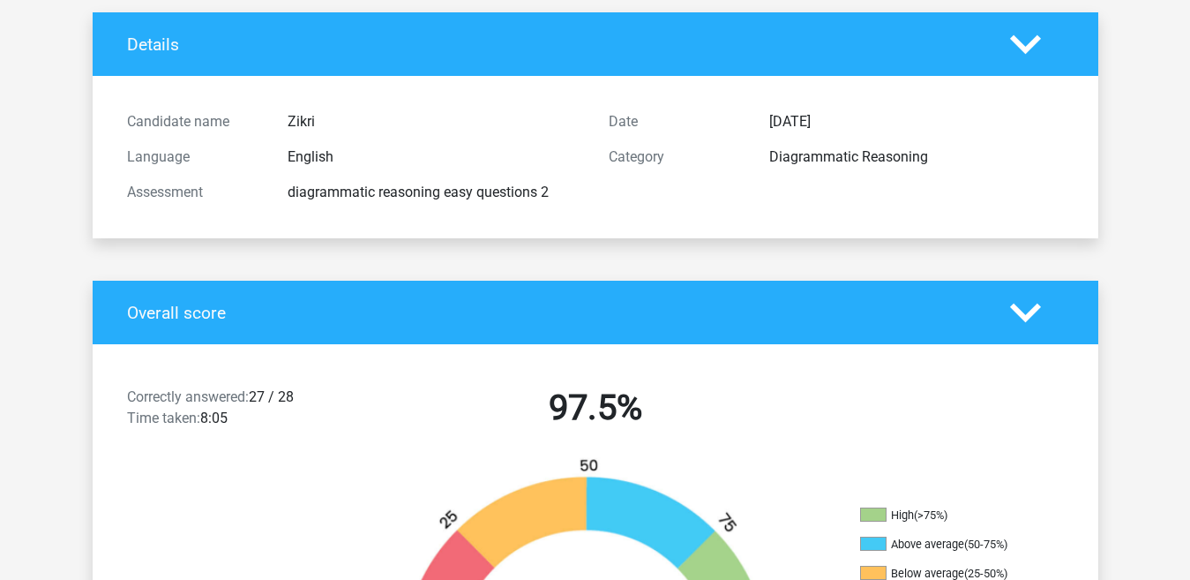
scroll to position [0, 0]
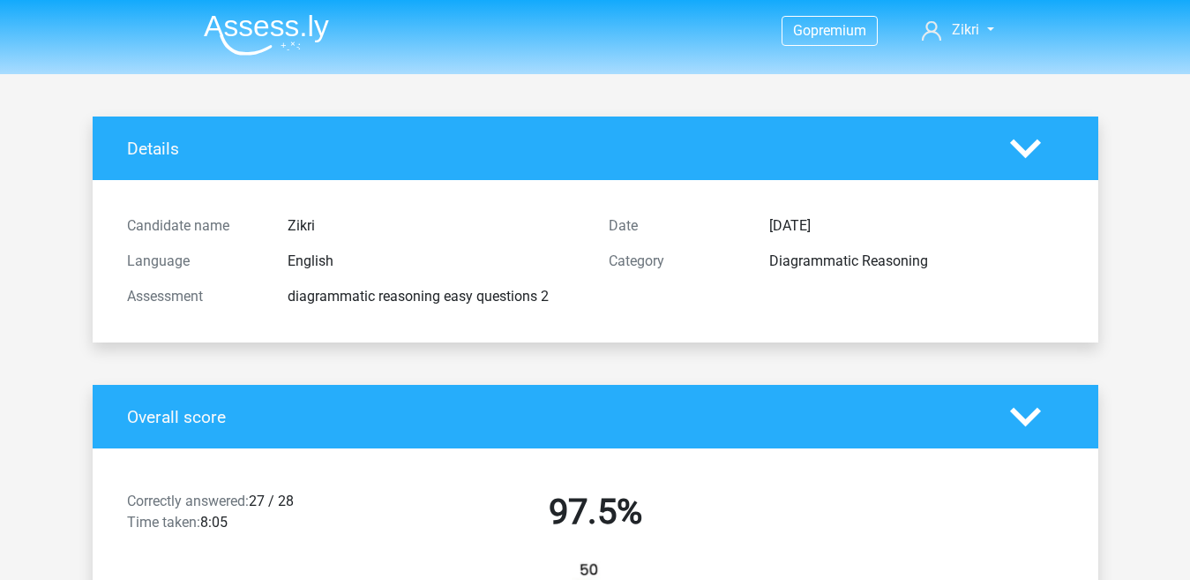
click at [282, 33] on img at bounding box center [266, 34] width 125 height 41
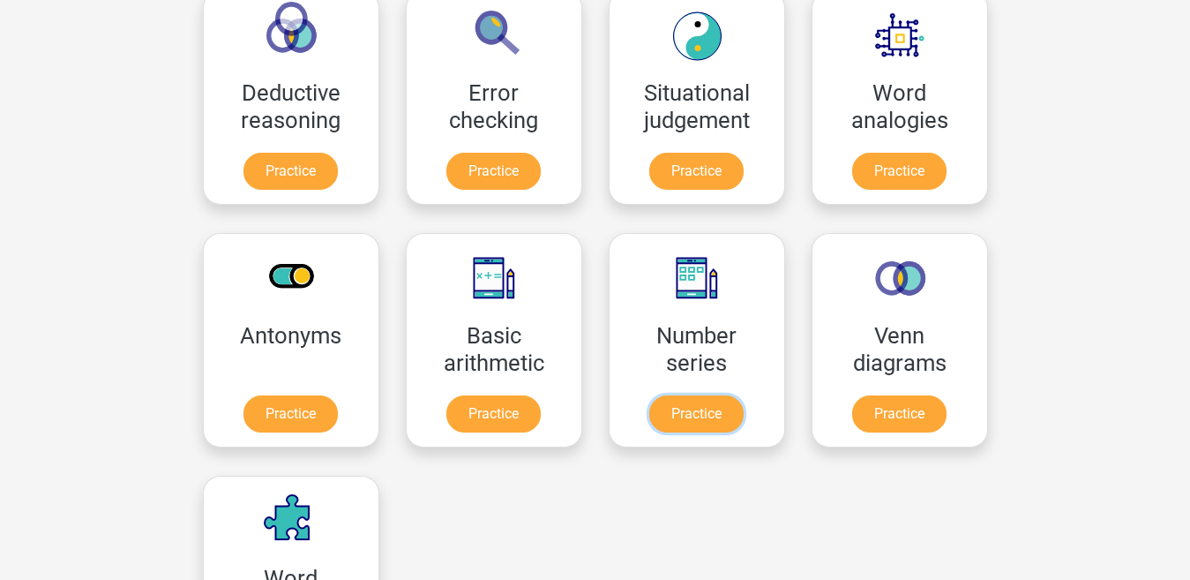
scroll to position [797, 0]
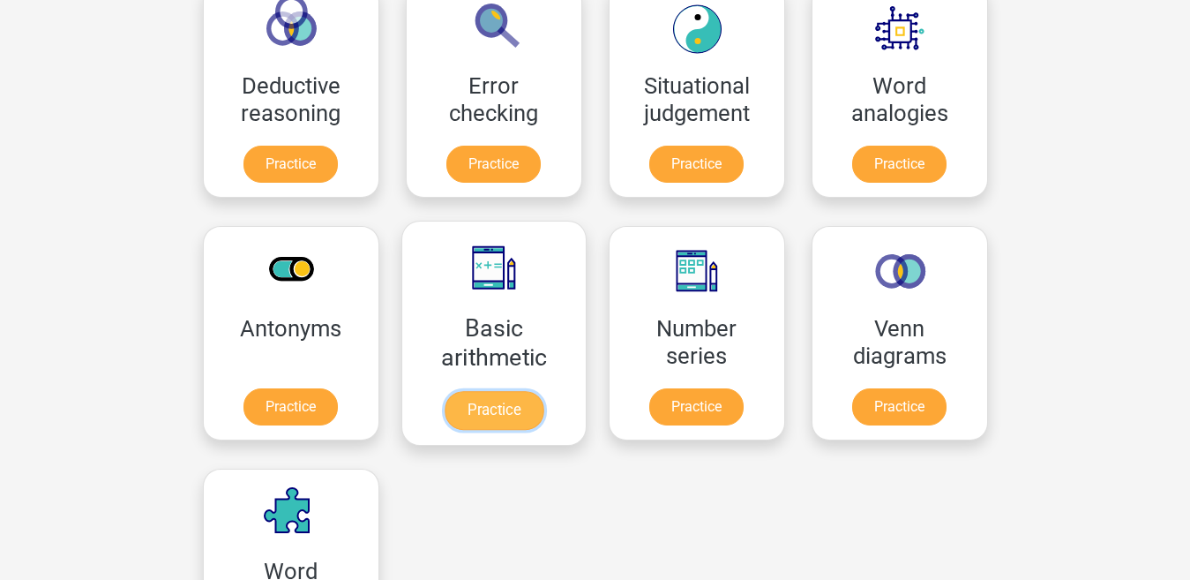
click at [543, 391] on link "Practice" at bounding box center [493, 410] width 99 height 39
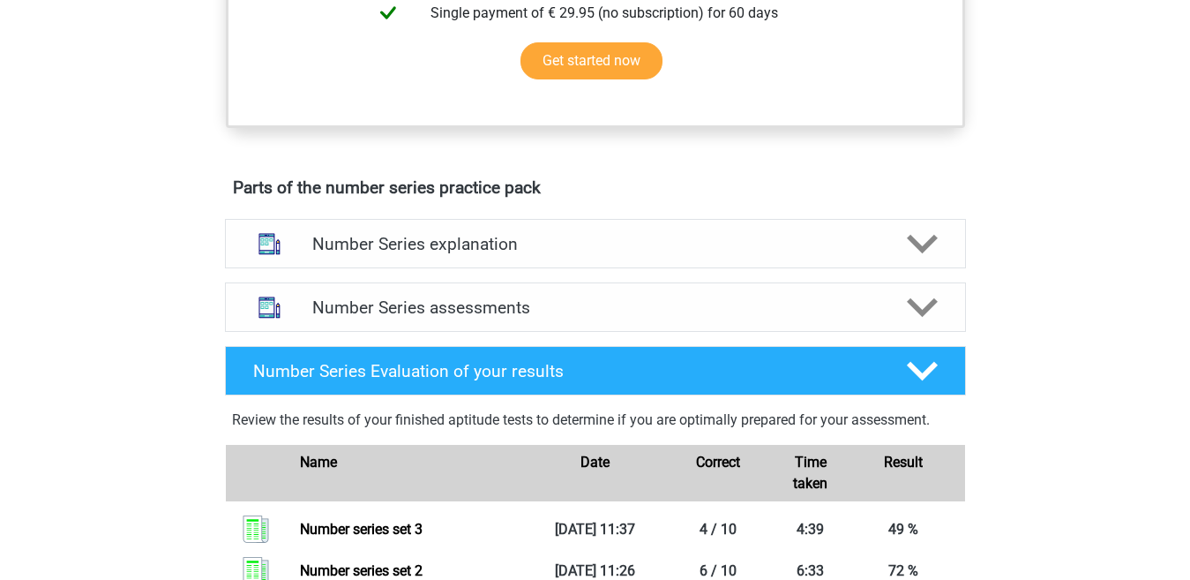
scroll to position [1021, 0]
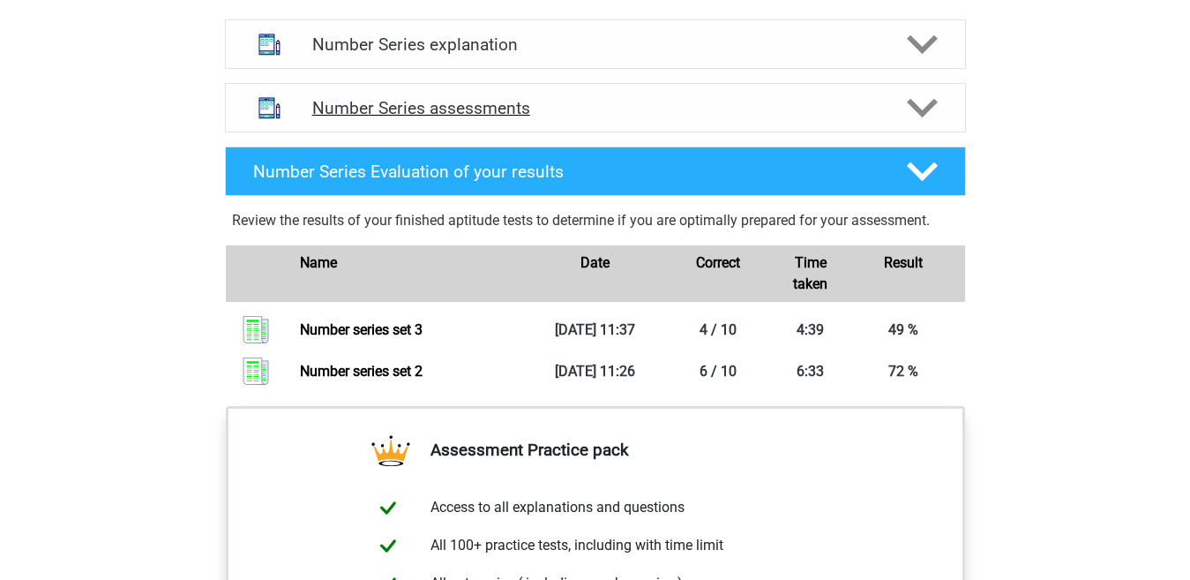
click at [911, 115] on icon at bounding box center [922, 108] width 31 height 31
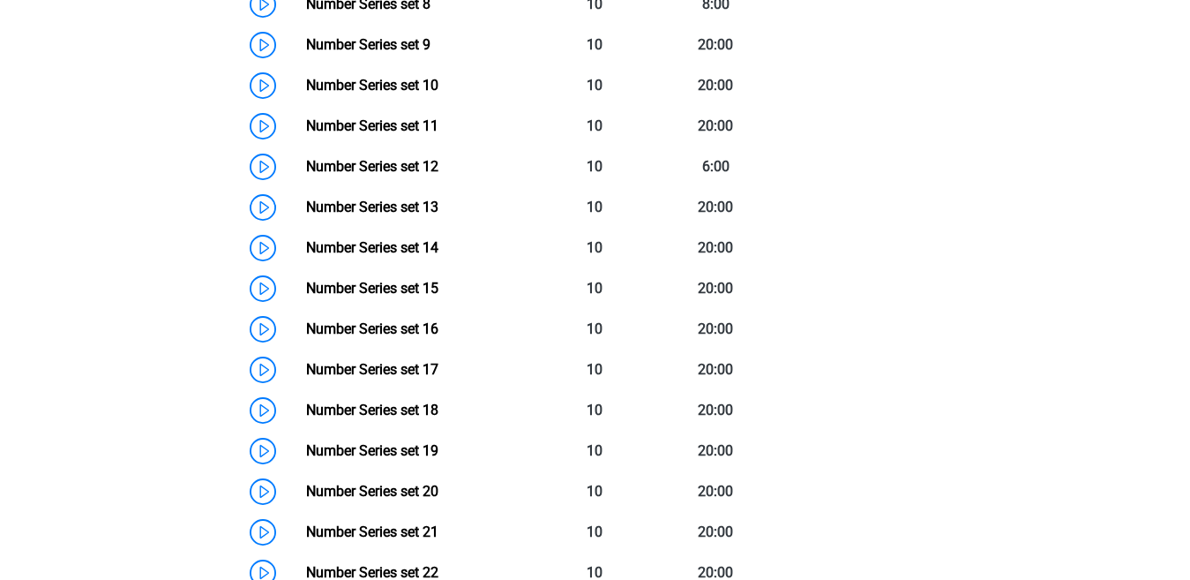
scroll to position [1579, 0]
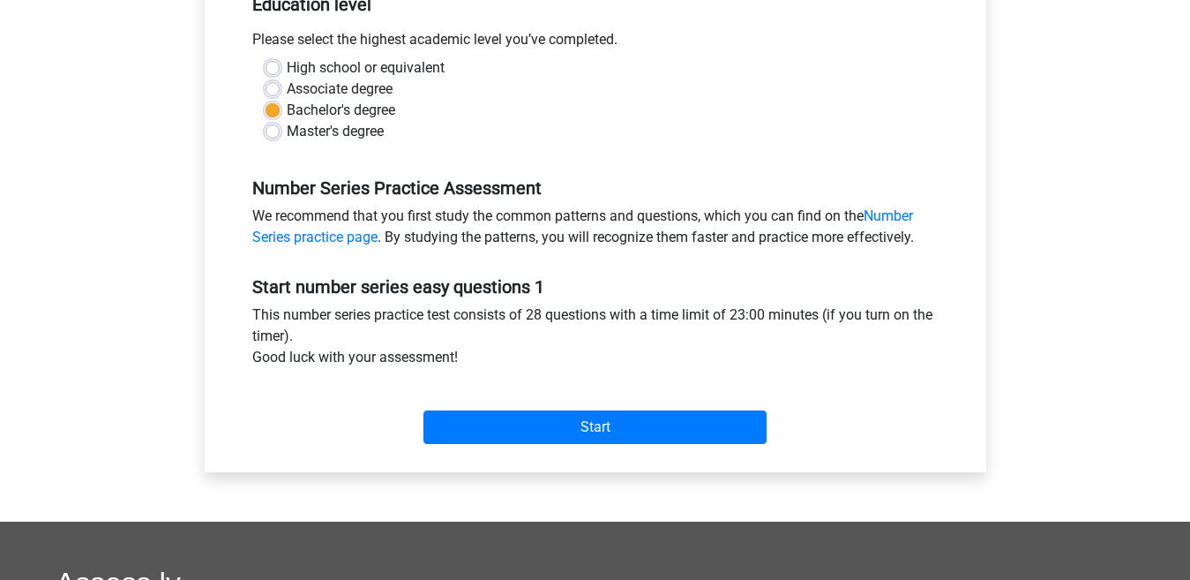
scroll to position [427, 0]
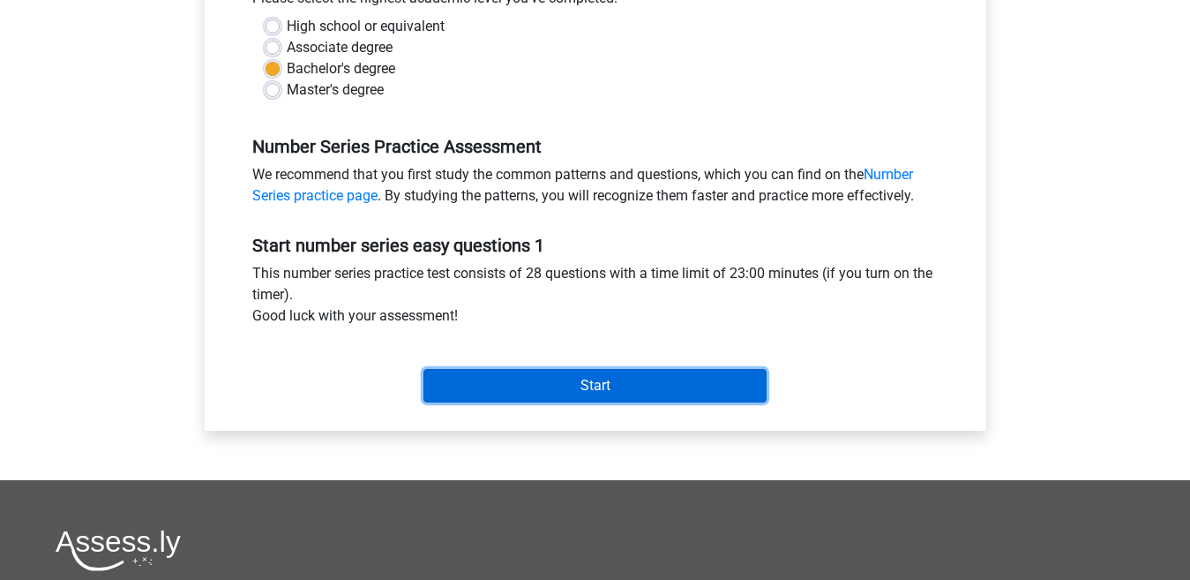
click at [716, 377] on input "Start" at bounding box center [595, 386] width 343 height 34
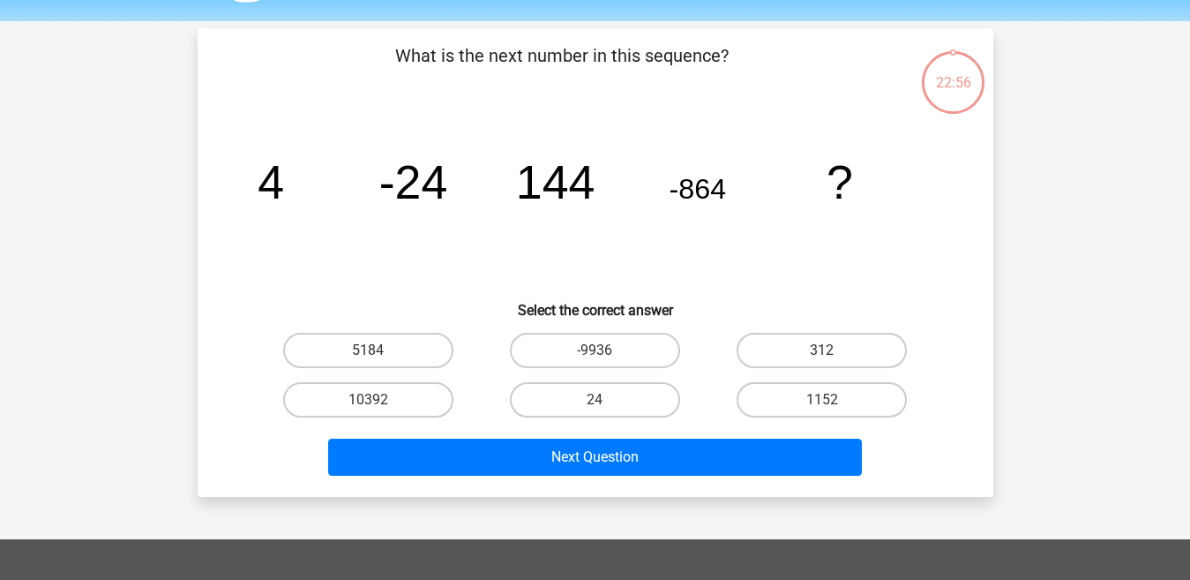
scroll to position [55, 0]
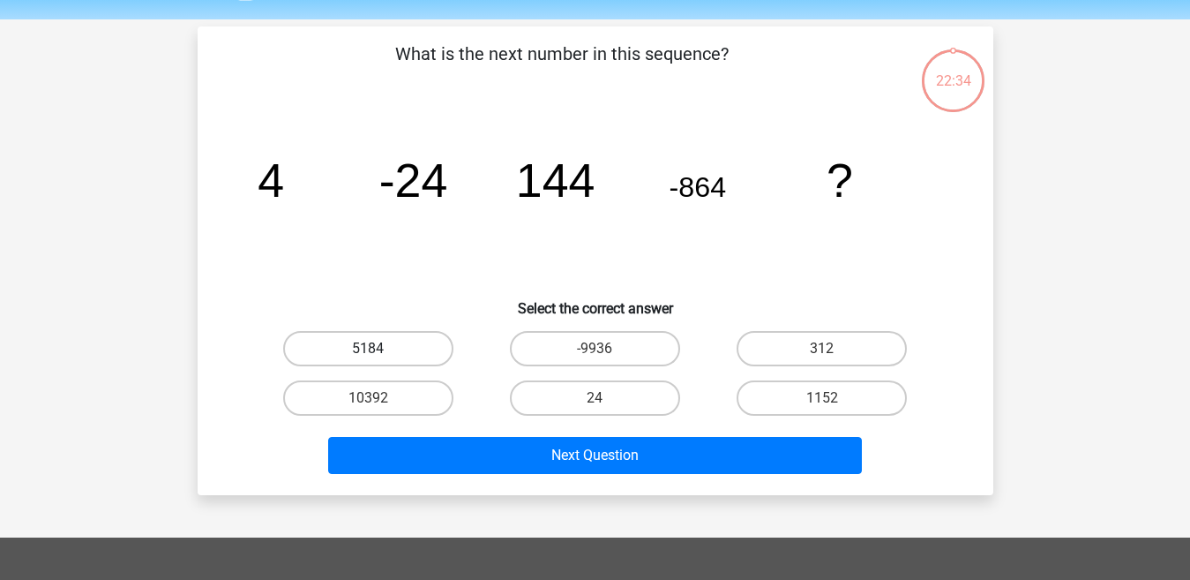
click at [406, 344] on label "5184" at bounding box center [368, 348] width 170 height 35
click at [379, 349] on input "5184" at bounding box center [373, 354] width 11 height 11
radio input "true"
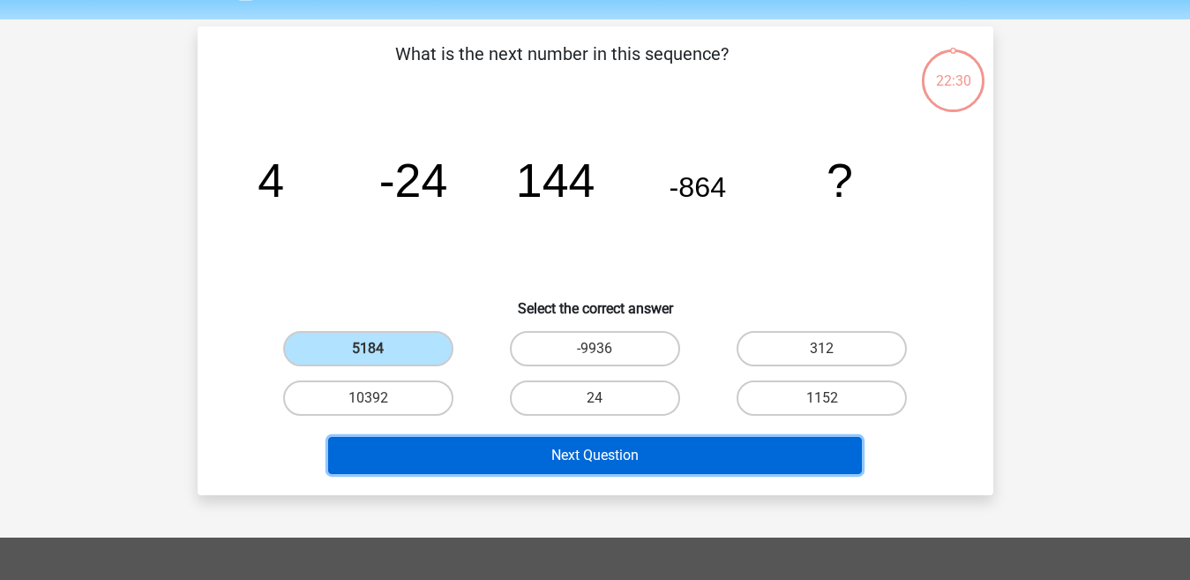
click at [517, 454] on button "Next Question" at bounding box center [595, 455] width 534 height 37
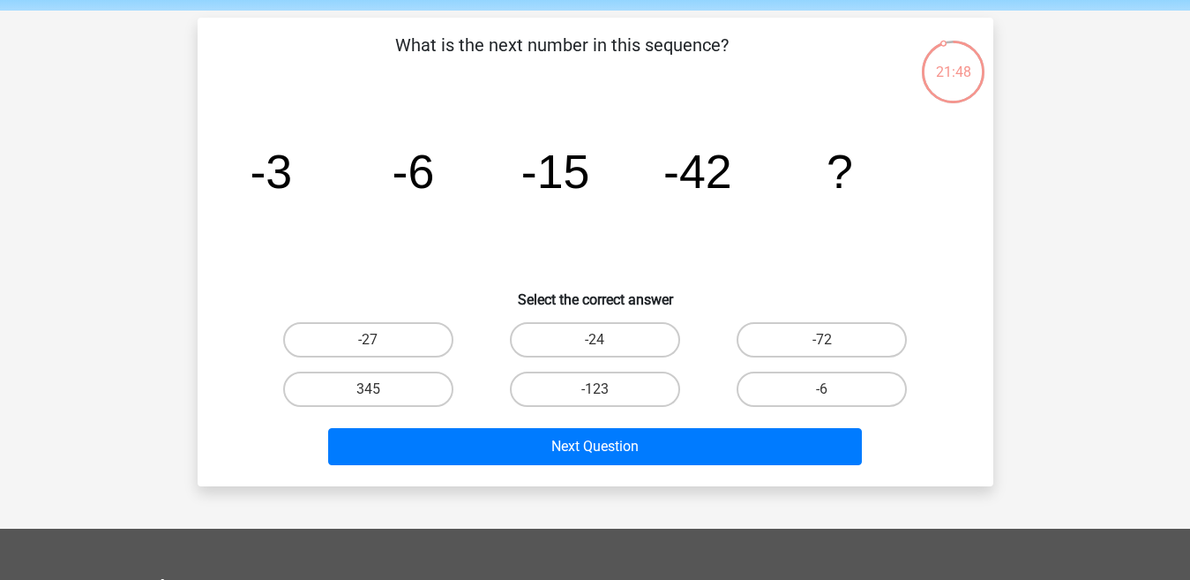
scroll to position [43, 0]
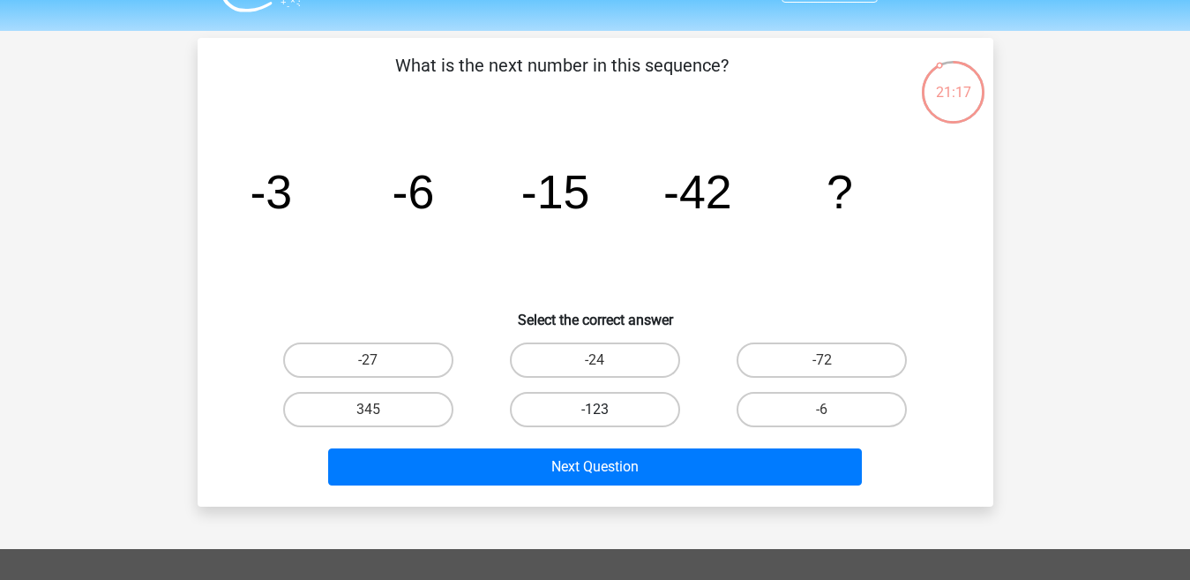
click at [653, 416] on label "-123" at bounding box center [595, 409] width 170 height 35
click at [606, 416] on input "-123" at bounding box center [600, 414] width 11 height 11
radio input "true"
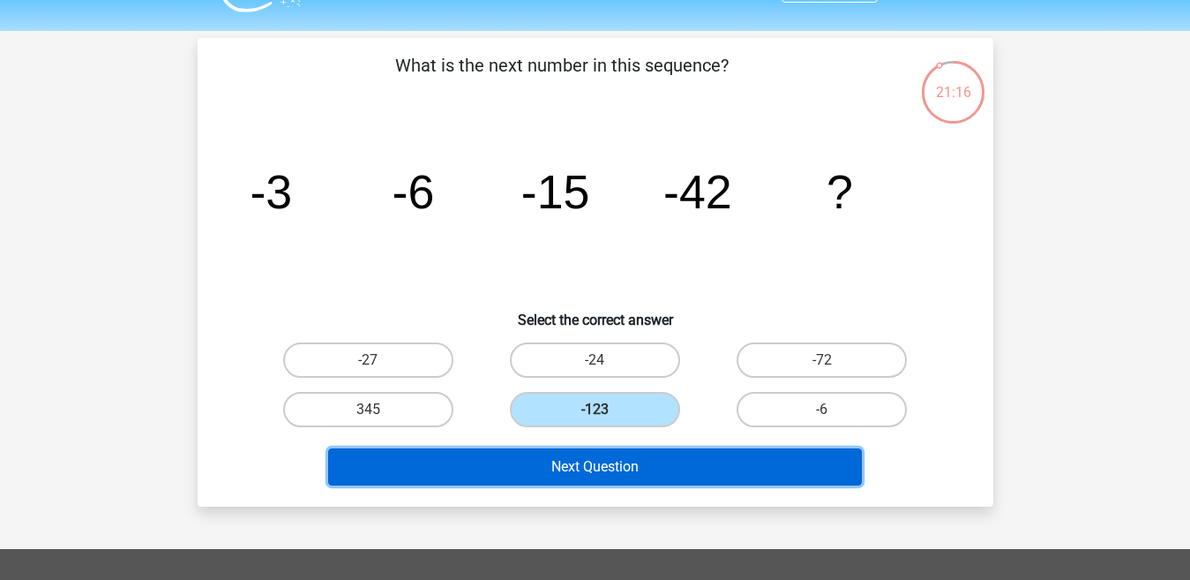
click at [656, 466] on button "Next Question" at bounding box center [595, 466] width 534 height 37
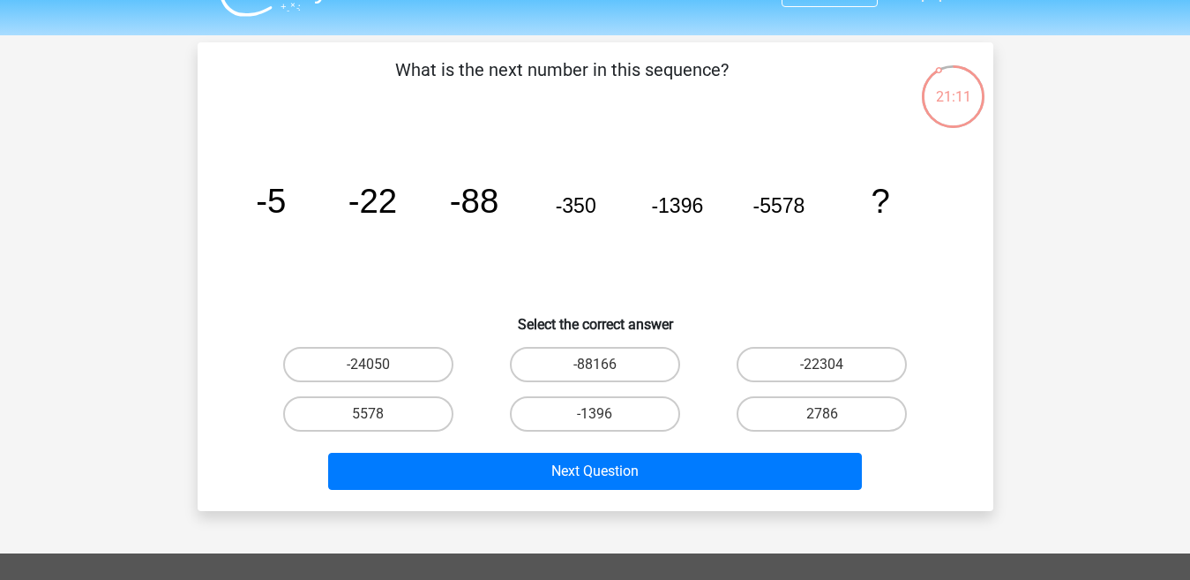
scroll to position [42, 0]
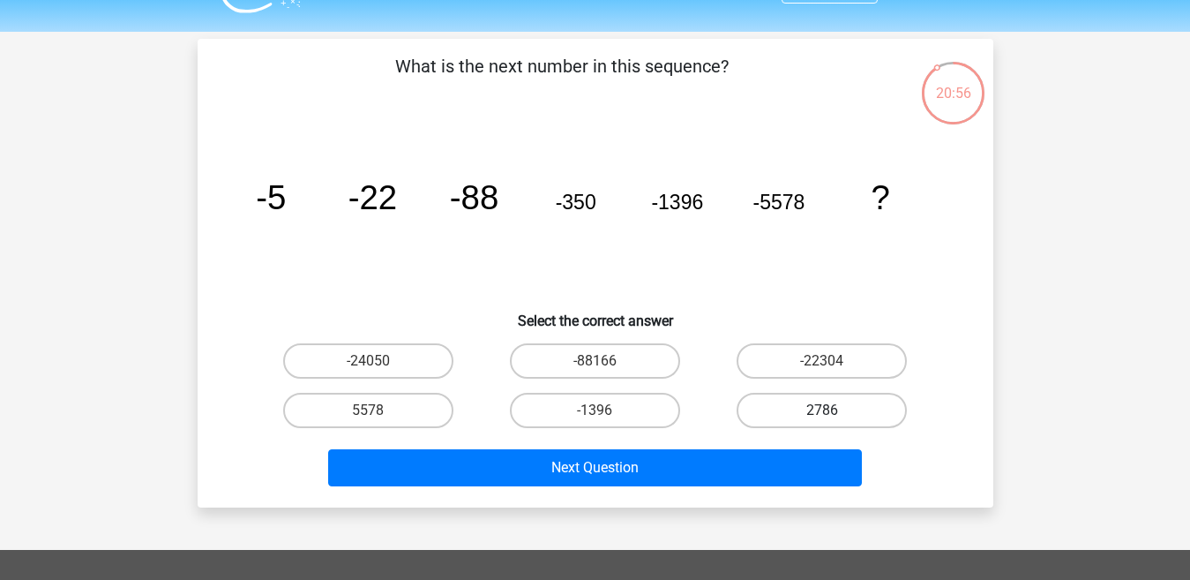
click at [832, 405] on label "2786" at bounding box center [822, 410] width 170 height 35
click at [832, 410] on input "2786" at bounding box center [827, 415] width 11 height 11
radio input "true"
click at [831, 355] on label "-22304" at bounding box center [822, 360] width 170 height 35
click at [831, 361] on input "-22304" at bounding box center [827, 366] width 11 height 11
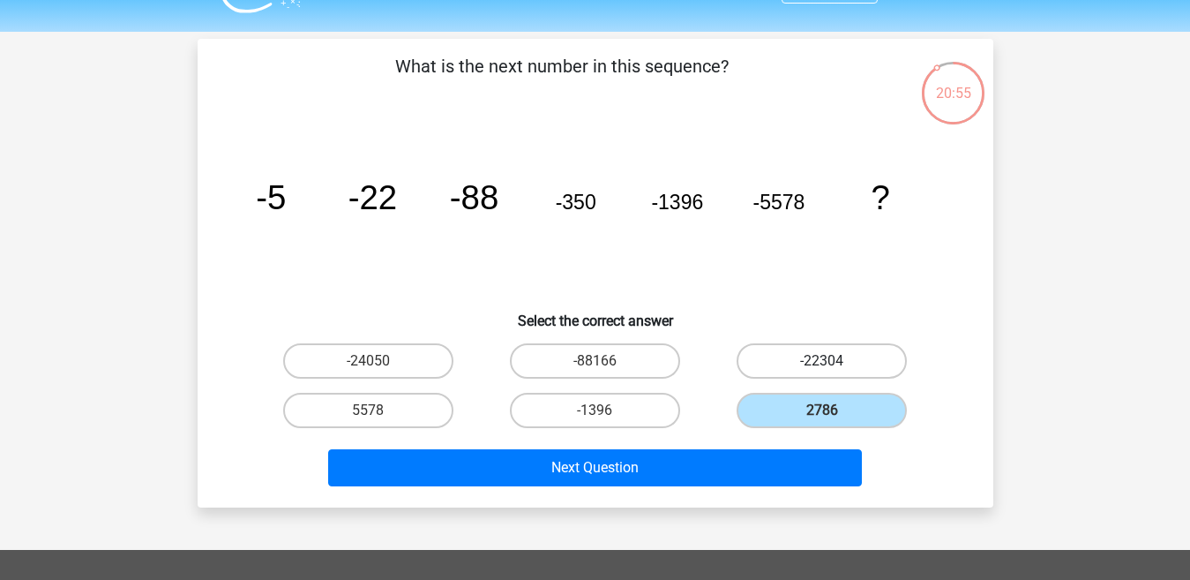
radio input "true"
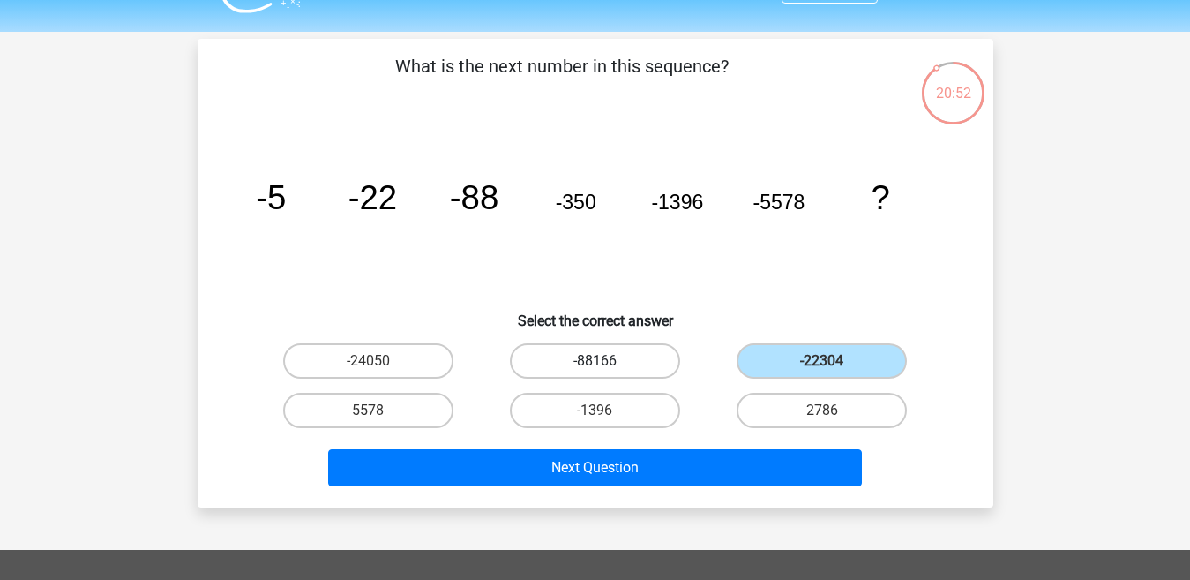
click at [664, 361] on label "-88166" at bounding box center [595, 360] width 170 height 35
click at [606, 361] on input "-88166" at bounding box center [600, 366] width 11 height 11
radio input "true"
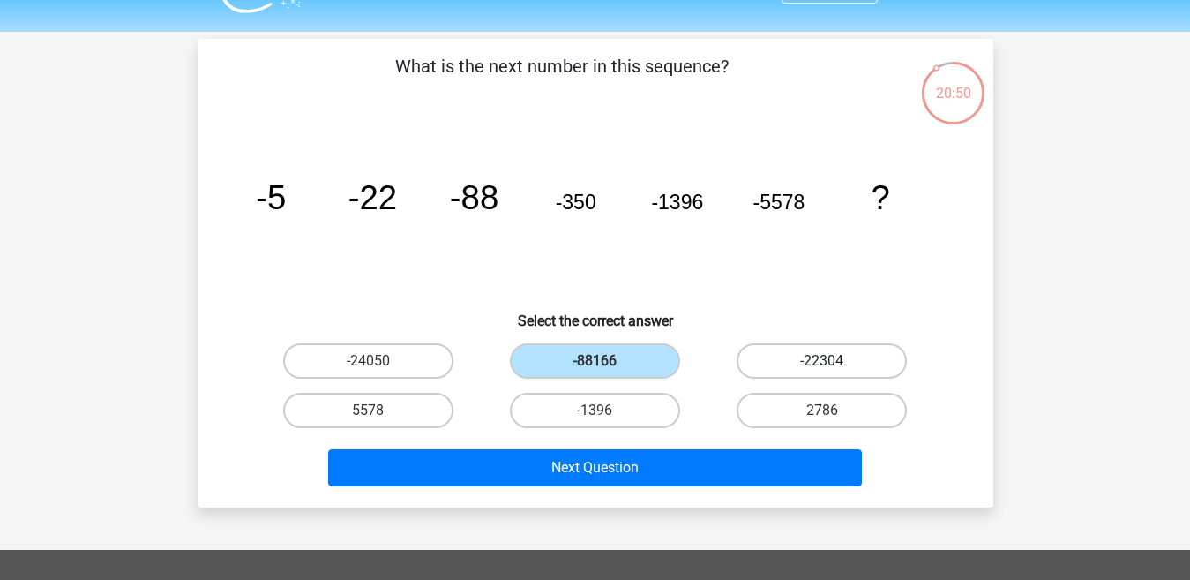
click at [771, 355] on label "-22304" at bounding box center [822, 360] width 170 height 35
click at [822, 361] on input "-22304" at bounding box center [827, 366] width 11 height 11
radio input "true"
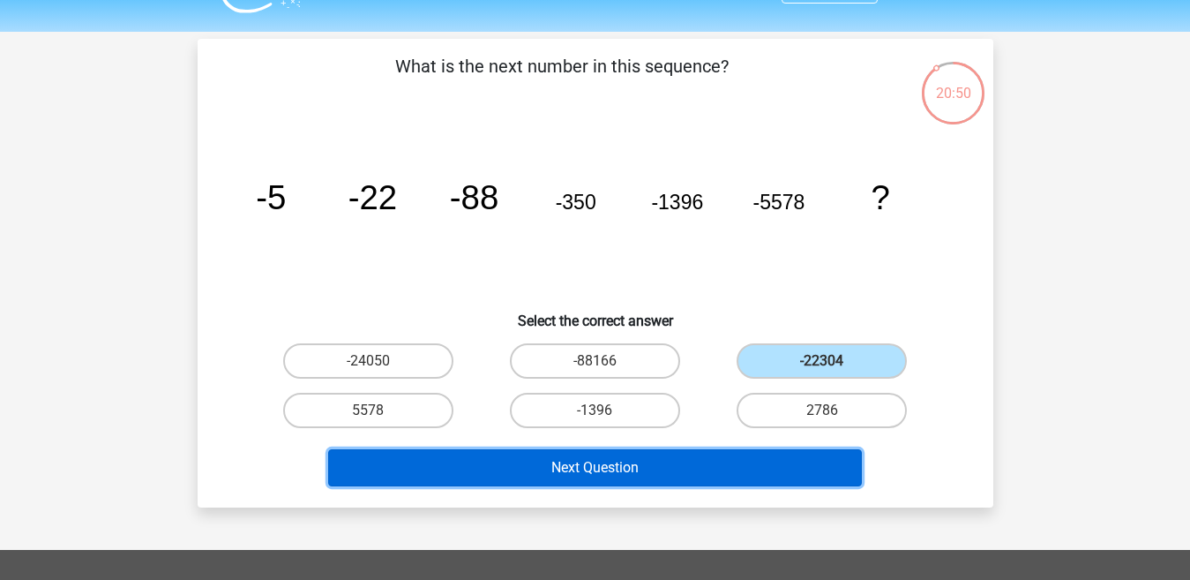
click at [675, 469] on button "Next Question" at bounding box center [595, 467] width 534 height 37
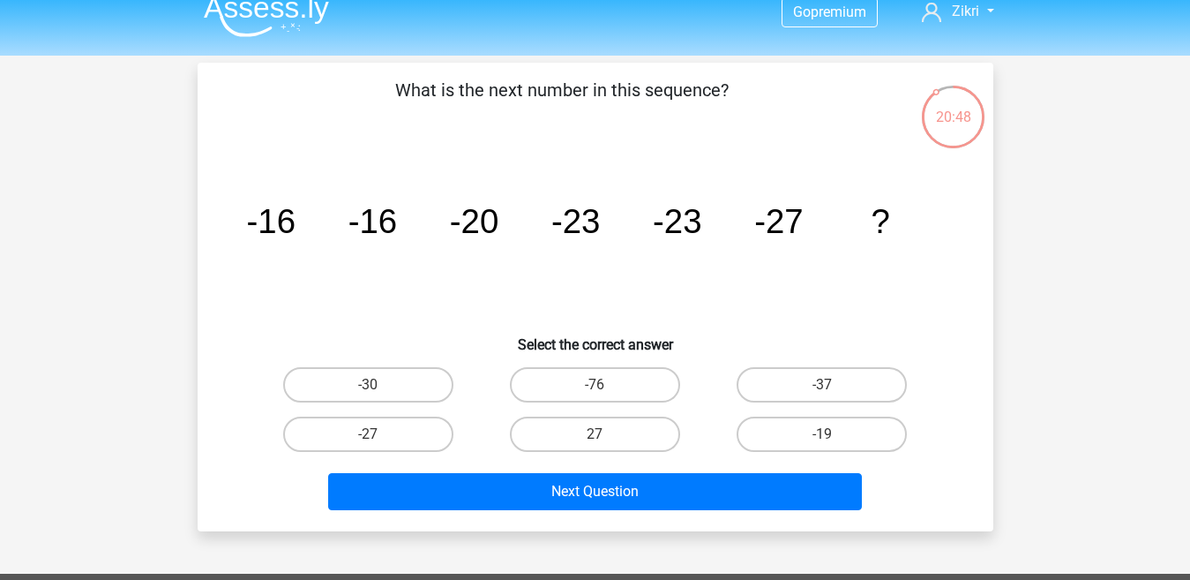
scroll to position [4, 0]
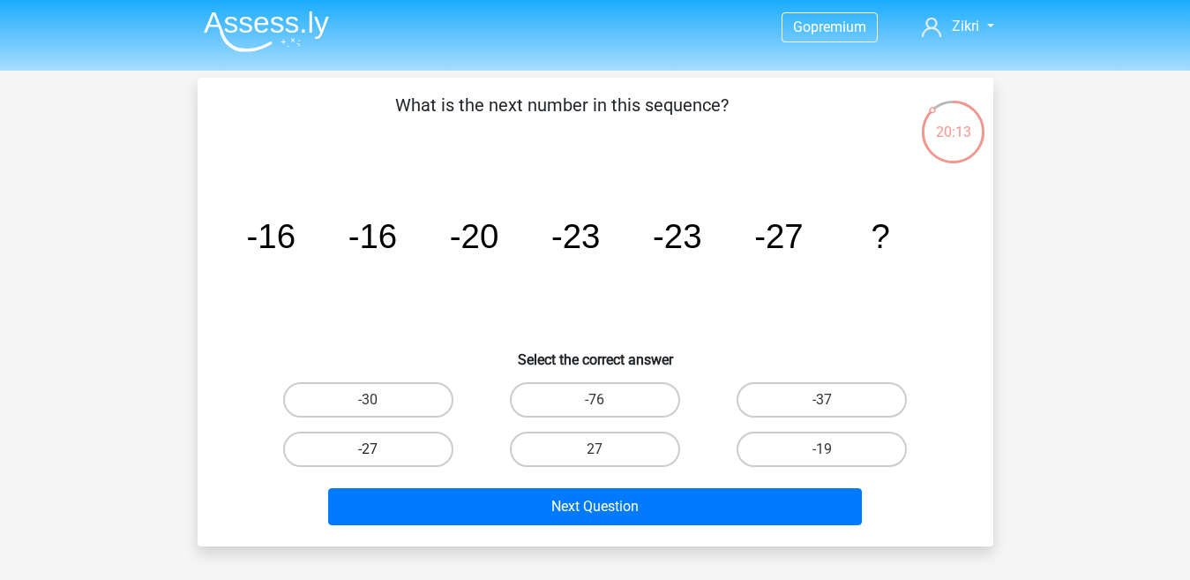
click at [412, 452] on label "-27" at bounding box center [368, 448] width 170 height 35
click at [379, 452] on input "-27" at bounding box center [373, 454] width 11 height 11
radio input "true"
click at [422, 401] on label "-30" at bounding box center [368, 399] width 170 height 35
click at [379, 401] on input "-30" at bounding box center [373, 405] width 11 height 11
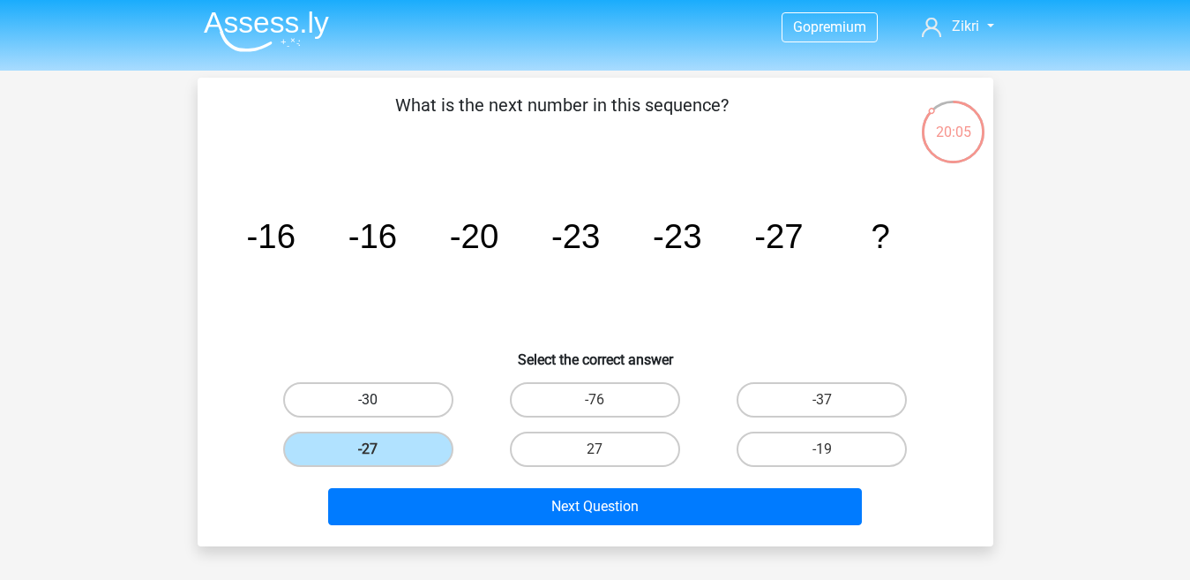
radio input "true"
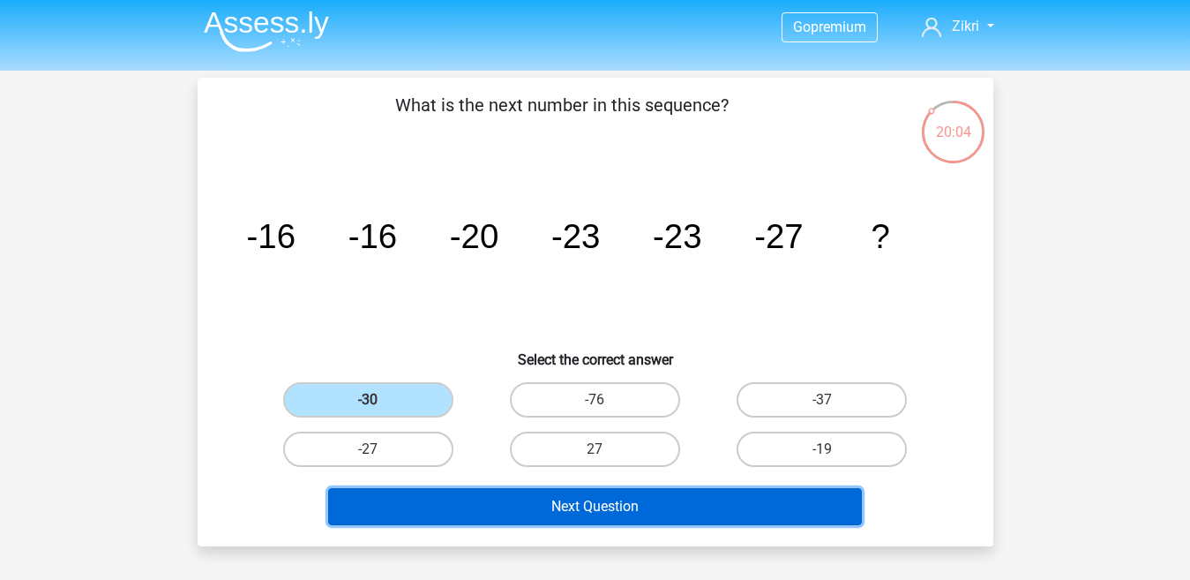
click at [442, 506] on button "Next Question" at bounding box center [595, 506] width 534 height 37
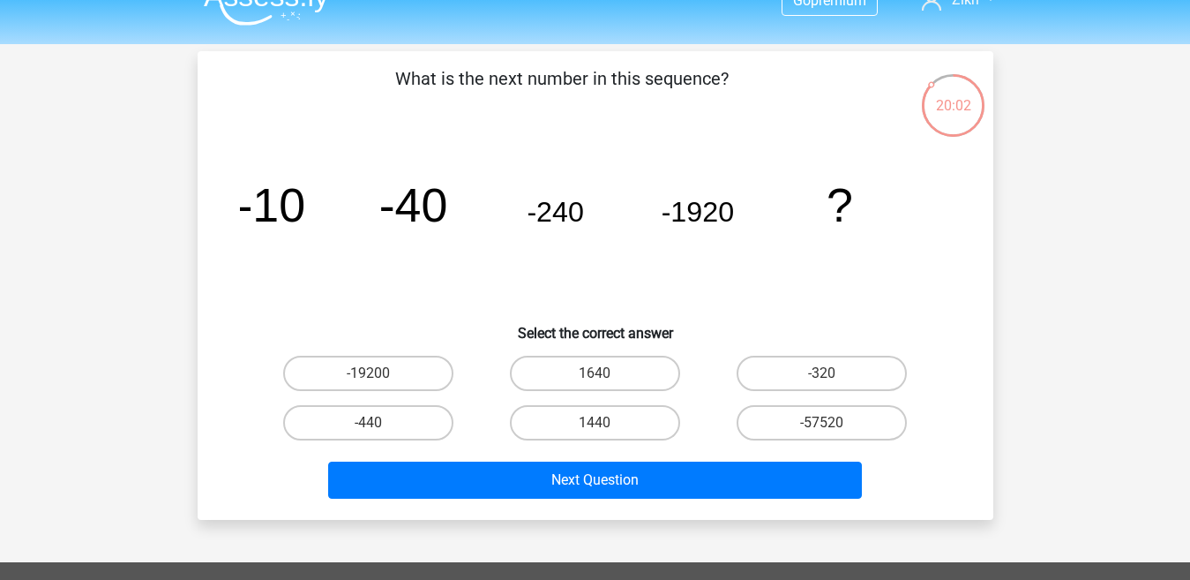
scroll to position [13, 0]
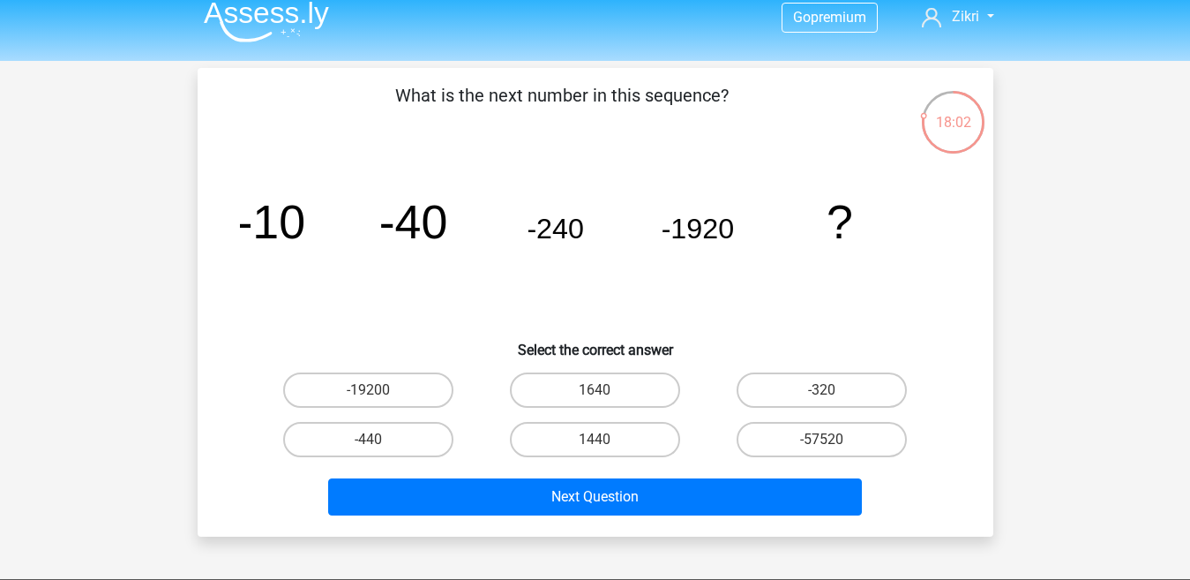
click at [456, 397] on div "-19200" at bounding box center [368, 389] width 213 height 35
click at [442, 394] on label "-19200" at bounding box center [368, 389] width 170 height 35
click at [379, 394] on input "-19200" at bounding box center [373, 395] width 11 height 11
radio input "true"
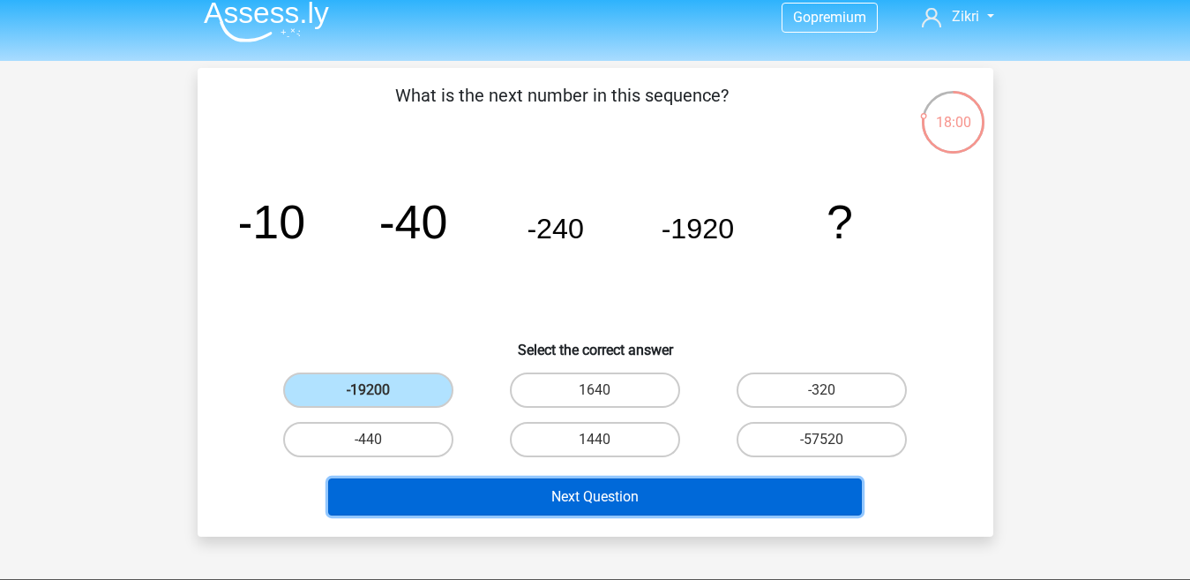
click at [526, 503] on button "Next Question" at bounding box center [595, 496] width 534 height 37
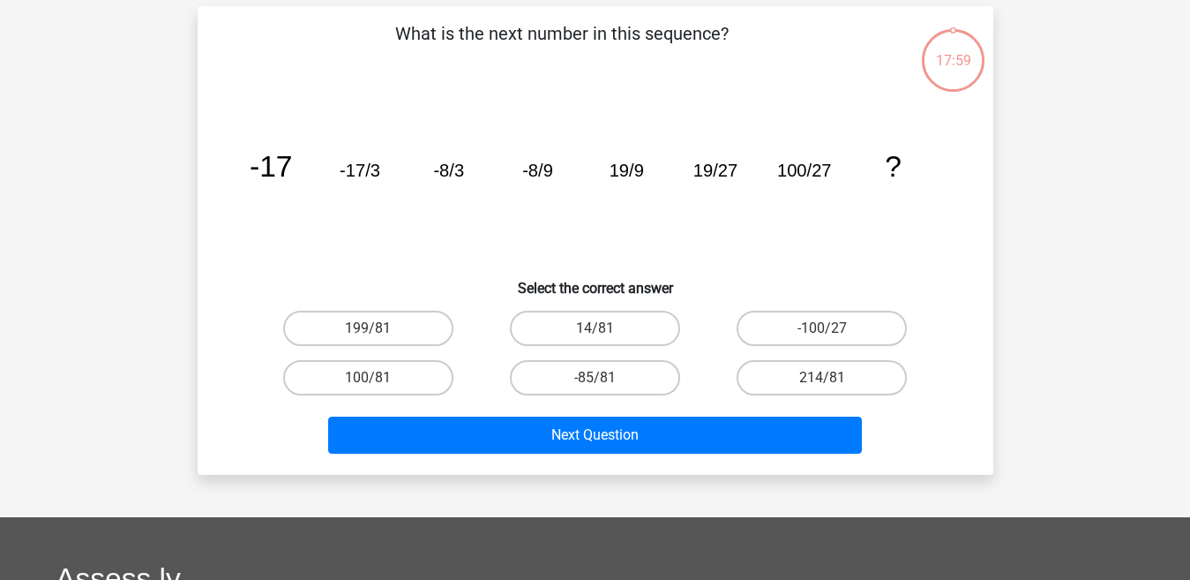
scroll to position [81, 0]
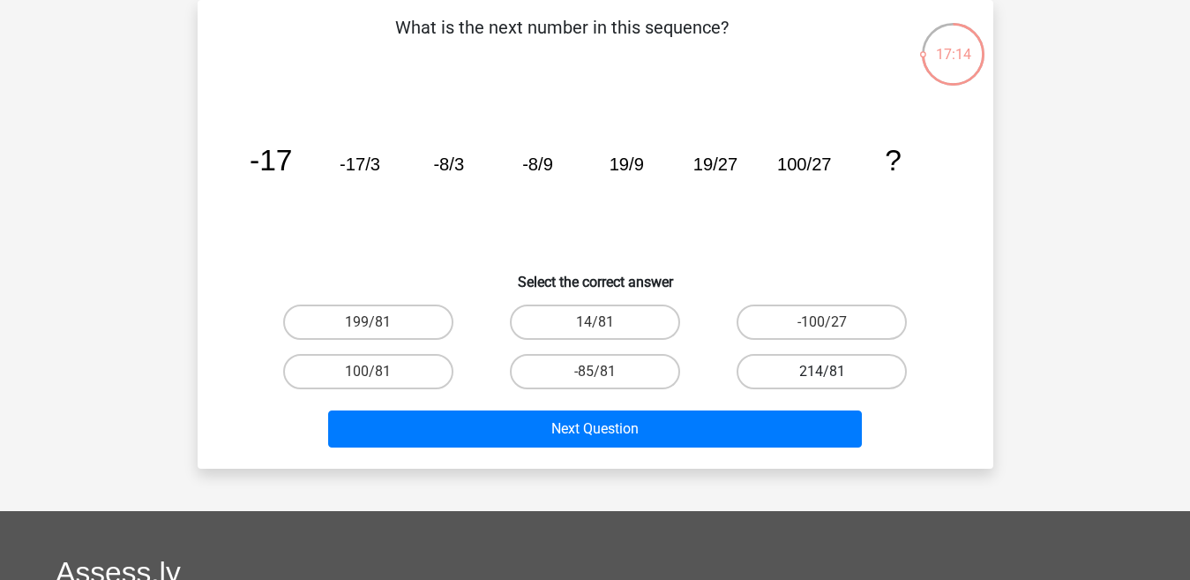
click at [806, 369] on label "214/81" at bounding box center [822, 371] width 170 height 35
click at [822, 371] on input "214/81" at bounding box center [827, 376] width 11 height 11
radio input "true"
click at [397, 375] on label "100/81" at bounding box center [368, 371] width 170 height 35
click at [379, 375] on input "100/81" at bounding box center [373, 376] width 11 height 11
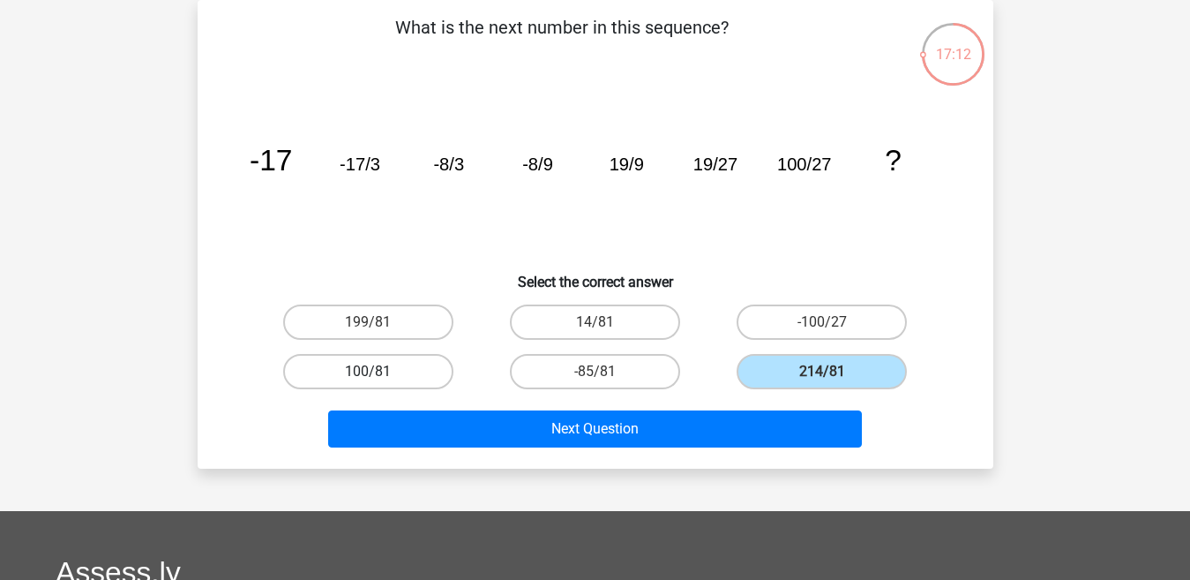
radio input "true"
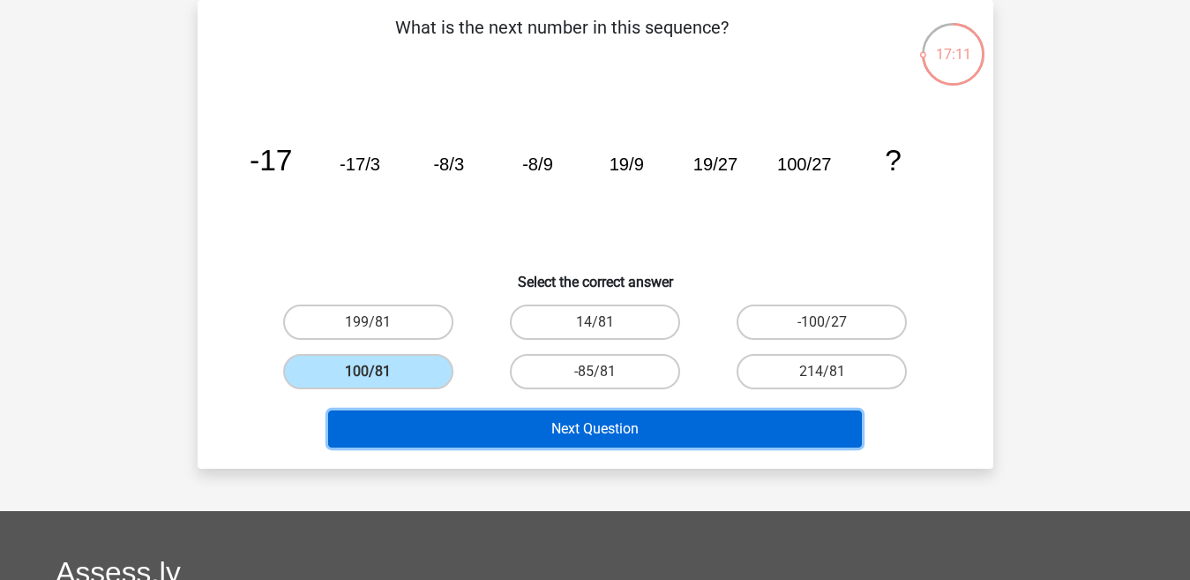
click at [430, 424] on button "Next Question" at bounding box center [595, 428] width 534 height 37
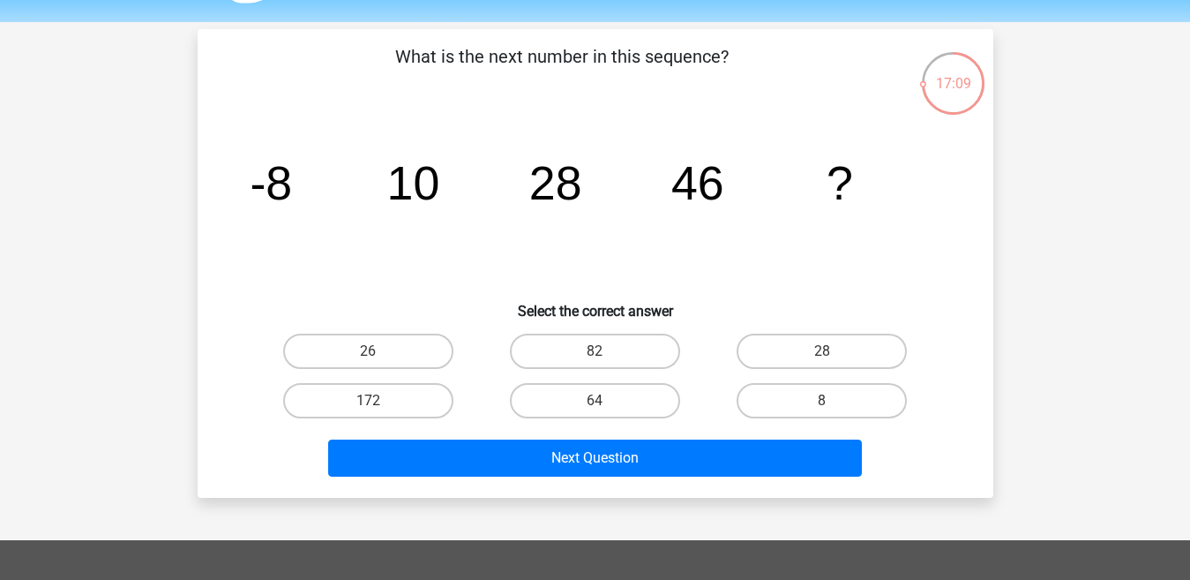
scroll to position [42, 0]
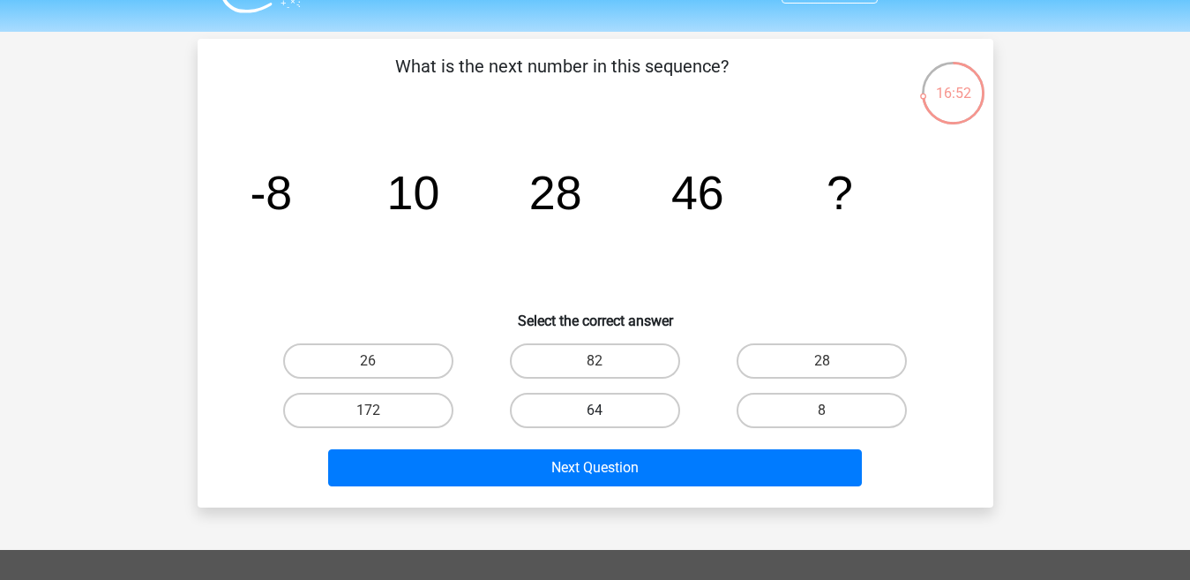
click at [640, 399] on label "64" at bounding box center [595, 410] width 170 height 35
click at [606, 410] on input "64" at bounding box center [600, 415] width 11 height 11
radio input "true"
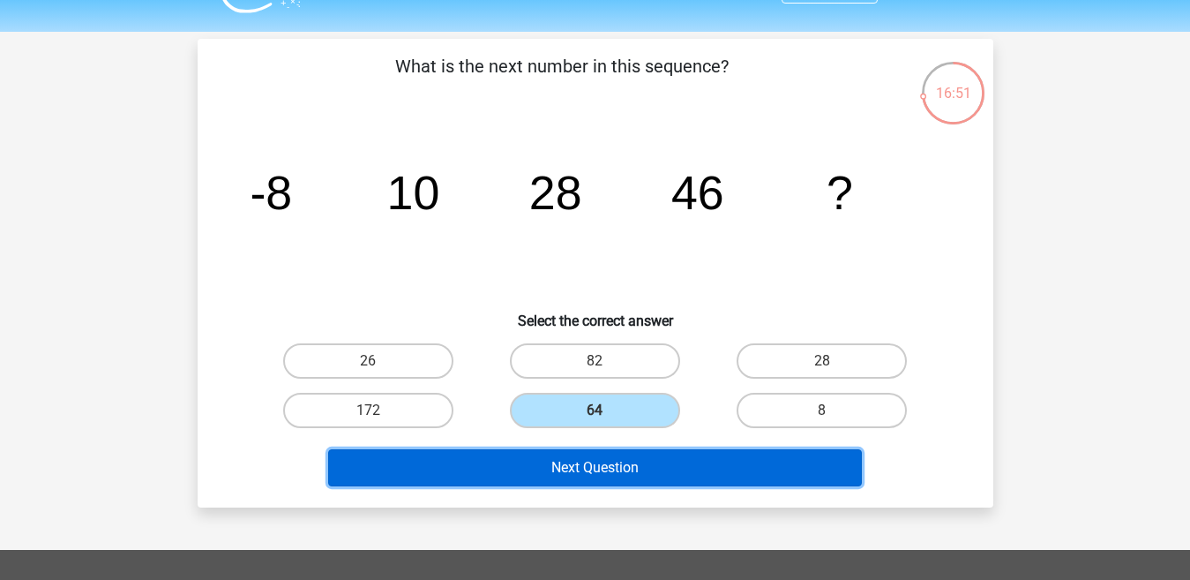
click at [617, 481] on button "Next Question" at bounding box center [595, 467] width 534 height 37
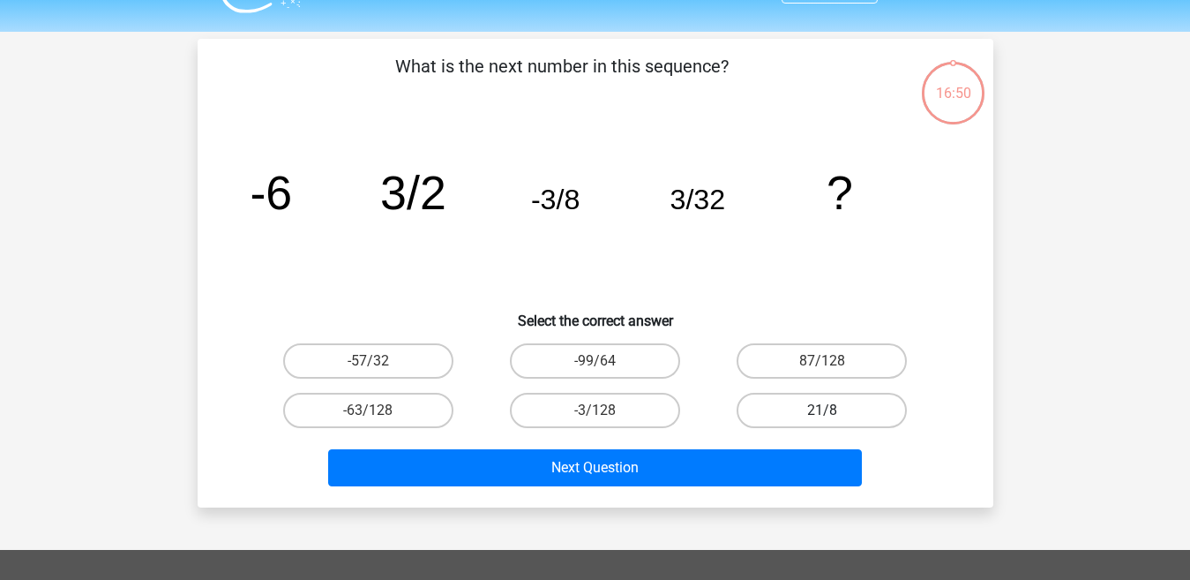
scroll to position [81, 0]
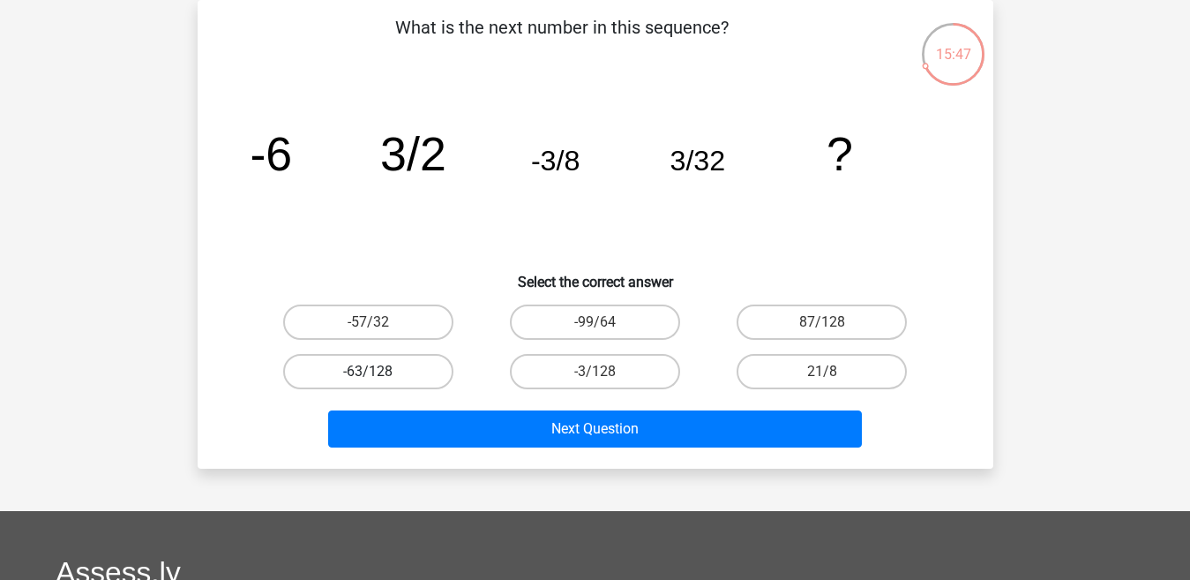
click at [422, 378] on label "-63/128" at bounding box center [368, 371] width 170 height 35
click at [379, 378] on input "-63/128" at bounding box center [373, 376] width 11 height 11
radio input "true"
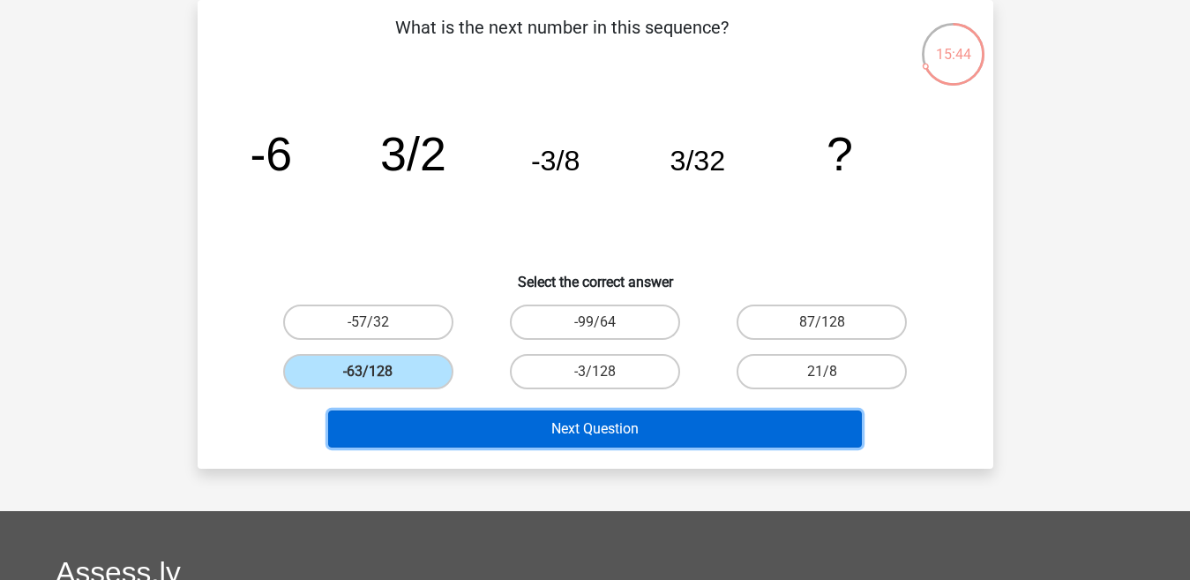
click at [499, 432] on button "Next Question" at bounding box center [595, 428] width 534 height 37
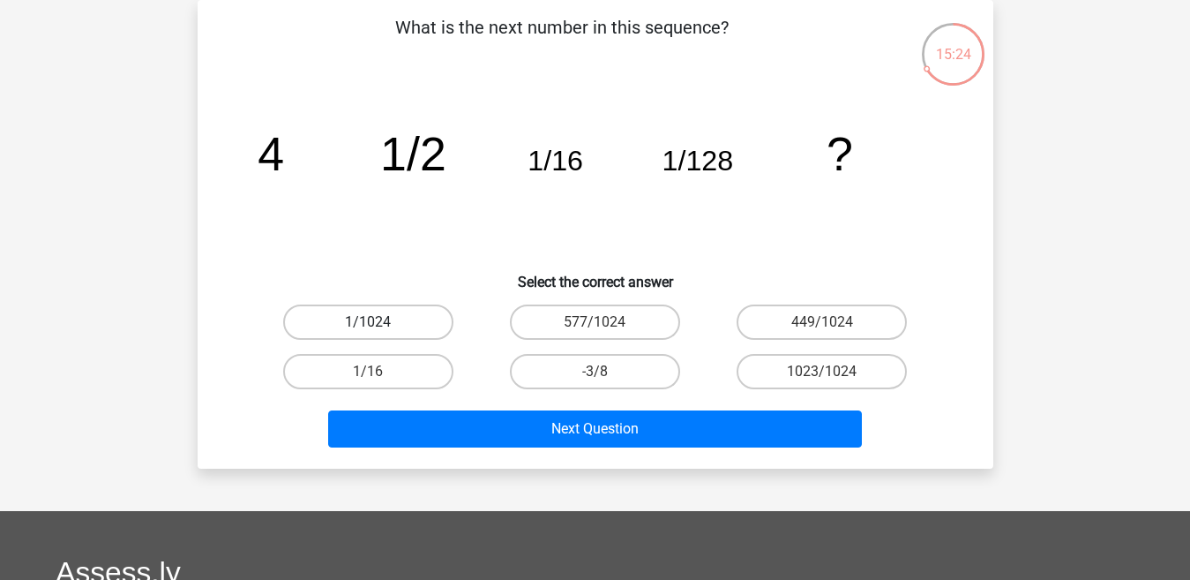
click at [404, 312] on label "1/1024" at bounding box center [368, 321] width 170 height 35
click at [379, 322] on input "1/1024" at bounding box center [373, 327] width 11 height 11
radio input "true"
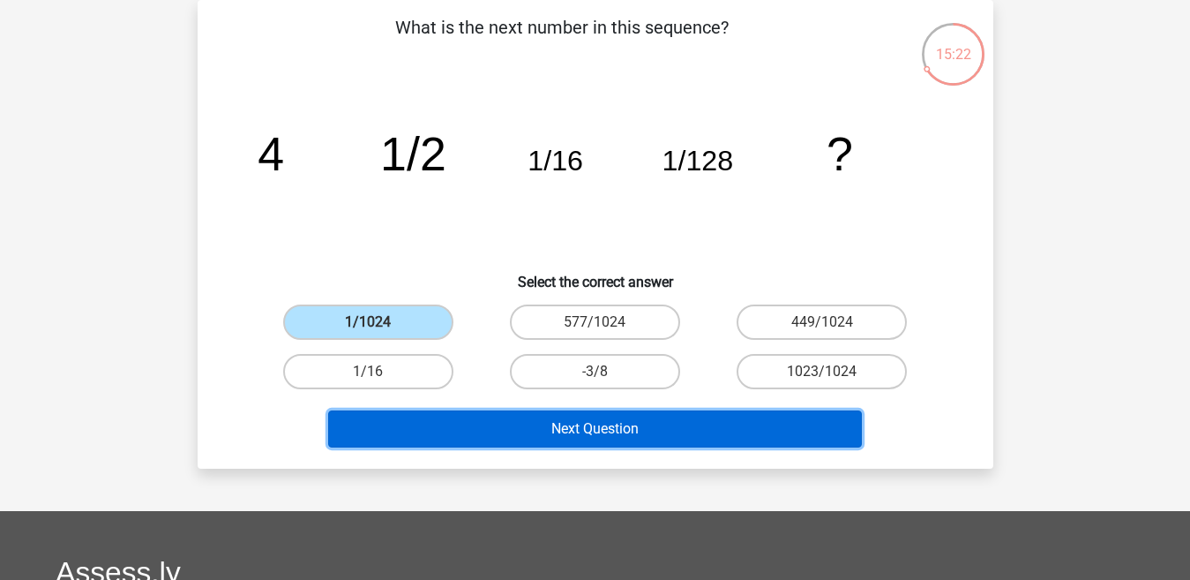
click at [439, 419] on button "Next Question" at bounding box center [595, 428] width 534 height 37
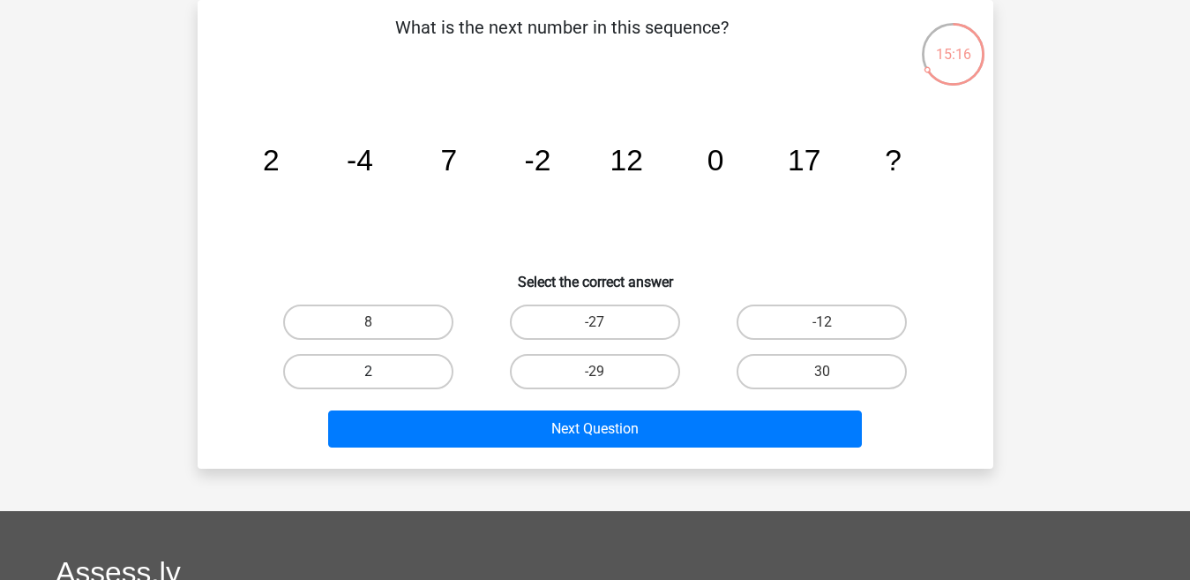
click at [409, 364] on label "2" at bounding box center [368, 371] width 170 height 35
click at [379, 371] on input "2" at bounding box center [373, 376] width 11 height 11
radio input "true"
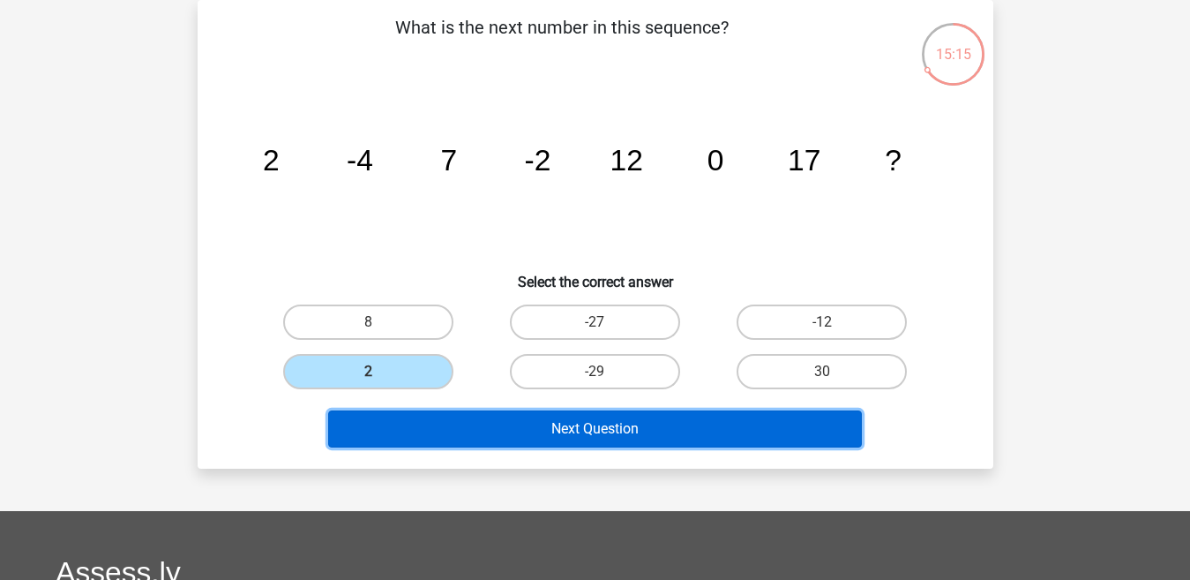
click at [550, 428] on button "Next Question" at bounding box center [595, 428] width 534 height 37
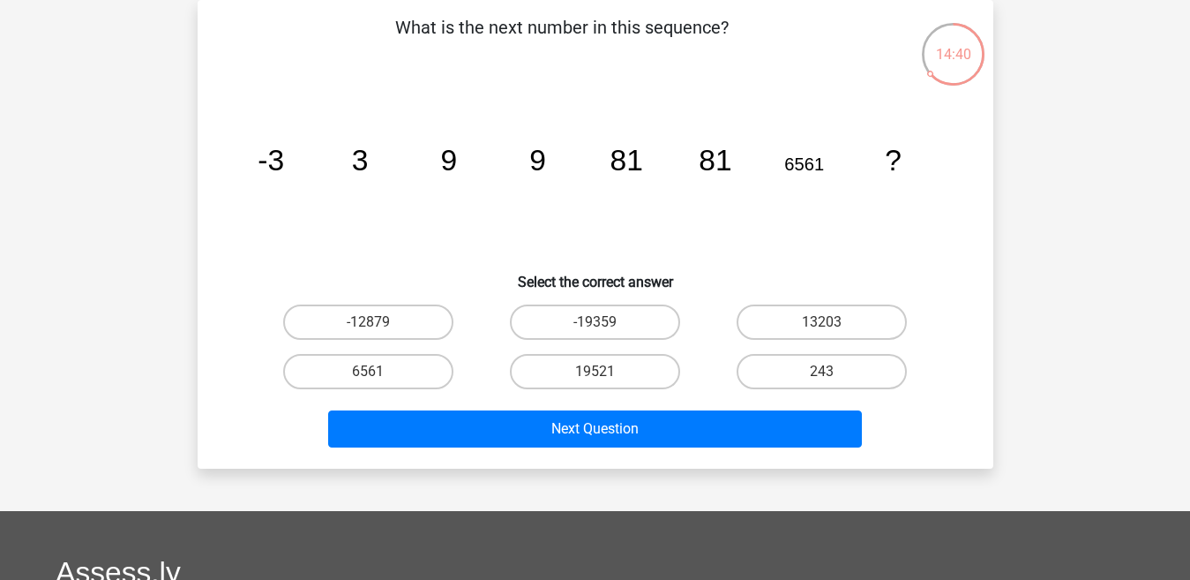
click at [379, 371] on input "6561" at bounding box center [373, 376] width 11 height 11
radio input "true"
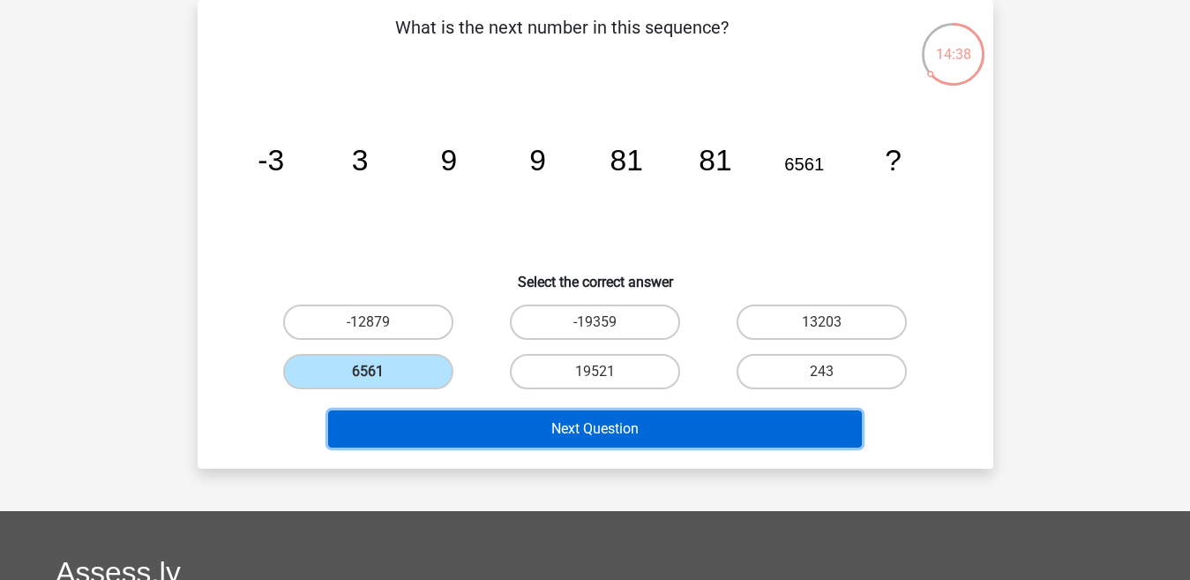
click at [447, 429] on button "Next Question" at bounding box center [595, 428] width 534 height 37
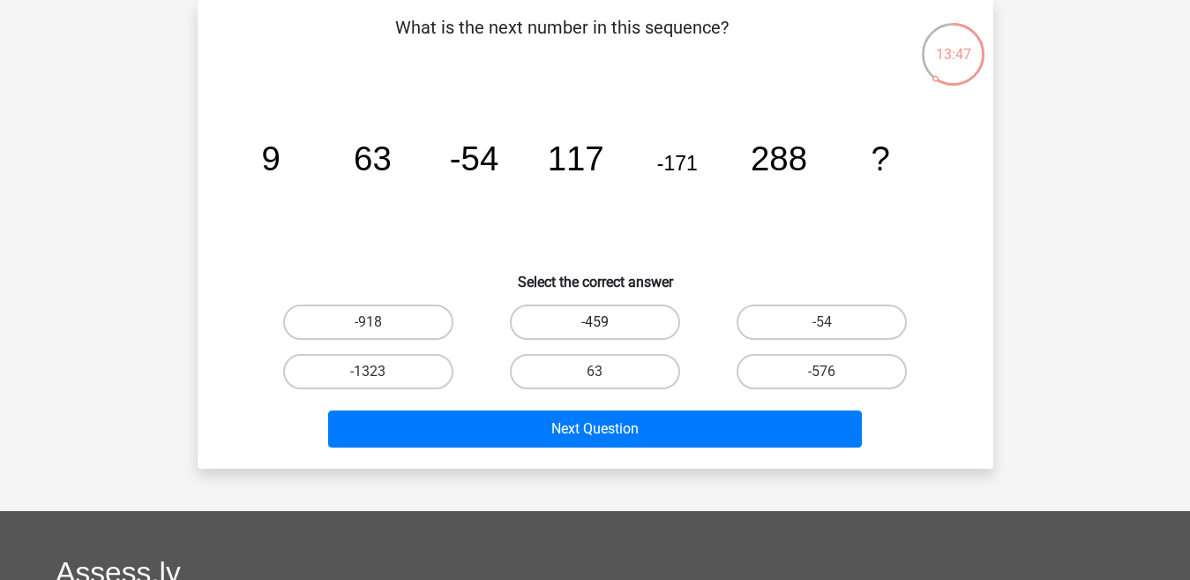
click at [658, 318] on label "-459" at bounding box center [595, 321] width 170 height 35
click at [606, 322] on input "-459" at bounding box center [600, 327] width 11 height 11
radio input "true"
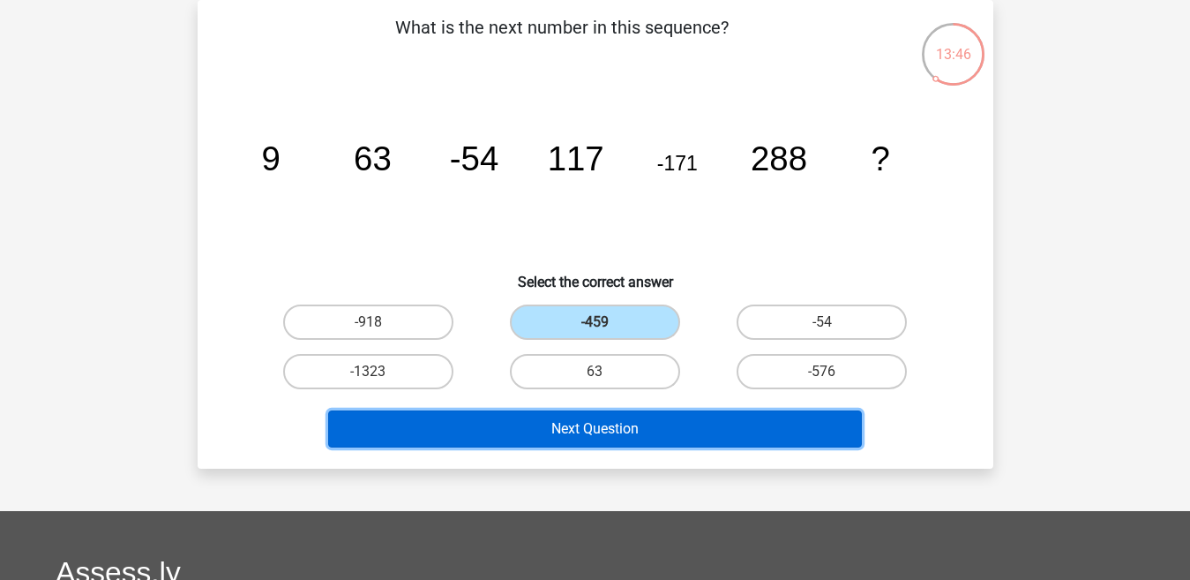
click at [607, 435] on button "Next Question" at bounding box center [595, 428] width 534 height 37
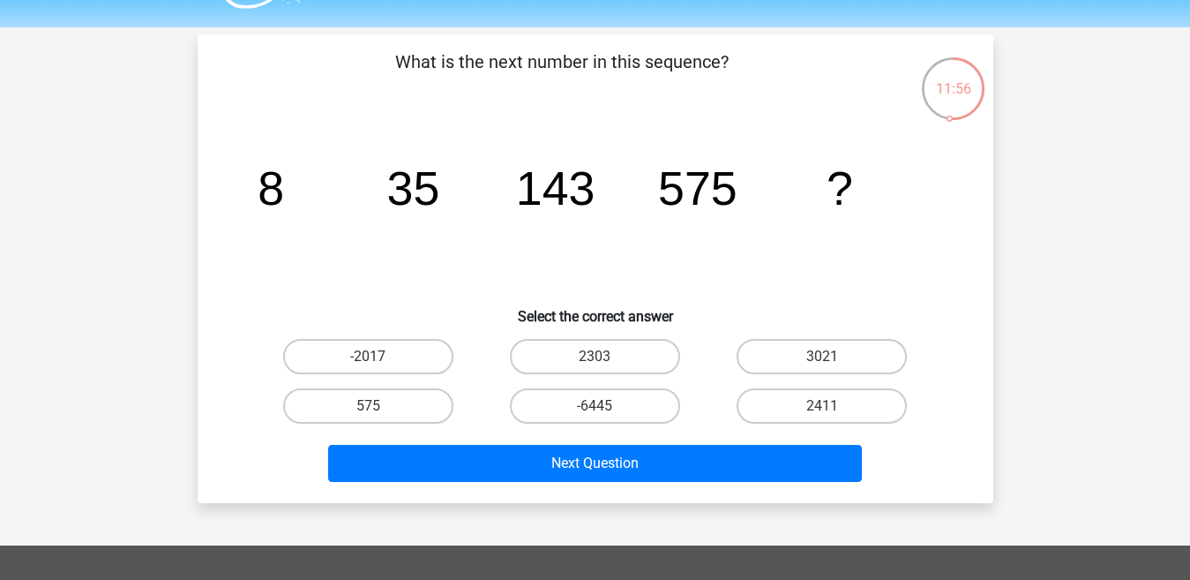
scroll to position [0, 0]
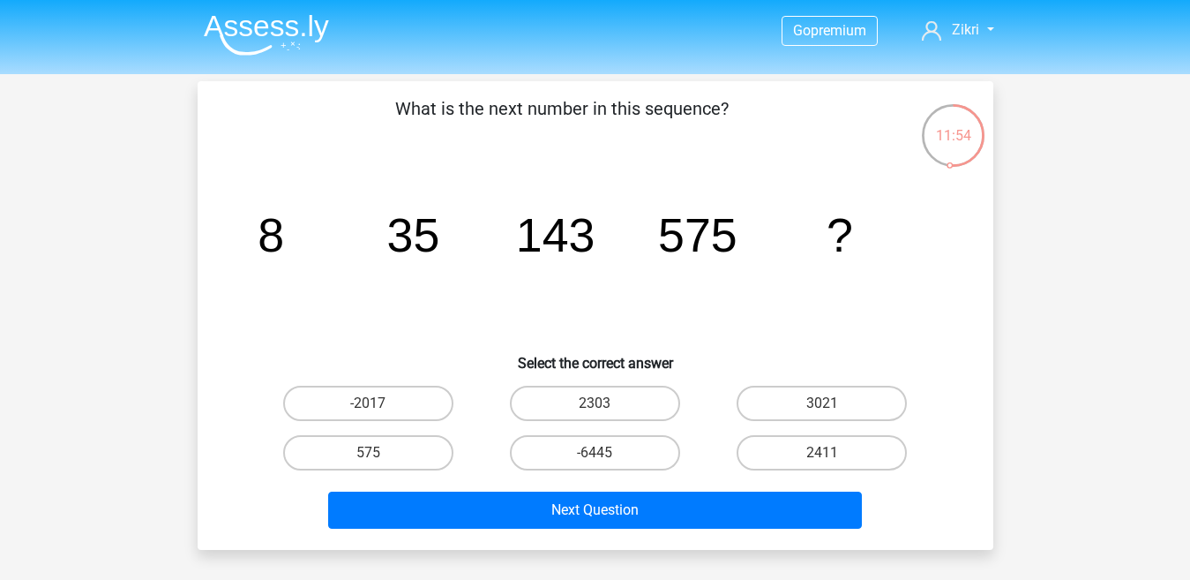
click at [268, 39] on img at bounding box center [266, 34] width 125 height 41
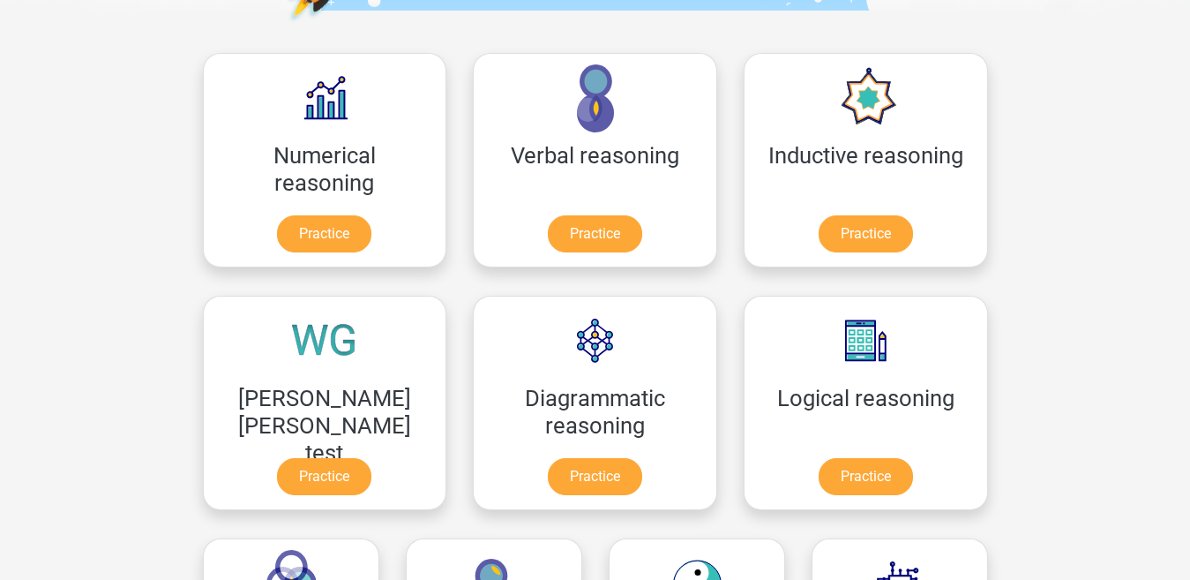
scroll to position [256, 0]
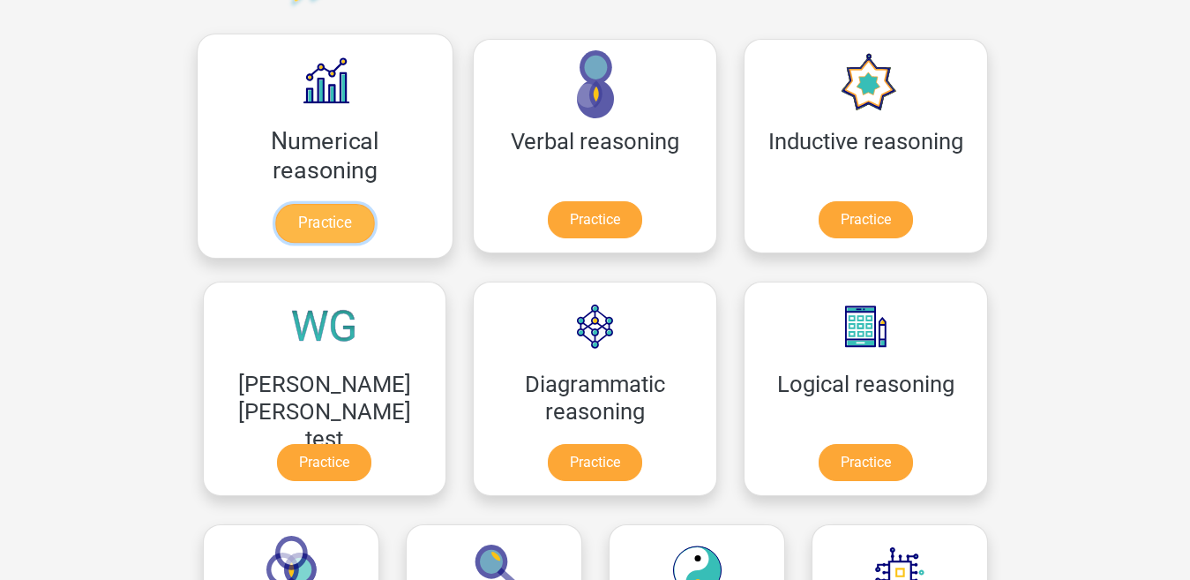
click at [304, 220] on link "Practice" at bounding box center [324, 223] width 99 height 39
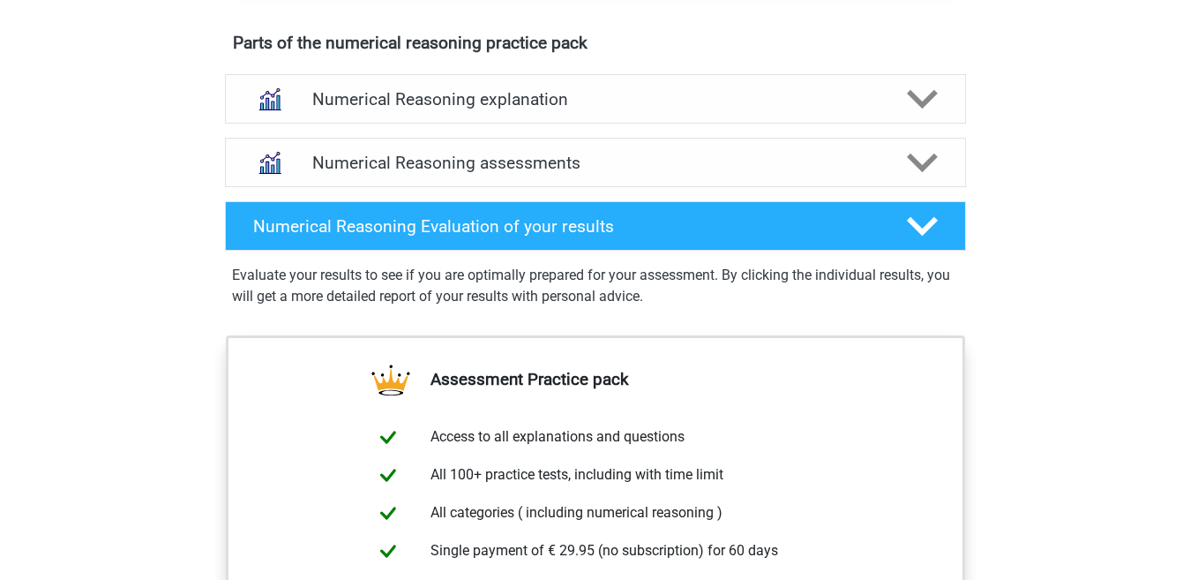
scroll to position [952, 0]
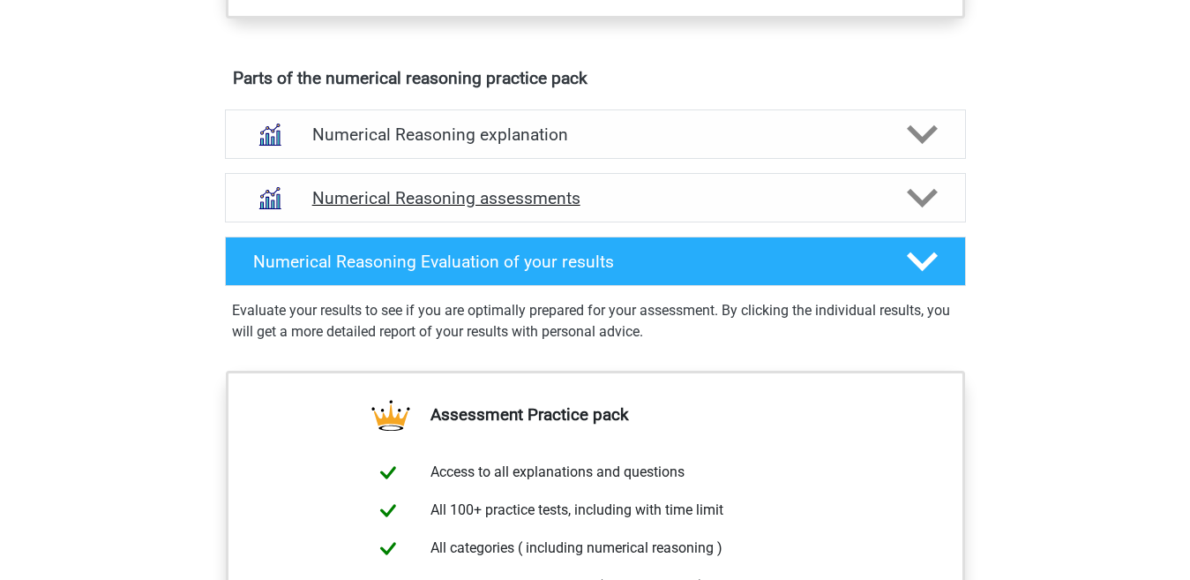
click at [929, 207] on polygon at bounding box center [922, 197] width 31 height 19
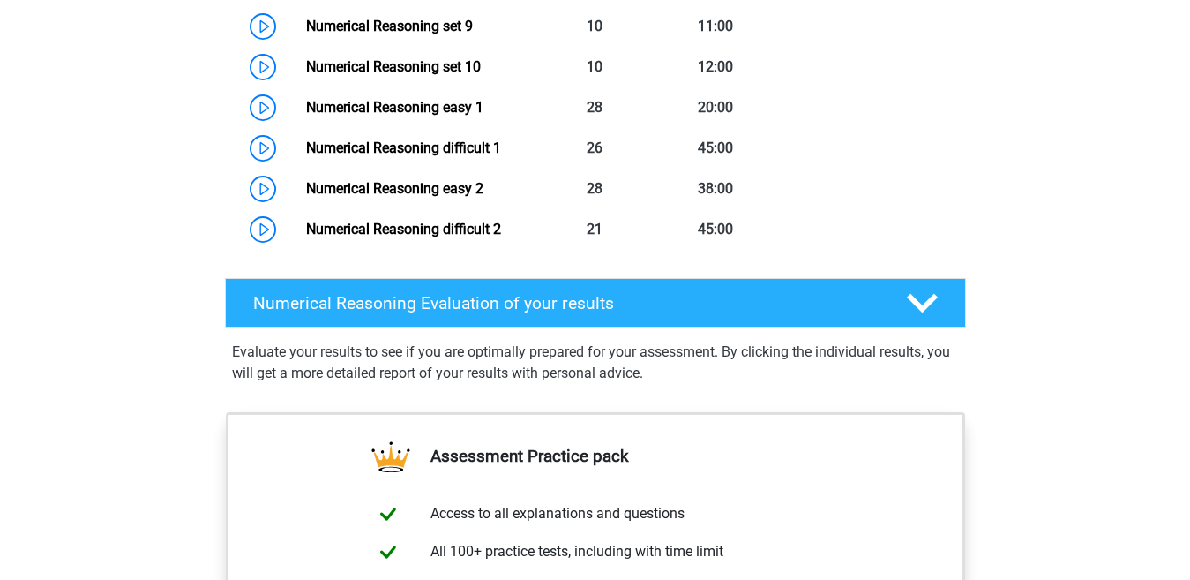
scroll to position [1548, 0]
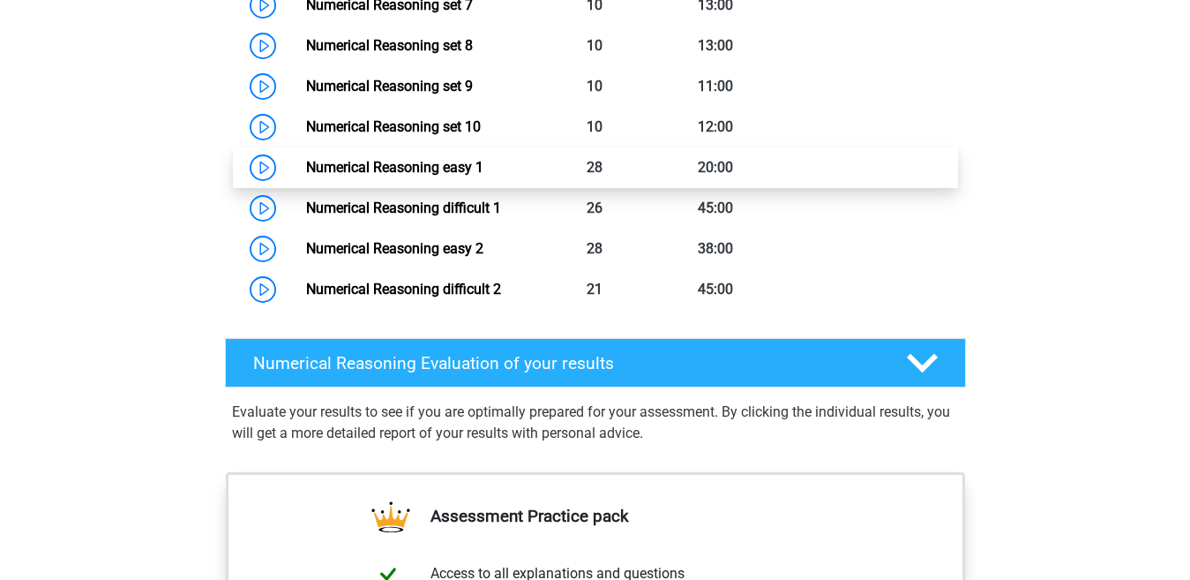
click at [484, 176] on link "Numerical Reasoning easy 1" at bounding box center [394, 167] width 177 height 17
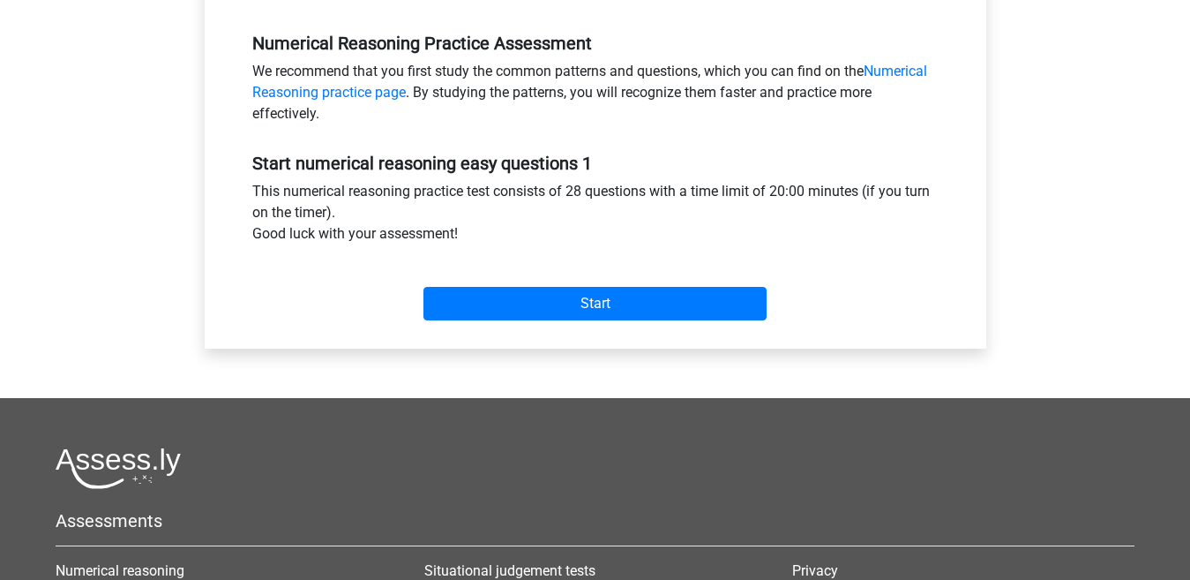
scroll to position [542, 0]
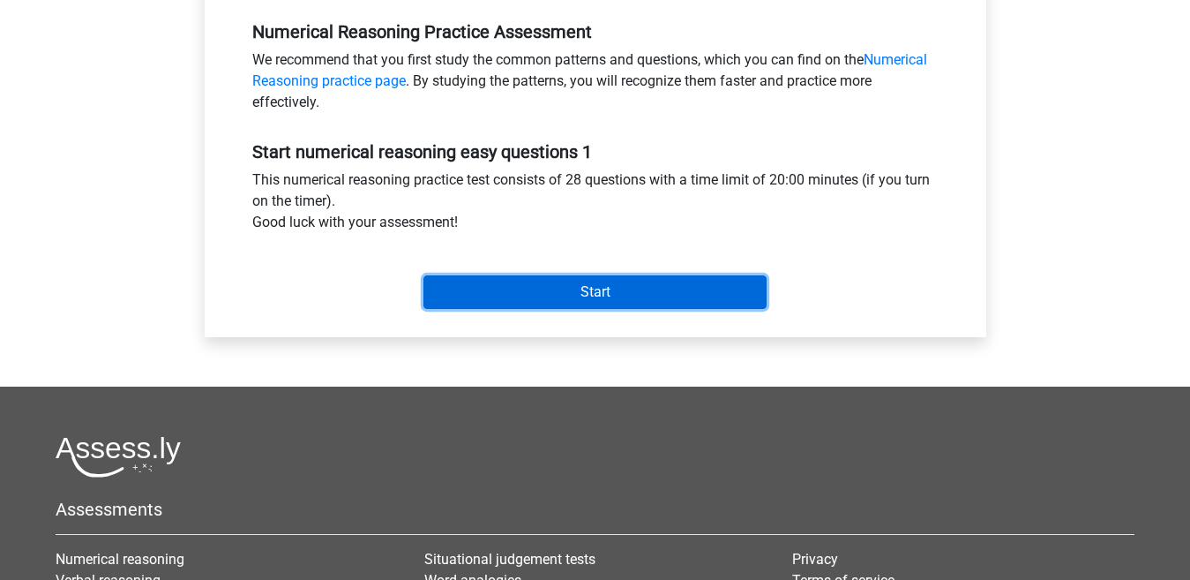
click at [754, 297] on input "Start" at bounding box center [595, 292] width 343 height 34
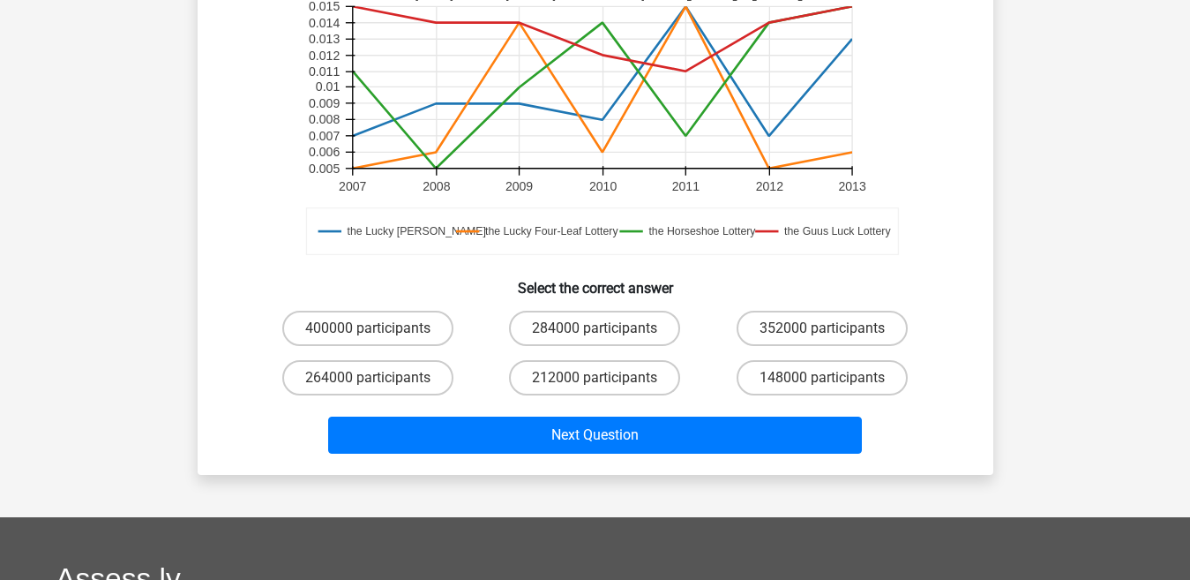
scroll to position [481, 0]
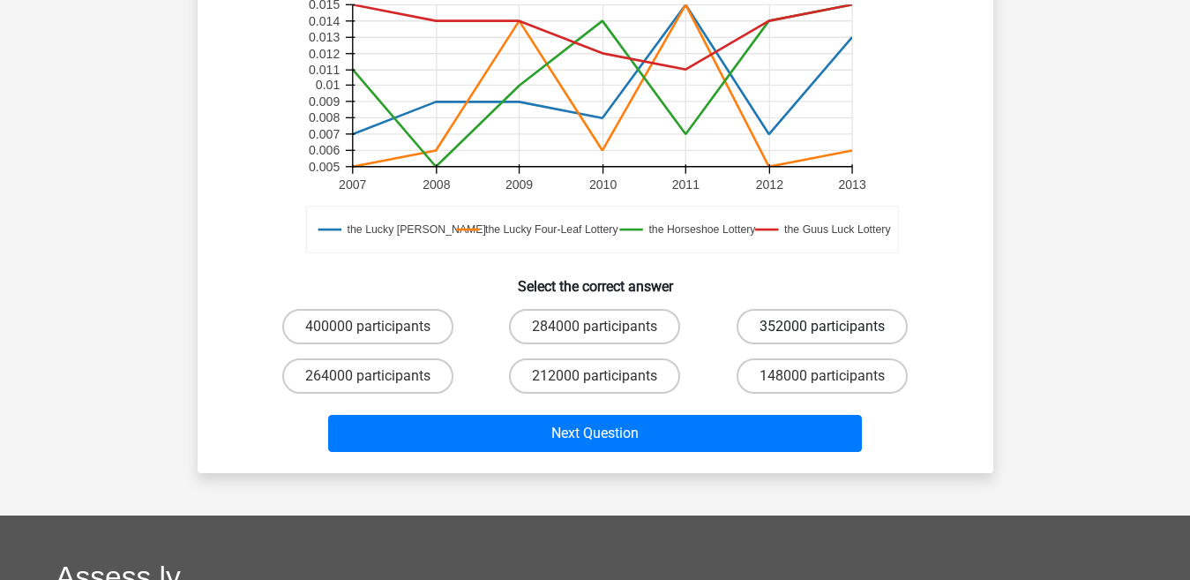
drag, startPoint x: 808, startPoint y: 329, endPoint x: 806, endPoint y: 341, distance: 11.8
click at [808, 331] on label "352000 participants" at bounding box center [822, 326] width 171 height 35
click at [822, 331] on input "352000 participants" at bounding box center [827, 331] width 11 height 11
radio input "true"
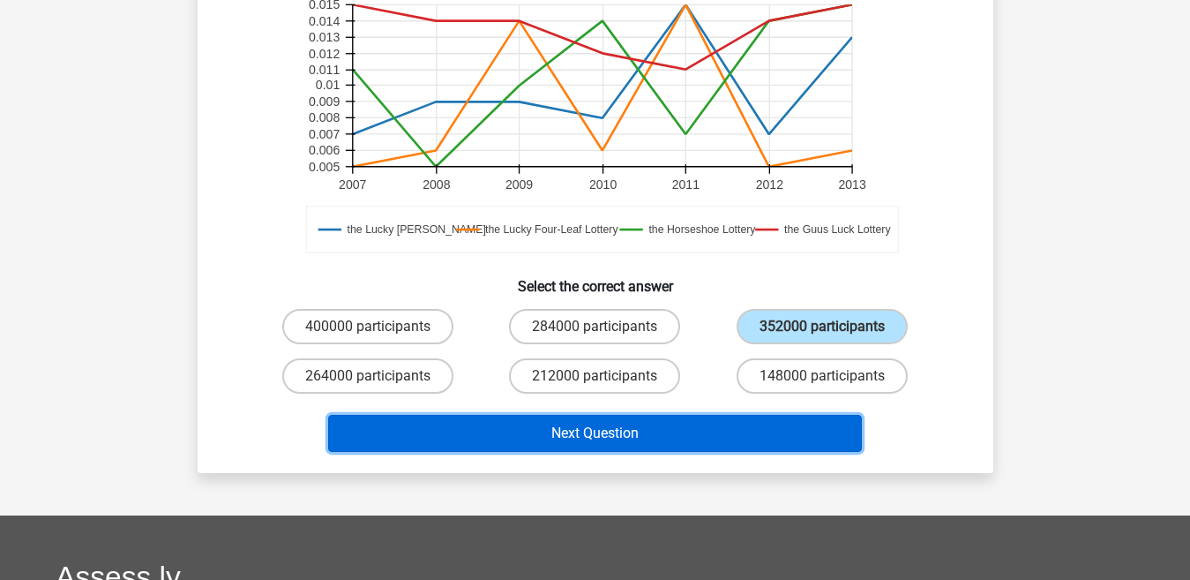
click at [761, 418] on button "Next Question" at bounding box center [595, 433] width 534 height 37
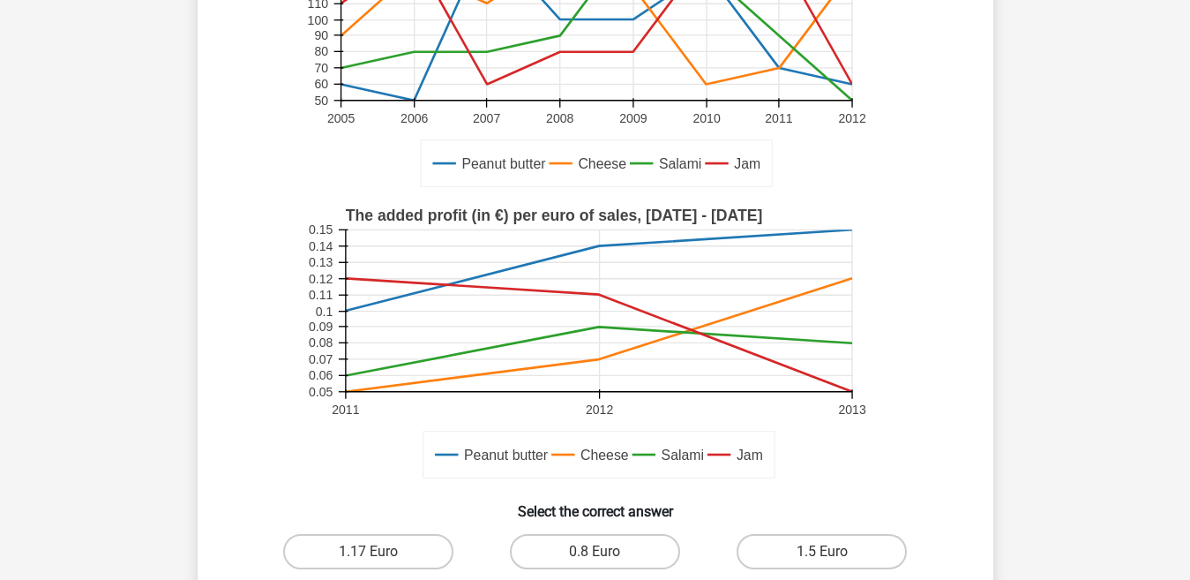
scroll to position [0, 0]
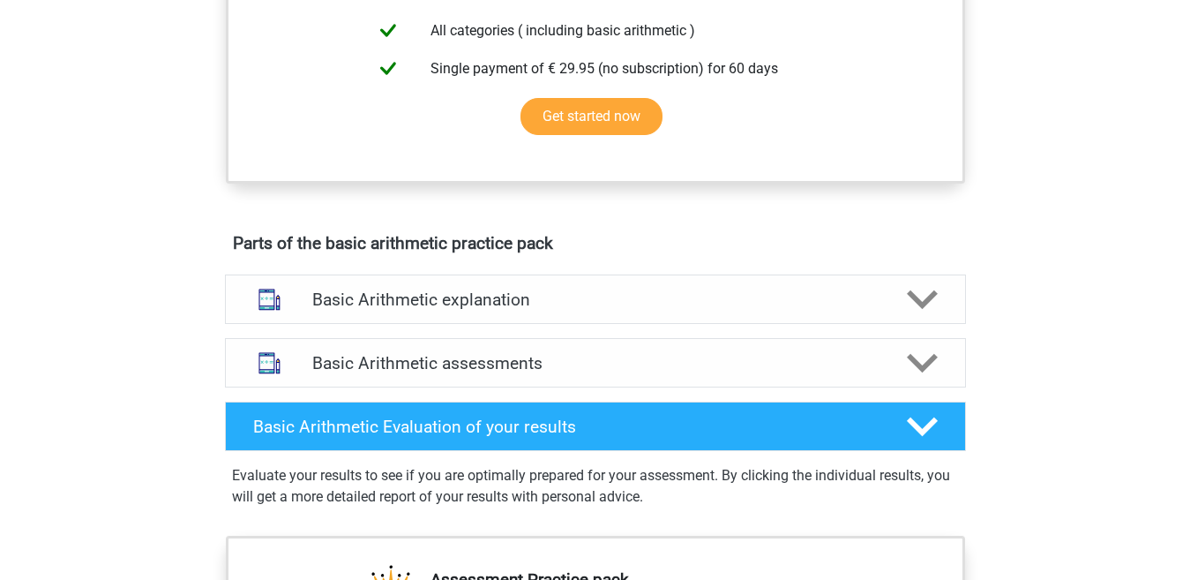
scroll to position [761, 0]
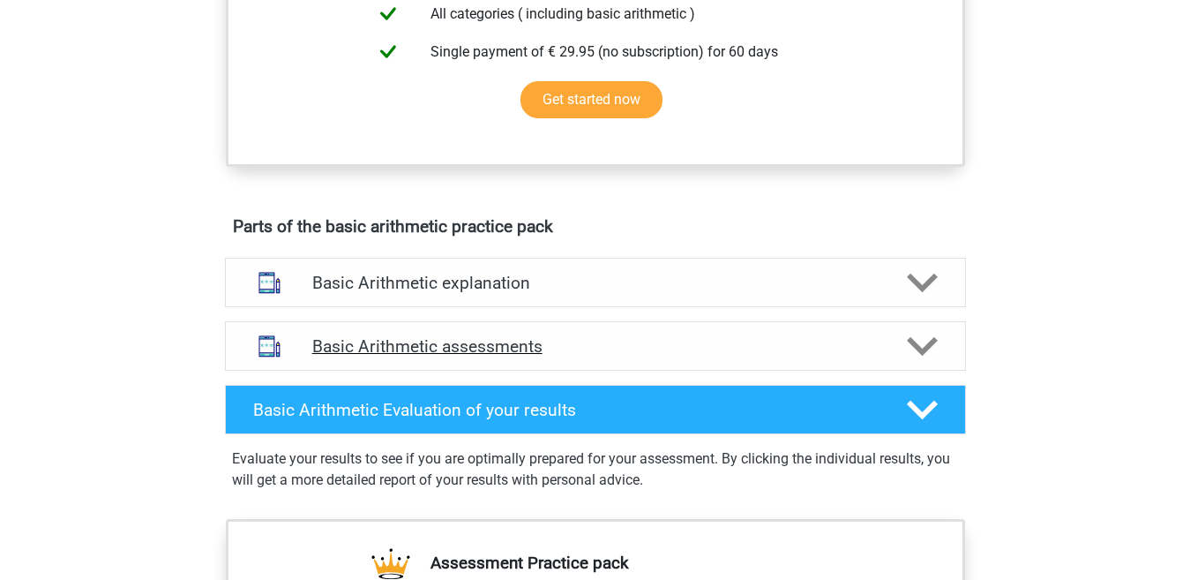
click at [932, 341] on polygon at bounding box center [922, 345] width 31 height 19
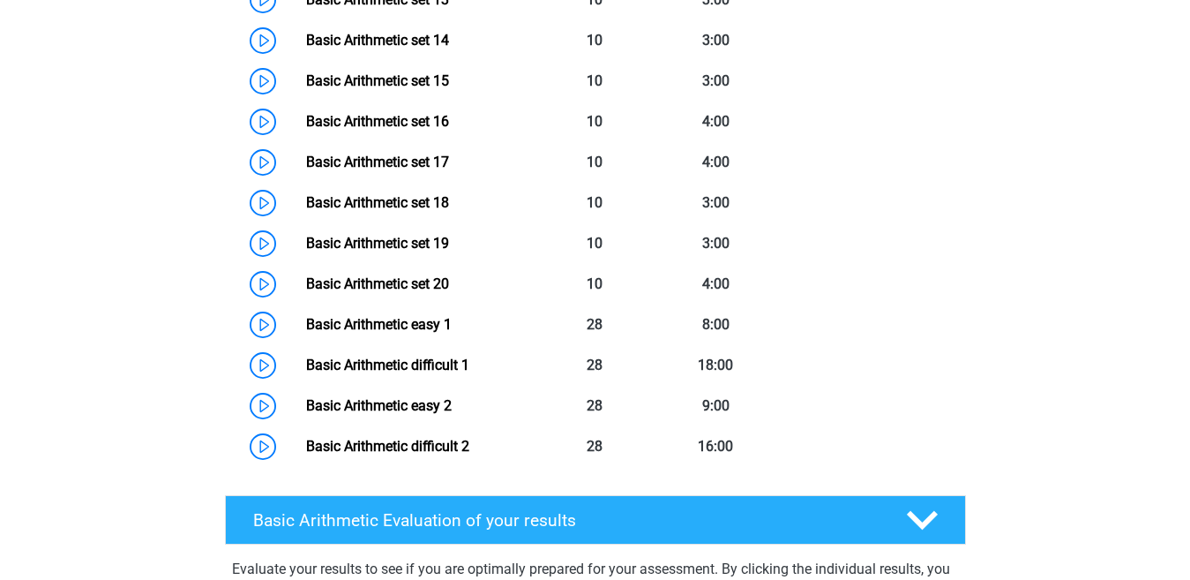
scroll to position [1842, 0]
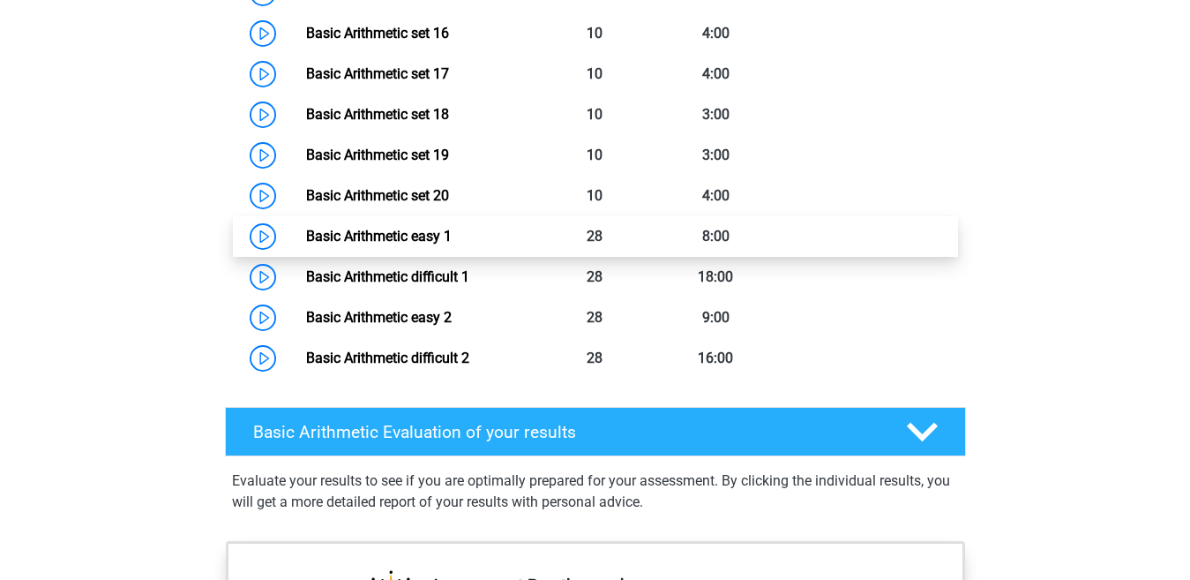
click at [452, 237] on link "Basic Arithmetic easy 1" at bounding box center [379, 236] width 146 height 17
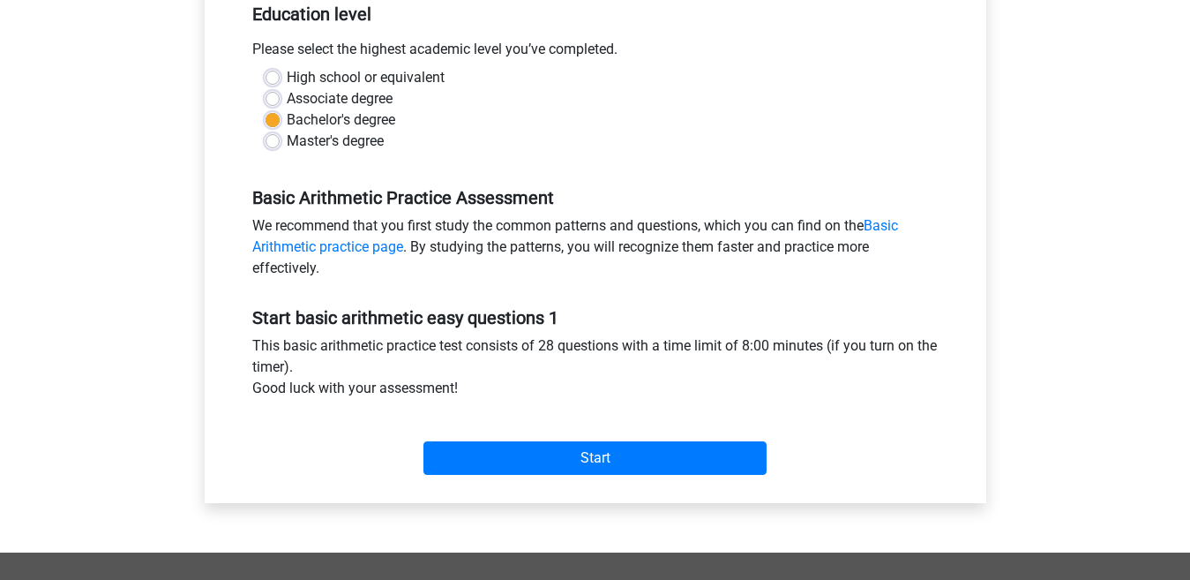
scroll to position [447, 0]
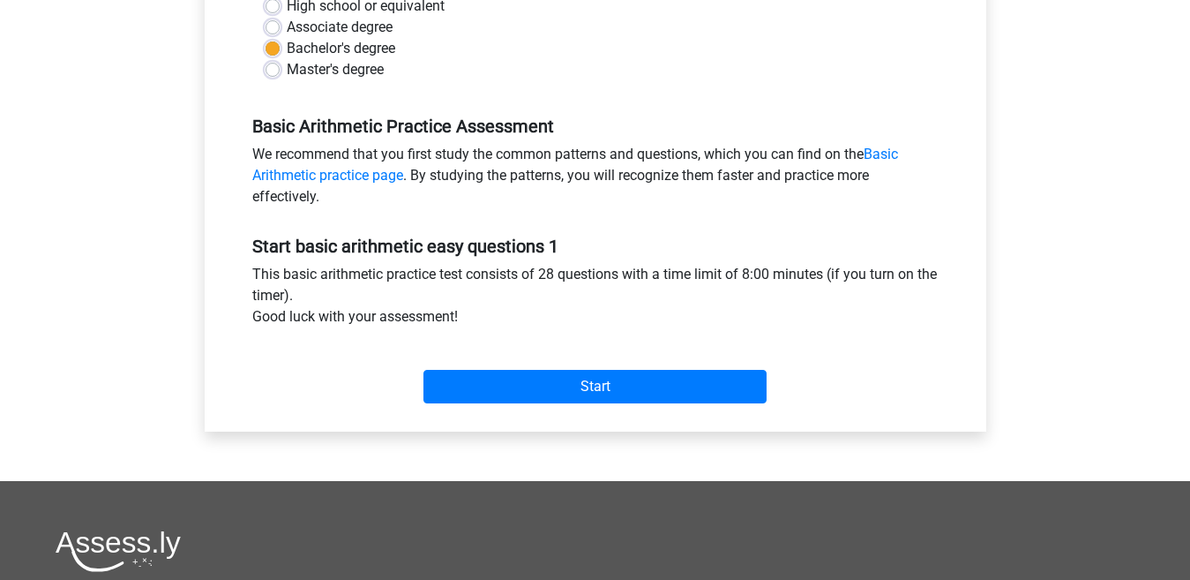
click at [698, 369] on div "Start" at bounding box center [595, 372] width 713 height 62
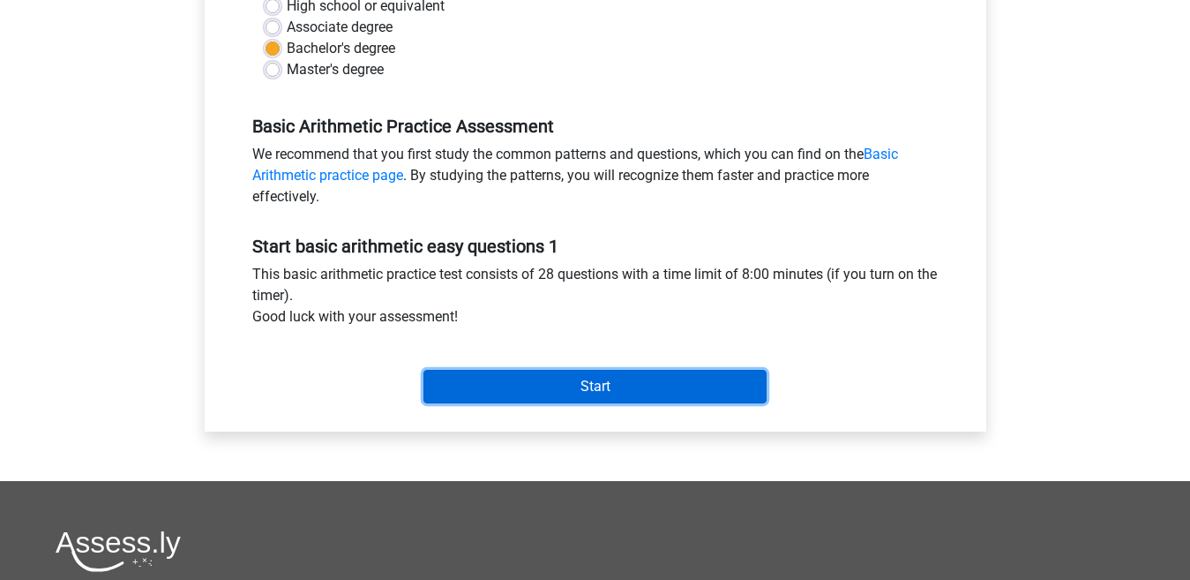
click at [716, 372] on input "Start" at bounding box center [595, 387] width 343 height 34
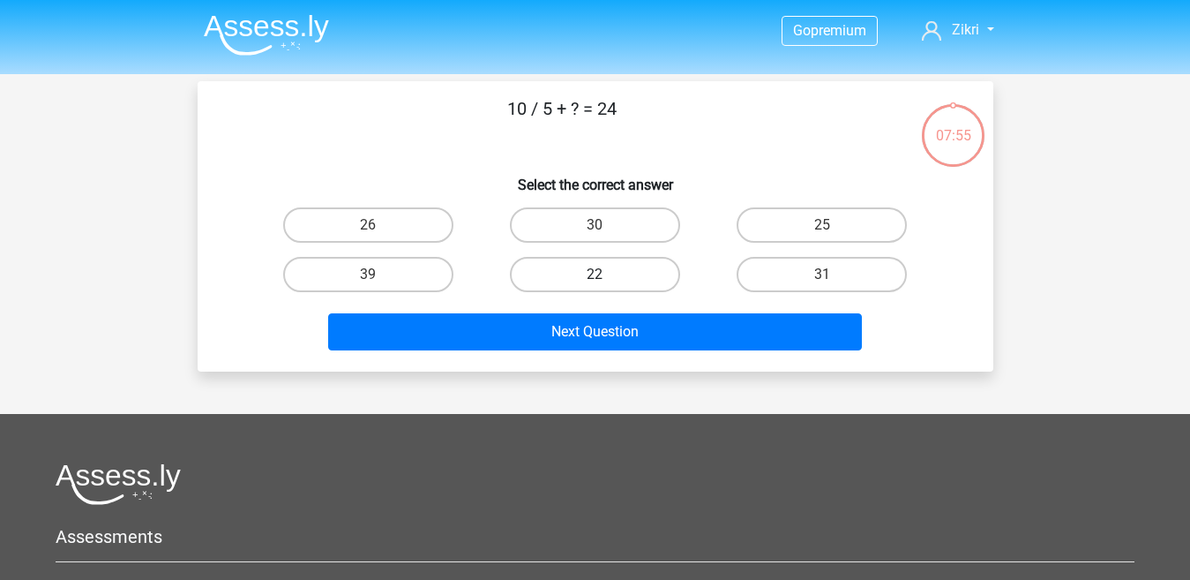
click at [573, 276] on label "22" at bounding box center [595, 274] width 170 height 35
click at [595, 276] on input "22" at bounding box center [600, 279] width 11 height 11
radio input "true"
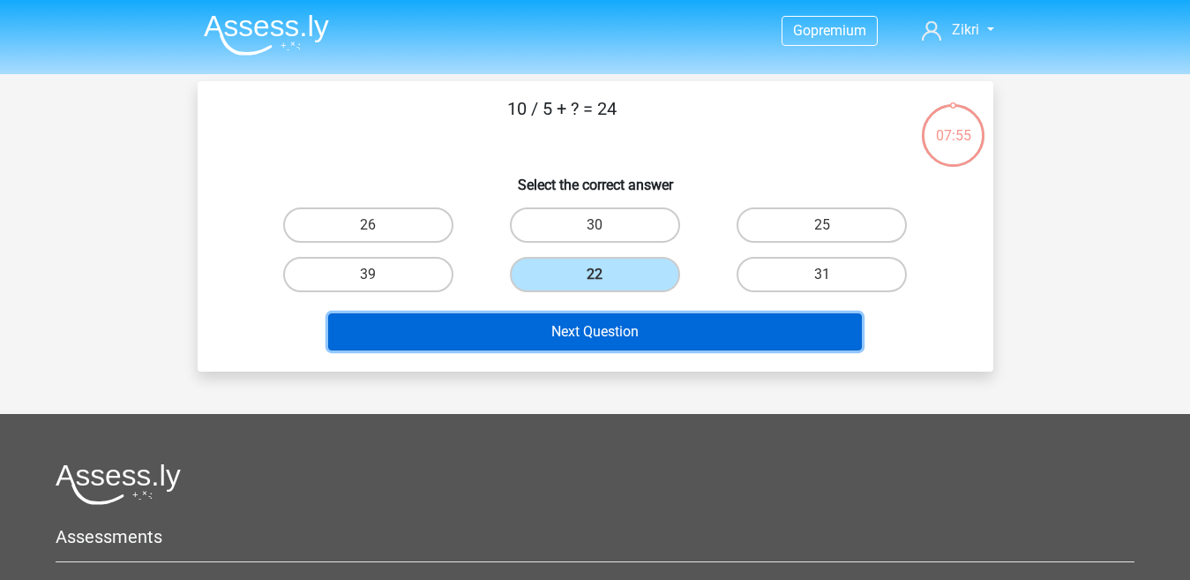
click at [573, 332] on button "Next Question" at bounding box center [595, 331] width 534 height 37
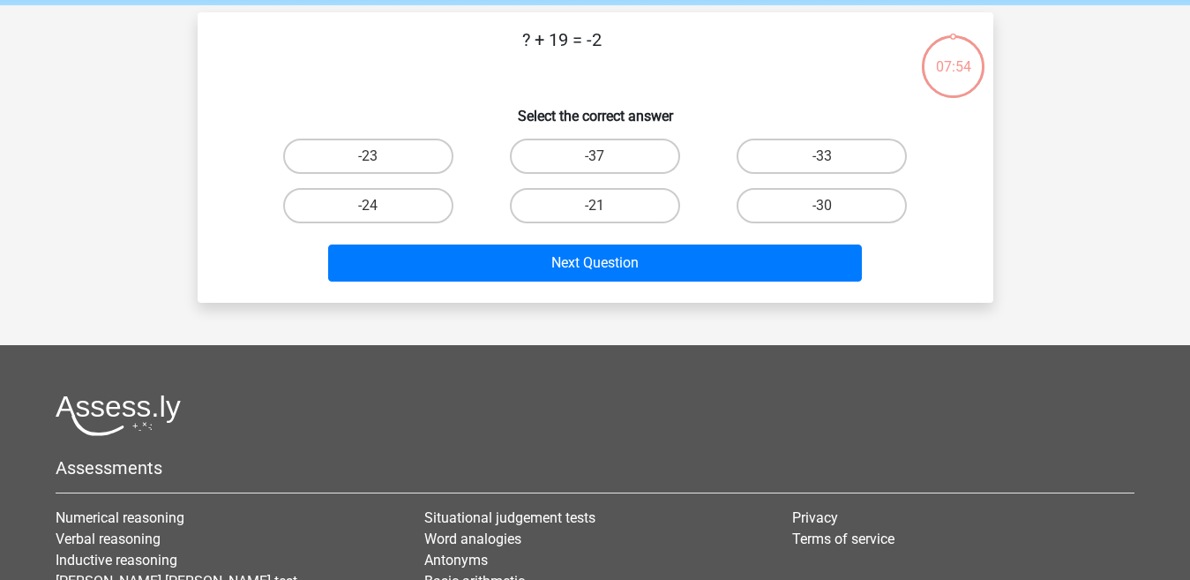
scroll to position [81, 0]
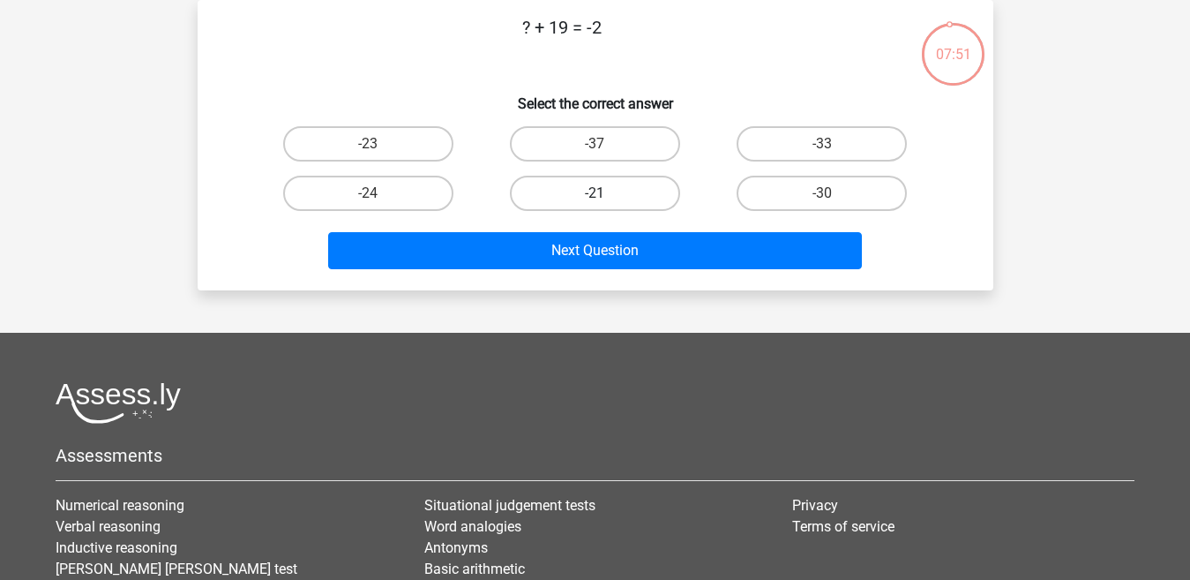
click at [594, 190] on label "-21" at bounding box center [595, 193] width 170 height 35
click at [595, 193] on input "-21" at bounding box center [600, 198] width 11 height 11
radio input "true"
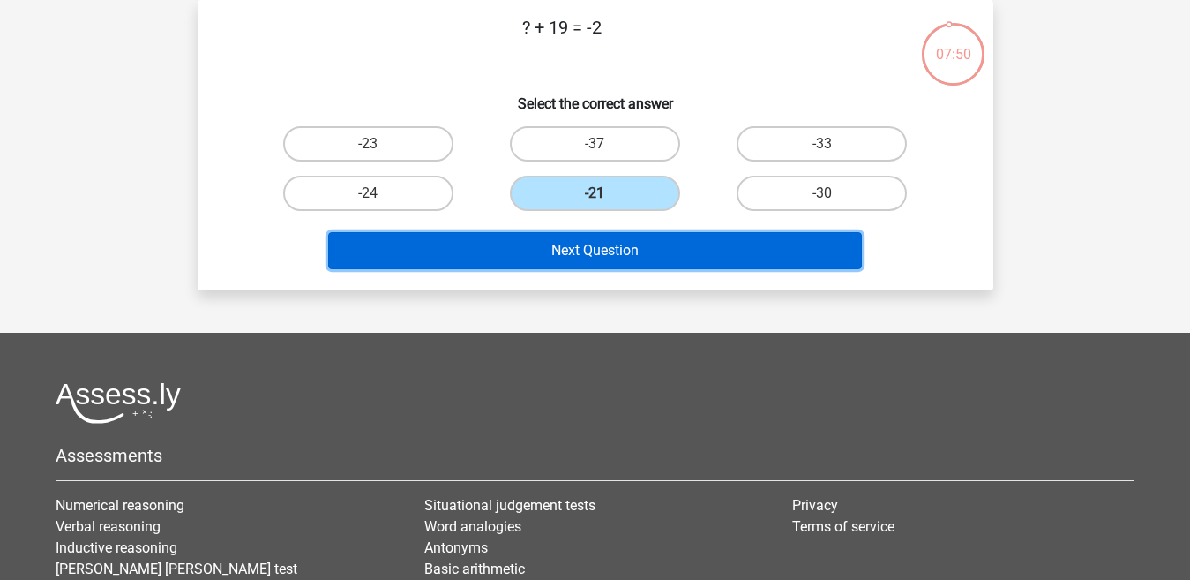
click at [619, 247] on button "Next Question" at bounding box center [595, 250] width 534 height 37
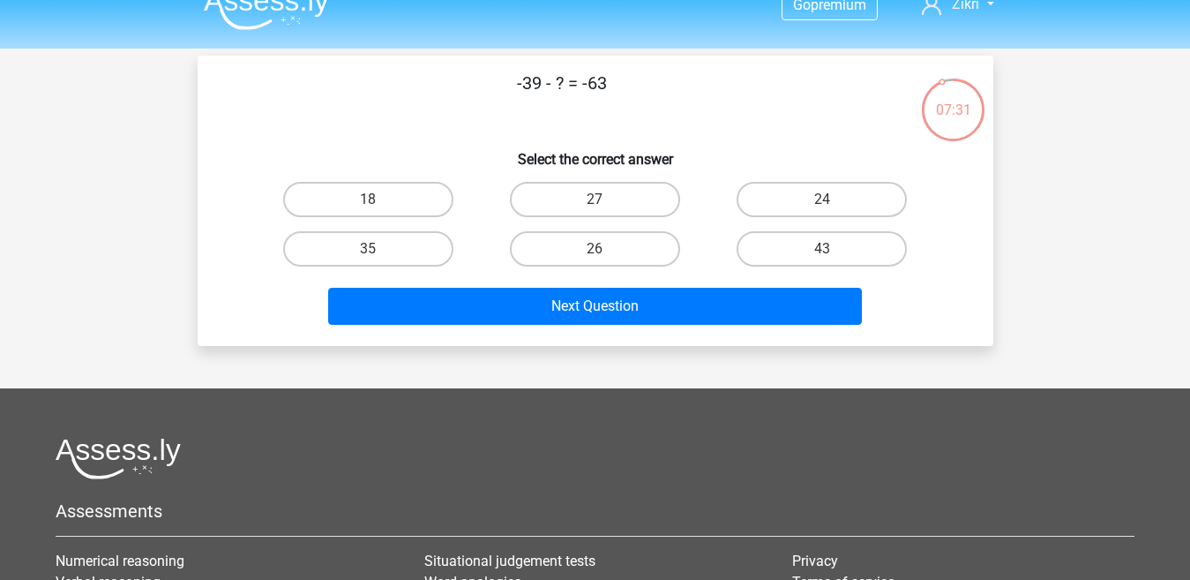
scroll to position [15, 0]
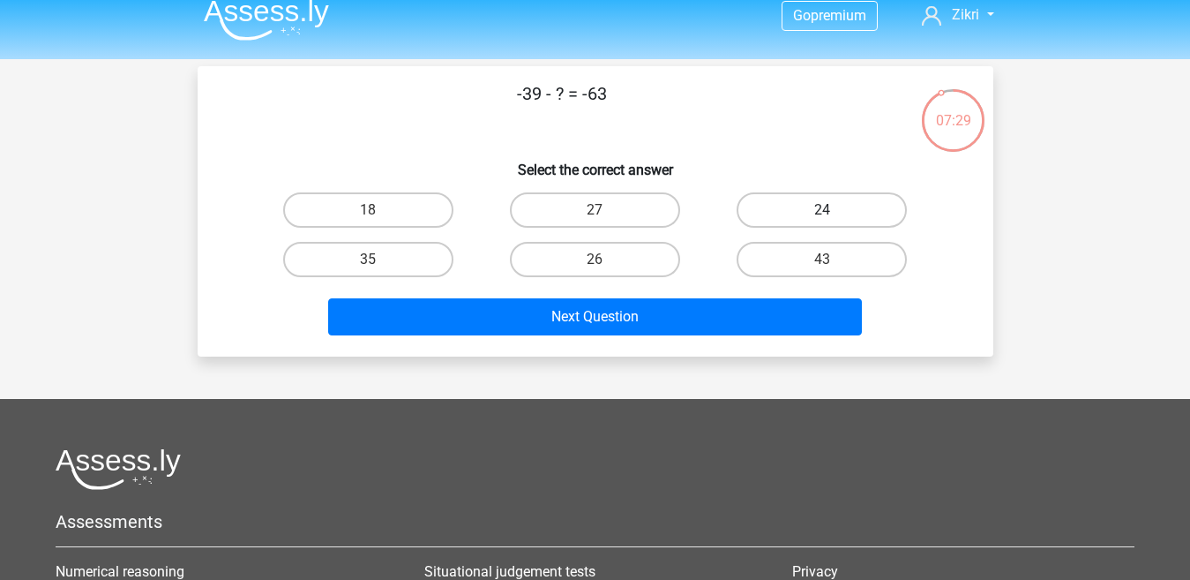
click at [815, 214] on label "24" at bounding box center [822, 209] width 170 height 35
click at [822, 214] on input "24" at bounding box center [827, 215] width 11 height 11
radio input "true"
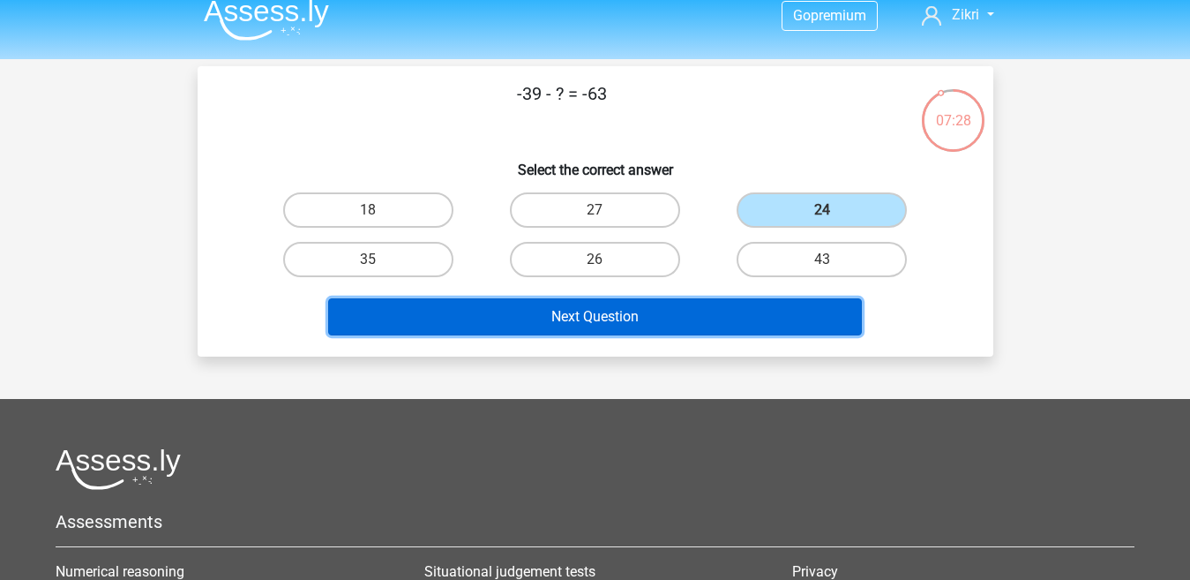
click at [729, 315] on button "Next Question" at bounding box center [595, 316] width 534 height 37
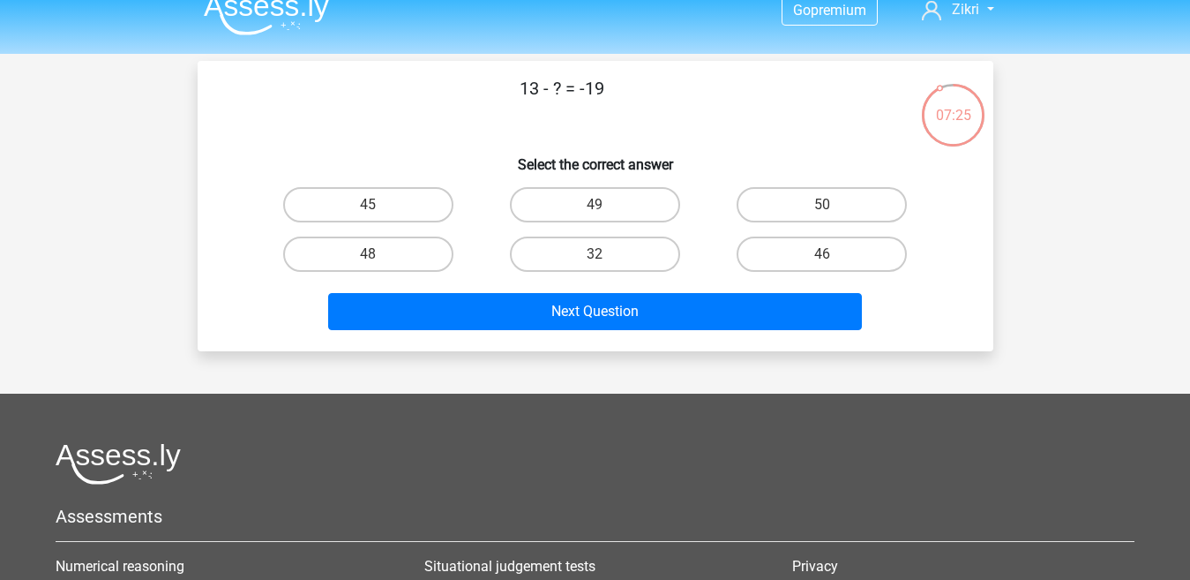
scroll to position [4, 0]
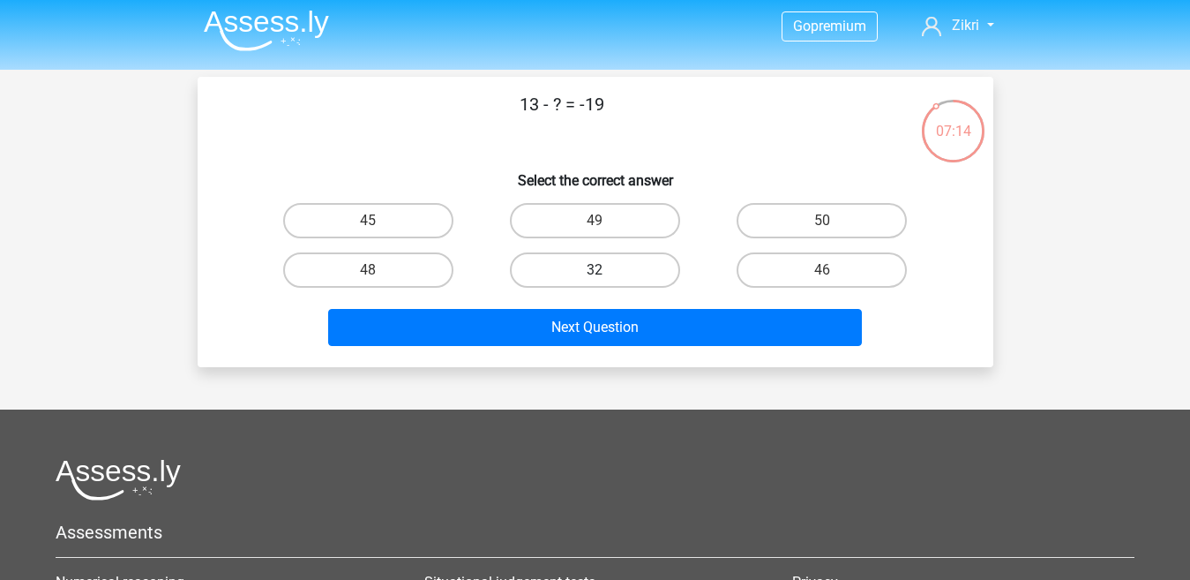
click at [627, 275] on label "32" at bounding box center [595, 269] width 170 height 35
click at [606, 275] on input "32" at bounding box center [600, 275] width 11 height 11
radio input "true"
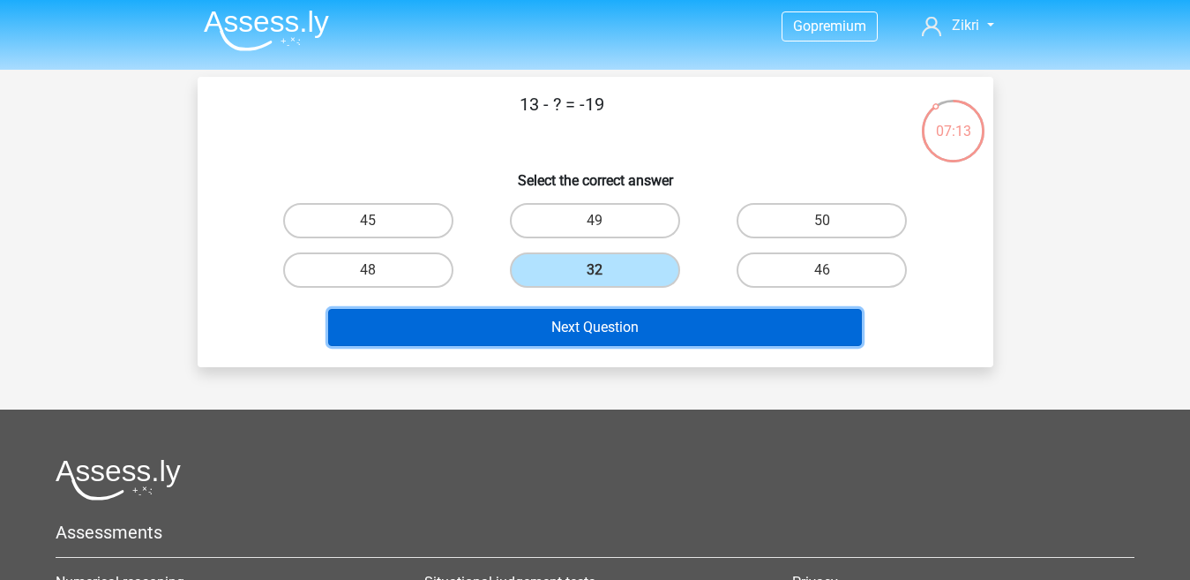
click at [622, 325] on button "Next Question" at bounding box center [595, 327] width 534 height 37
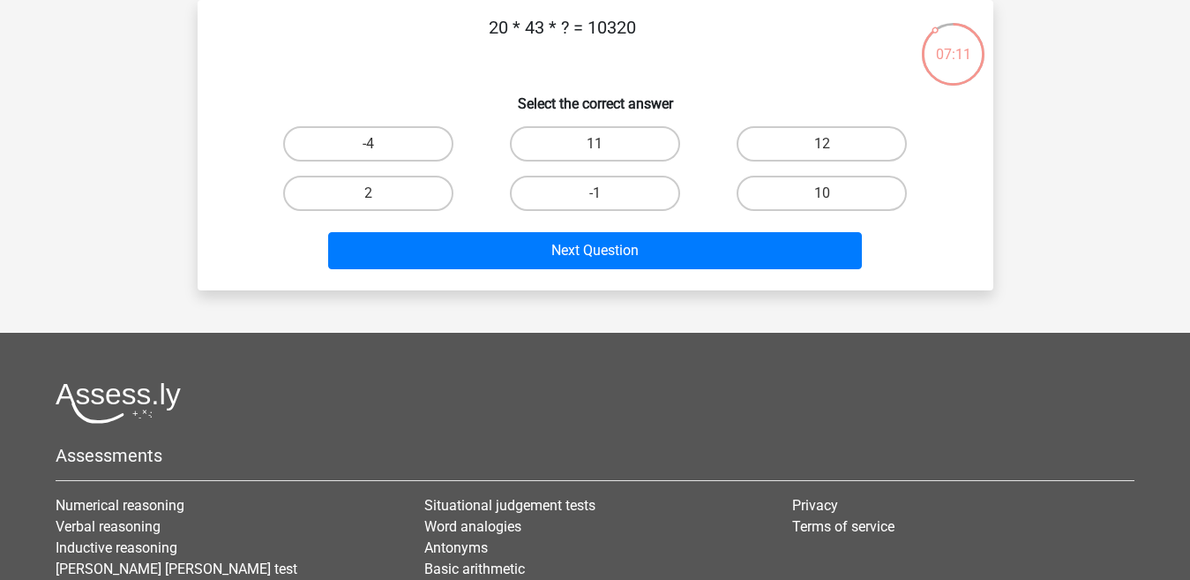
scroll to position [0, 0]
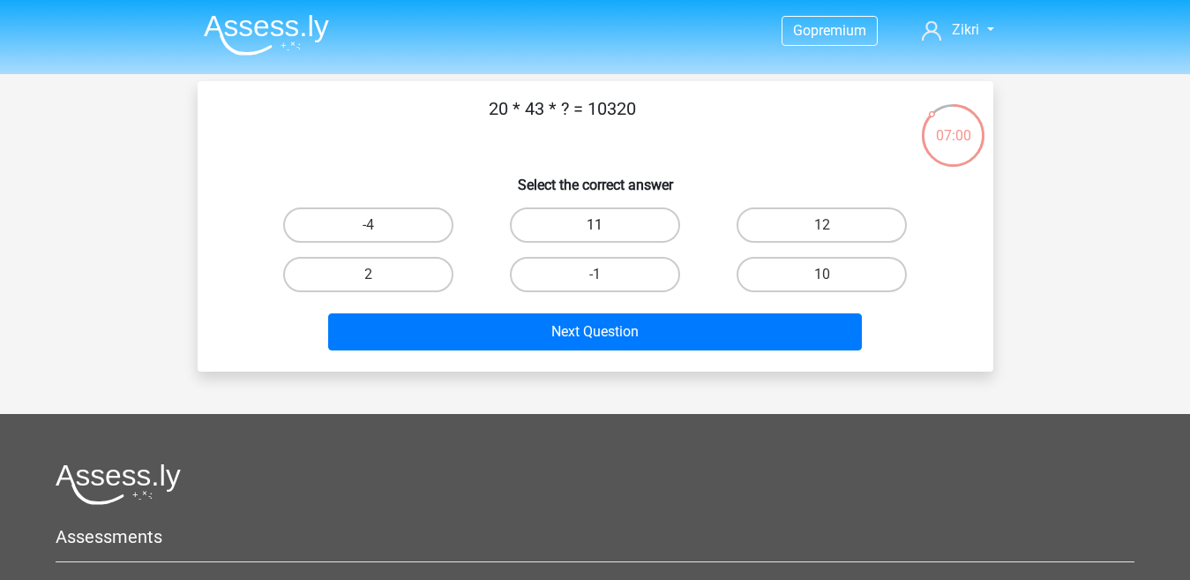
click at [649, 226] on label "11" at bounding box center [595, 224] width 170 height 35
click at [606, 226] on input "11" at bounding box center [600, 230] width 11 height 11
radio input "true"
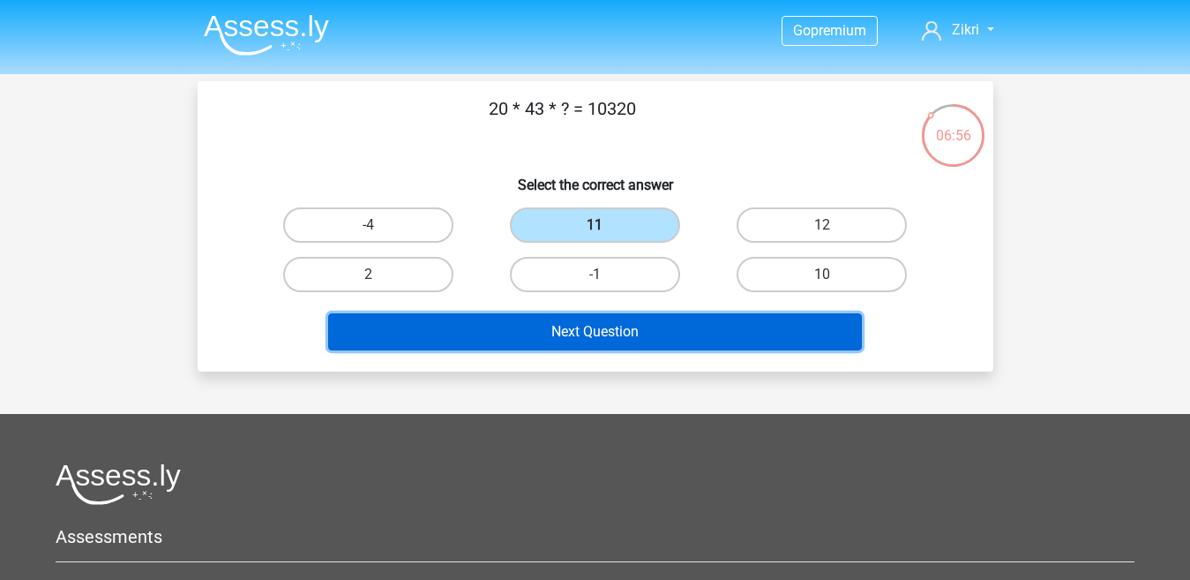
click at [643, 340] on button "Next Question" at bounding box center [595, 331] width 534 height 37
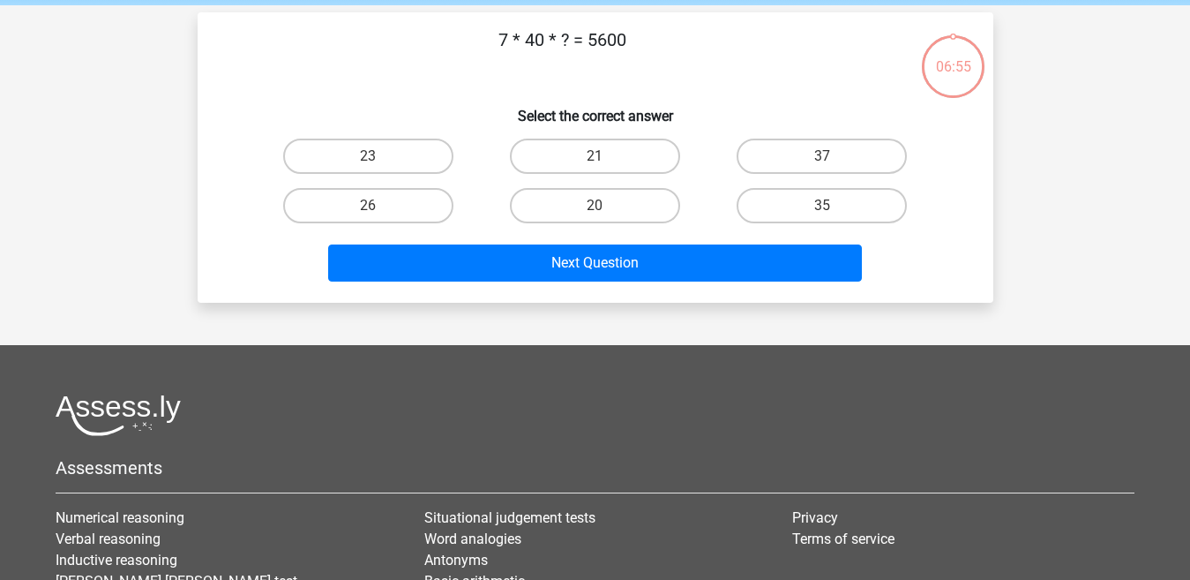
scroll to position [81, 0]
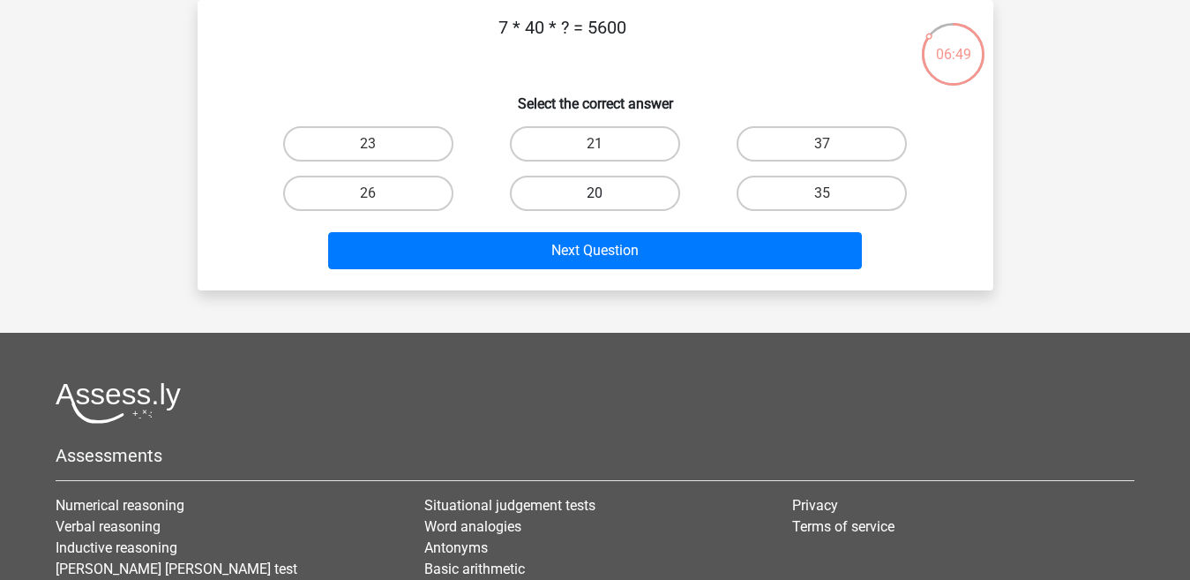
click at [568, 192] on label "20" at bounding box center [595, 193] width 170 height 35
click at [595, 193] on input "20" at bounding box center [600, 198] width 11 height 11
radio input "true"
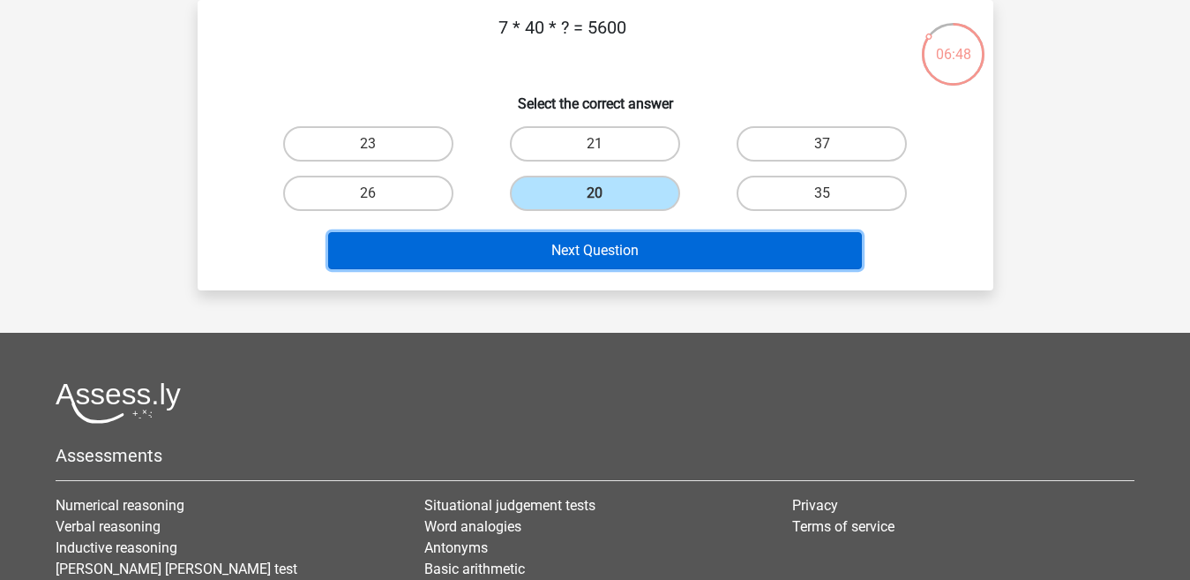
click at [575, 250] on button "Next Question" at bounding box center [595, 250] width 534 height 37
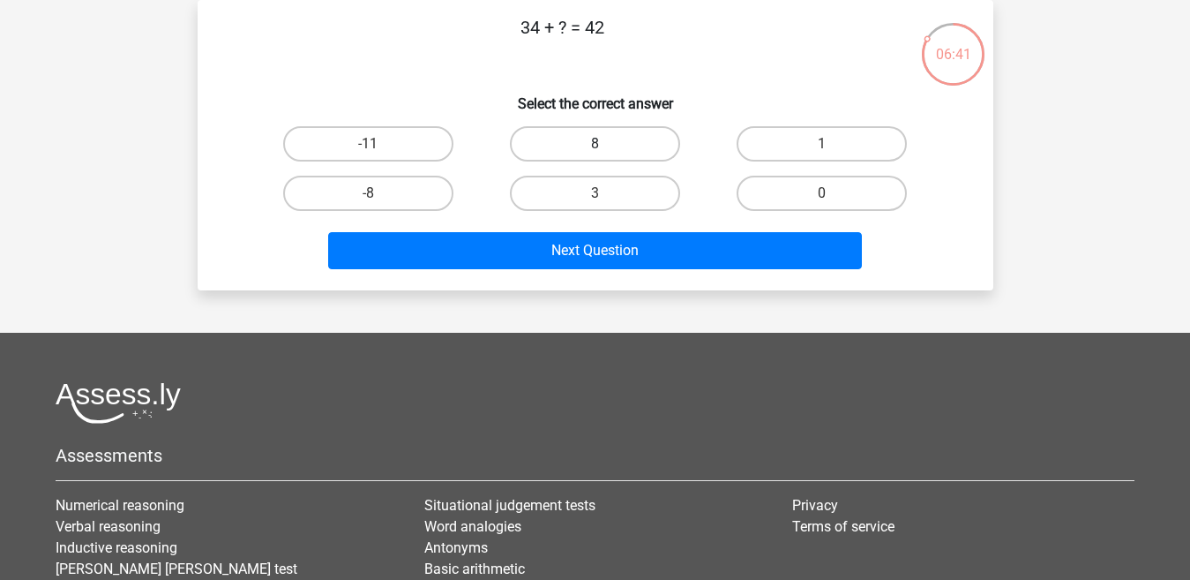
click at [592, 154] on label "8" at bounding box center [595, 143] width 170 height 35
click at [595, 154] on input "8" at bounding box center [600, 149] width 11 height 11
radio input "true"
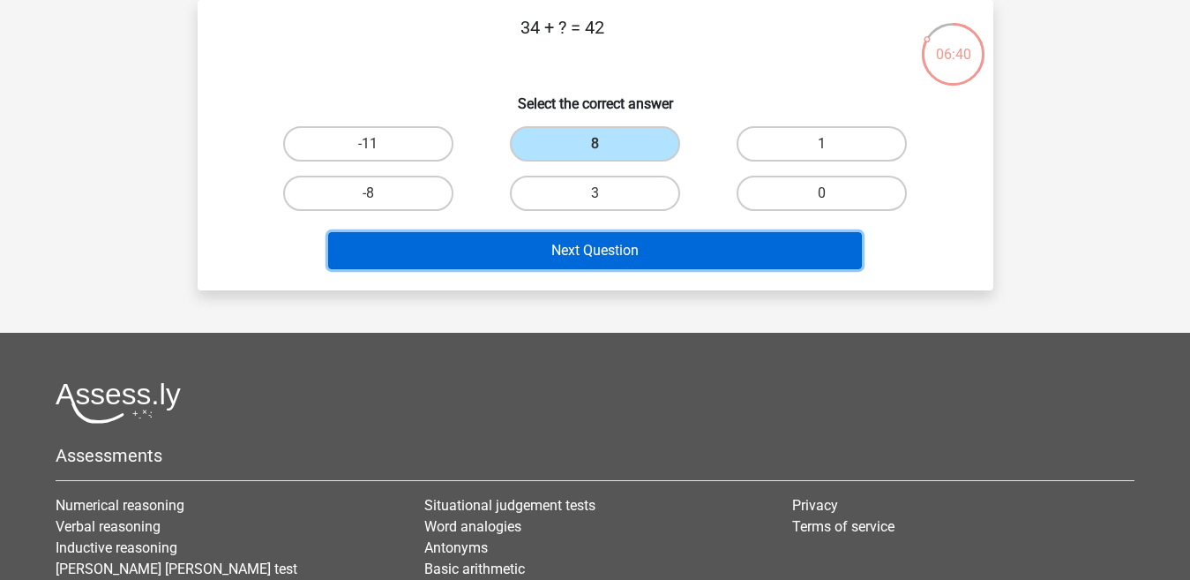
click at [557, 256] on button "Next Question" at bounding box center [595, 250] width 534 height 37
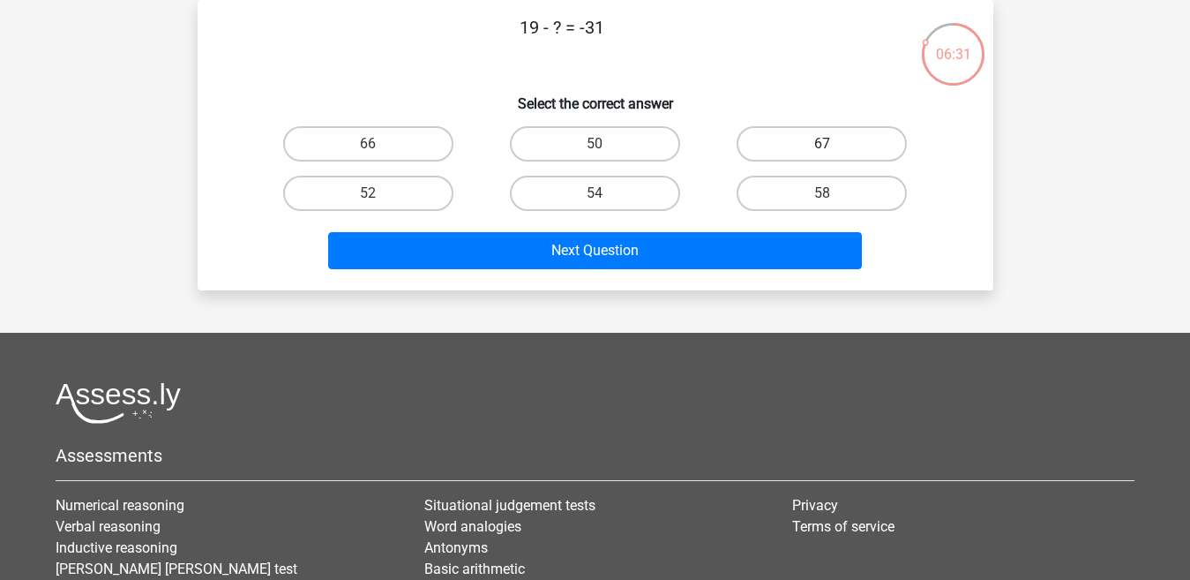
click at [808, 140] on label "67" at bounding box center [822, 143] width 170 height 35
click at [822, 144] on input "67" at bounding box center [827, 149] width 11 height 11
radio input "true"
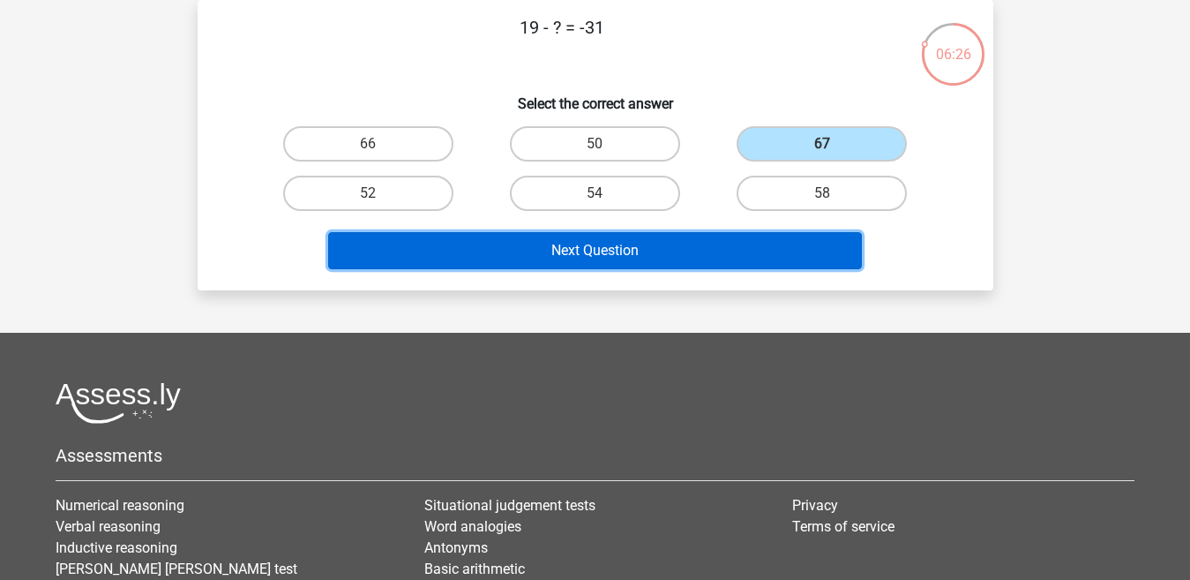
click at [693, 246] on button "Next Question" at bounding box center [595, 250] width 534 height 37
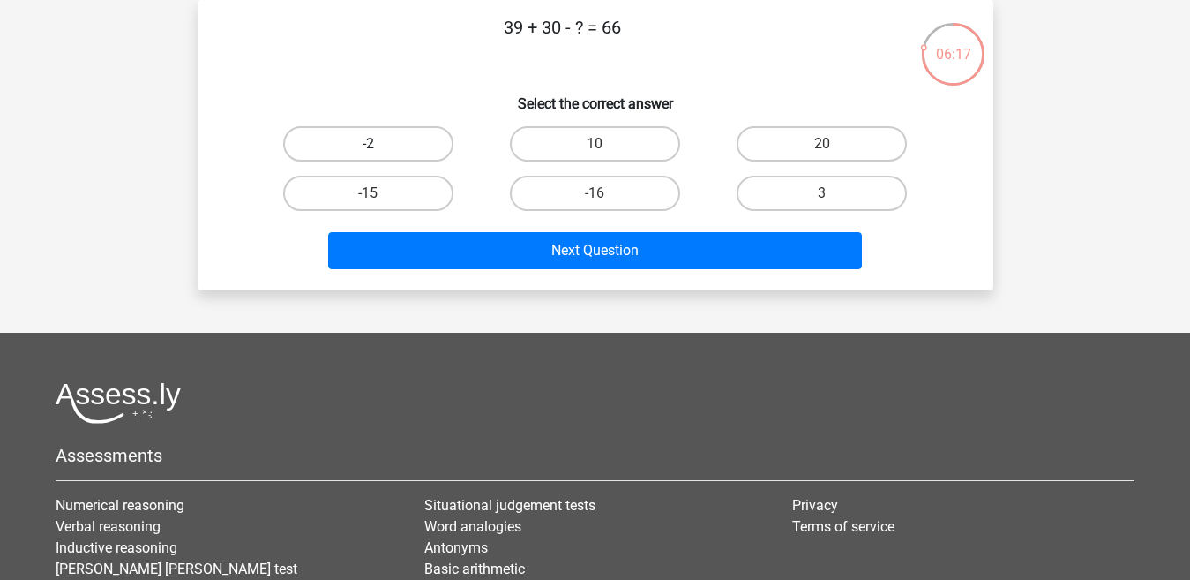
click at [405, 139] on label "-2" at bounding box center [368, 143] width 170 height 35
click at [379, 144] on input "-2" at bounding box center [373, 149] width 11 height 11
radio input "true"
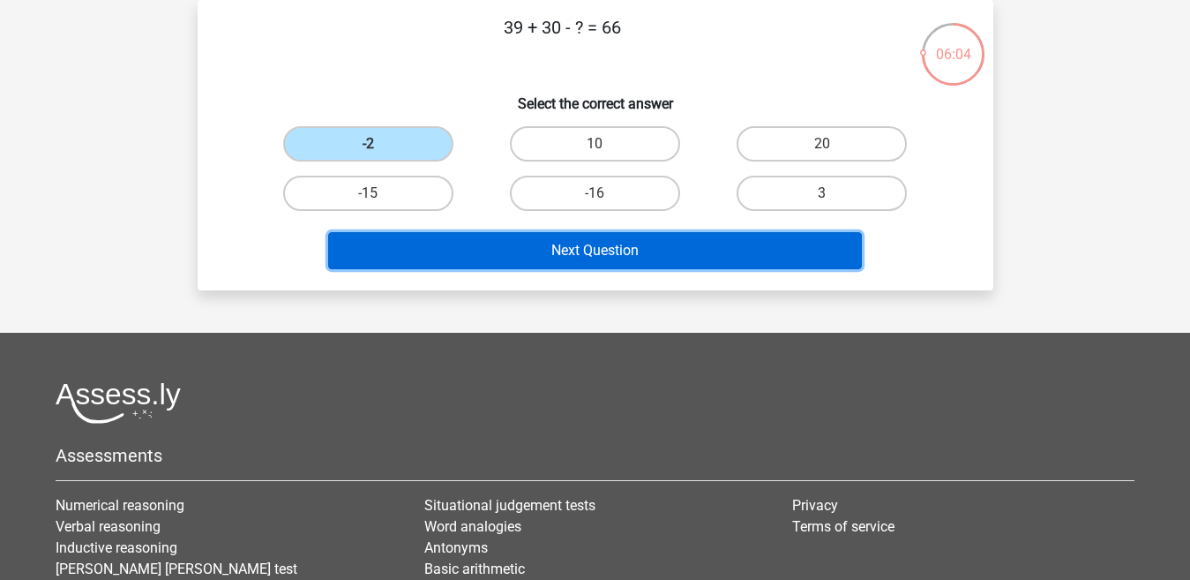
click at [715, 249] on button "Next Question" at bounding box center [595, 250] width 534 height 37
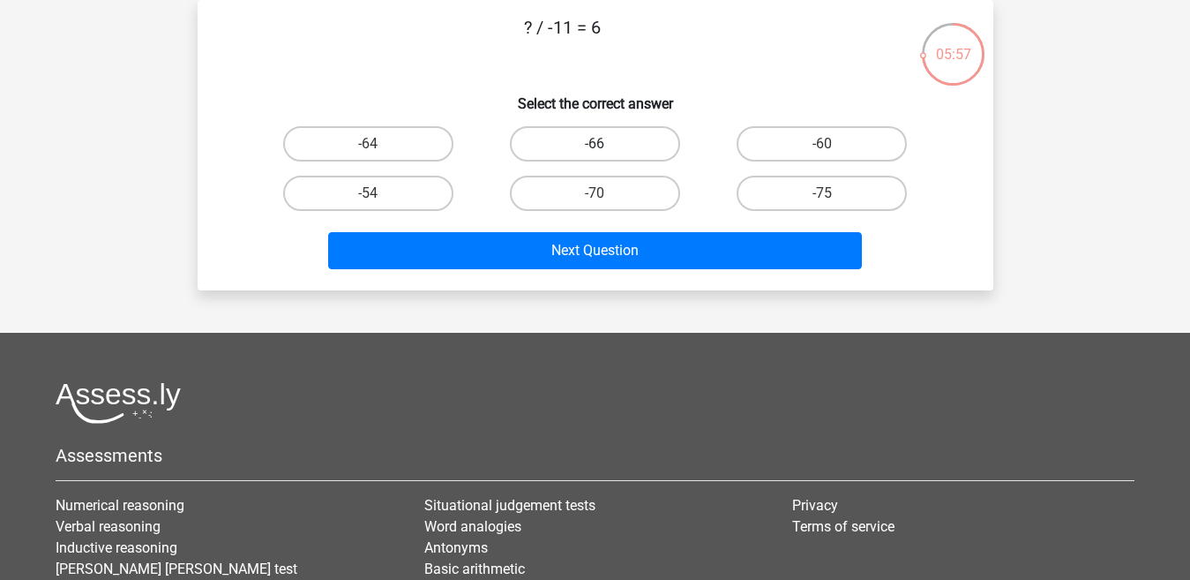
click at [629, 139] on label "-66" at bounding box center [595, 143] width 170 height 35
click at [606, 144] on input "-66" at bounding box center [600, 149] width 11 height 11
radio input "true"
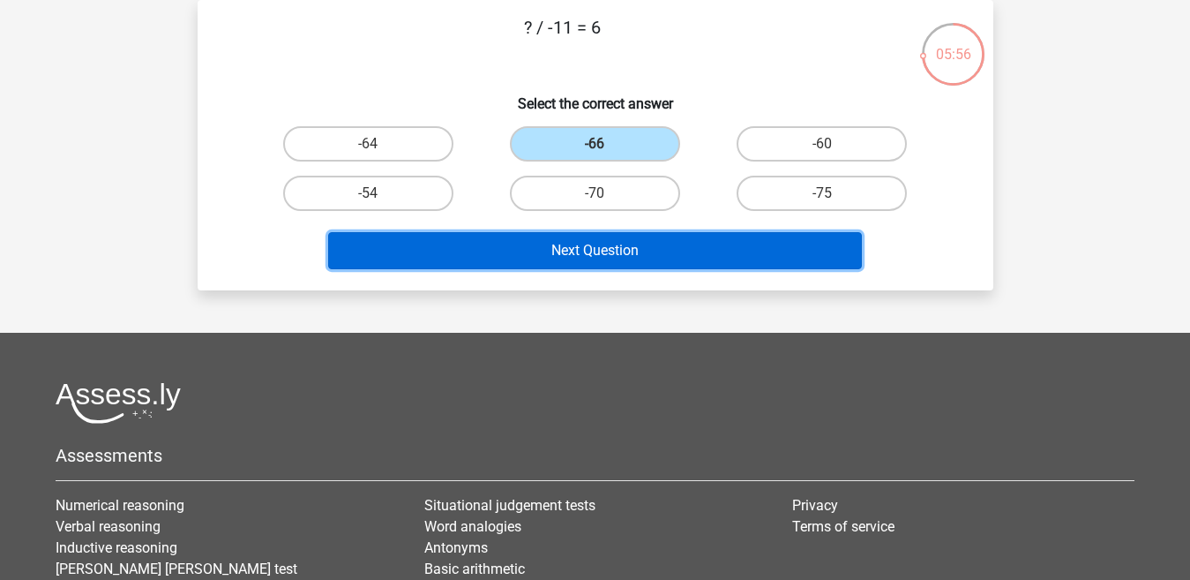
click at [585, 238] on button "Next Question" at bounding box center [595, 250] width 534 height 37
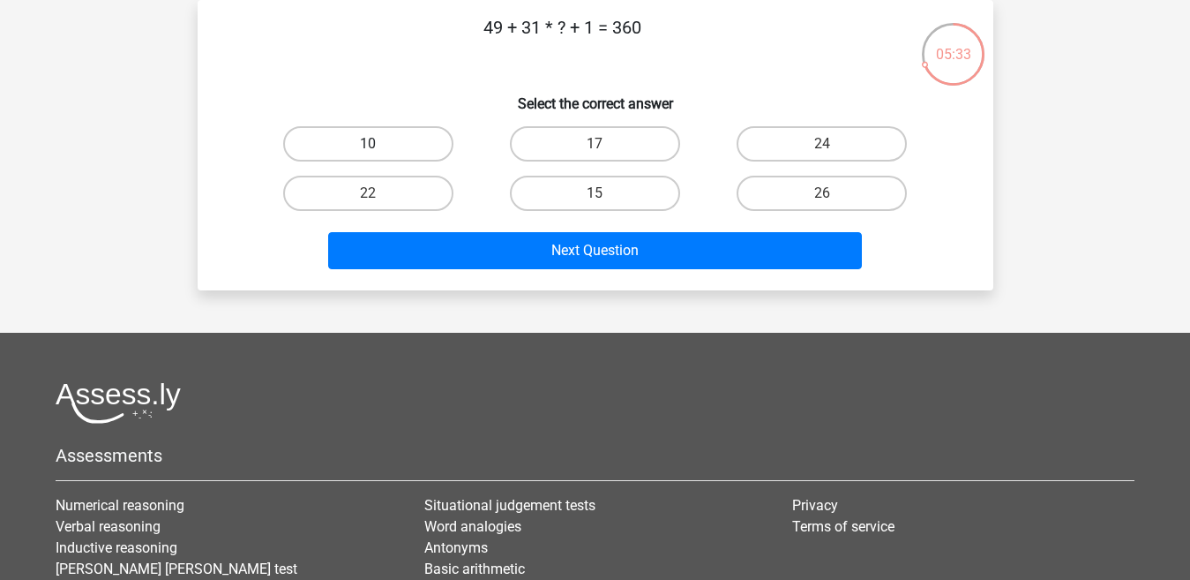
click at [404, 134] on label "10" at bounding box center [368, 143] width 170 height 35
click at [379, 144] on input "10" at bounding box center [373, 149] width 11 height 11
radio input "true"
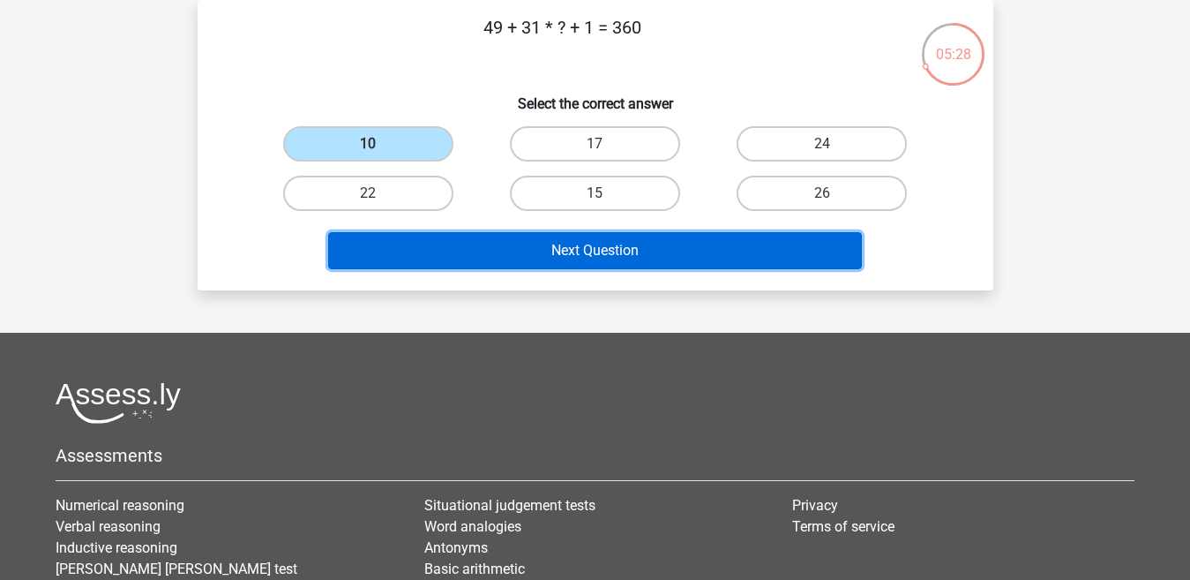
click at [529, 244] on button "Next Question" at bounding box center [595, 250] width 534 height 37
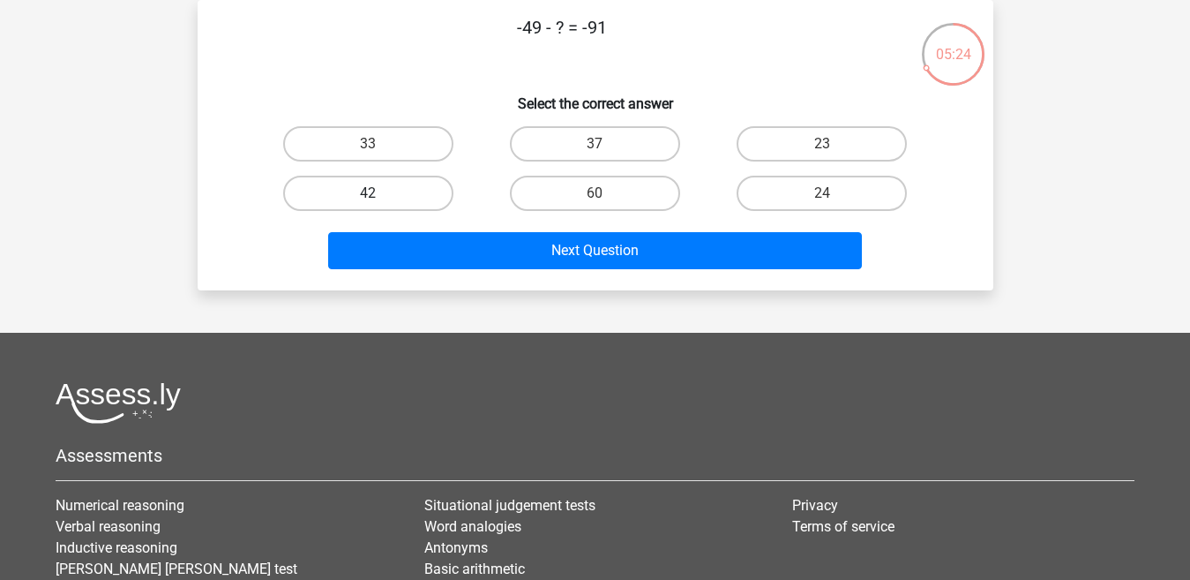
click at [420, 185] on label "42" at bounding box center [368, 193] width 170 height 35
click at [379, 193] on input "42" at bounding box center [373, 198] width 11 height 11
radio input "true"
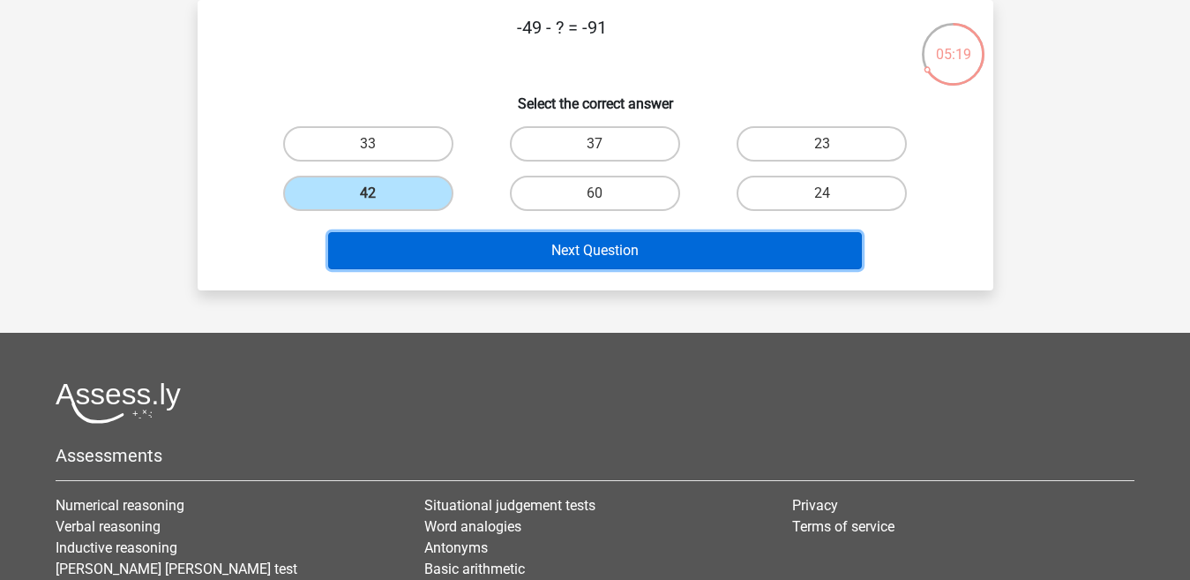
click at [469, 251] on button "Next Question" at bounding box center [595, 250] width 534 height 37
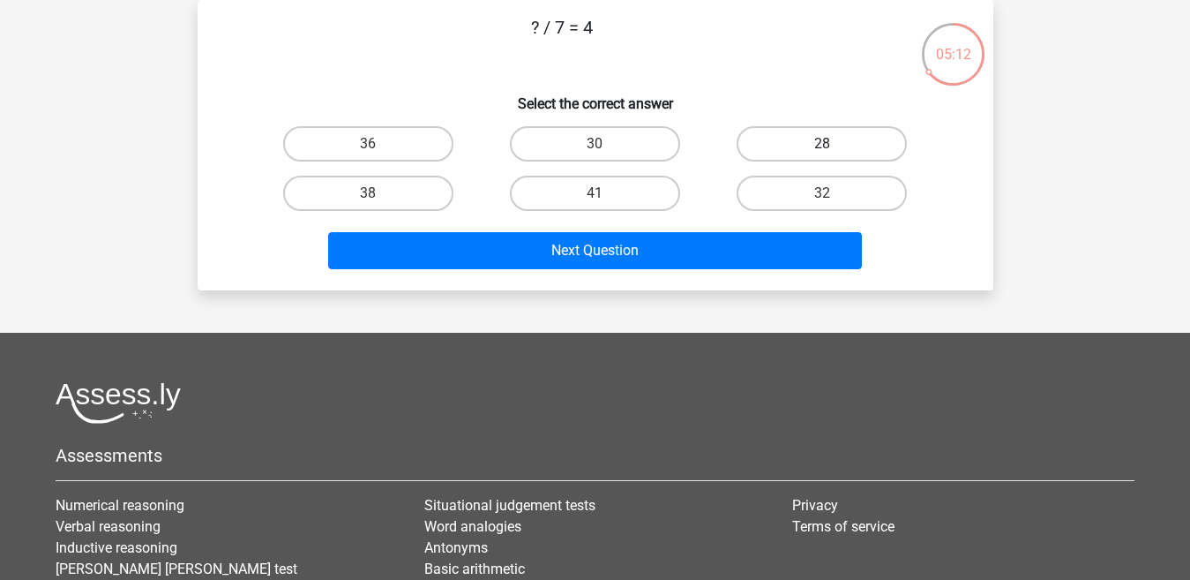
click at [765, 139] on label "28" at bounding box center [822, 143] width 170 height 35
click at [822, 144] on input "28" at bounding box center [827, 149] width 11 height 11
radio input "true"
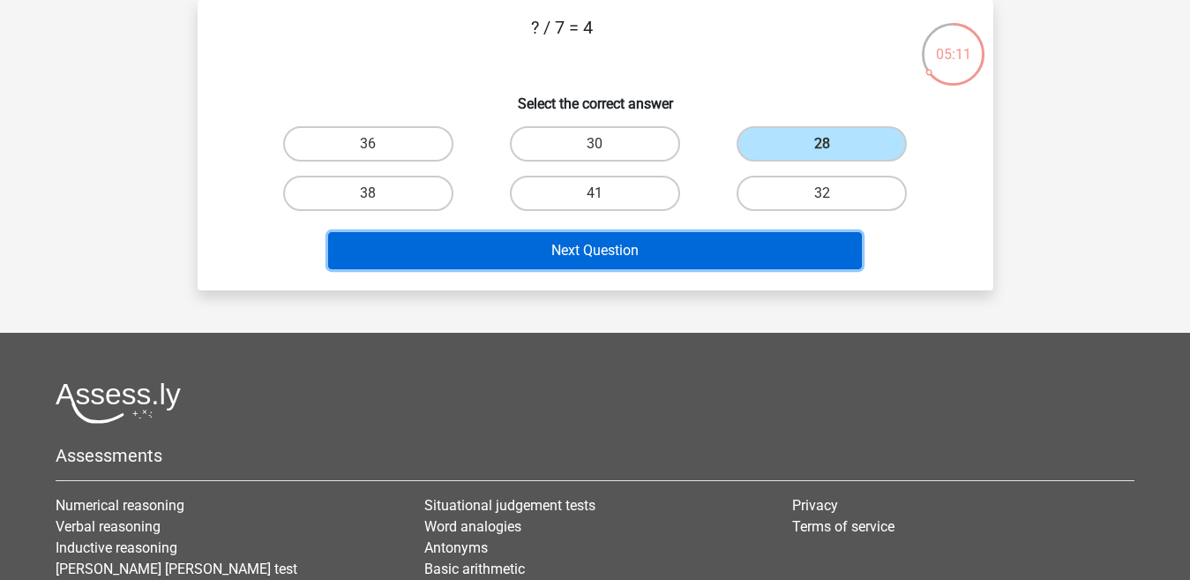
click at [690, 246] on button "Next Question" at bounding box center [595, 250] width 534 height 37
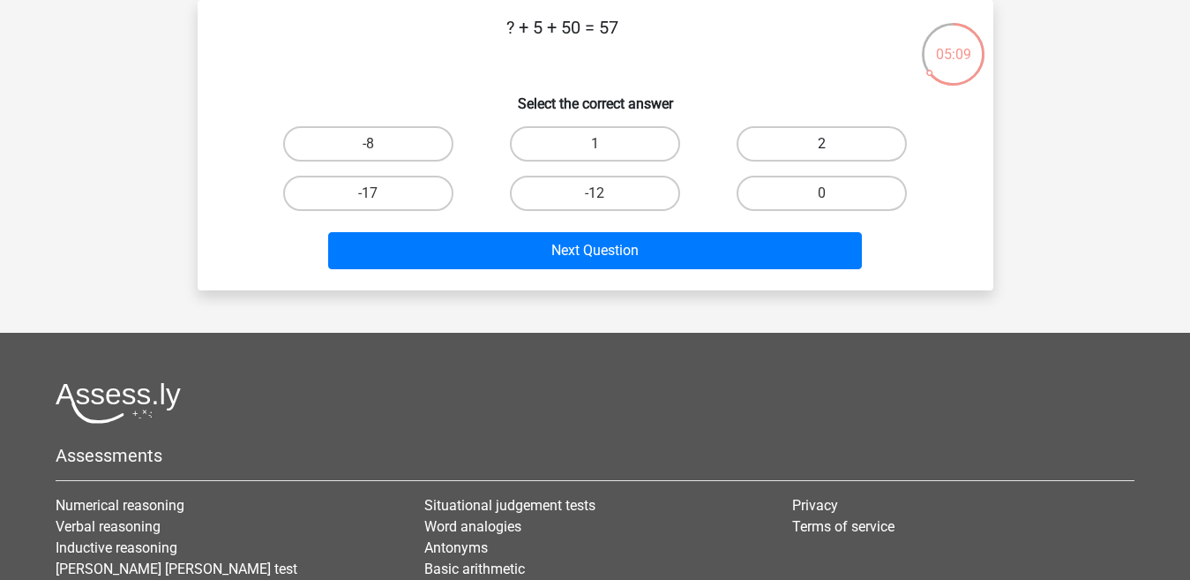
click at [774, 148] on label "2" at bounding box center [822, 143] width 170 height 35
click at [822, 148] on input "2" at bounding box center [827, 149] width 11 height 11
radio input "true"
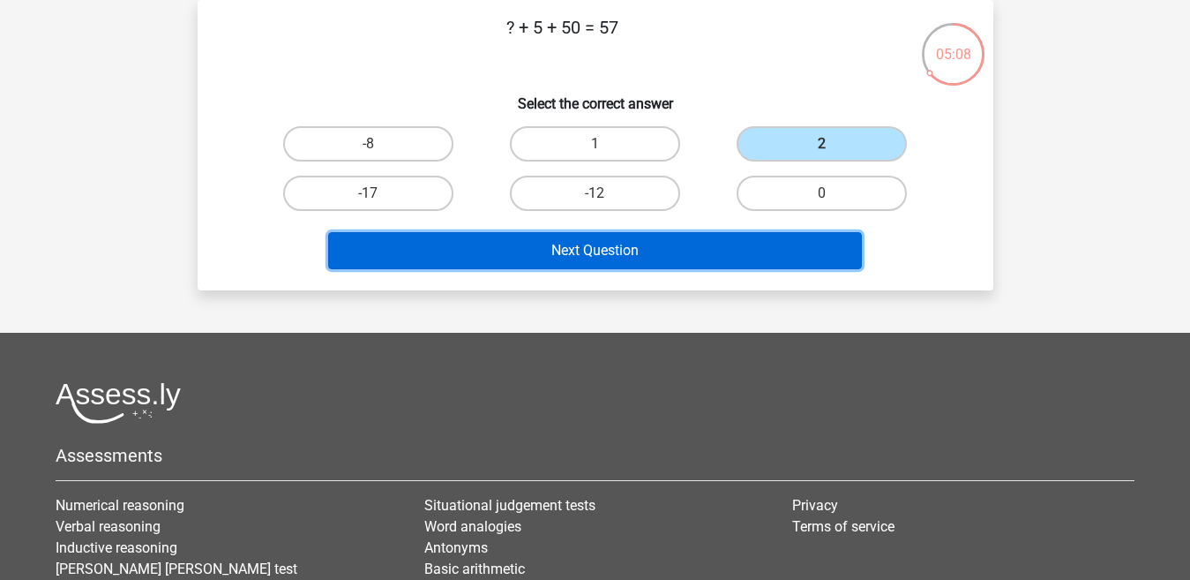
click at [698, 234] on button "Next Question" at bounding box center [595, 250] width 534 height 37
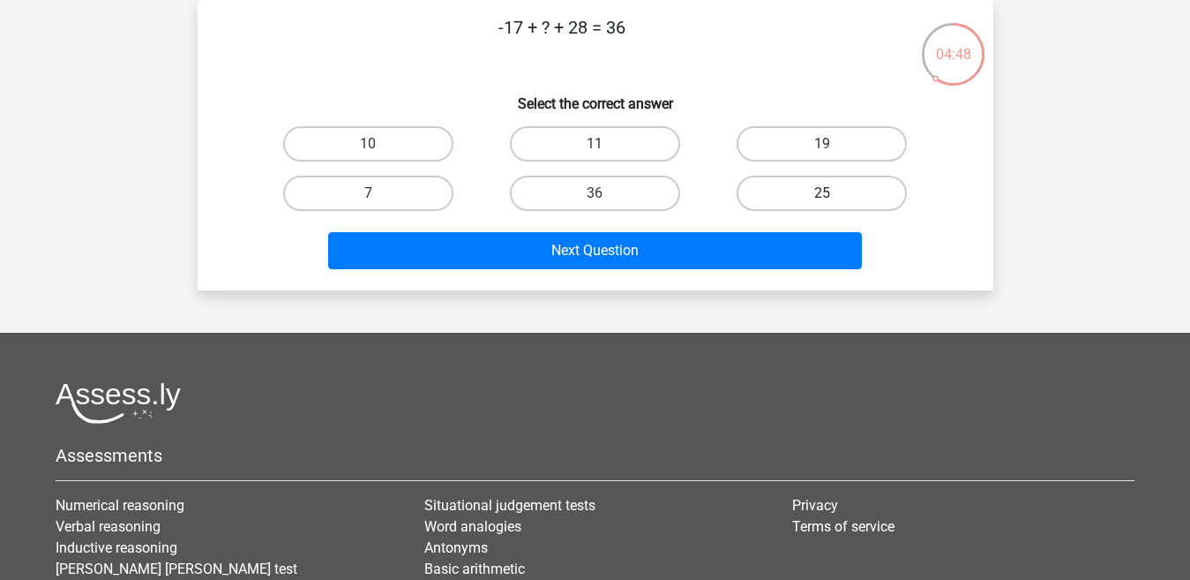
click at [810, 196] on label "25" at bounding box center [822, 193] width 170 height 35
click at [822, 196] on input "25" at bounding box center [827, 198] width 11 height 11
radio input "true"
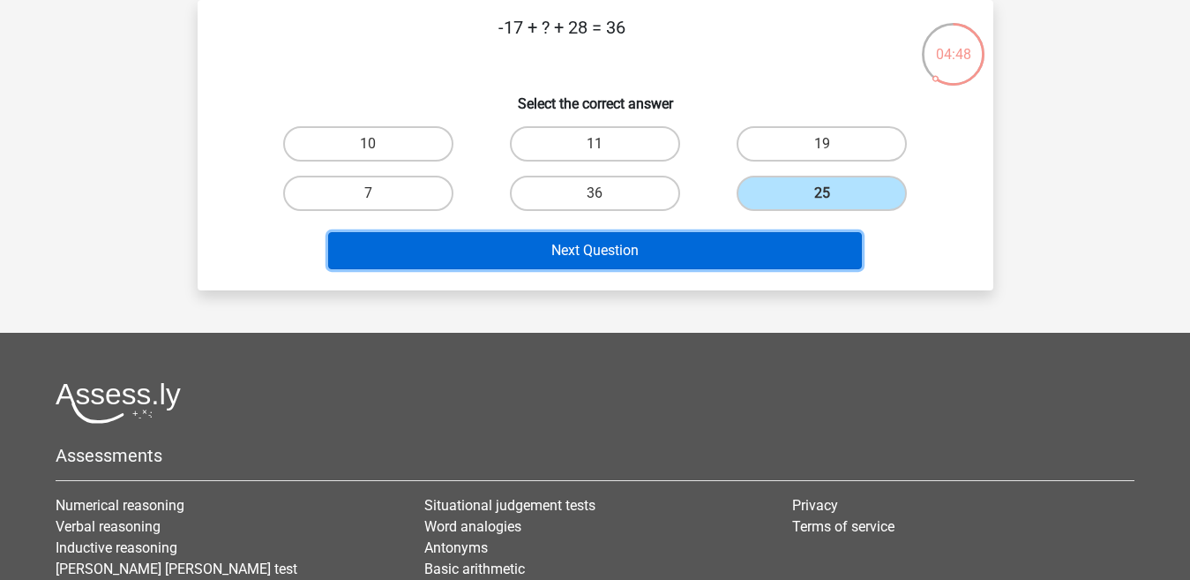
click at [756, 264] on button "Next Question" at bounding box center [595, 250] width 534 height 37
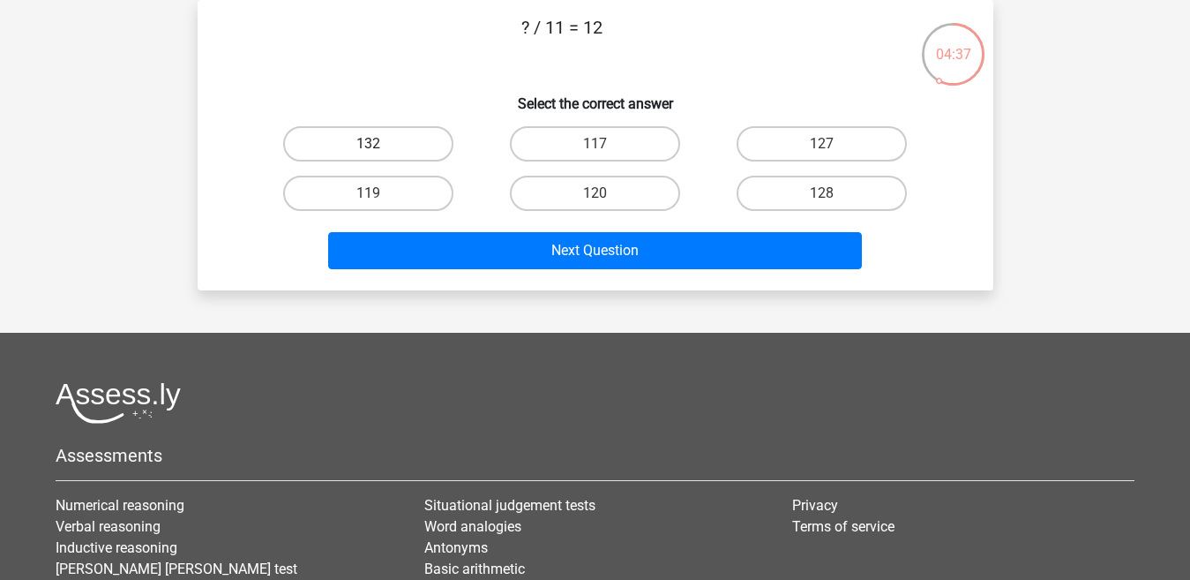
click at [448, 141] on label "132" at bounding box center [368, 143] width 170 height 35
click at [379, 144] on input "132" at bounding box center [373, 149] width 11 height 11
radio input "true"
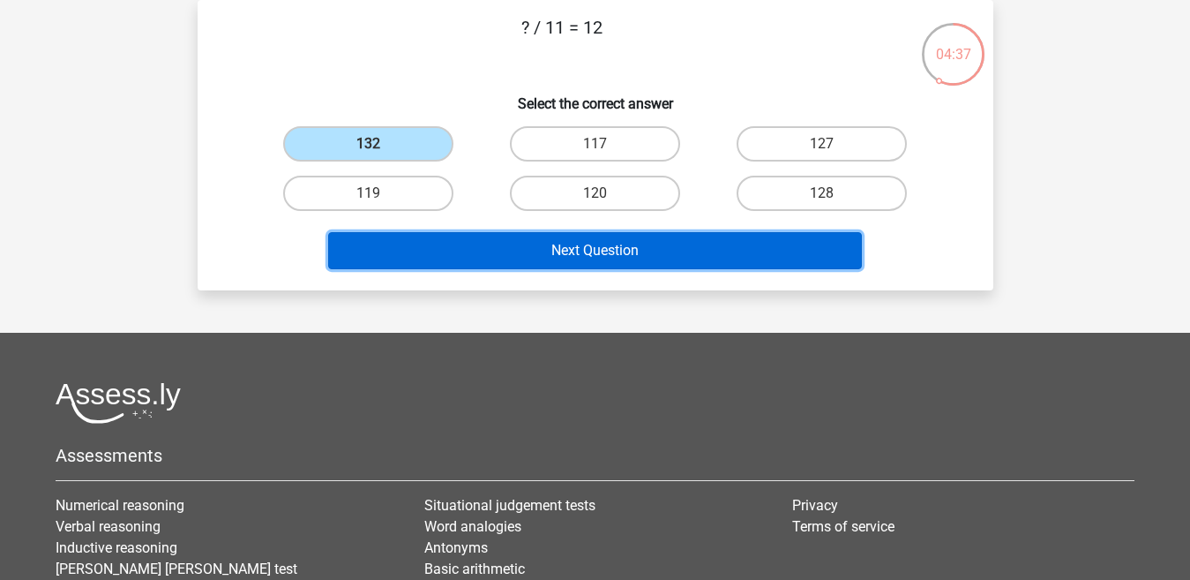
click at [491, 246] on button "Next Question" at bounding box center [595, 250] width 534 height 37
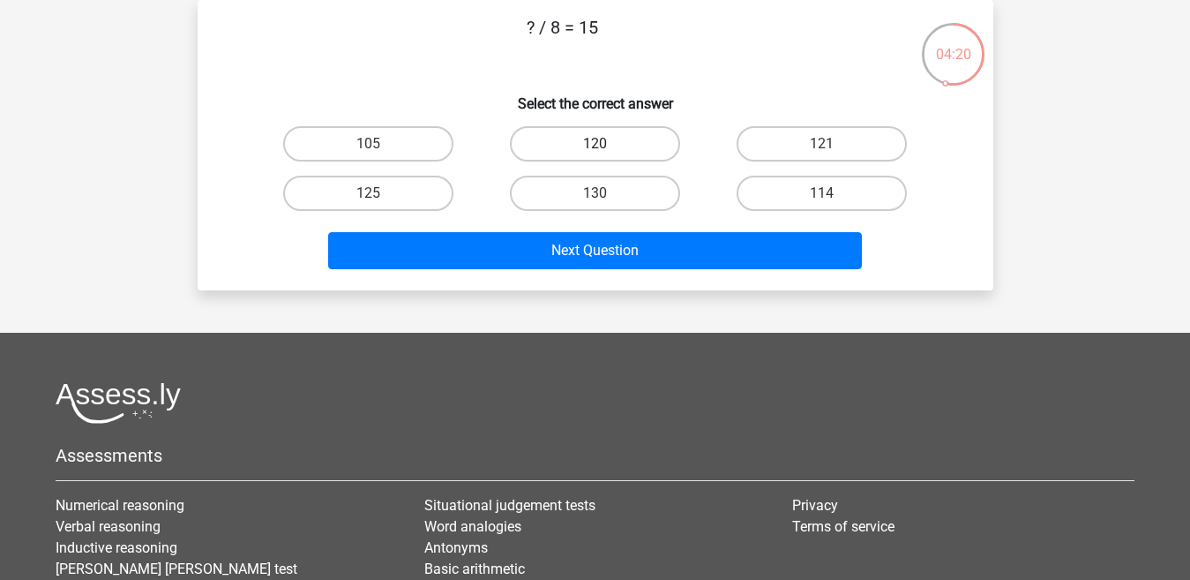
click at [623, 138] on label "120" at bounding box center [595, 143] width 170 height 35
click at [606, 144] on input "120" at bounding box center [600, 149] width 11 height 11
radio input "true"
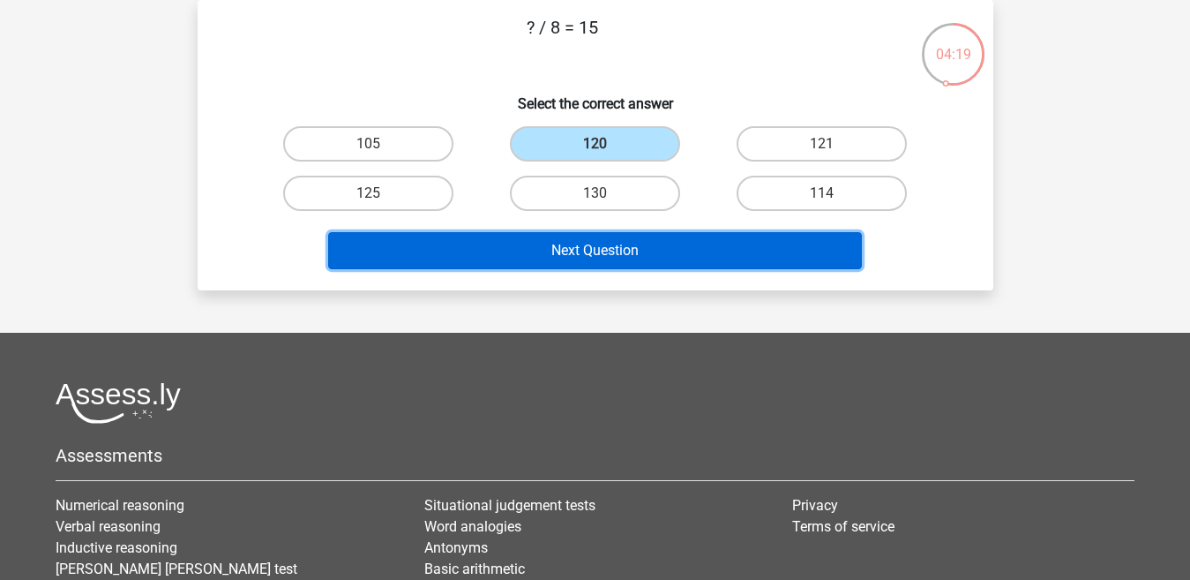
click at [589, 255] on button "Next Question" at bounding box center [595, 250] width 534 height 37
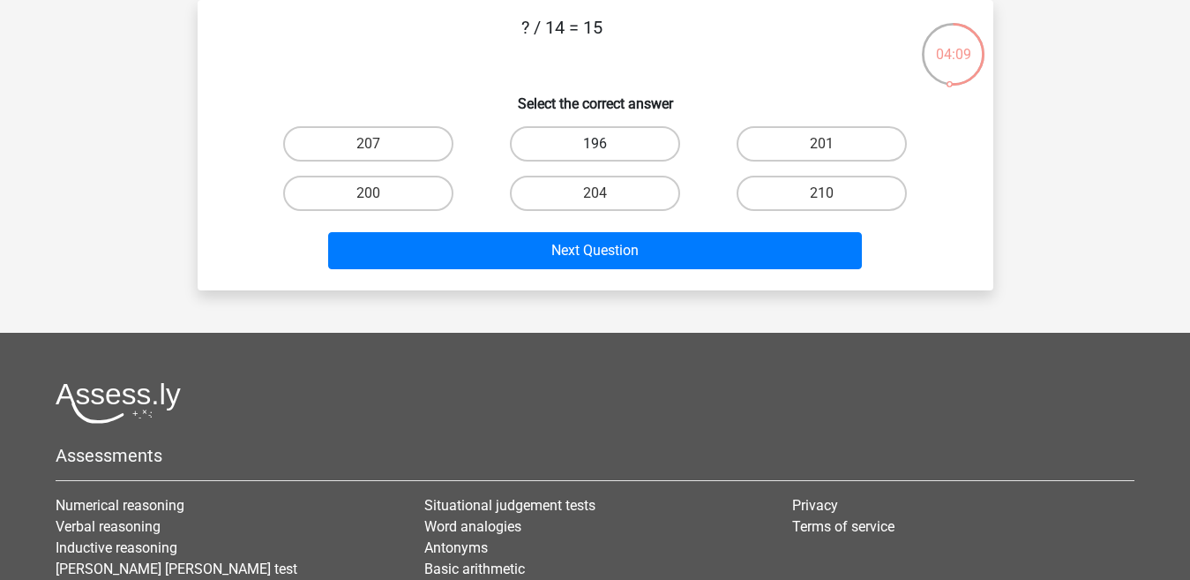
click at [671, 147] on label "196" at bounding box center [595, 143] width 170 height 35
click at [606, 147] on input "196" at bounding box center [600, 149] width 11 height 11
radio input "true"
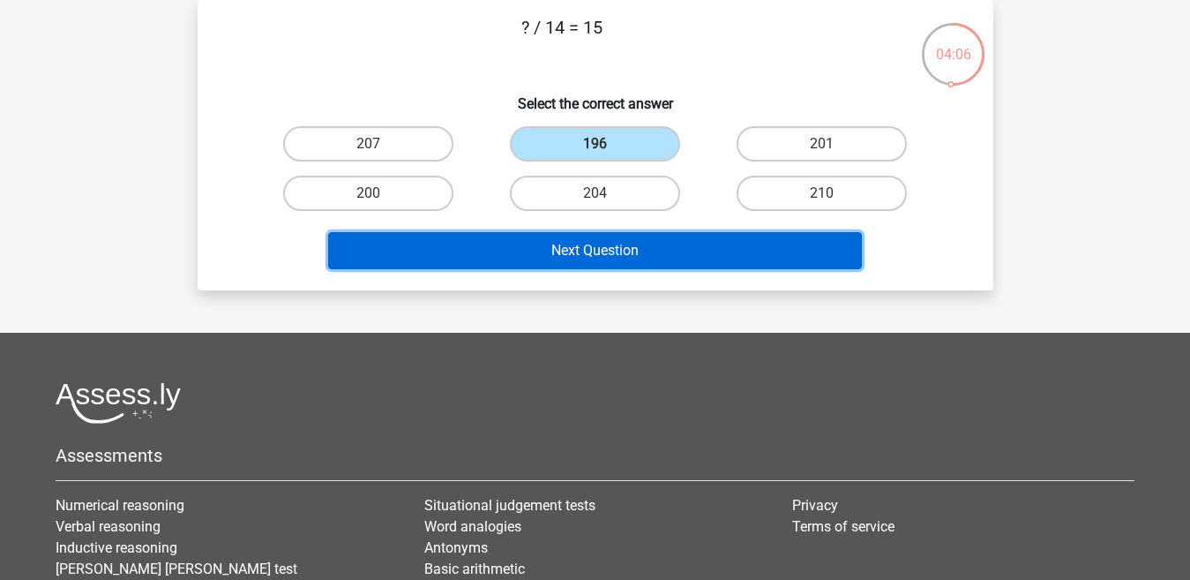
click at [738, 236] on button "Next Question" at bounding box center [595, 250] width 534 height 37
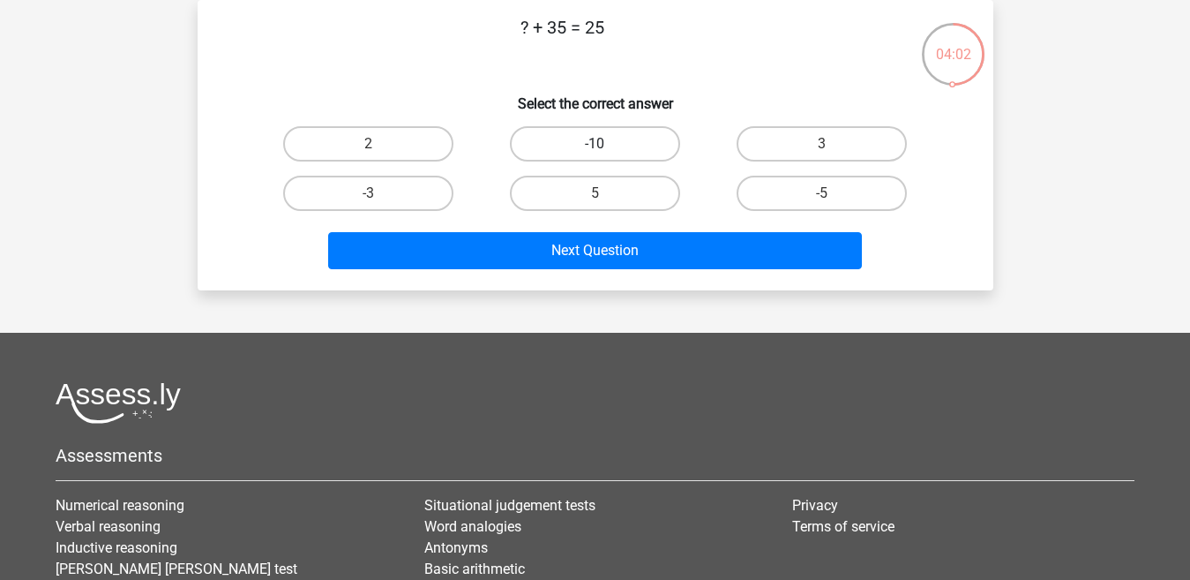
click at [644, 131] on label "-10" at bounding box center [595, 143] width 170 height 35
click at [606, 144] on input "-10" at bounding box center [600, 149] width 11 height 11
radio input "true"
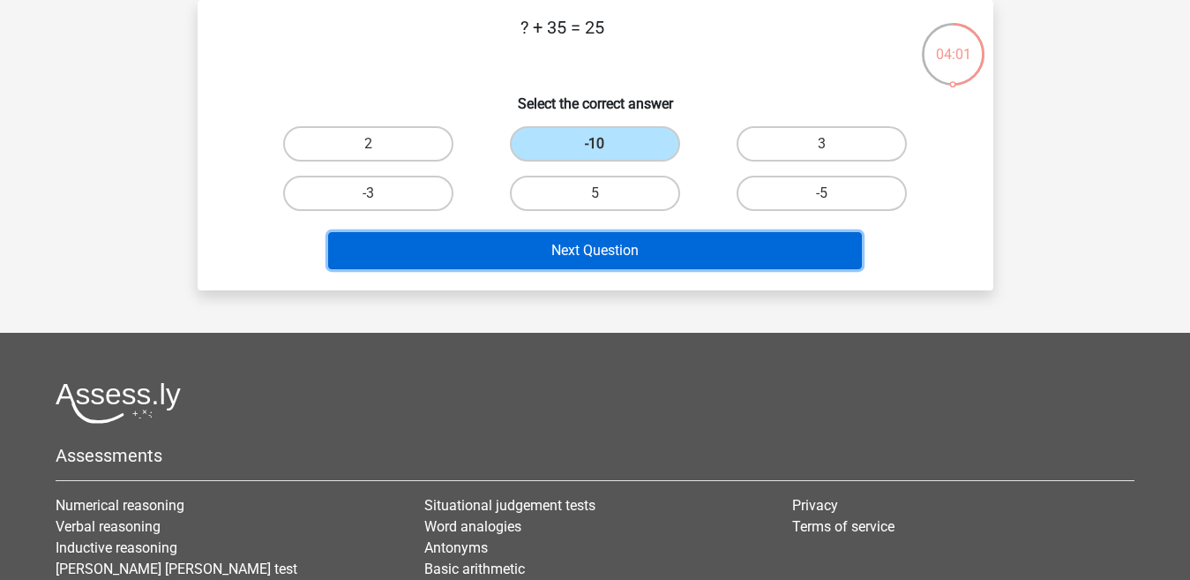
click at [619, 252] on button "Next Question" at bounding box center [595, 250] width 534 height 37
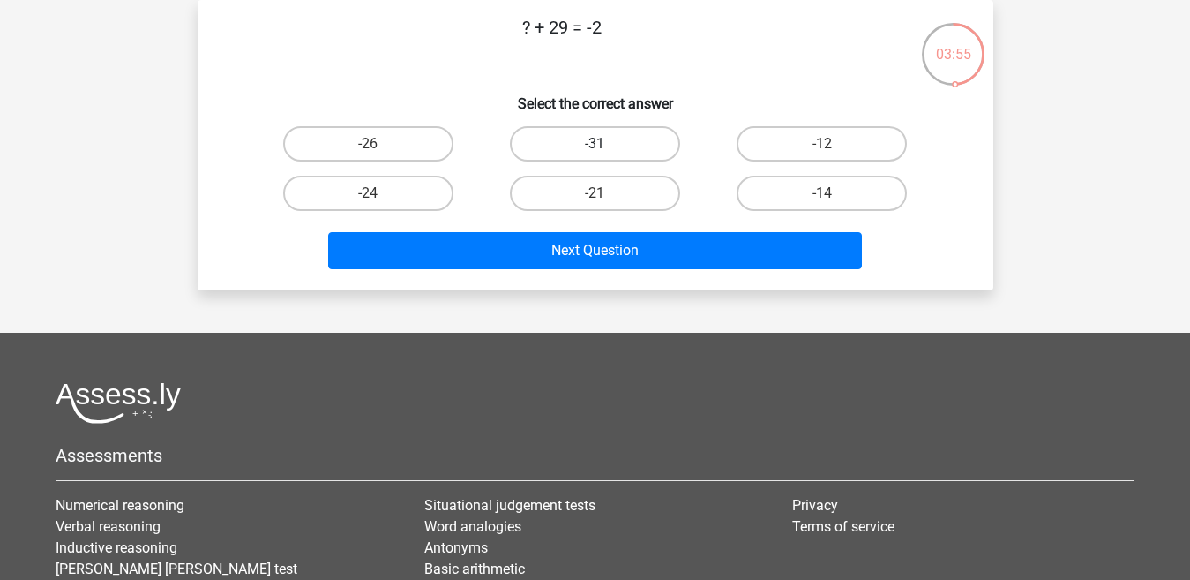
click at [528, 146] on label "-31" at bounding box center [595, 143] width 170 height 35
click at [595, 146] on input "-31" at bounding box center [600, 149] width 11 height 11
radio input "true"
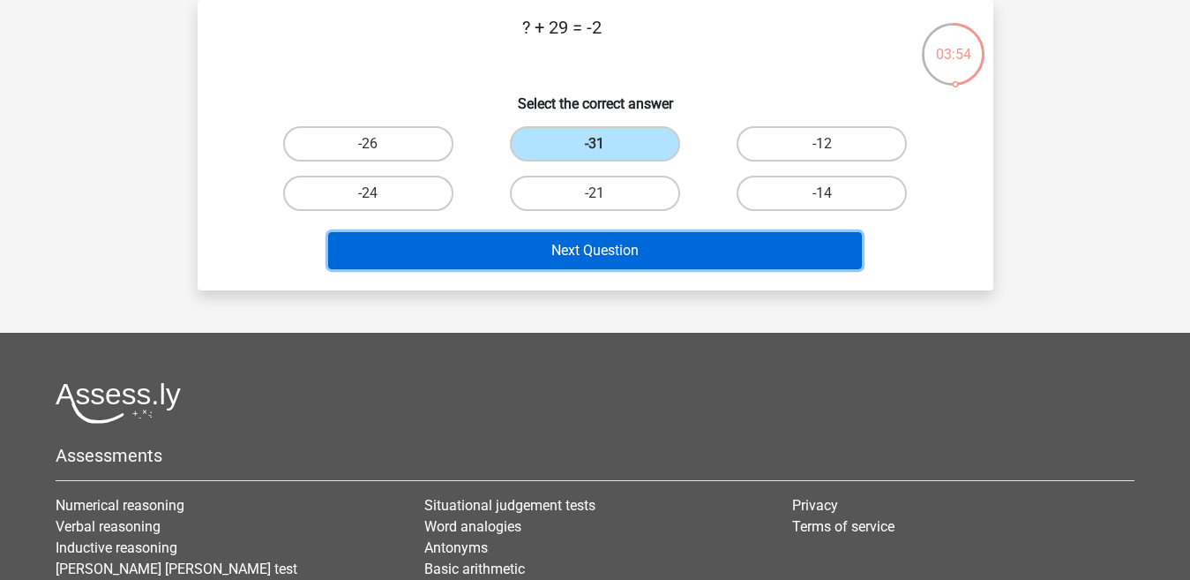
click at [541, 250] on button "Next Question" at bounding box center [595, 250] width 534 height 37
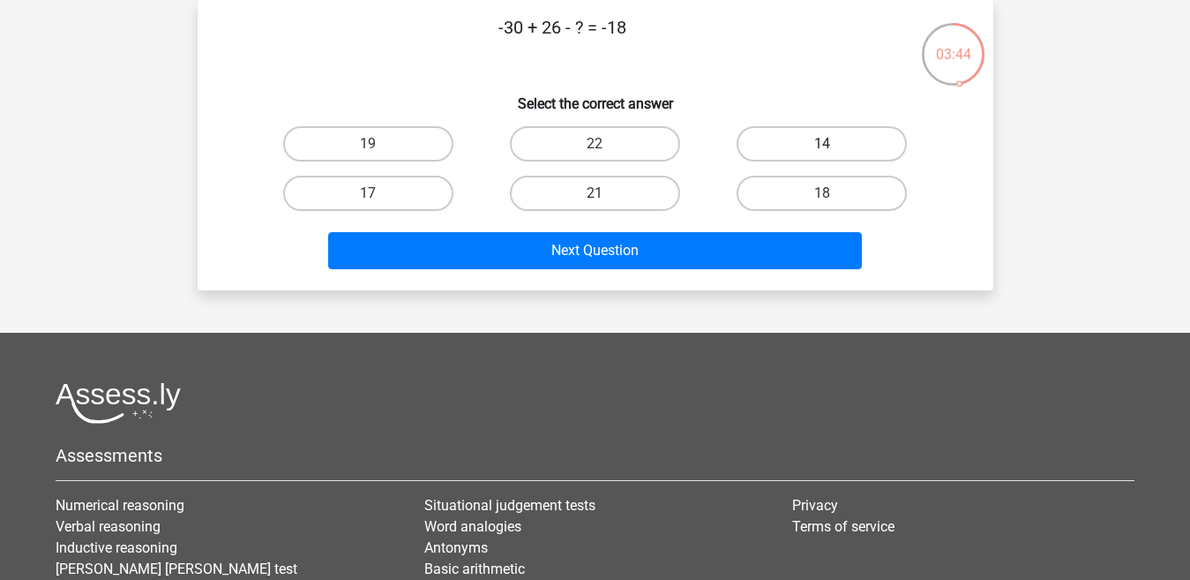
click at [766, 140] on label "14" at bounding box center [822, 143] width 170 height 35
click at [822, 144] on input "14" at bounding box center [827, 149] width 11 height 11
radio input "true"
click at [690, 272] on div "Next Question" at bounding box center [595, 254] width 681 height 44
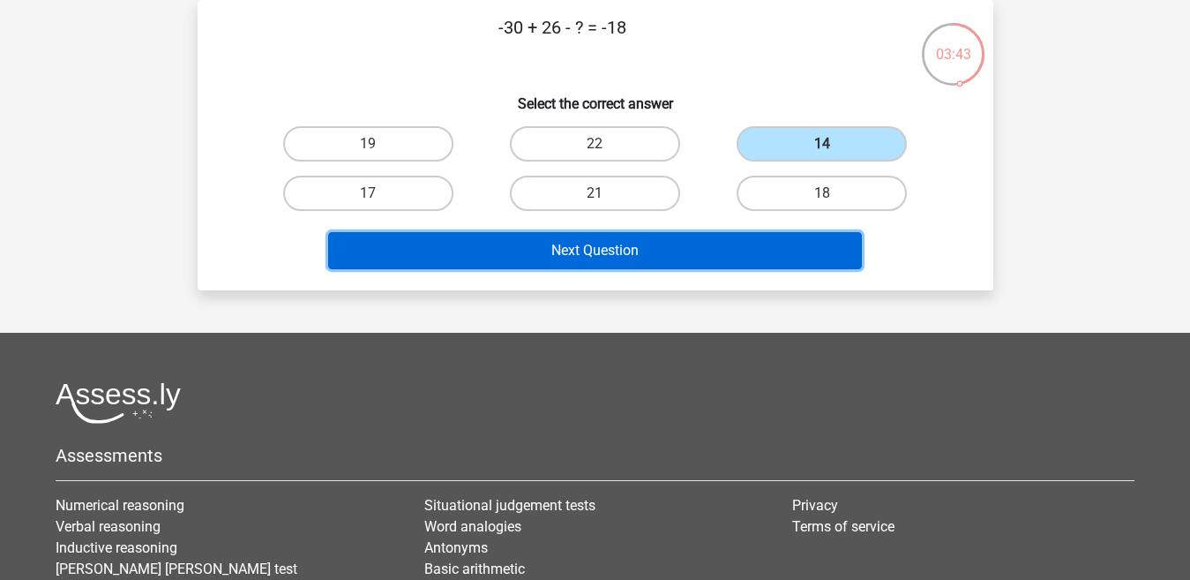
click at [692, 259] on button "Next Question" at bounding box center [595, 250] width 534 height 37
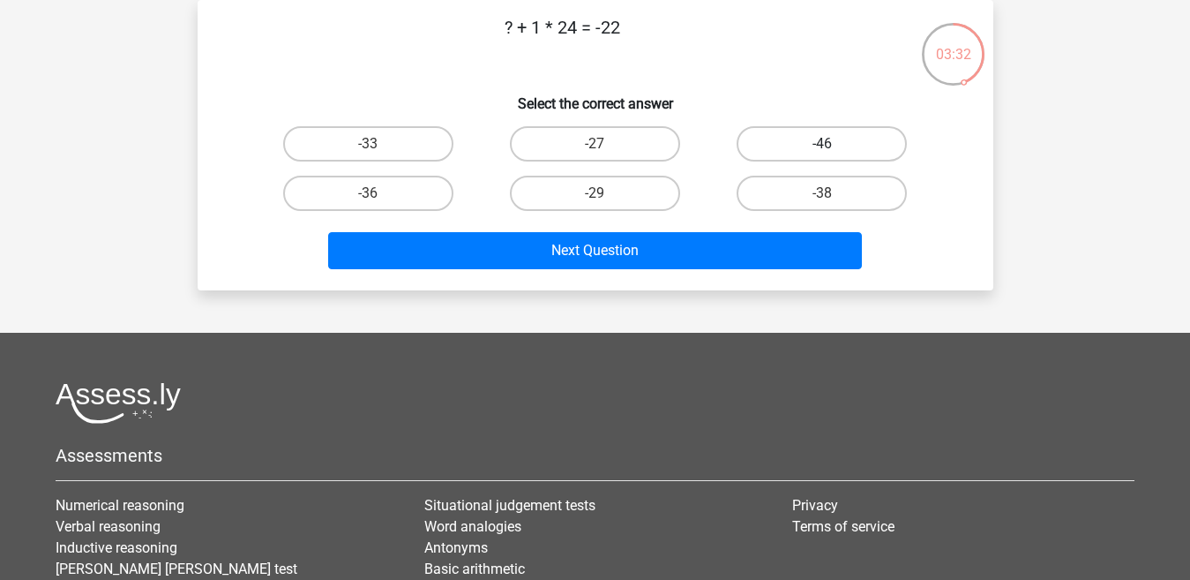
click at [757, 145] on label "-46" at bounding box center [822, 143] width 170 height 35
click at [822, 145] on input "-46" at bounding box center [827, 149] width 11 height 11
radio input "true"
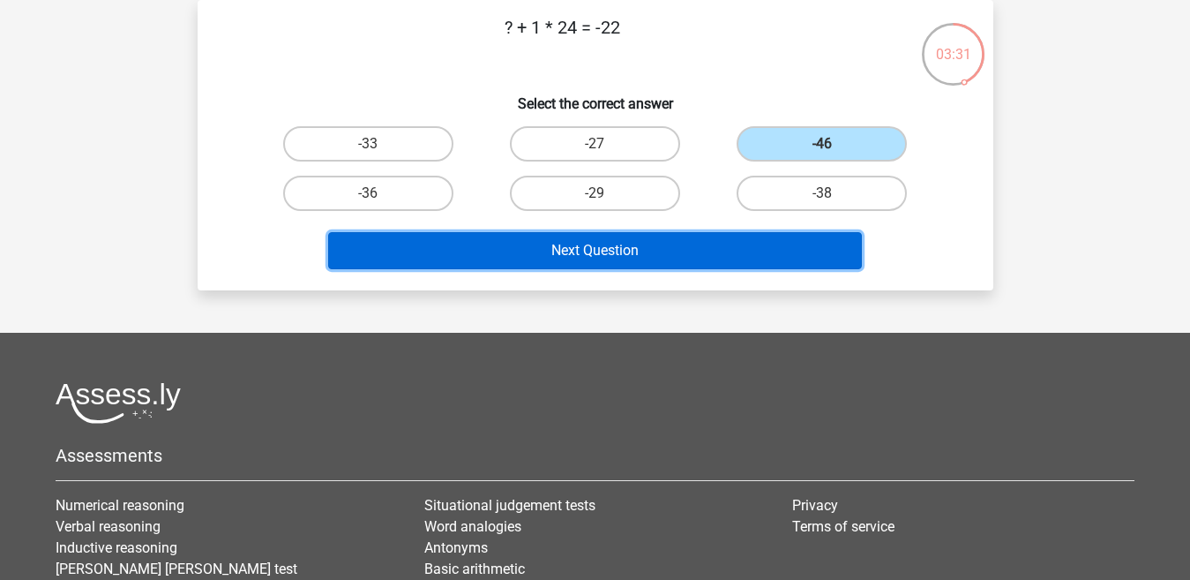
click at [668, 251] on button "Next Question" at bounding box center [595, 250] width 534 height 37
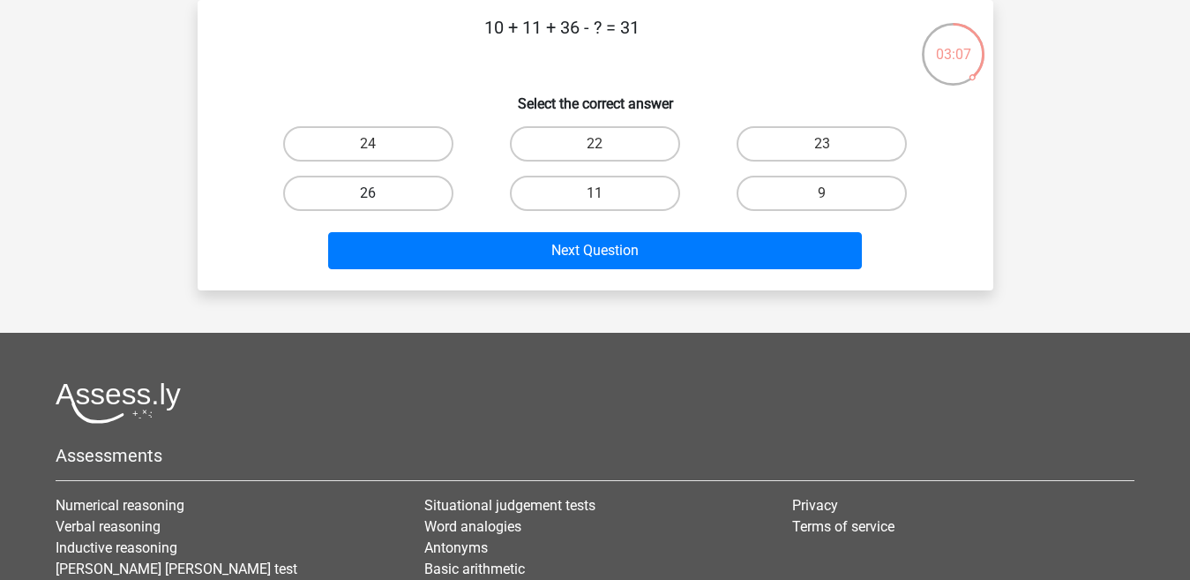
click at [439, 195] on label "26" at bounding box center [368, 193] width 170 height 35
click at [379, 195] on input "26" at bounding box center [373, 198] width 11 height 11
radio input "true"
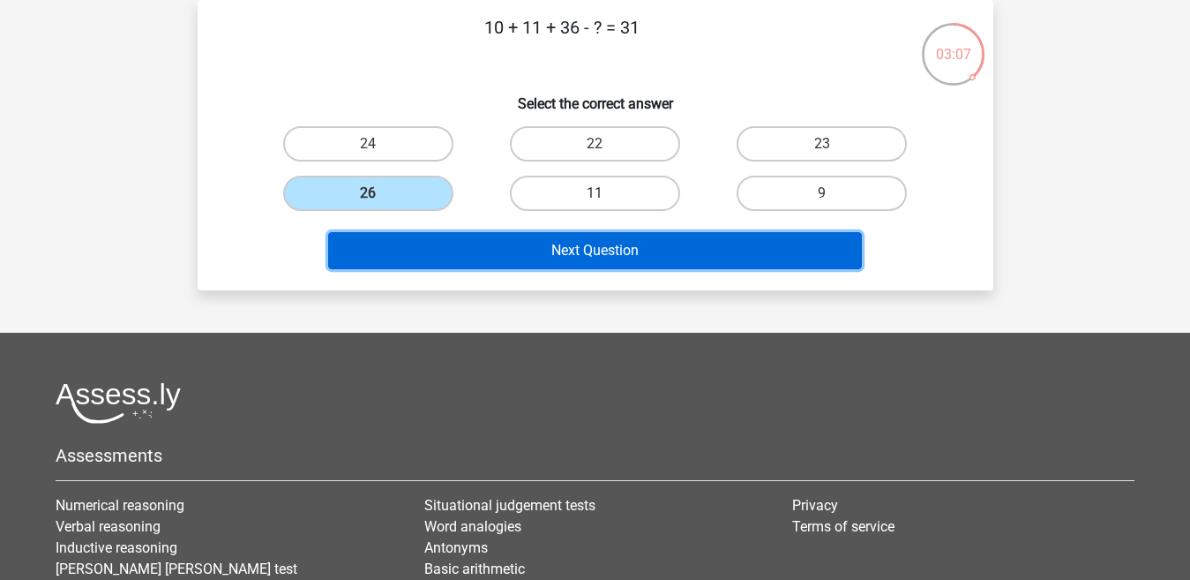
click at [478, 248] on button "Next Question" at bounding box center [595, 250] width 534 height 37
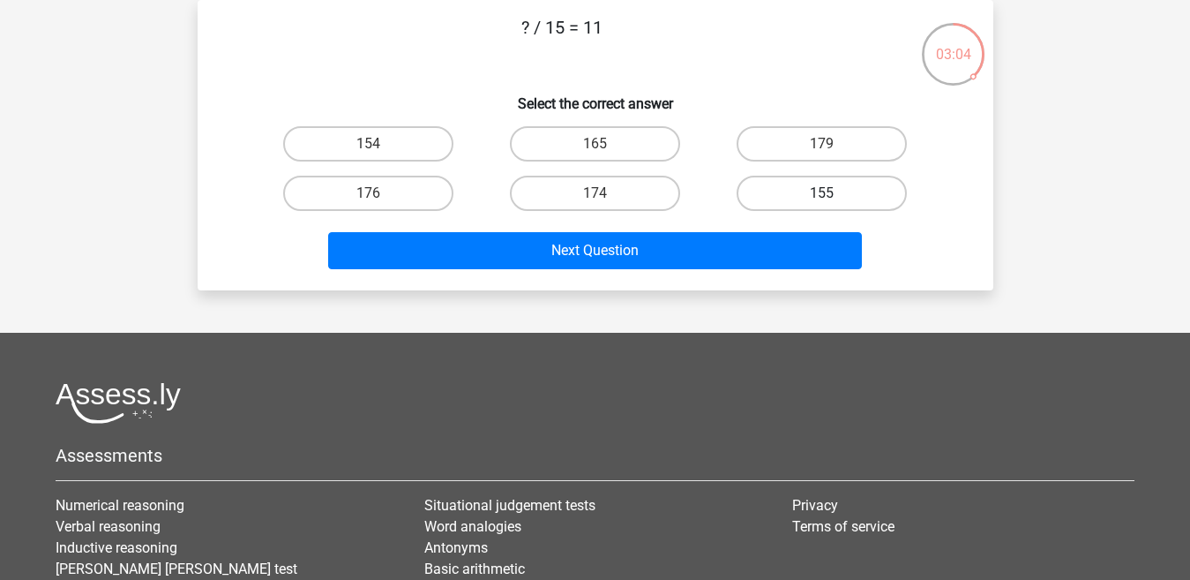
click at [756, 195] on label "155" at bounding box center [822, 193] width 170 height 35
click at [822, 195] on input "155" at bounding box center [827, 198] width 11 height 11
radio input "true"
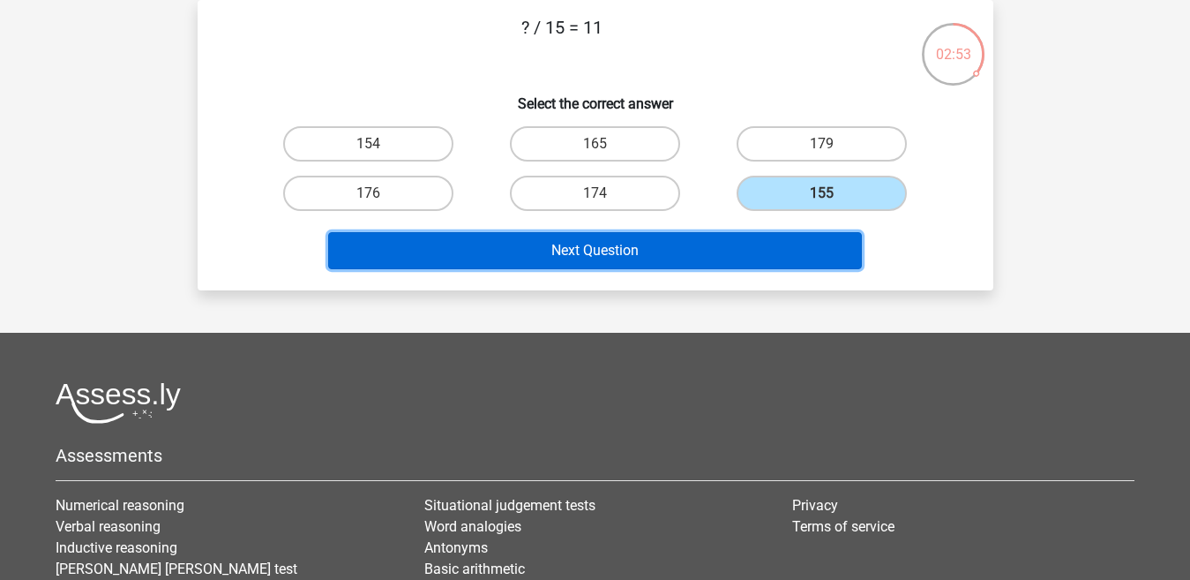
click at [701, 244] on button "Next Question" at bounding box center [595, 250] width 534 height 37
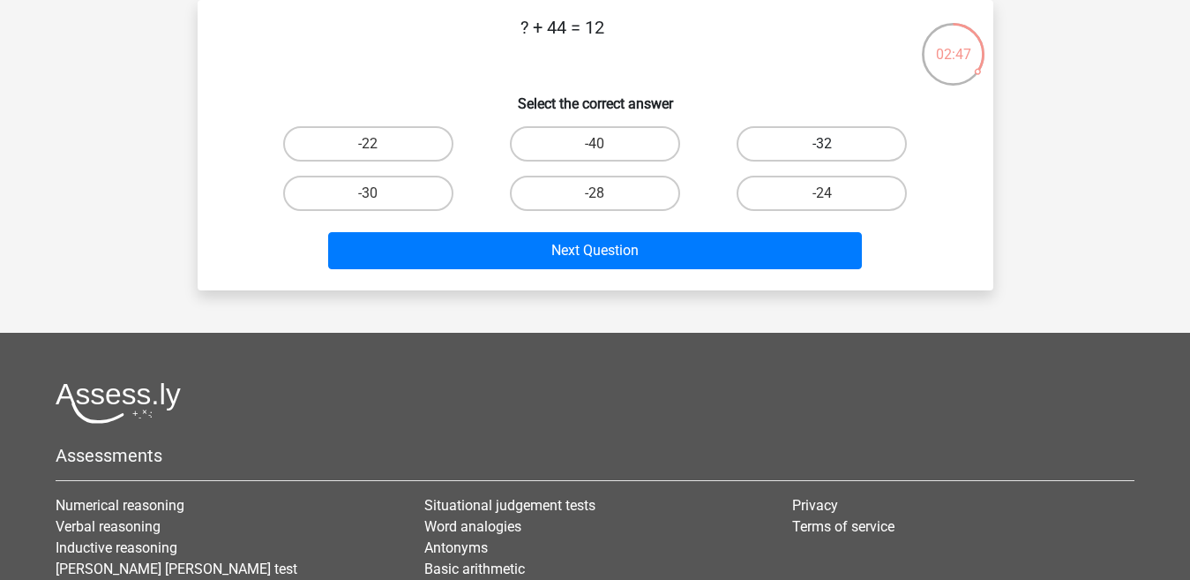
click at [767, 145] on label "-32" at bounding box center [822, 143] width 170 height 35
click at [822, 145] on input "-32" at bounding box center [827, 149] width 11 height 11
radio input "true"
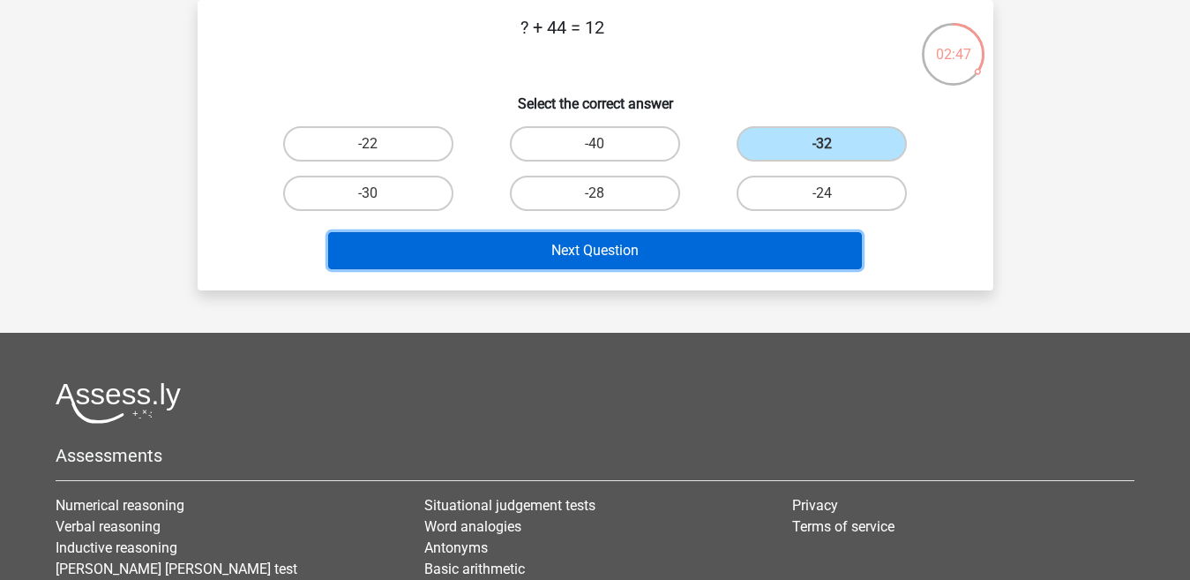
click at [709, 239] on button "Next Question" at bounding box center [595, 250] width 534 height 37
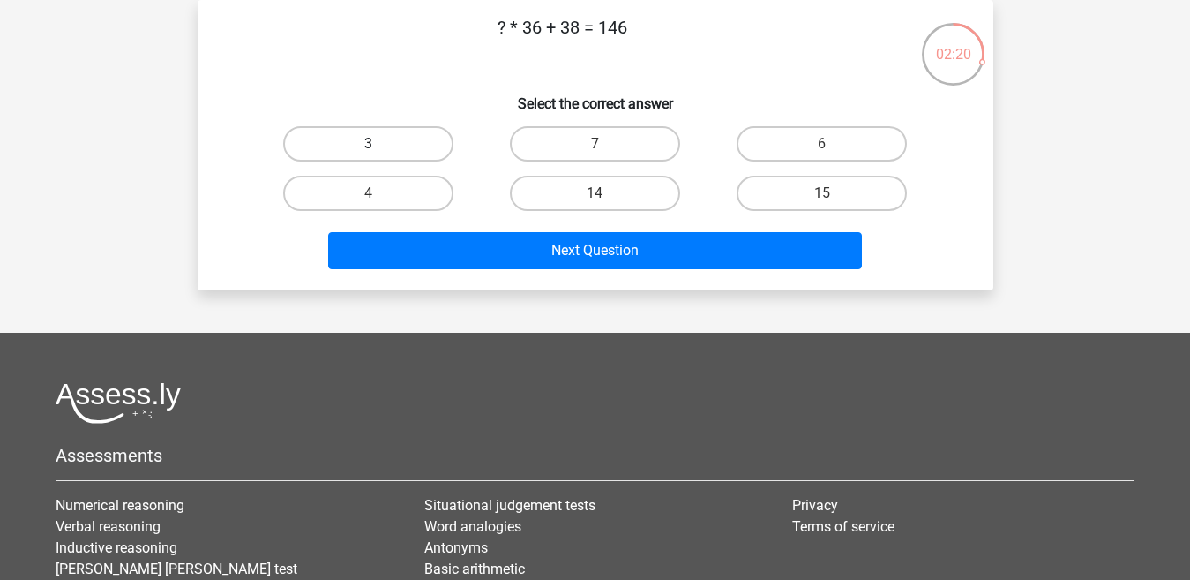
click at [438, 144] on label "3" at bounding box center [368, 143] width 170 height 35
click at [379, 144] on input "3" at bounding box center [373, 149] width 11 height 11
radio input "true"
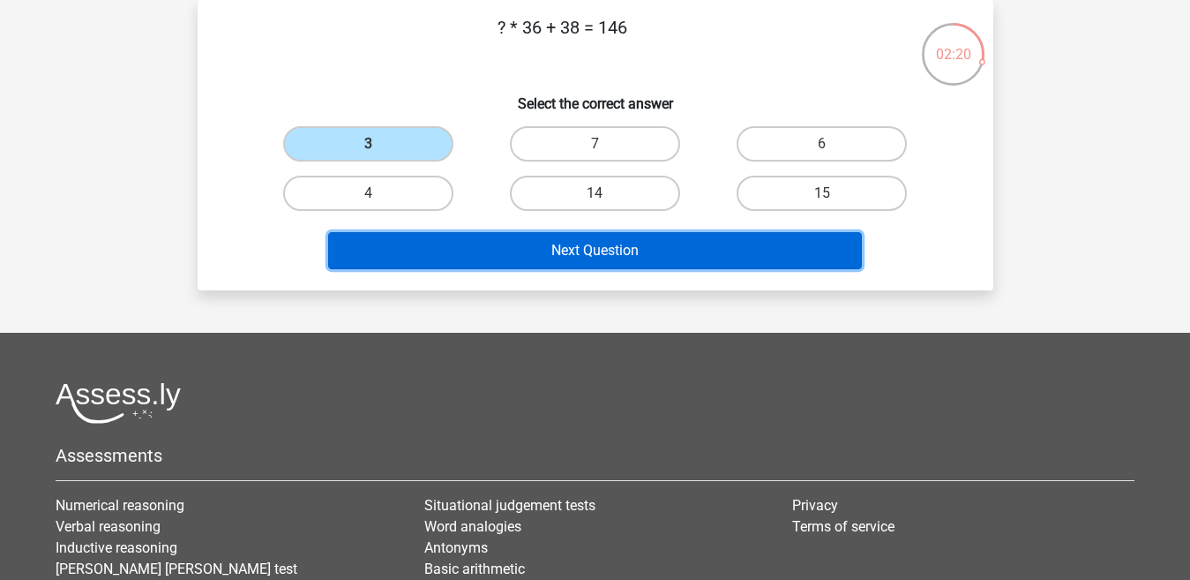
click at [470, 238] on button "Next Question" at bounding box center [595, 250] width 534 height 37
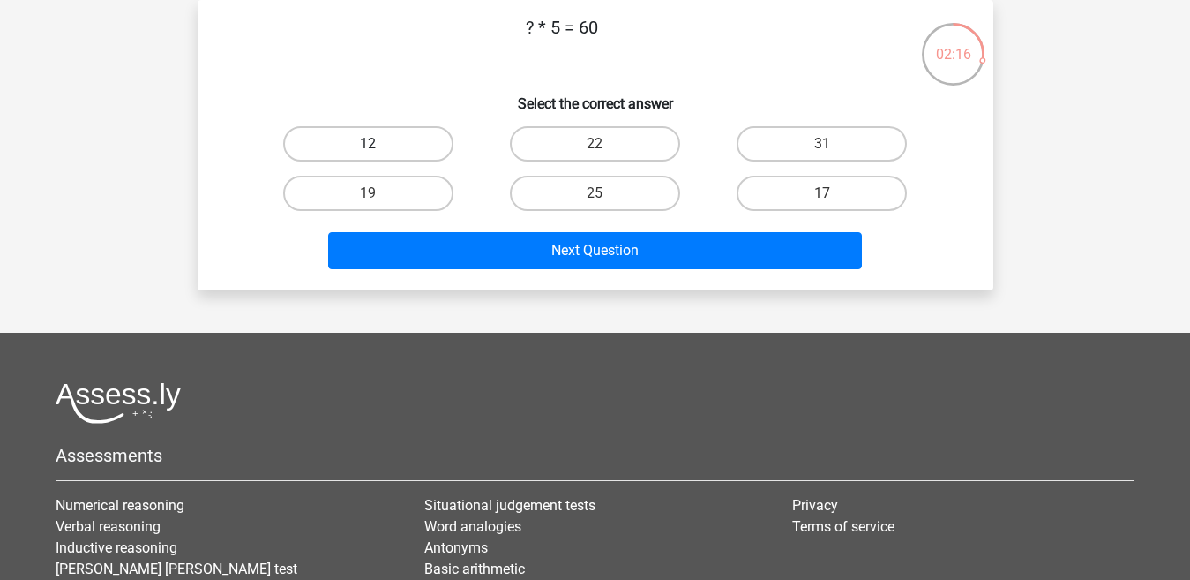
click at [421, 128] on label "12" at bounding box center [368, 143] width 170 height 35
click at [379, 144] on input "12" at bounding box center [373, 149] width 11 height 11
radio input "true"
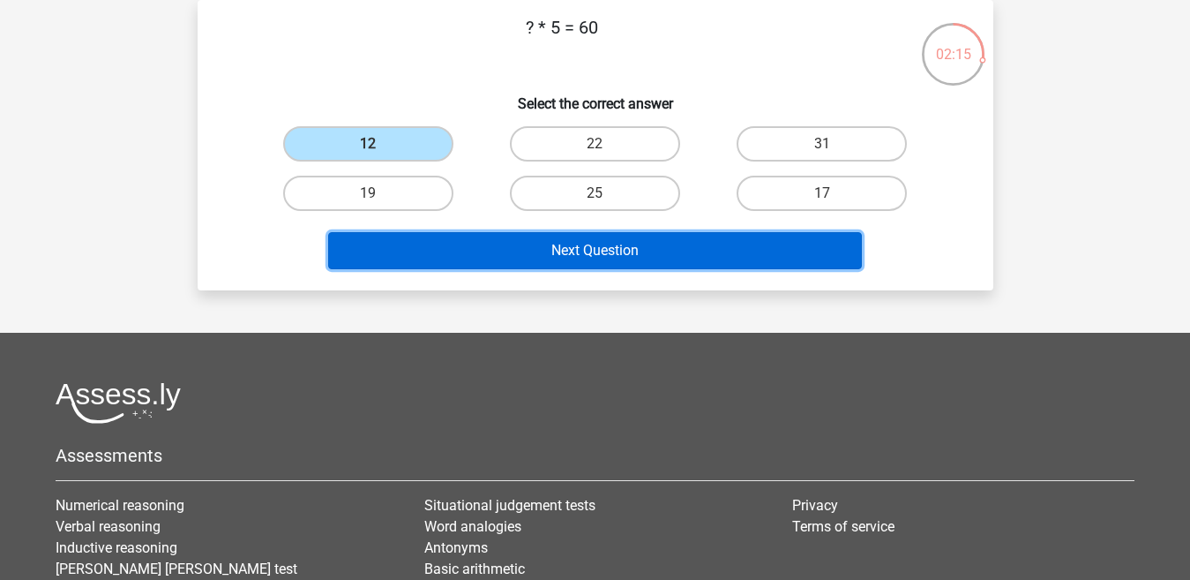
click at [472, 241] on button "Next Question" at bounding box center [595, 250] width 534 height 37
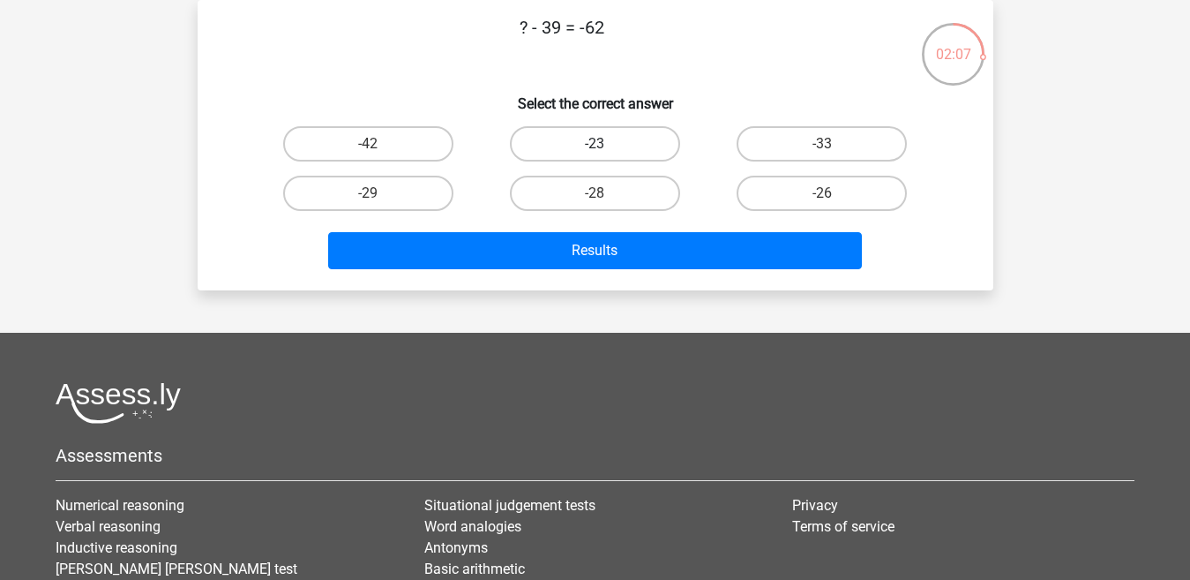
click at [619, 152] on label "-23" at bounding box center [595, 143] width 170 height 35
click at [606, 152] on input "-23" at bounding box center [600, 149] width 11 height 11
radio input "true"
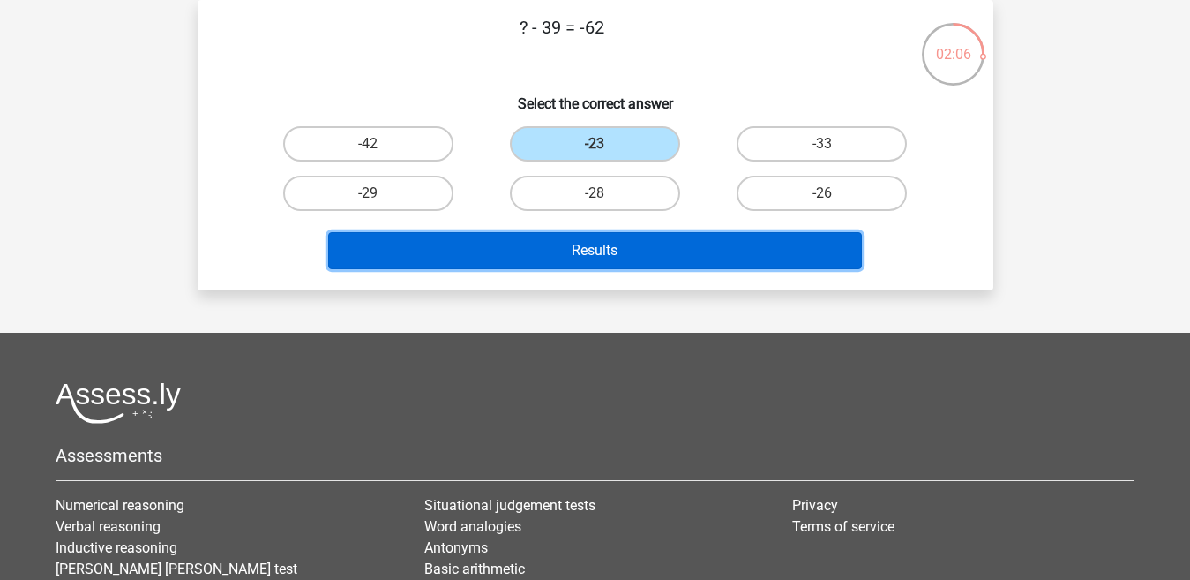
click at [600, 247] on button "Results" at bounding box center [595, 250] width 534 height 37
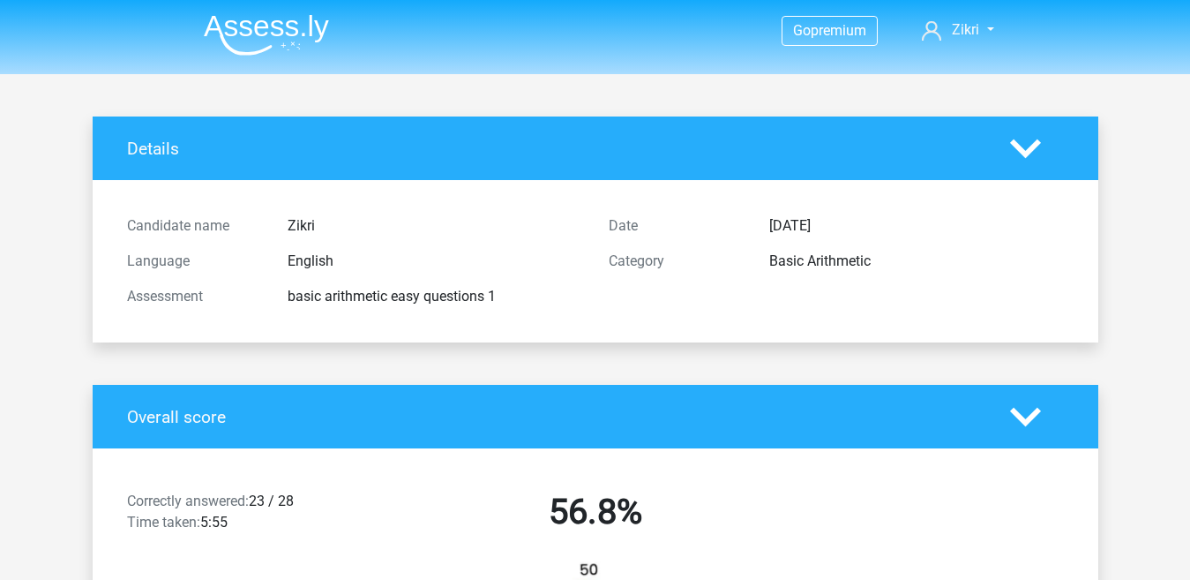
click at [248, 18] on img at bounding box center [266, 34] width 125 height 41
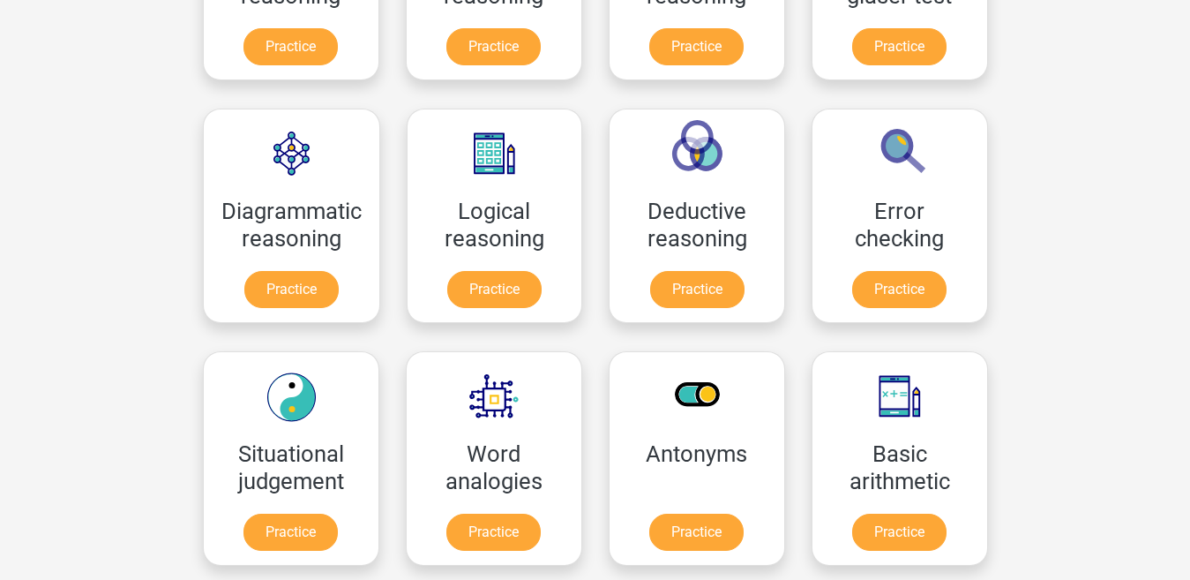
scroll to position [480, 0]
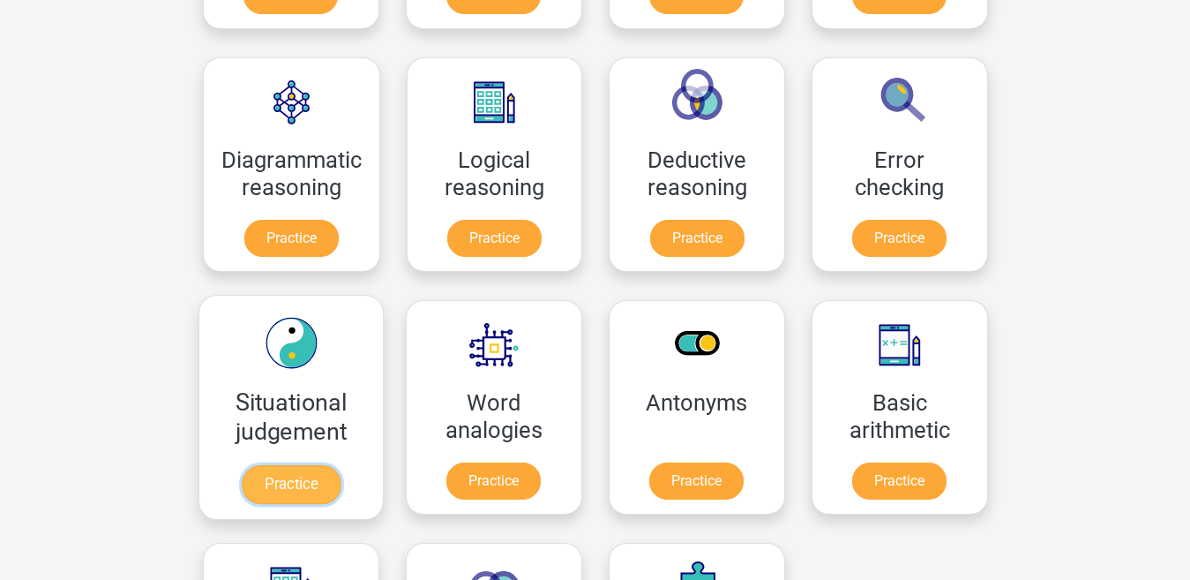
click at [304, 477] on link "Practice" at bounding box center [290, 484] width 99 height 39
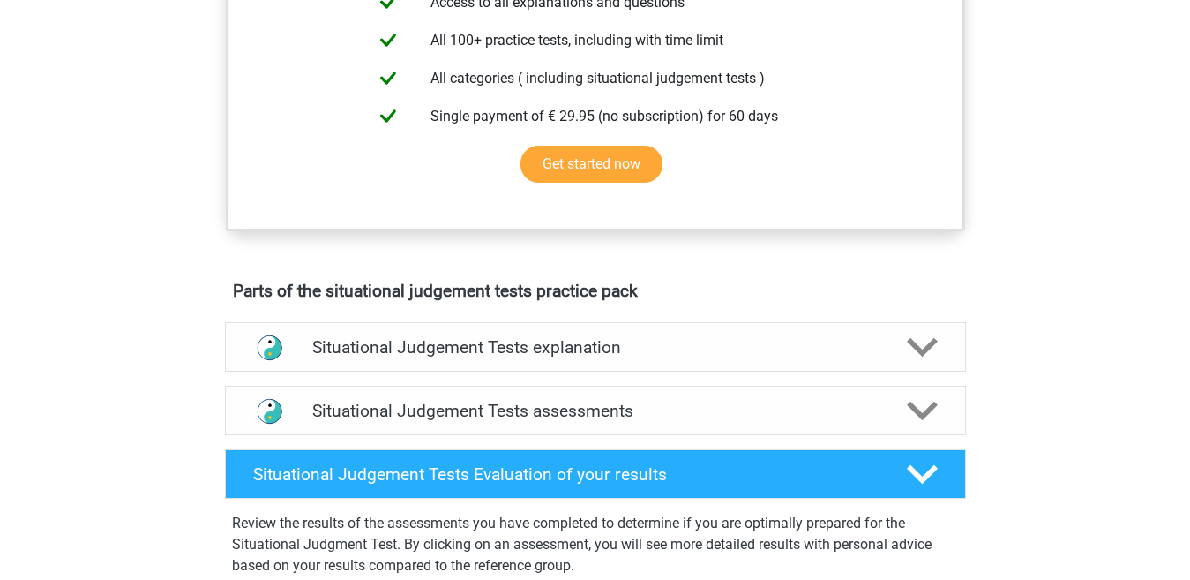
scroll to position [746, 0]
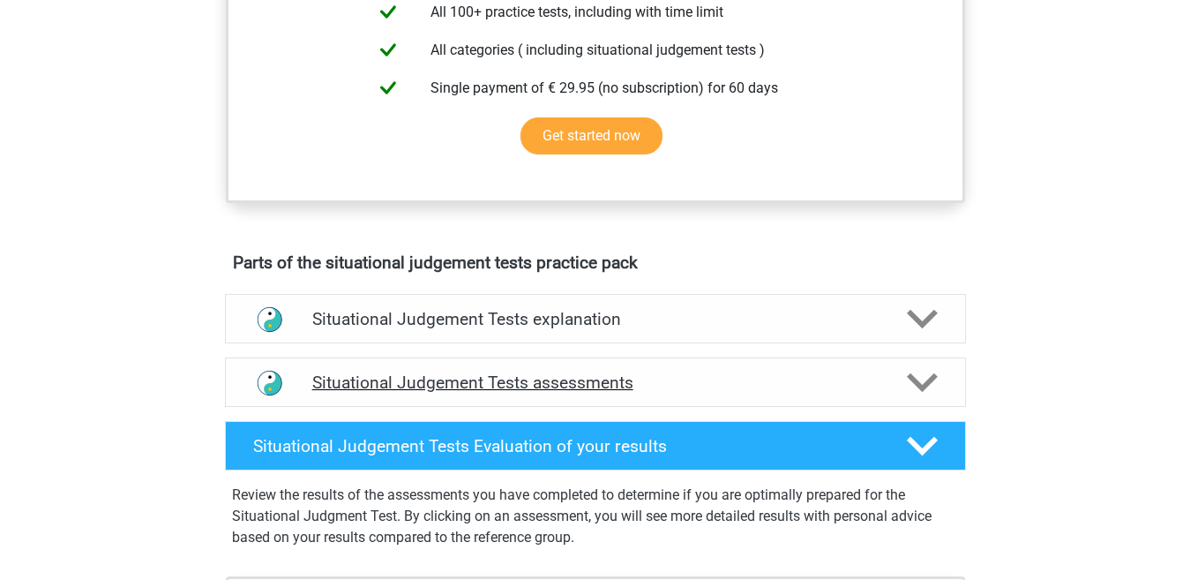
click at [931, 368] on icon at bounding box center [922, 382] width 31 height 31
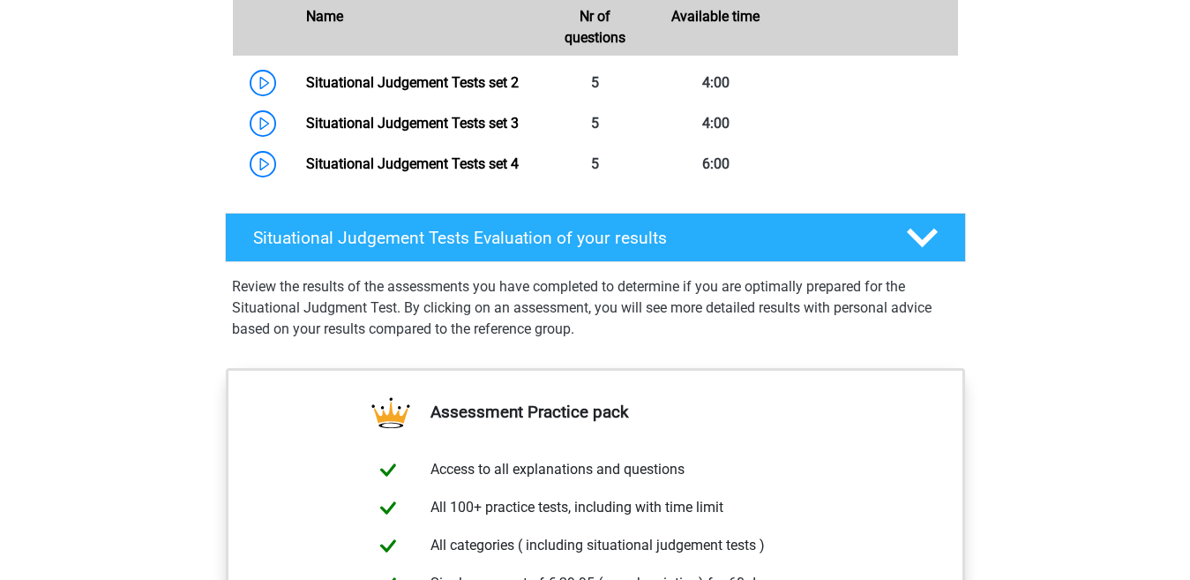
scroll to position [1189, 0]
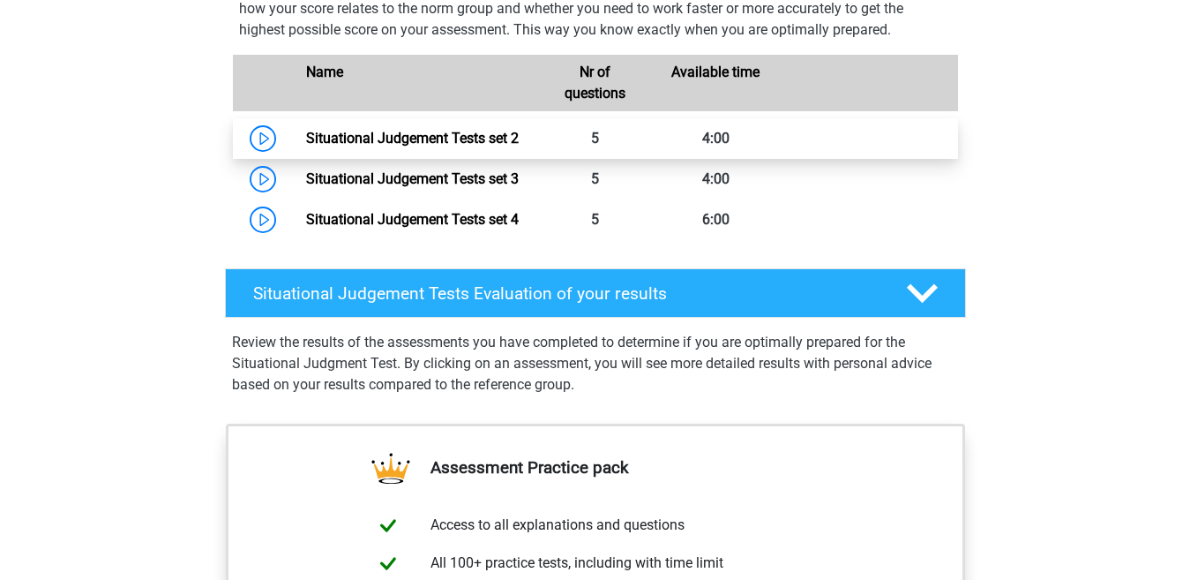
click at [519, 134] on link "Situational Judgement Tests set 2" at bounding box center [412, 138] width 213 height 17
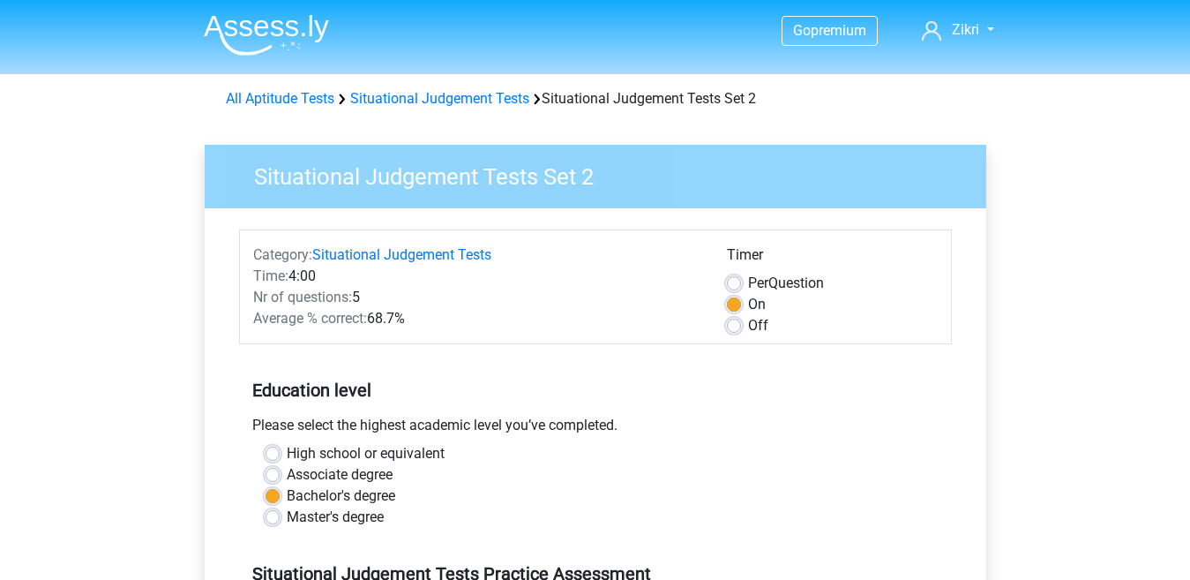
scroll to position [335, 0]
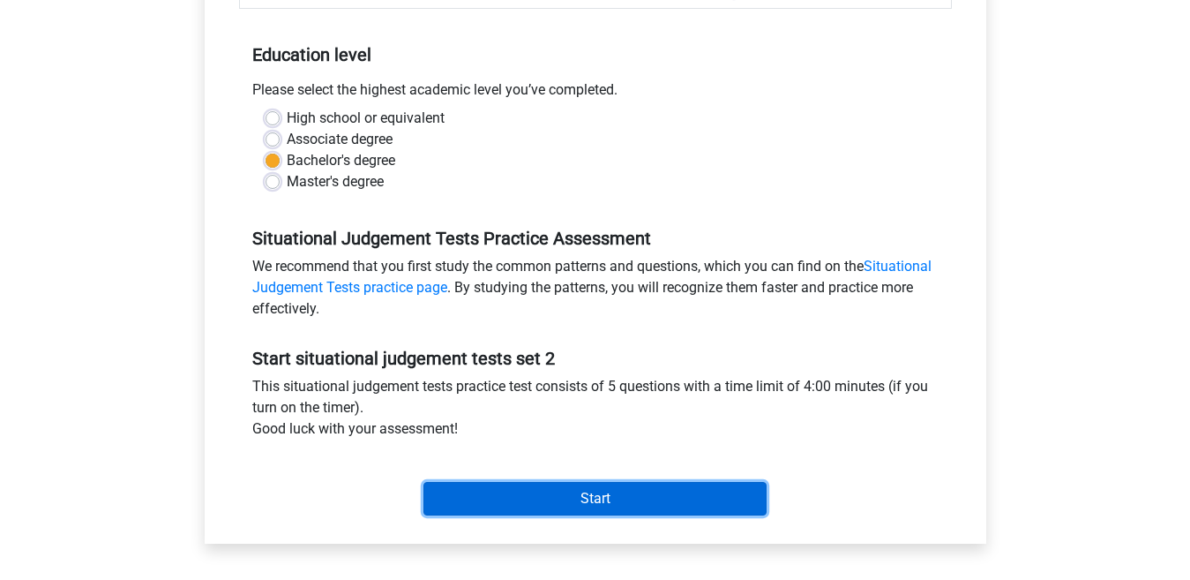
click at [671, 492] on input "Start" at bounding box center [595, 499] width 343 height 34
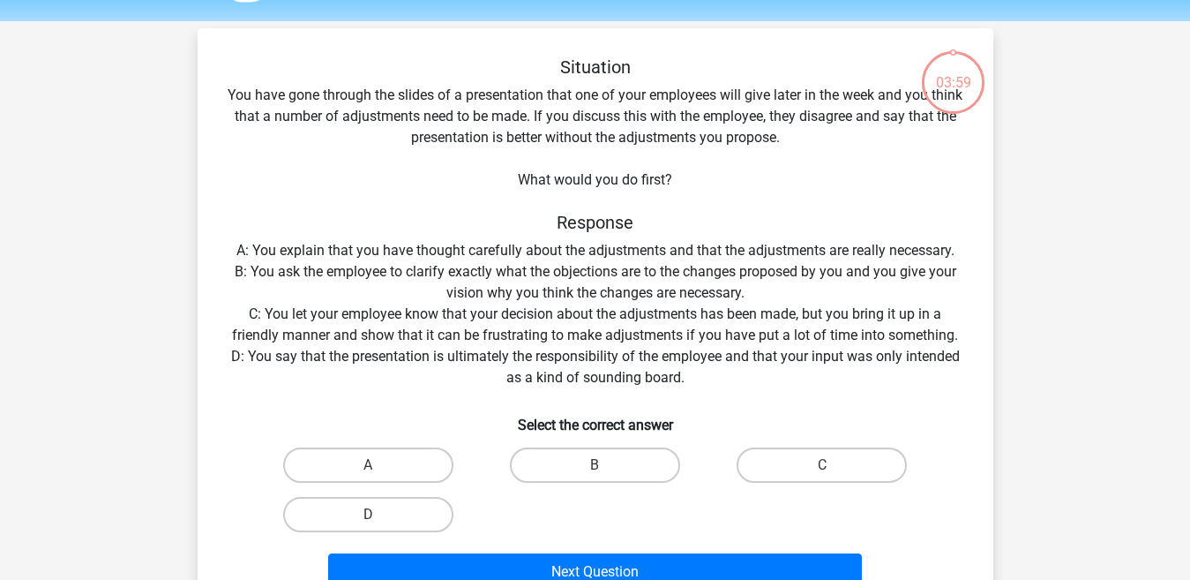
scroll to position [58, 0]
